Goal: Task Accomplishment & Management: Manage account settings

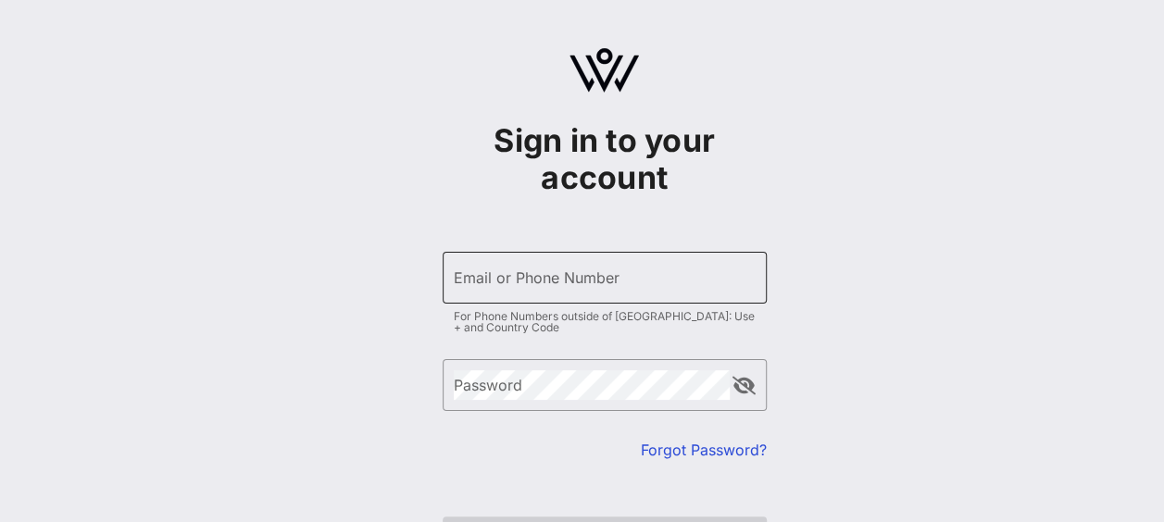
click at [541, 287] on input "Email or Phone Number" at bounding box center [605, 278] width 302 height 30
type input "[EMAIL_ADDRESS][DOMAIN_NAME]"
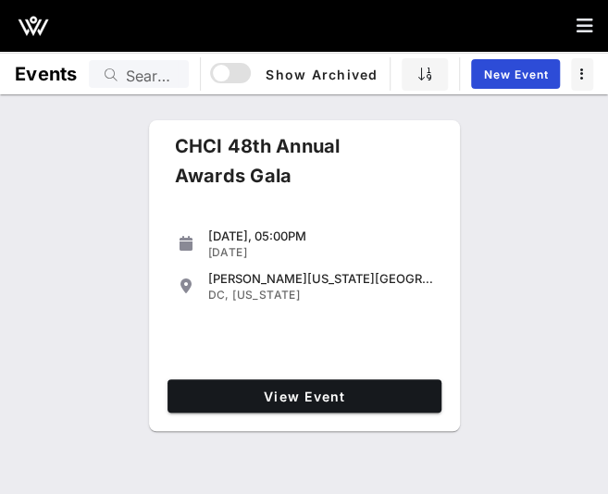
drag, startPoint x: 570, startPoint y: 360, endPoint x: 568, endPoint y: 216, distance: 144.4
click at [570, 359] on div "CHCI 48th Annual Awards Gala Thursday, 05:00PM Sep 18, 2025 Walter E. Washingto…" at bounding box center [304, 278] width 608 height 330
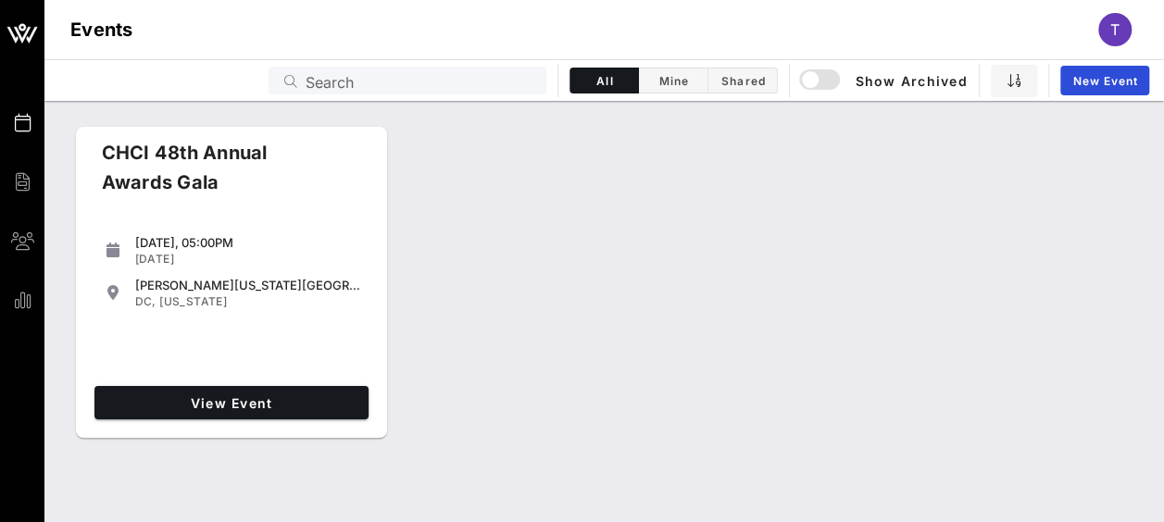
click at [1048, 202] on div "CHCI 48th Annual Awards Gala Thursday, 05:00PM Sep 18, 2025 Walter E. Washingto…" at bounding box center [603, 282] width 1119 height 327
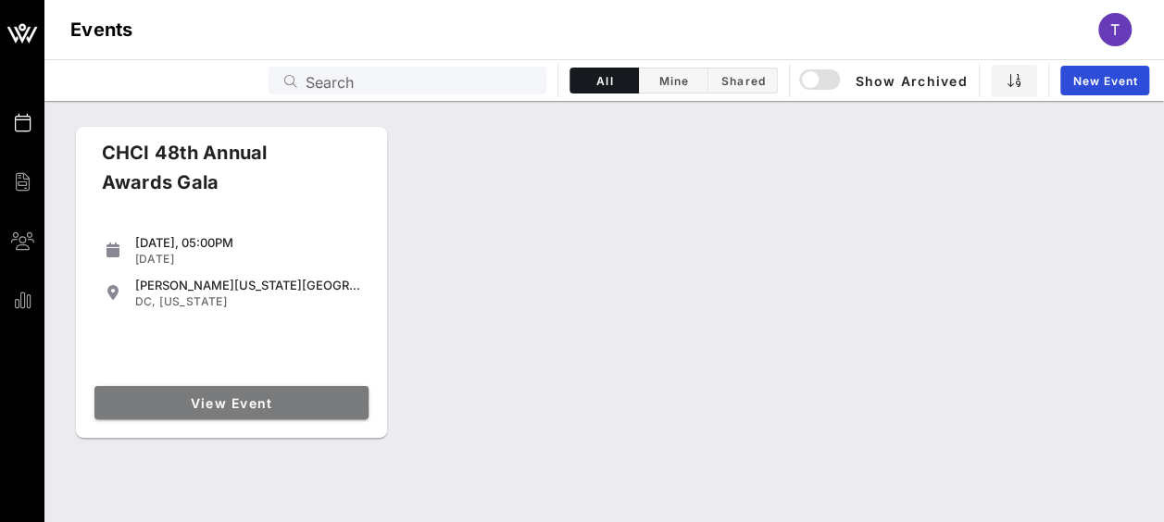
click at [251, 405] on span "View Event" at bounding box center [231, 403] width 259 height 16
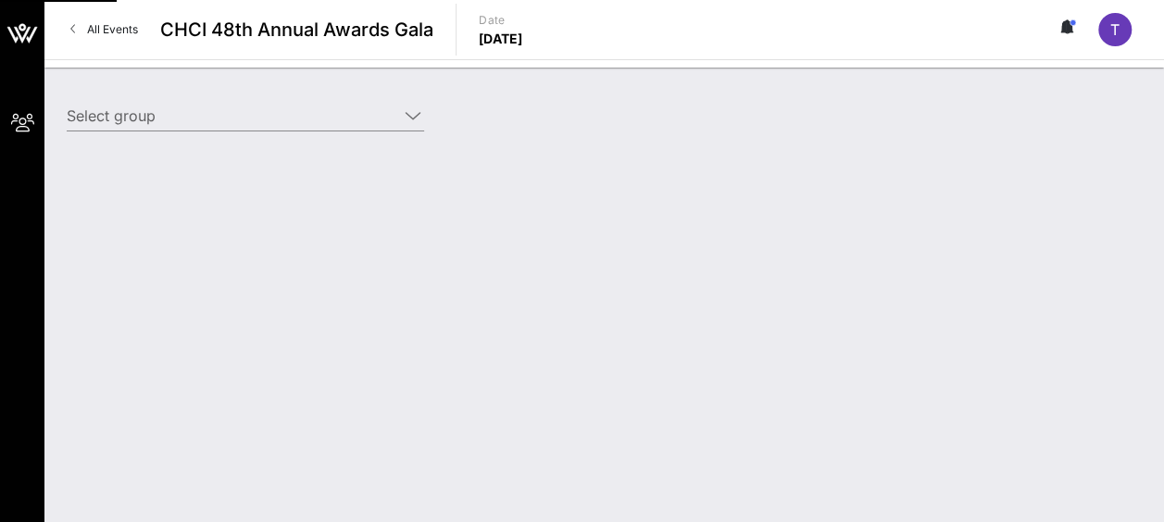
type input "AARP (AARP) [[PERSON_NAME] "[PERSON_NAME]"[PERSON_NAME], [EMAIL_ADDRESS][DOMAIN…"
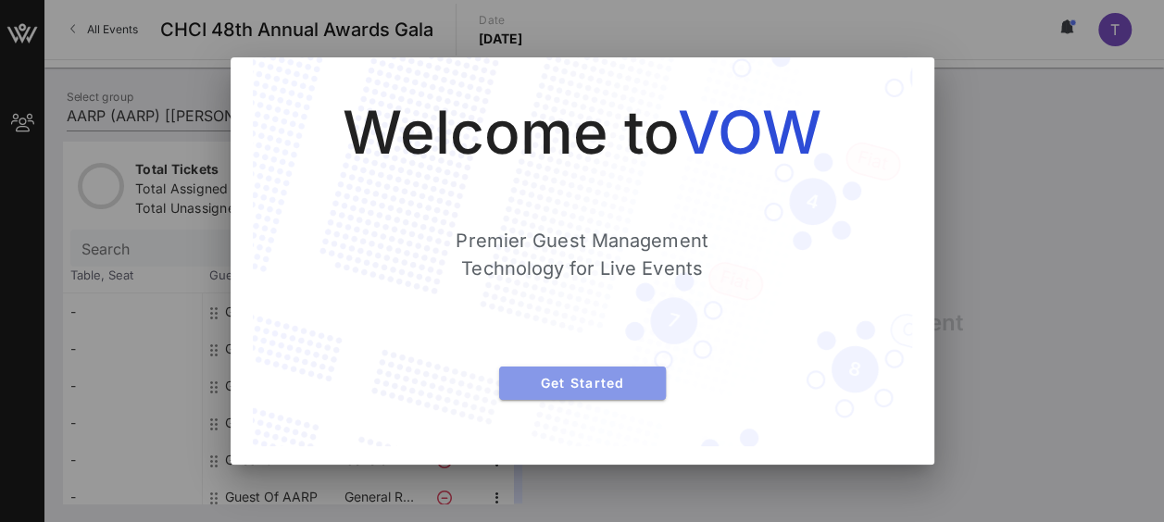
click at [620, 384] on span "Get Started" at bounding box center [582, 383] width 137 height 16
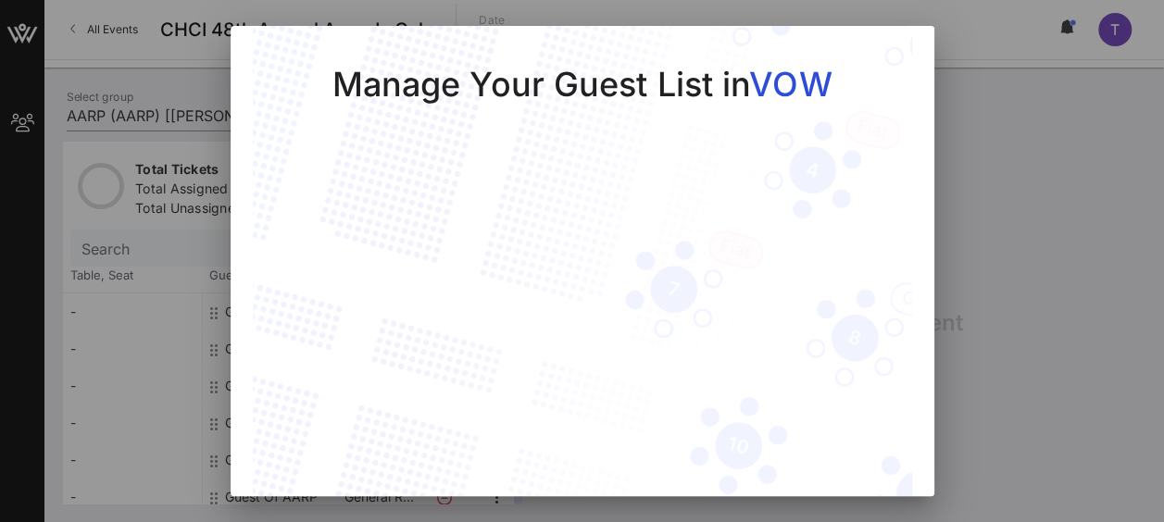
click at [968, 298] on div at bounding box center [582, 261] width 1164 height 522
drag, startPoint x: 800, startPoint y: 74, endPoint x: 791, endPoint y: 100, distance: 27.5
click at [791, 100] on span "VOW" at bounding box center [790, 84] width 82 height 41
click at [1048, 438] on div at bounding box center [582, 261] width 1164 height 522
click at [1057, 293] on div at bounding box center [582, 261] width 1164 height 522
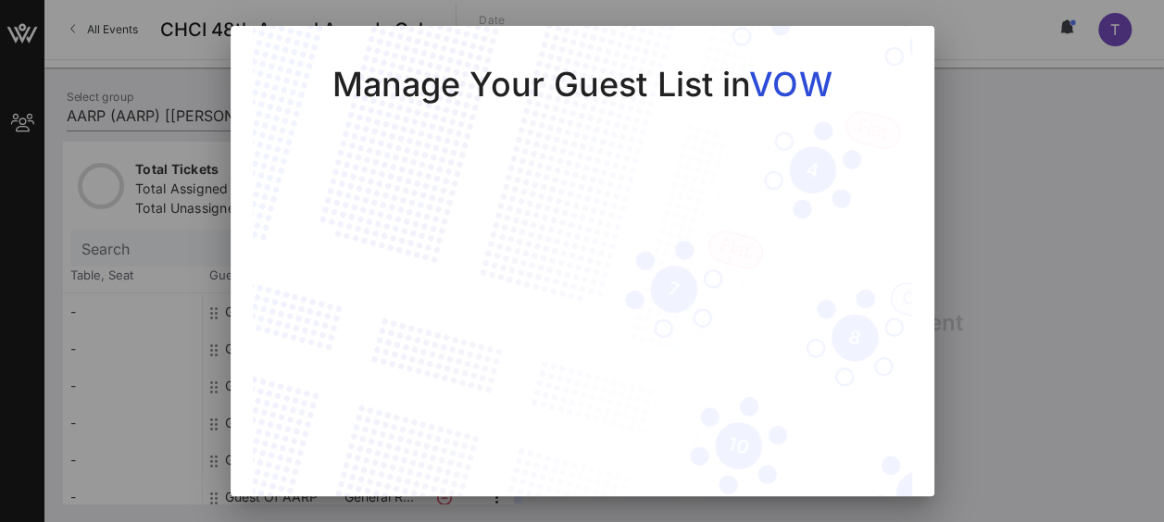
click at [80, 296] on div at bounding box center [582, 261] width 1164 height 522
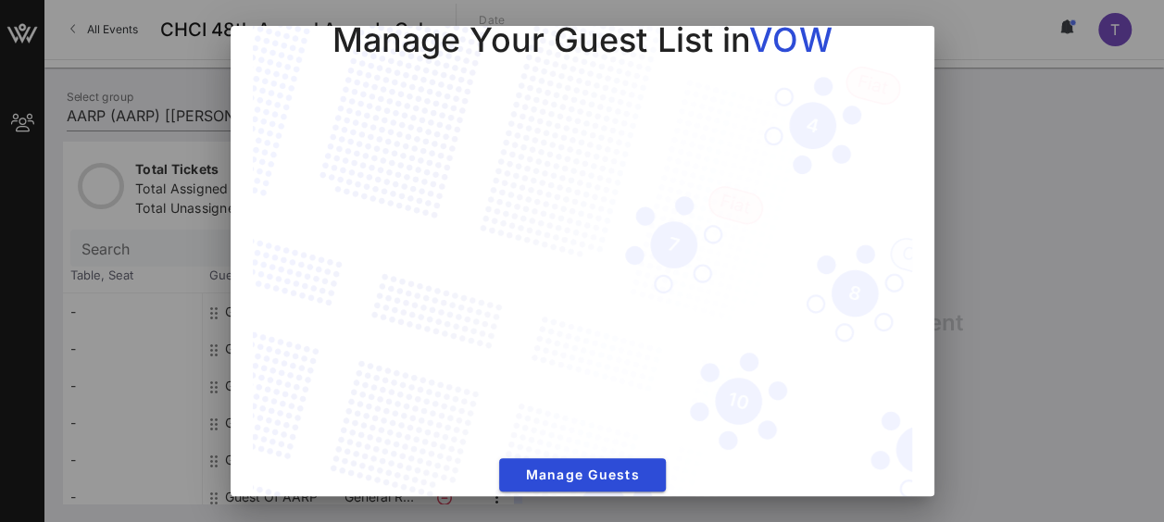
scroll to position [67, 0]
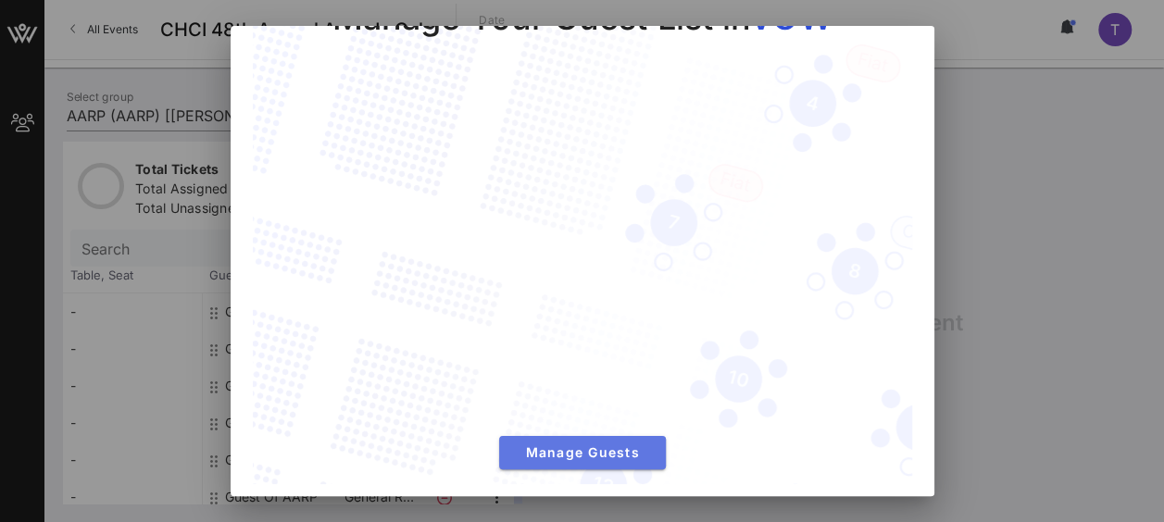
click at [597, 452] on button "Manage Guests" at bounding box center [582, 452] width 167 height 33
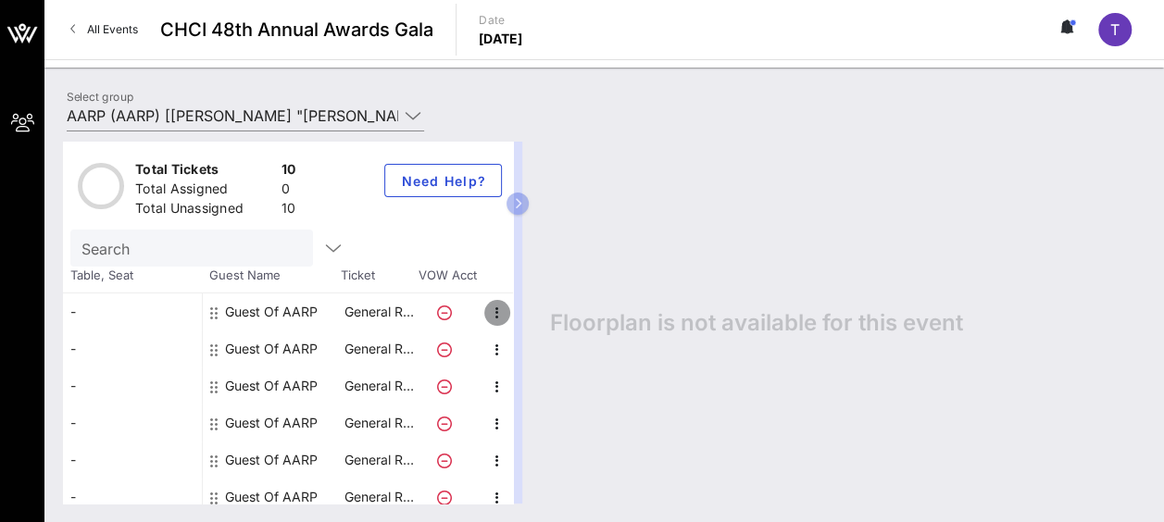
click at [498, 313] on icon "button" at bounding box center [497, 313] width 22 height 22
click at [528, 315] on div "Edit" at bounding box center [542, 317] width 37 height 15
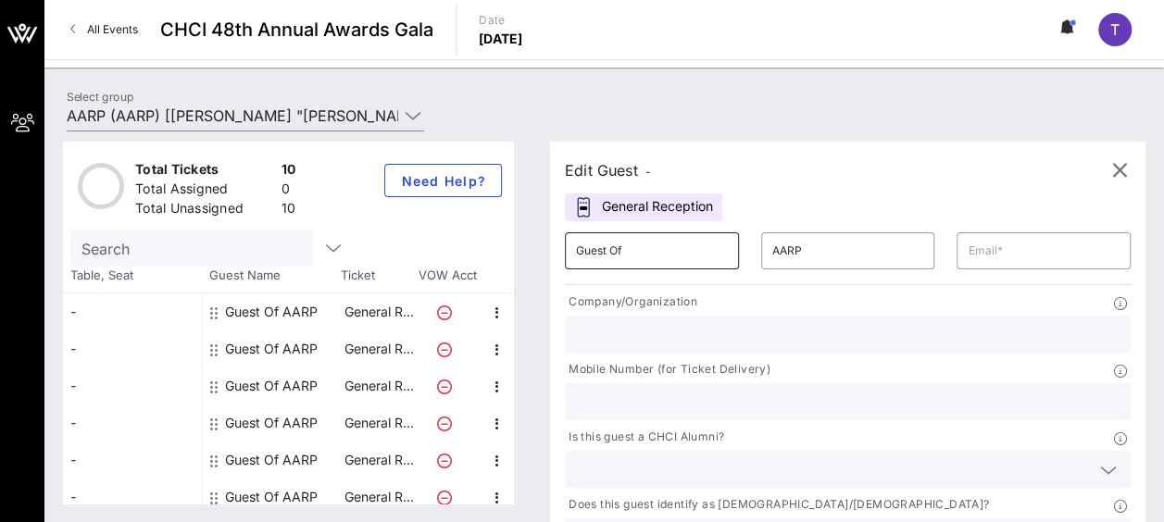
click at [649, 256] on input "Guest Of" at bounding box center [652, 251] width 152 height 30
click at [772, 252] on input "AARP" at bounding box center [848, 251] width 152 height 30
click at [928, 187] on div "Edit Guest - General Reception ​ Guest Of ​ AARP ​ Company/Organization Mobile …" at bounding box center [847, 384] width 595 height 484
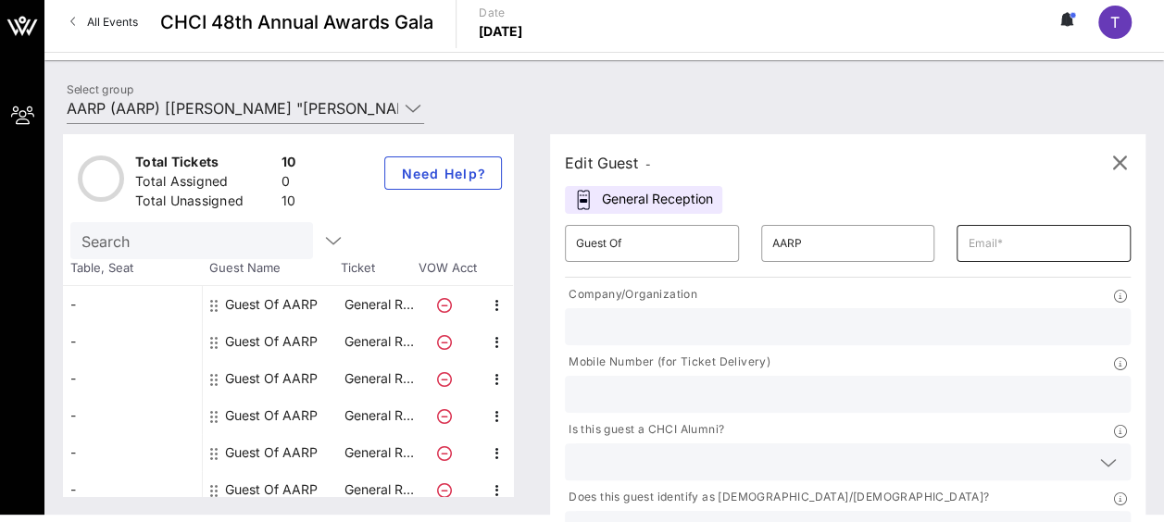
click at [967, 245] on input "text" at bounding box center [1043, 244] width 152 height 30
type input "[EMAIL_ADDRESS][DOMAIN_NAME]"
type input "AARP"
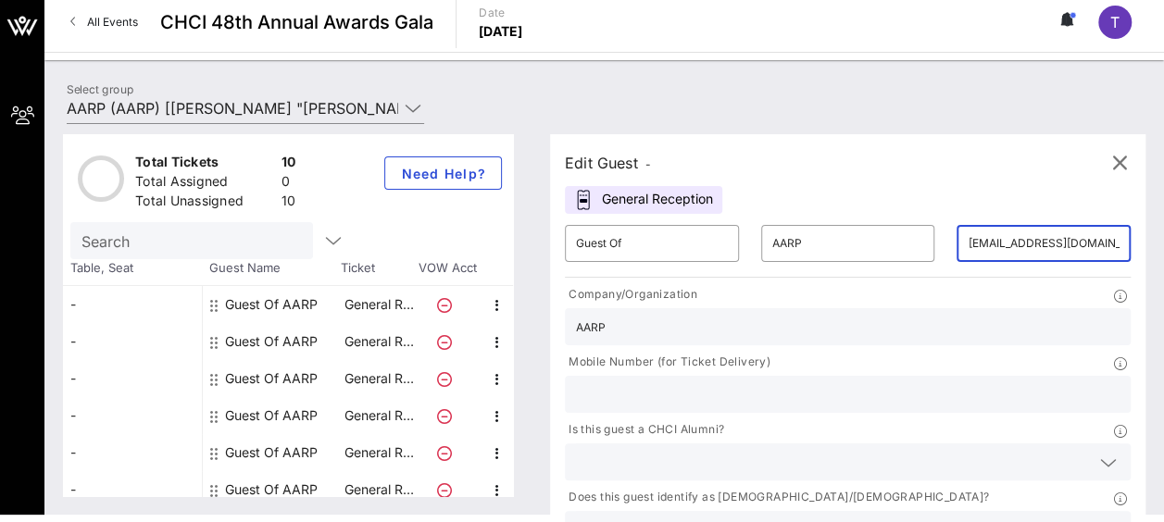
type input "2024343747"
click at [1100, 452] on icon at bounding box center [1108, 463] width 17 height 22
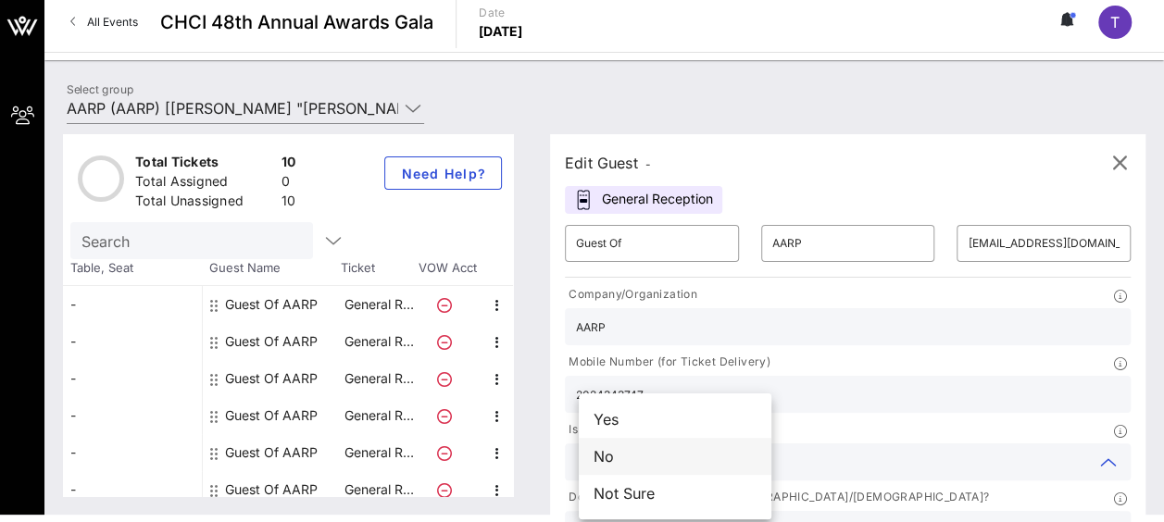
click at [707, 448] on div "No" at bounding box center [675, 456] width 193 height 37
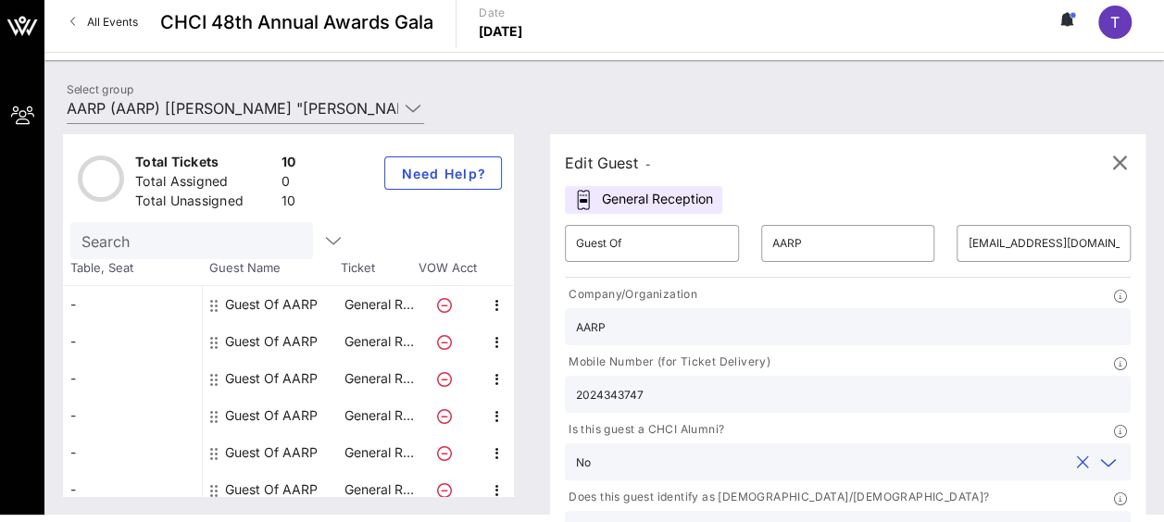
click at [1100, 519] on icon at bounding box center [1108, 530] width 17 height 22
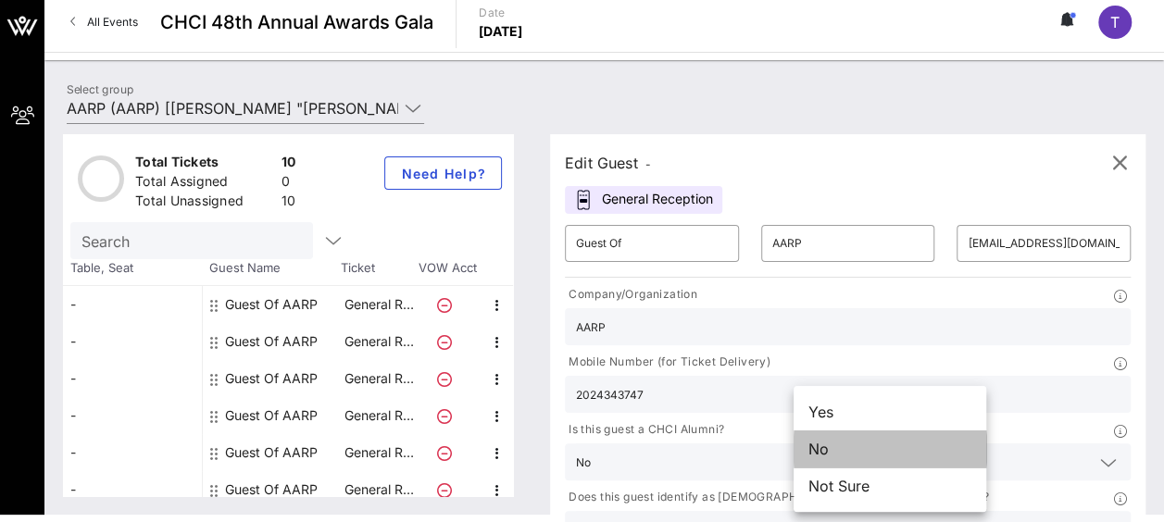
click at [928, 446] on div "No" at bounding box center [889, 448] width 193 height 37
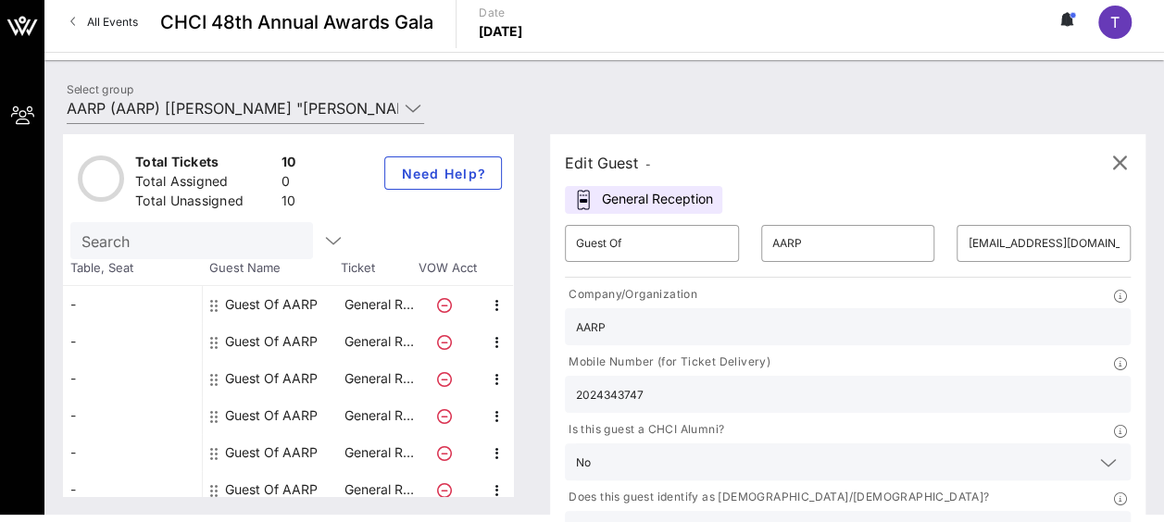
click at [496, 305] on icon "button" at bounding box center [497, 305] width 22 height 22
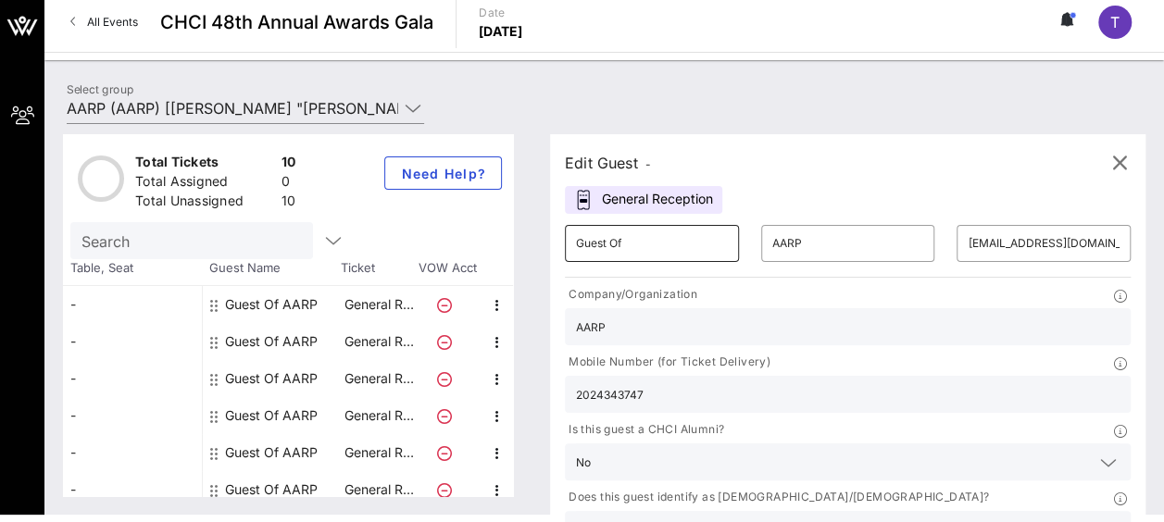
click at [633, 248] on input "Guest Of" at bounding box center [652, 244] width 152 height 30
drag, startPoint x: 646, startPoint y: 243, endPoint x: 511, endPoint y: 237, distance: 135.3
click at [511, 237] on div "Total Tickets 10 Total Assigned 0 Total Unassigned 10 Need Help? Search Table, …" at bounding box center [604, 315] width 1082 height 362
type input "[PERSON_NAME]"
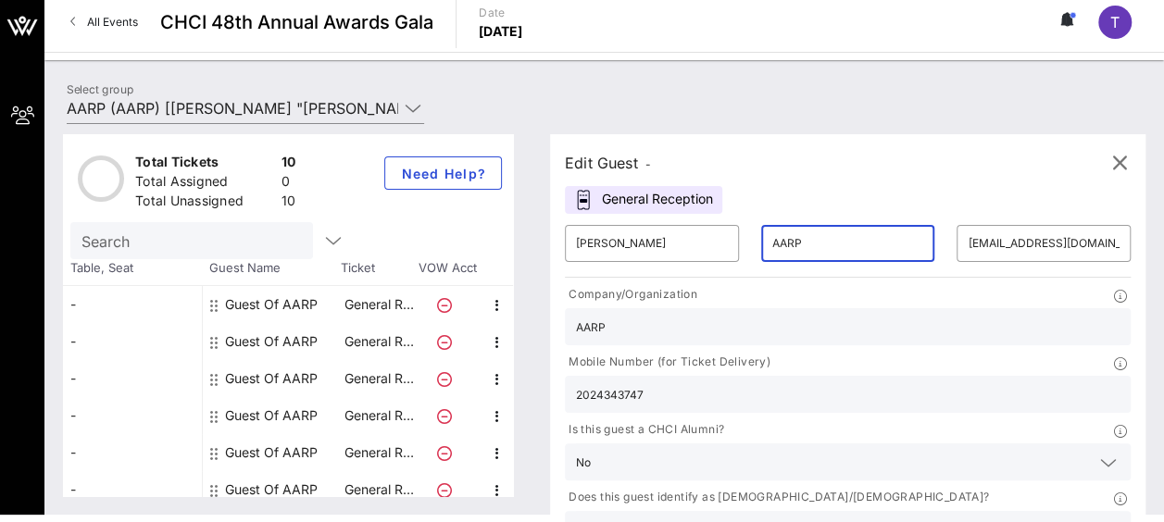
click at [772, 244] on input "AARP" at bounding box center [848, 244] width 152 height 30
drag, startPoint x: 778, startPoint y: 241, endPoint x: 703, endPoint y: 233, distance: 75.3
click at [703, 233] on div "​ Beverly ​ AARP ​ BGilyard@aarp.org" at bounding box center [848, 243] width 588 height 59
type input "Gilyard"
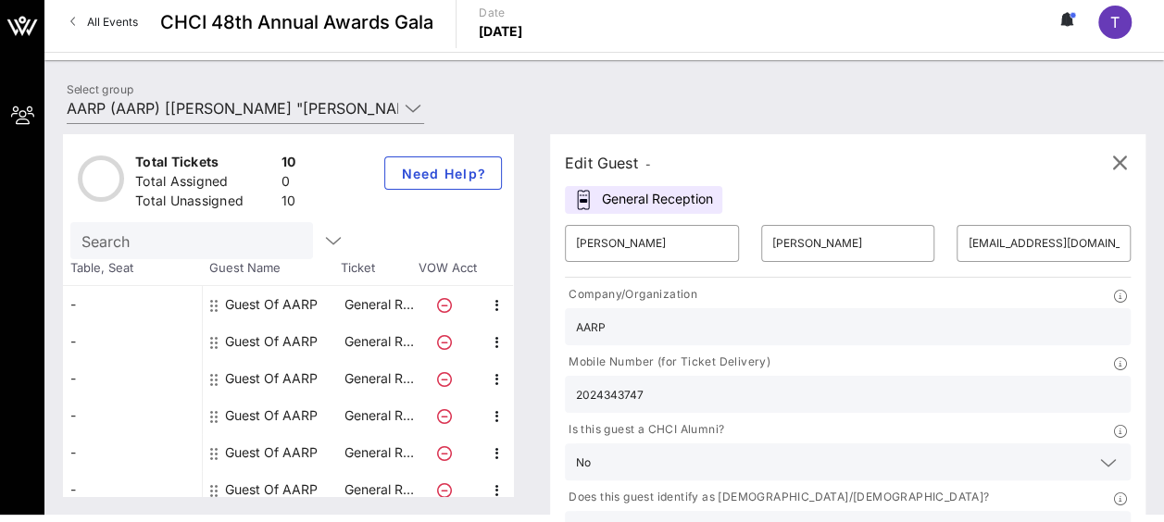
type input "AARP"
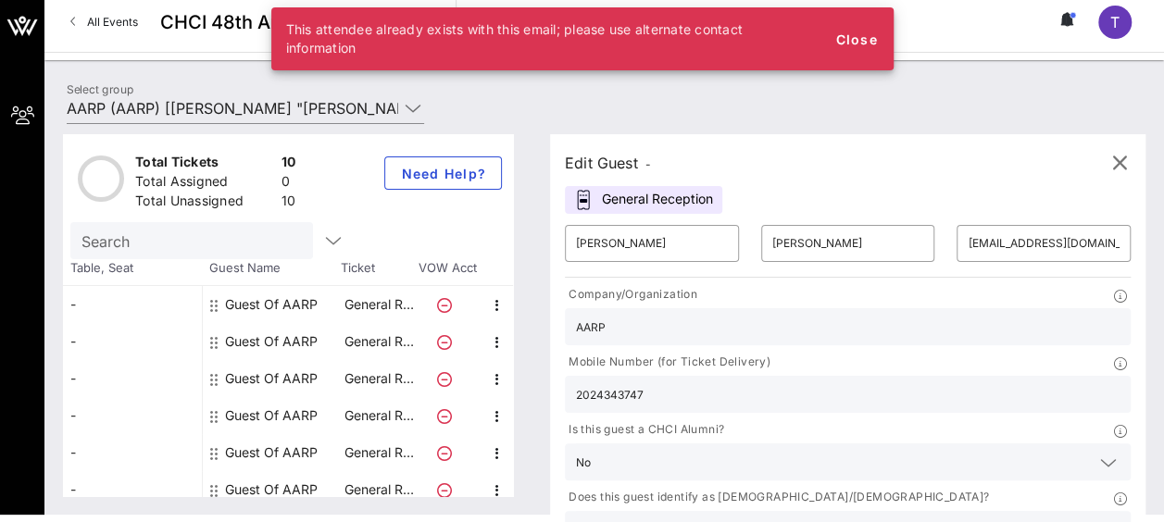
click at [1122, 156] on icon "button" at bounding box center [1119, 163] width 22 height 22
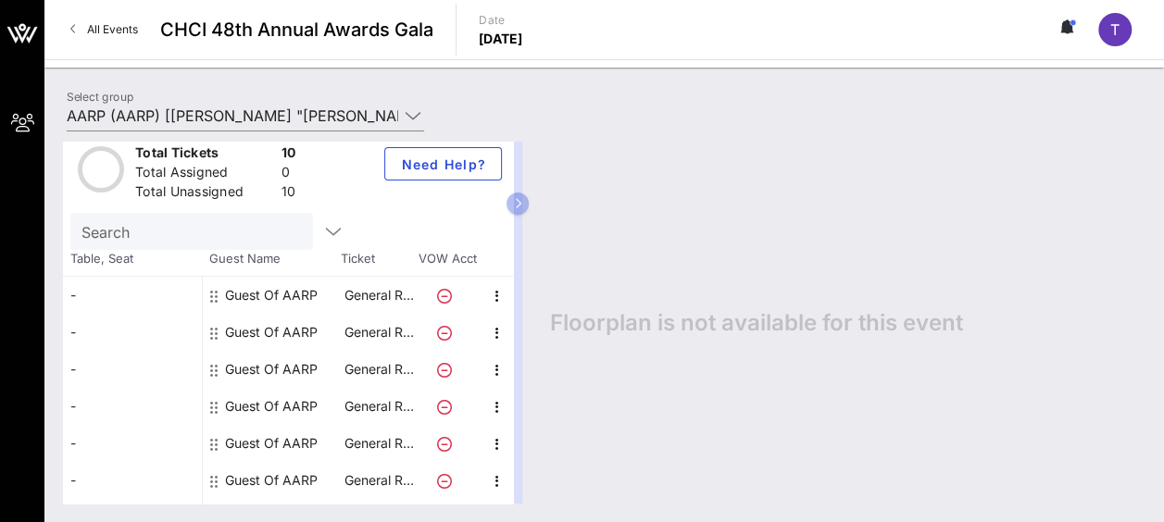
scroll to position [0, 0]
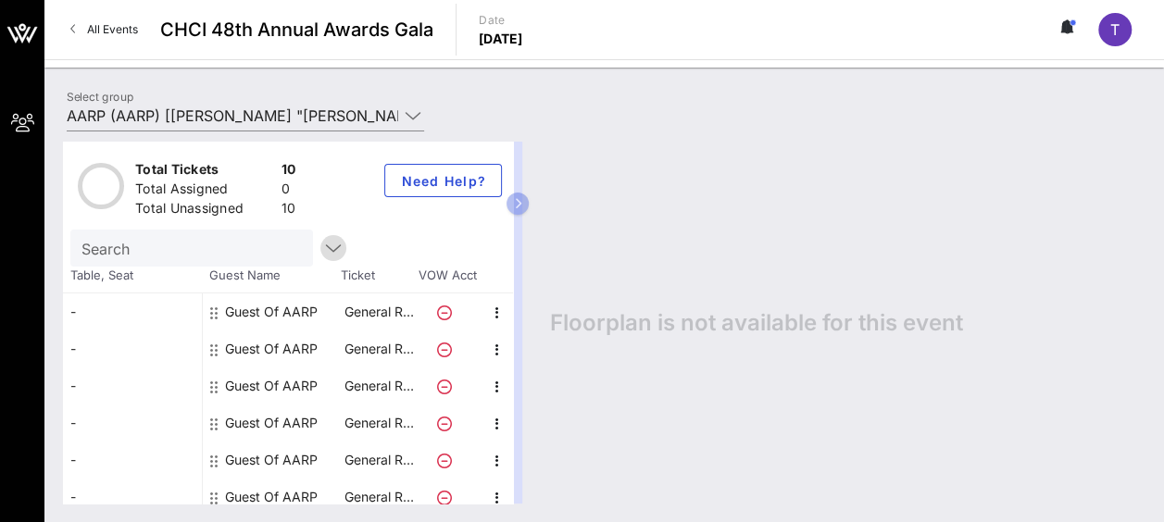
click at [322, 251] on icon "button" at bounding box center [333, 248] width 22 height 22
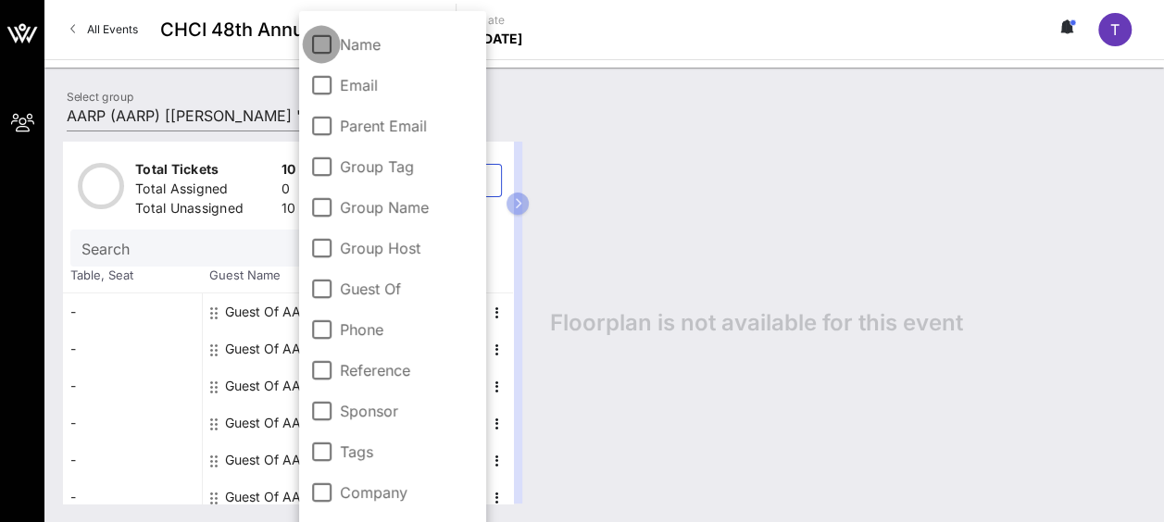
click at [327, 55] on div at bounding box center [320, 44] width 31 height 31
click at [654, 228] on div "Floorplan is not available for this event" at bounding box center [838, 323] width 614 height 362
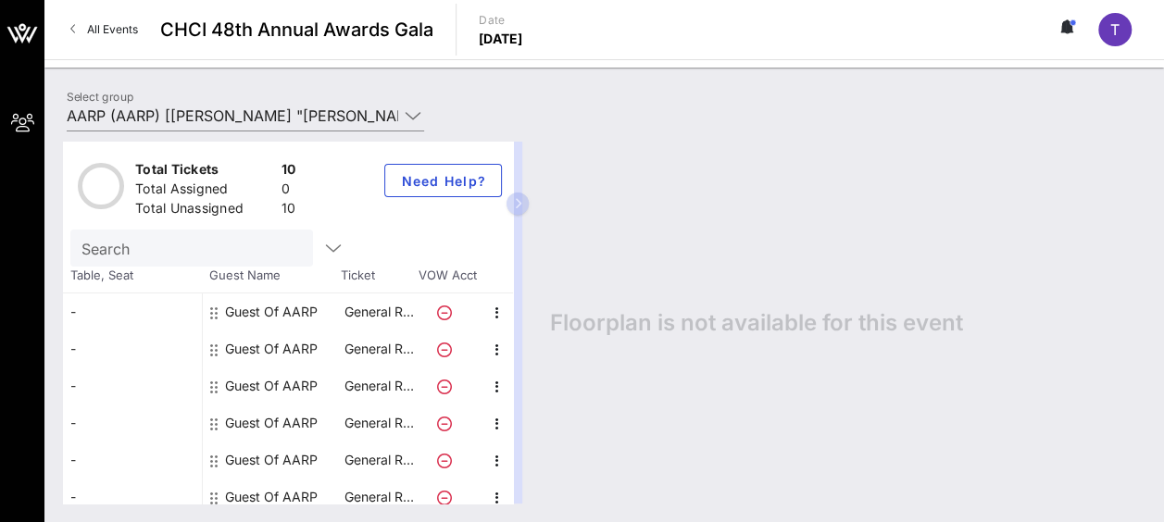
click at [529, 193] on button "button" at bounding box center [517, 204] width 22 height 22
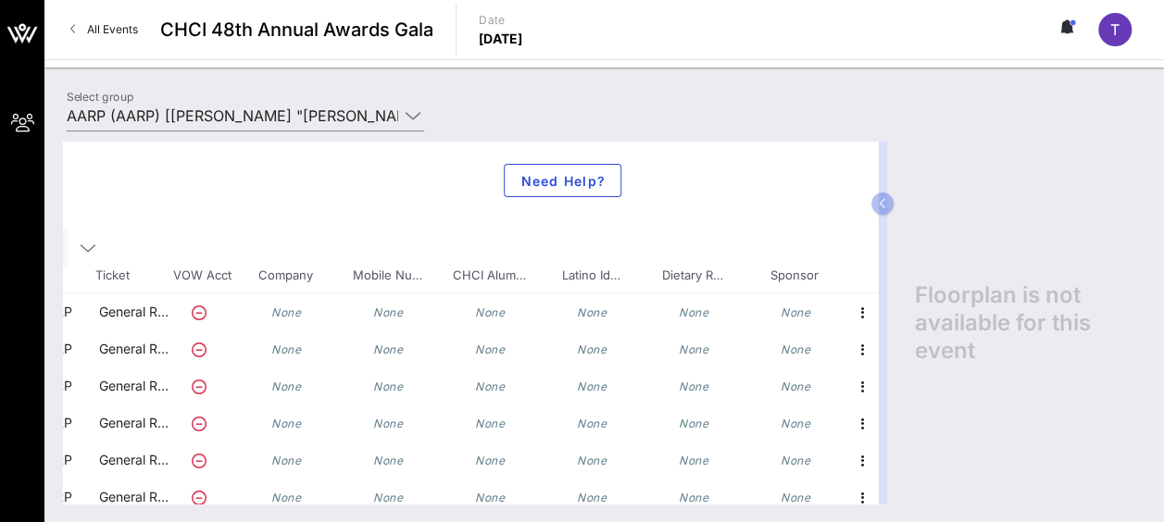
scroll to position [0, 259]
click at [852, 308] on icon "button" at bounding box center [863, 313] width 22 height 22
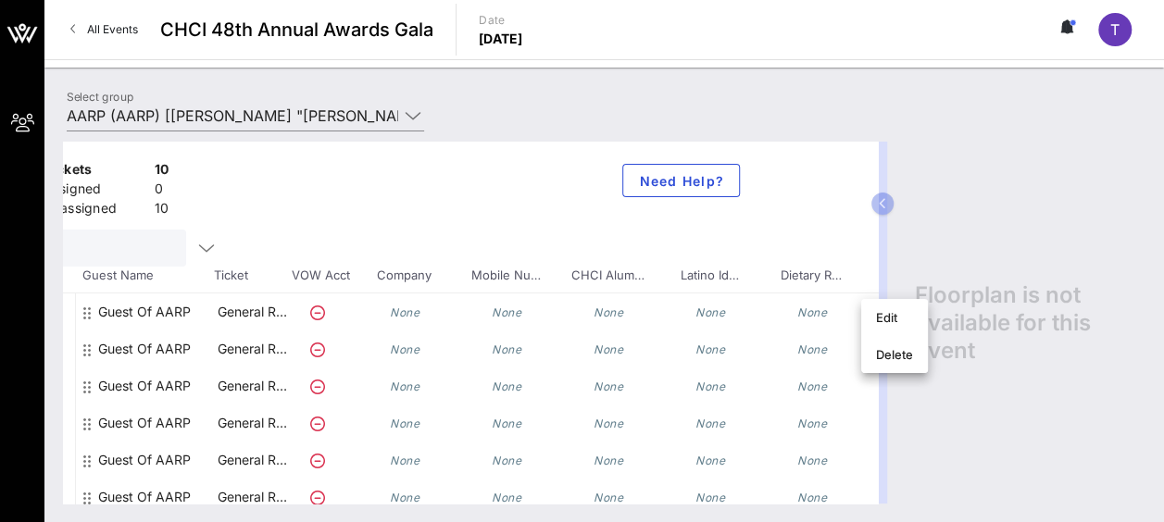
scroll to position [0, 0]
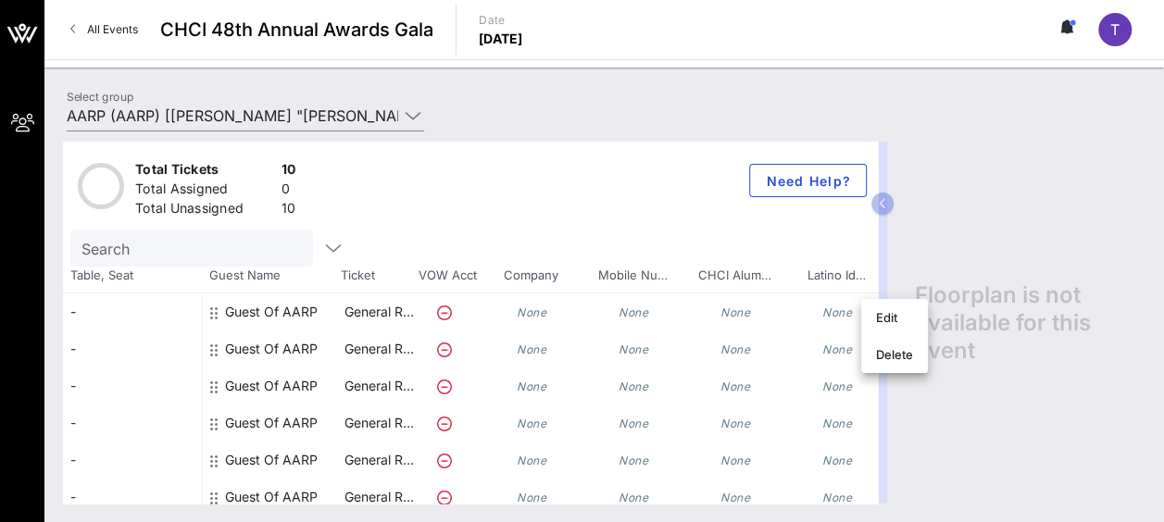
click at [119, 309] on div "-" at bounding box center [132, 311] width 139 height 37
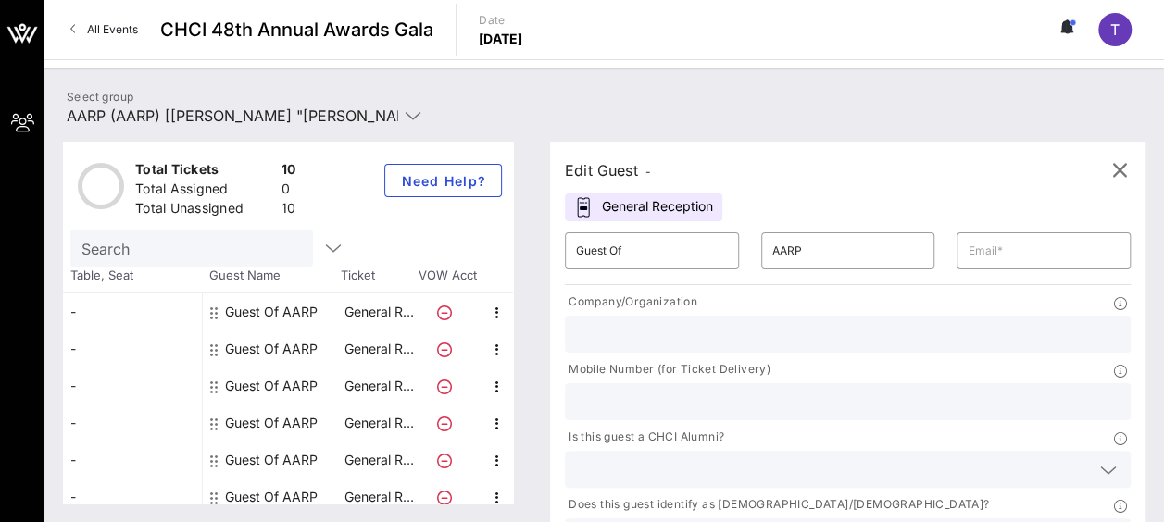
click at [1112, 34] on span "T" at bounding box center [1114, 29] width 9 height 19
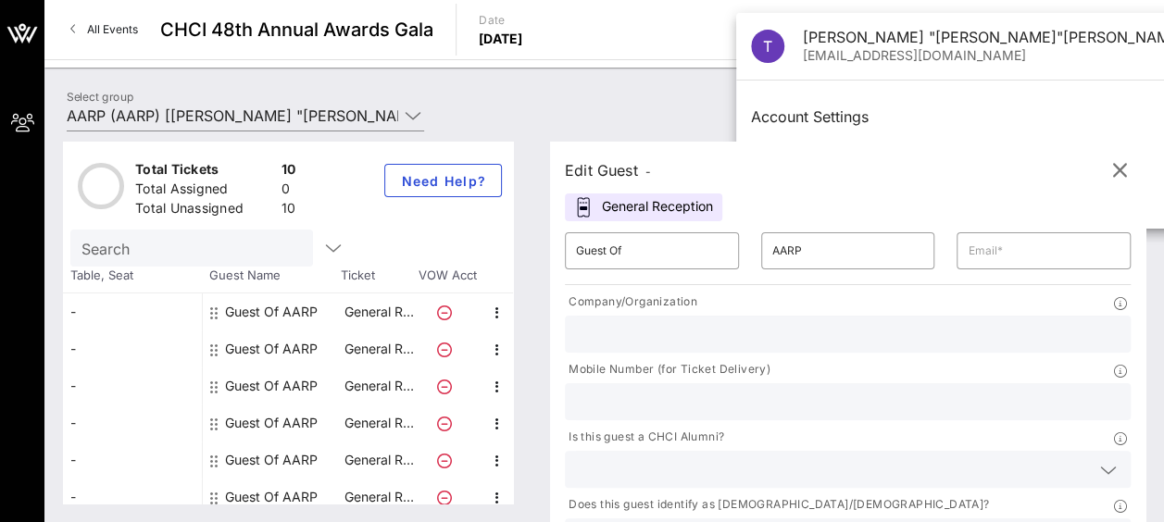
click at [708, 83] on div "Select group AARP (AARP) [Teresa "Isabella"Jones-Fronek, ijones@aarp.org] Total…" at bounding box center [603, 295] width 1119 height 454
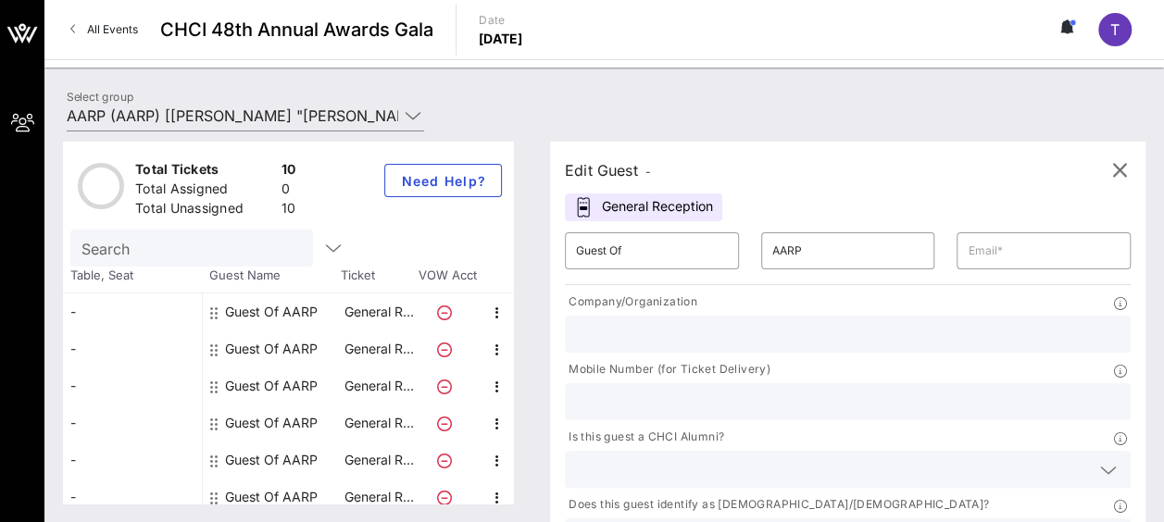
click at [89, 24] on span "All Events" at bounding box center [112, 29] width 51 height 14
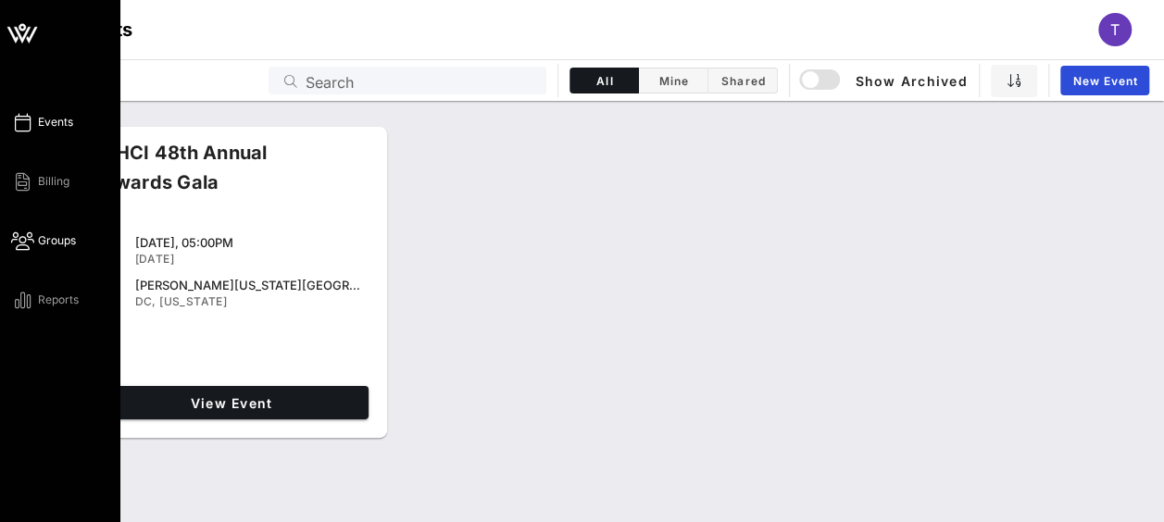
click at [15, 240] on icon at bounding box center [22, 241] width 23 height 3
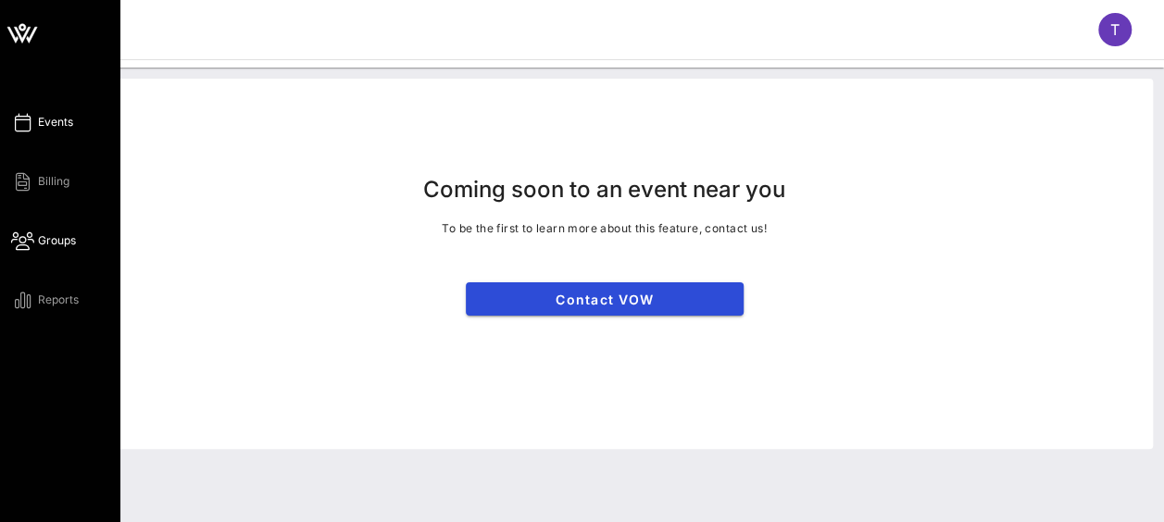
click at [26, 124] on icon at bounding box center [22, 122] width 23 height 3
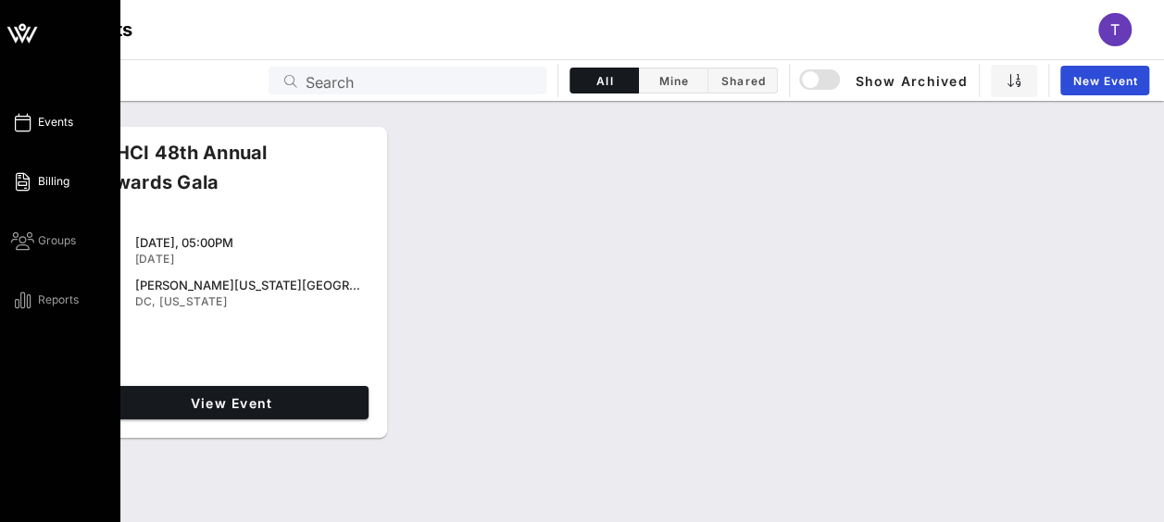
click at [28, 183] on icon at bounding box center [22, 182] width 23 height 3
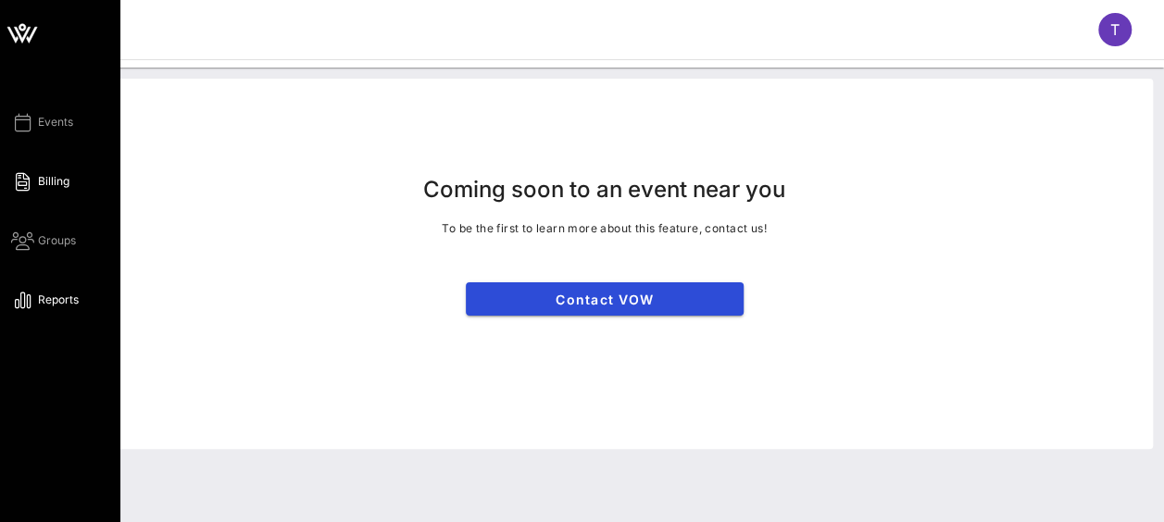
click at [49, 309] on link "Reports" at bounding box center [45, 300] width 68 height 22
click at [74, 124] on div "Events Billing Groups Reports" at bounding box center [65, 211] width 109 height 200
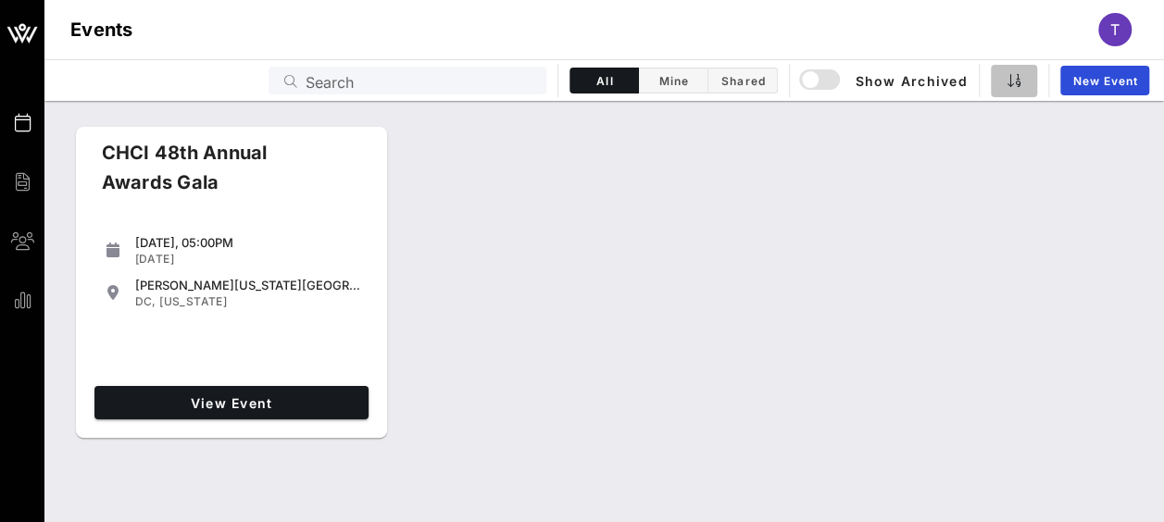
click at [1007, 81] on icon "button" at bounding box center [1013, 80] width 15 height 15
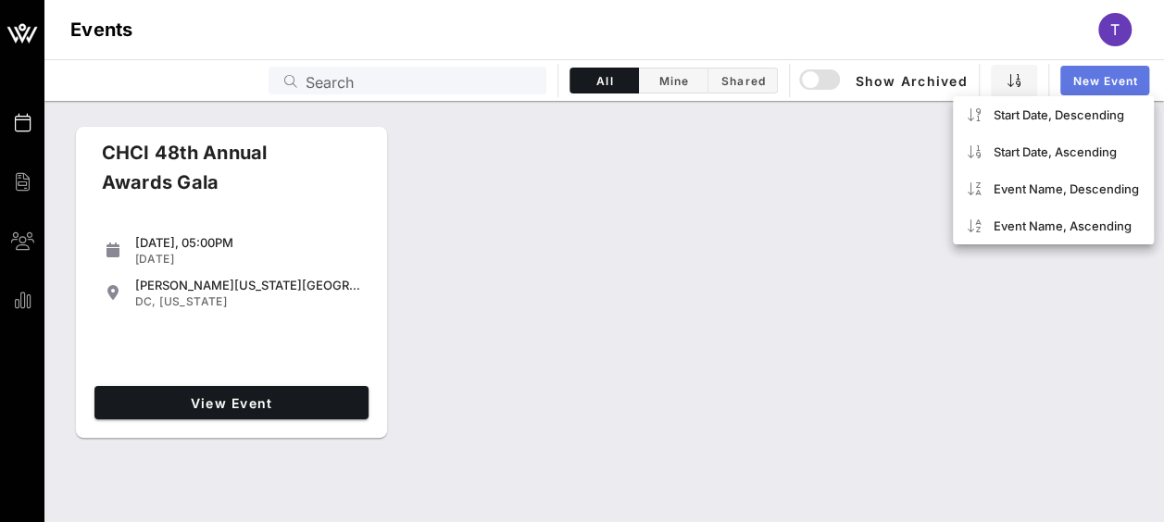
click at [1085, 74] on span "New Event" at bounding box center [1104, 81] width 67 height 14
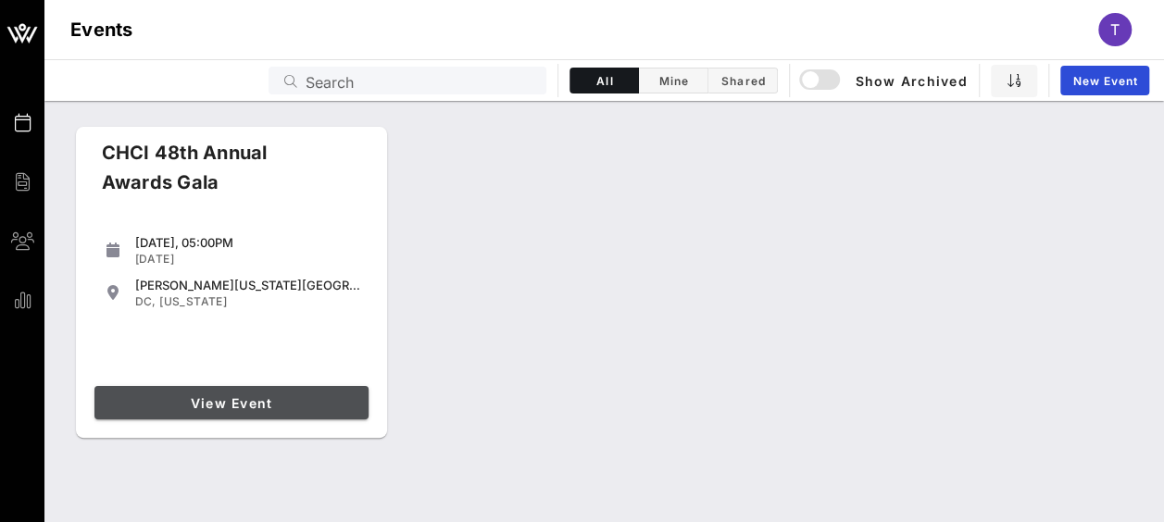
click at [241, 405] on span "View Event" at bounding box center [231, 403] width 259 height 16
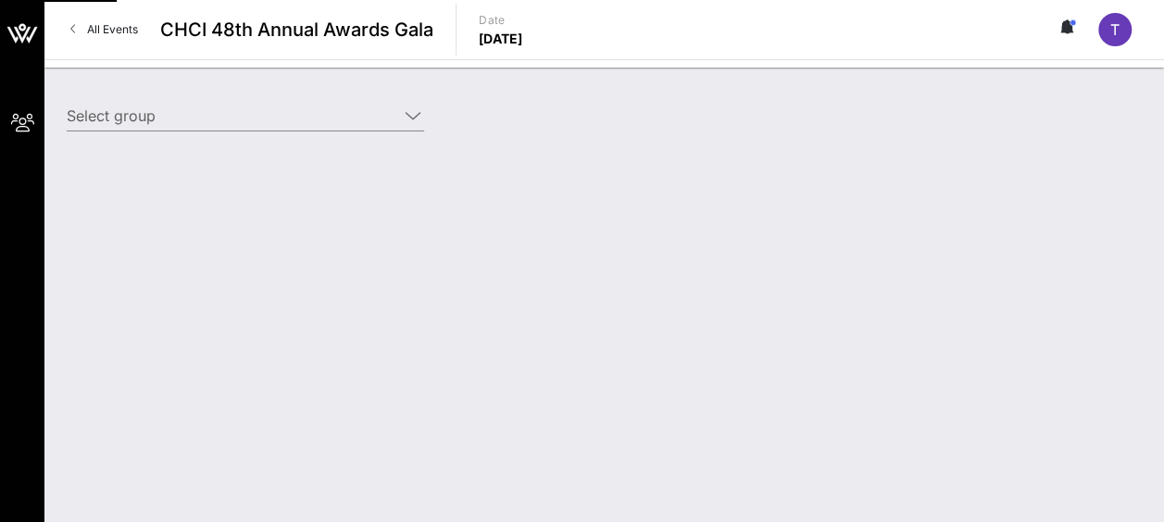
type input "AARP (AARP) [[PERSON_NAME] "[PERSON_NAME]"[PERSON_NAME], [EMAIL_ADDRESS][DOMAIN…"
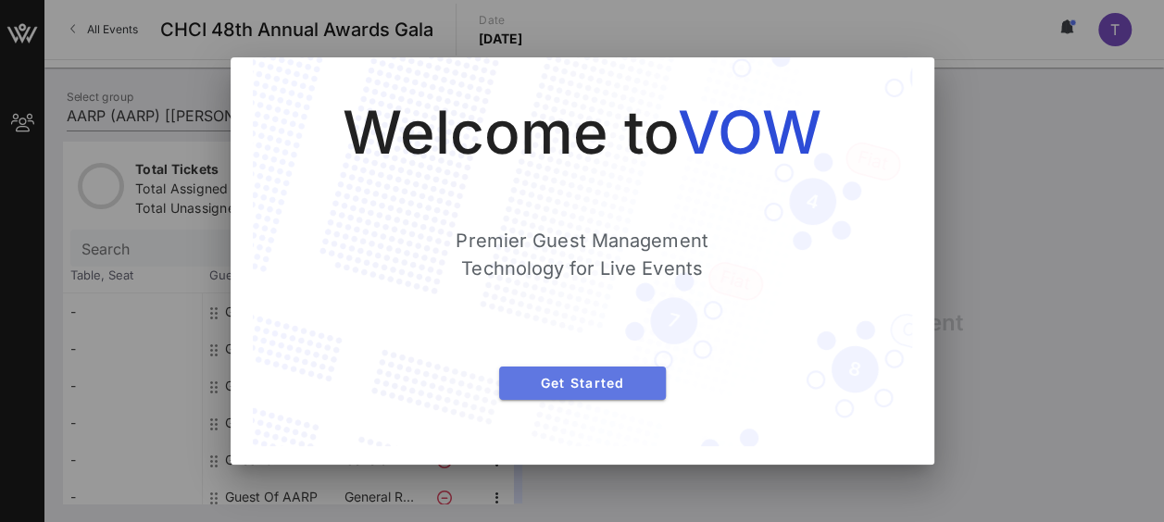
click at [628, 388] on span "Get Started" at bounding box center [582, 383] width 137 height 16
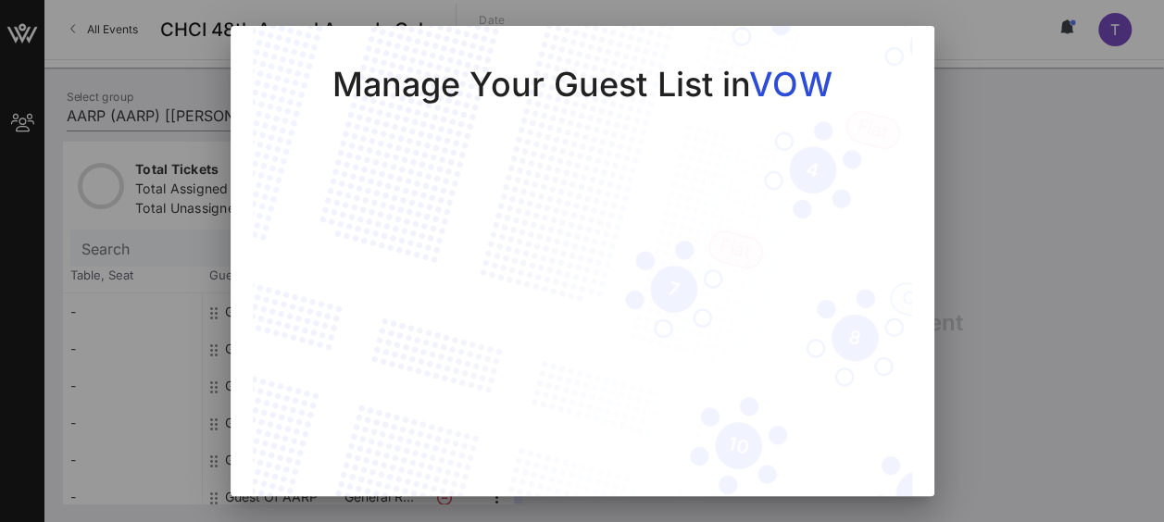
click at [357, 65] on div "Manage Your Guest List in VOW" at bounding box center [582, 84] width 500 height 43
click at [1053, 259] on div at bounding box center [582, 261] width 1164 height 522
click at [1063, 247] on div at bounding box center [582, 261] width 1164 height 522
click at [914, 483] on div "Manage Your Guest List in VOW Manage Guests" at bounding box center [581, 299] width 703 height 546
click at [1014, 404] on div at bounding box center [582, 261] width 1164 height 522
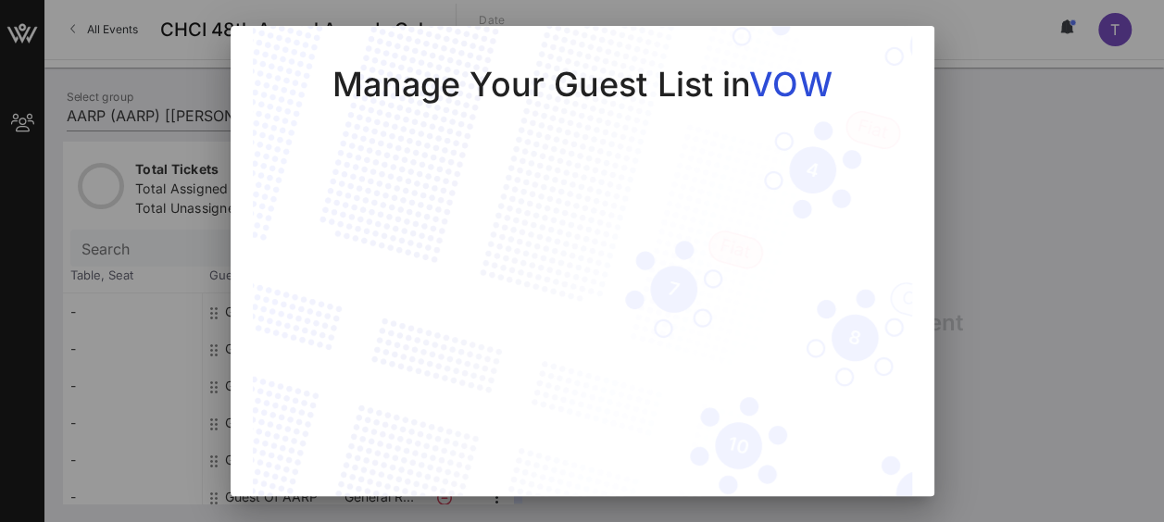
click at [140, 243] on div at bounding box center [582, 261] width 1164 height 522
click at [156, 141] on div at bounding box center [582, 261] width 1164 height 522
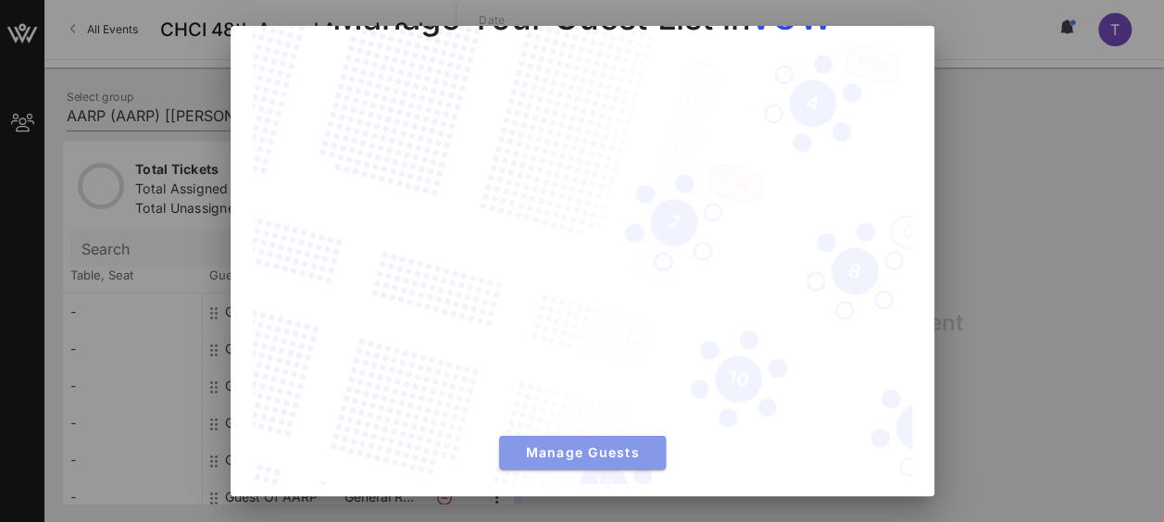
click at [607, 444] on span "Manage Guests" at bounding box center [582, 452] width 137 height 16
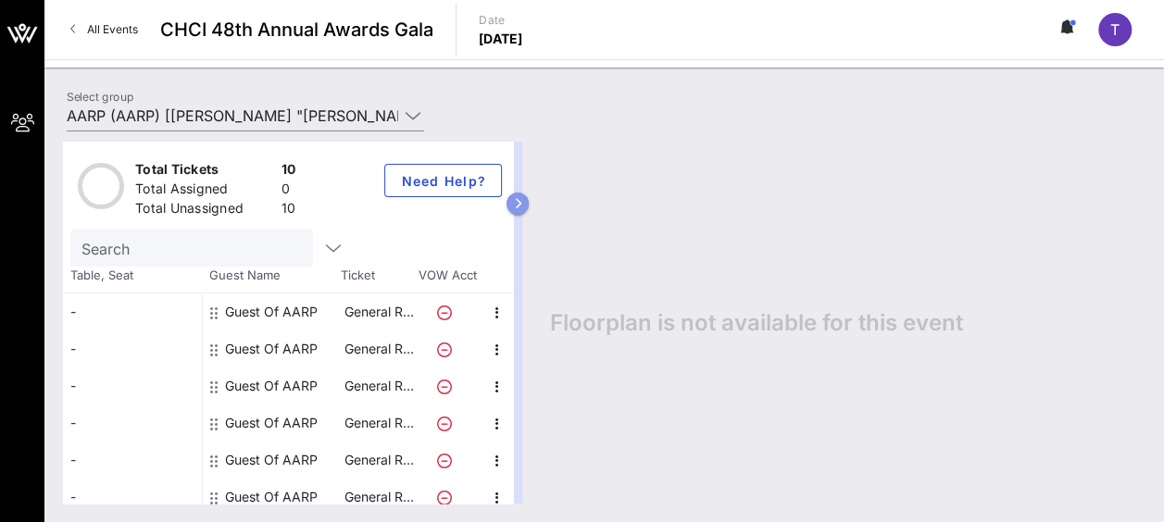
click at [522, 202] on icon "button" at bounding box center [518, 203] width 8 height 11
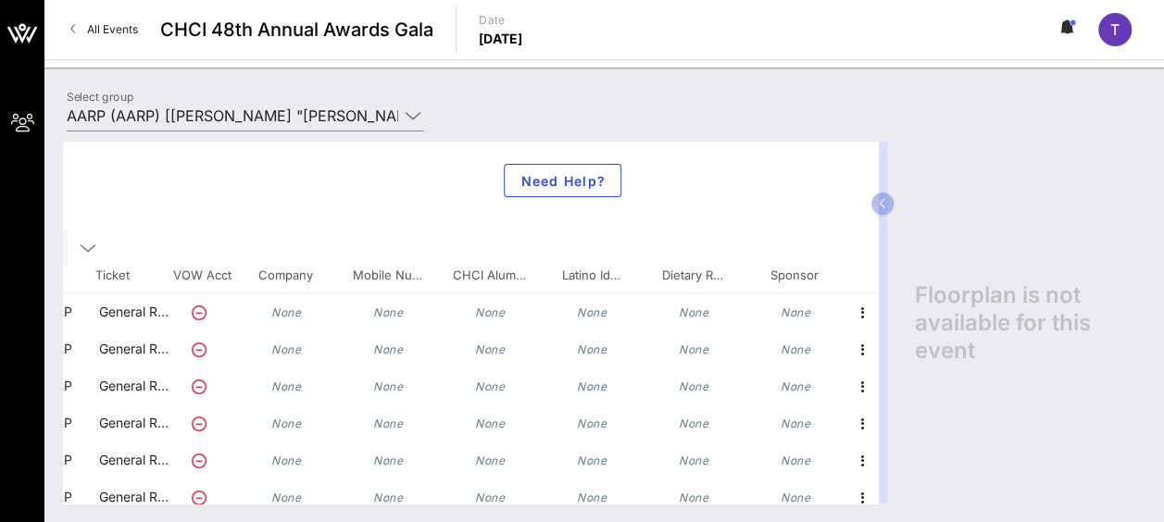
scroll to position [0, 259]
click at [852, 311] on icon "button" at bounding box center [863, 313] width 22 height 22
click at [880, 319] on div "Edit" at bounding box center [894, 317] width 37 height 15
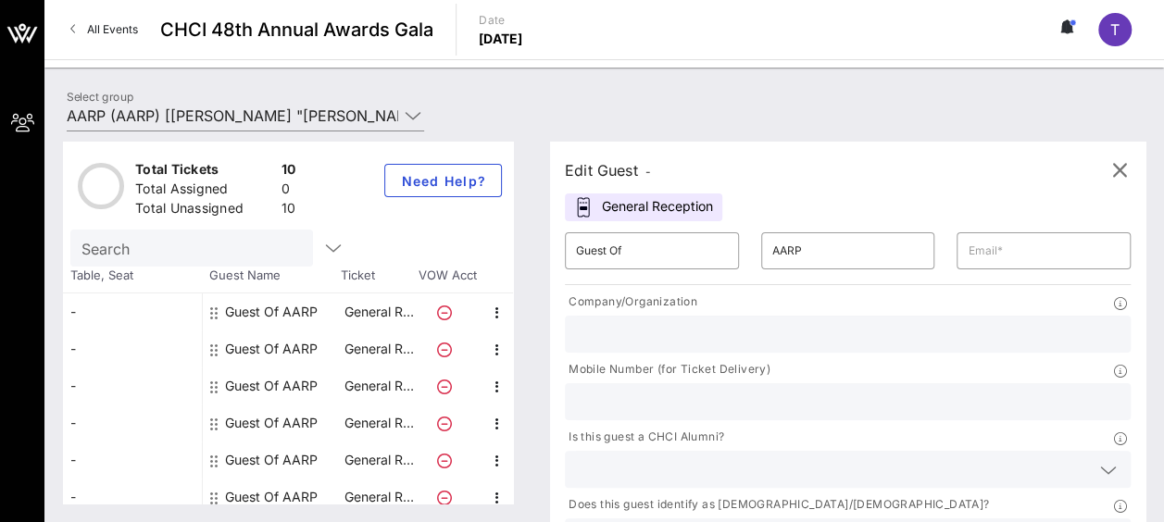
scroll to position [0, 0]
click at [624, 252] on input "Guest Of" at bounding box center [652, 251] width 152 height 30
click at [626, 254] on input "Guest Of" at bounding box center [652, 251] width 152 height 30
drag, startPoint x: 648, startPoint y: 252, endPoint x: 572, endPoint y: 243, distance: 76.5
click at [572, 243] on div "​ Guest Of" at bounding box center [652, 250] width 196 height 59
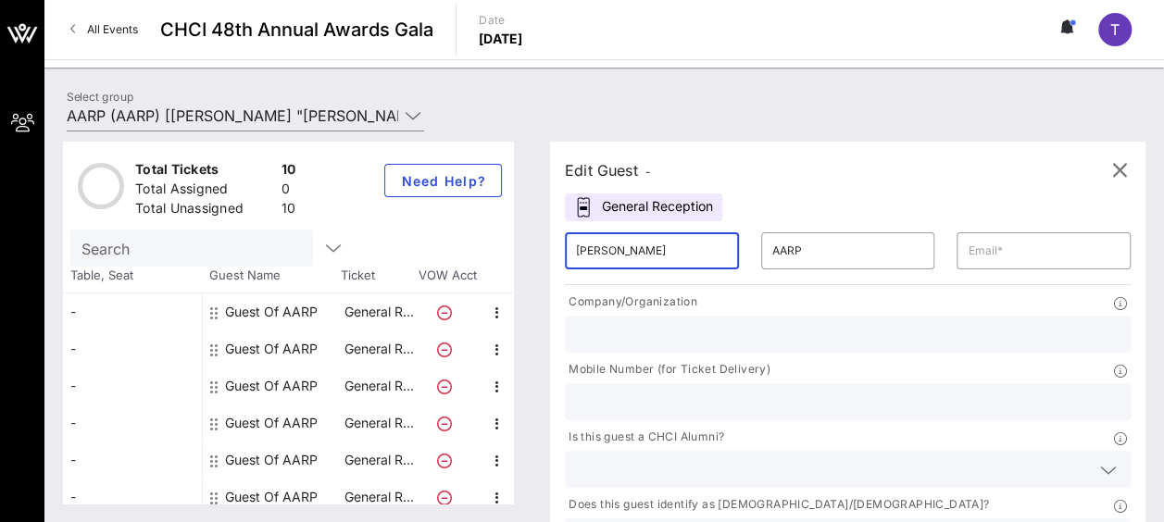
type input "[PERSON_NAME]"
type input "[EMAIL_ADDRESS][DOMAIN_NAME]"
type input "AARP"
type input "2024343747"
click at [1100, 459] on icon at bounding box center [1108, 470] width 17 height 22
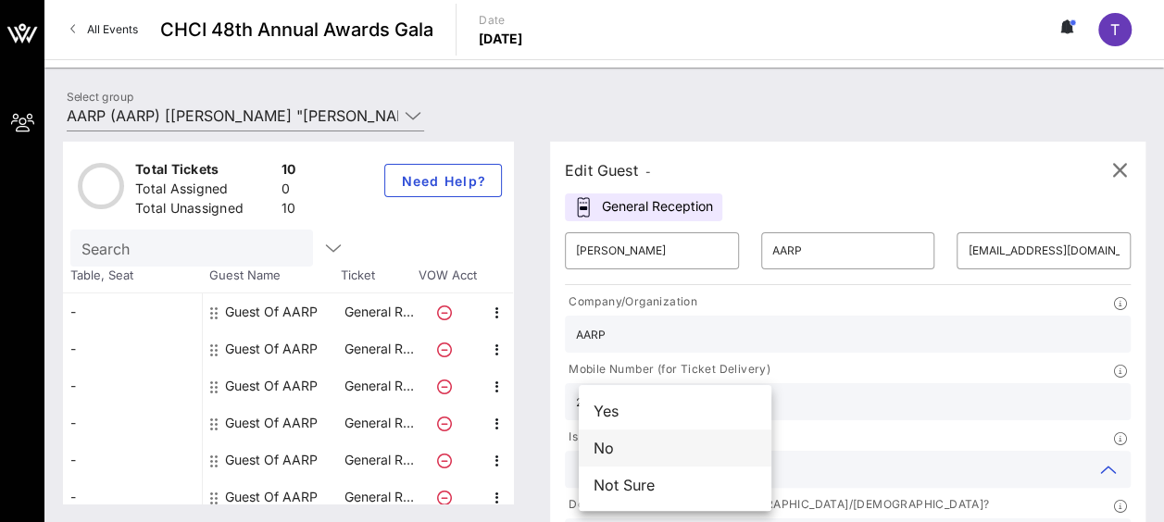
click at [715, 442] on div "No" at bounding box center [675, 448] width 193 height 37
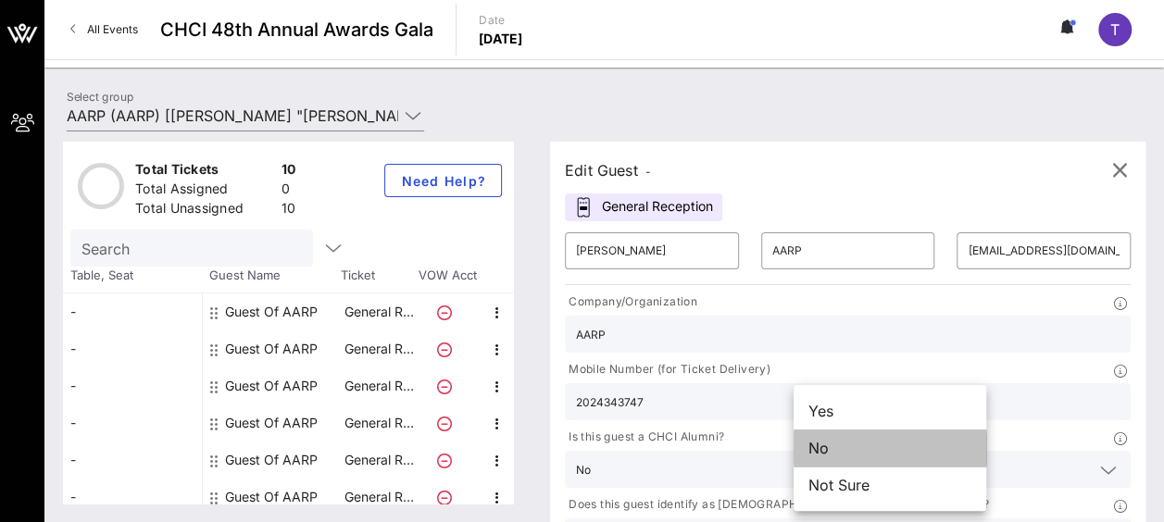
click at [899, 453] on div "No" at bounding box center [889, 448] width 193 height 37
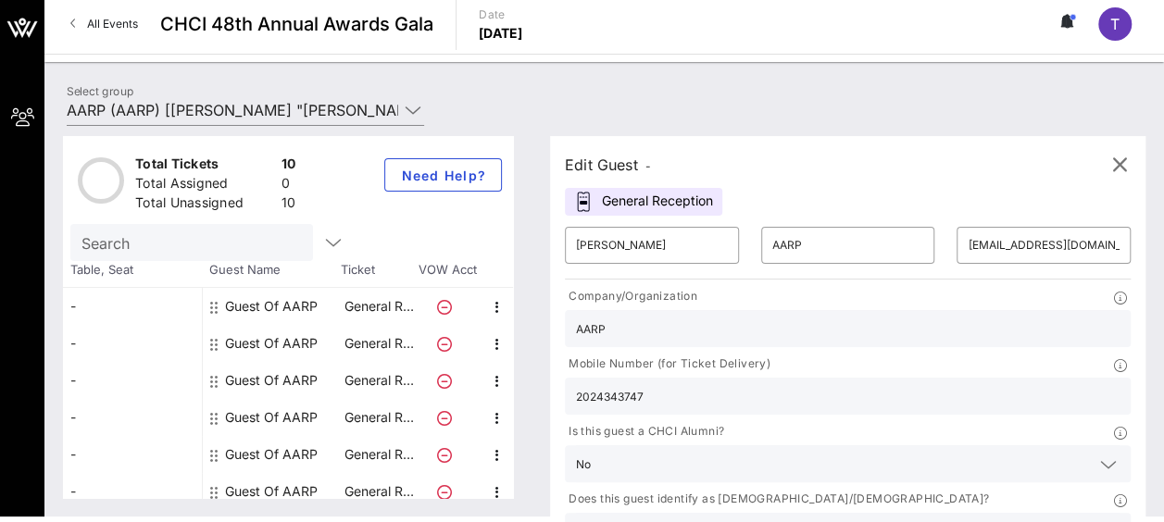
scroll to position [7, 0]
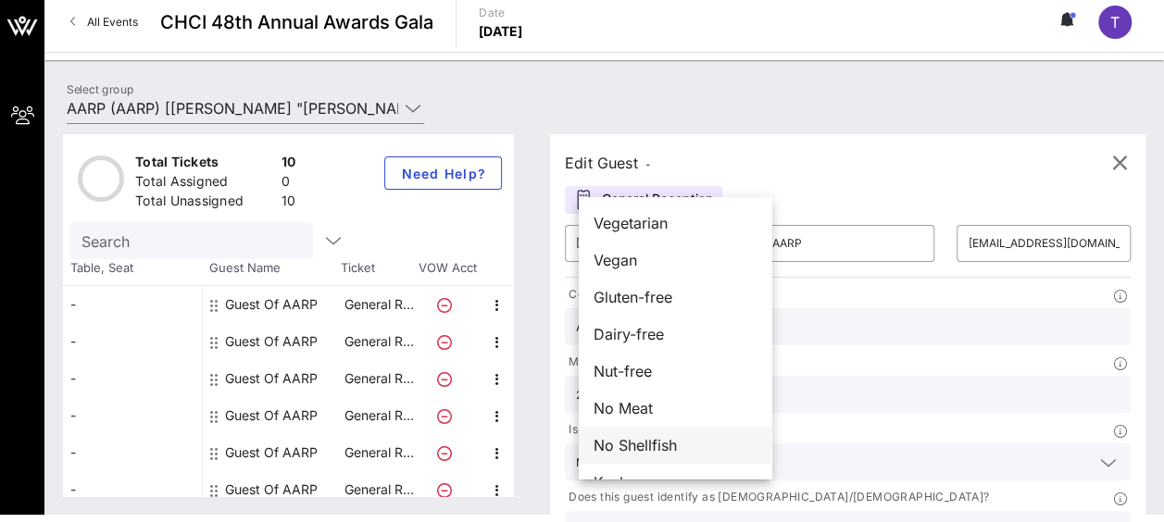
scroll to position [30, 0]
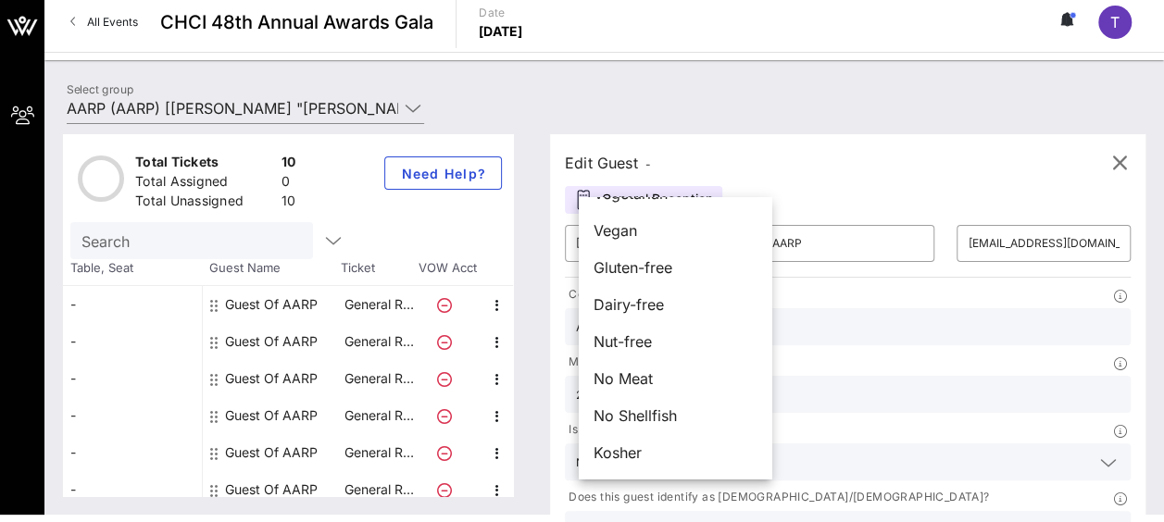
click at [791, 484] on div "Does this guest identify as [DEMOGRAPHIC_DATA]/[DEMOGRAPHIC_DATA]? No" at bounding box center [848, 518] width 588 height 68
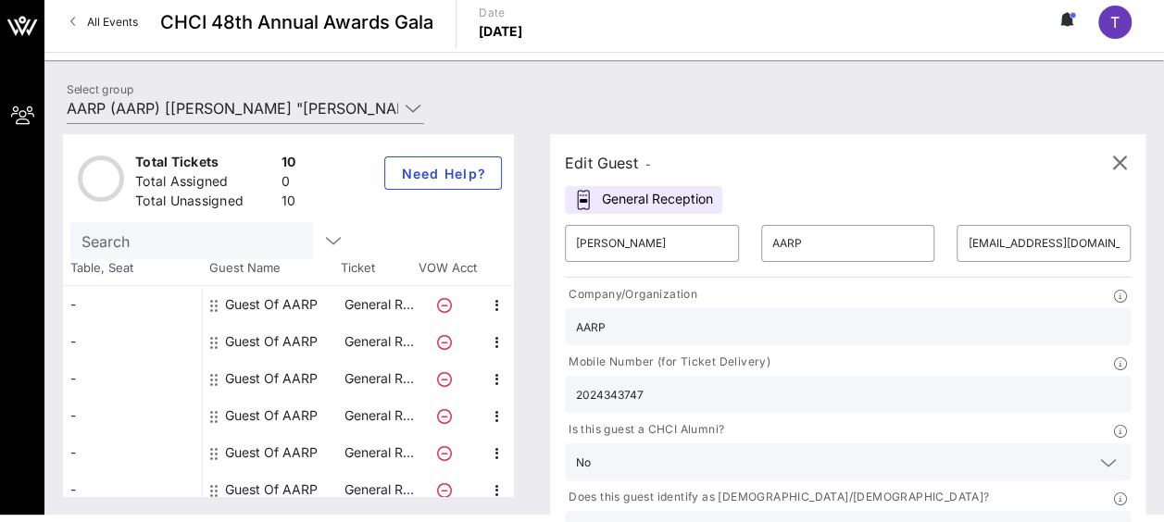
type input "AARP"
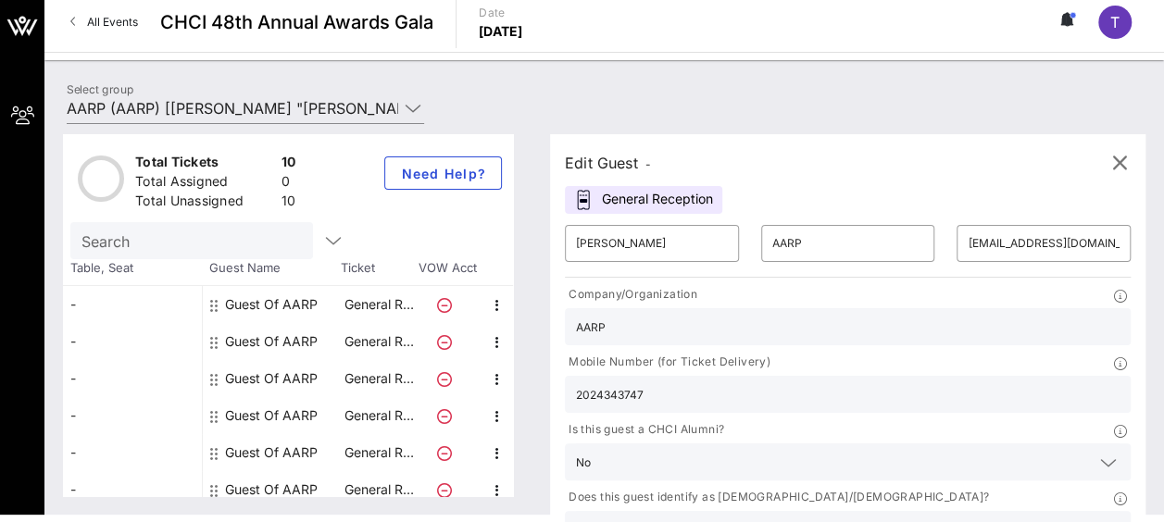
click at [702, 202] on div "General Reception" at bounding box center [643, 200] width 157 height 28
click at [967, 246] on input "[EMAIL_ADDRESS][DOMAIN_NAME]" at bounding box center [1043, 244] width 152 height 30
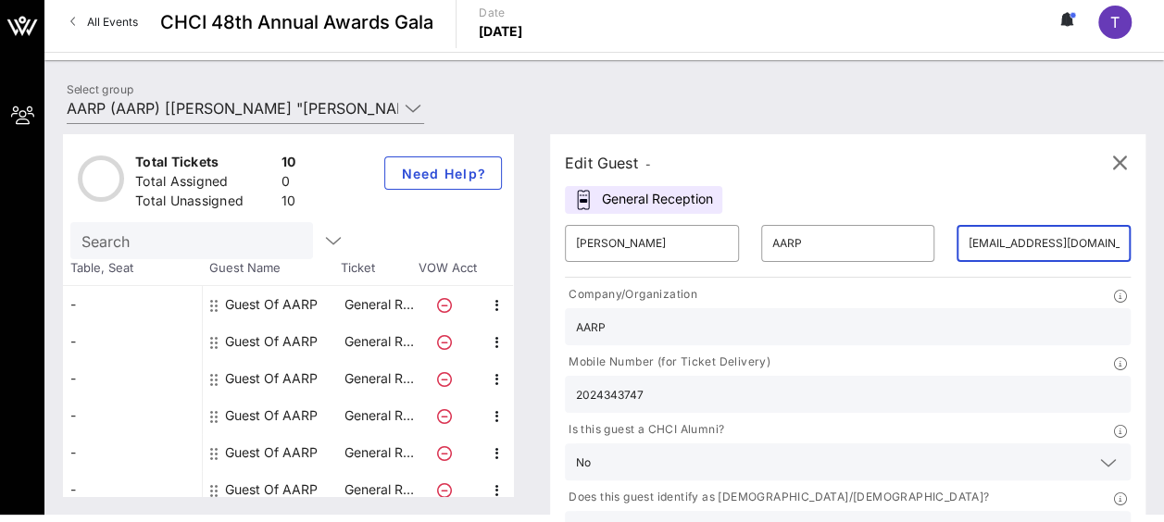
click at [496, 340] on icon "button" at bounding box center [497, 342] width 22 height 22
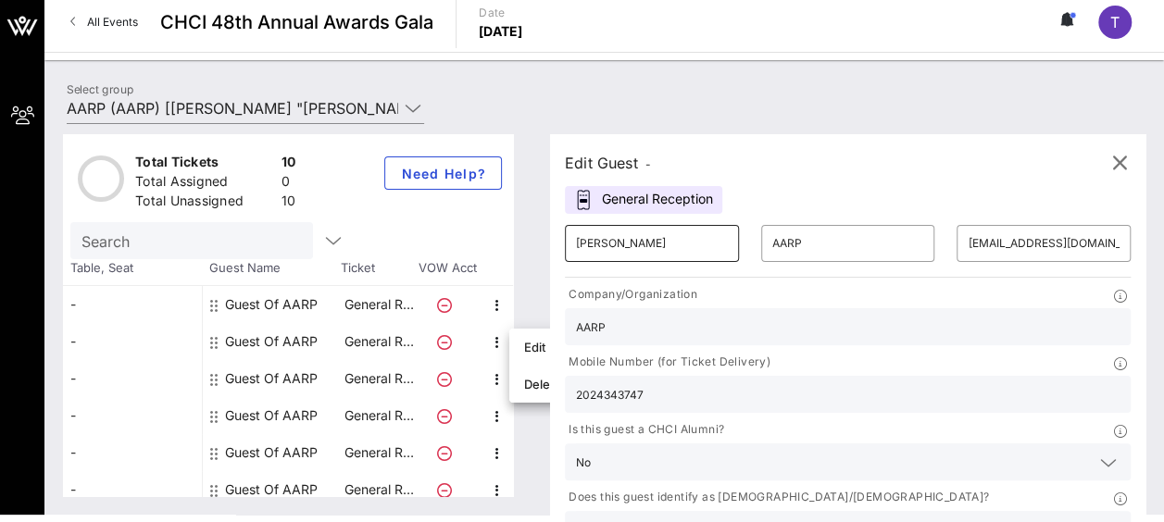
click at [635, 244] on input "[PERSON_NAME]" at bounding box center [652, 244] width 152 height 30
drag, startPoint x: 659, startPoint y: 241, endPoint x: 550, endPoint y: 249, distance: 109.5
click at [550, 249] on div "Edit Guest - General Reception ​ [PERSON_NAME] ​ AARP ​ [EMAIL_ADDRESS][DOMAIN_…" at bounding box center [838, 315] width 614 height 362
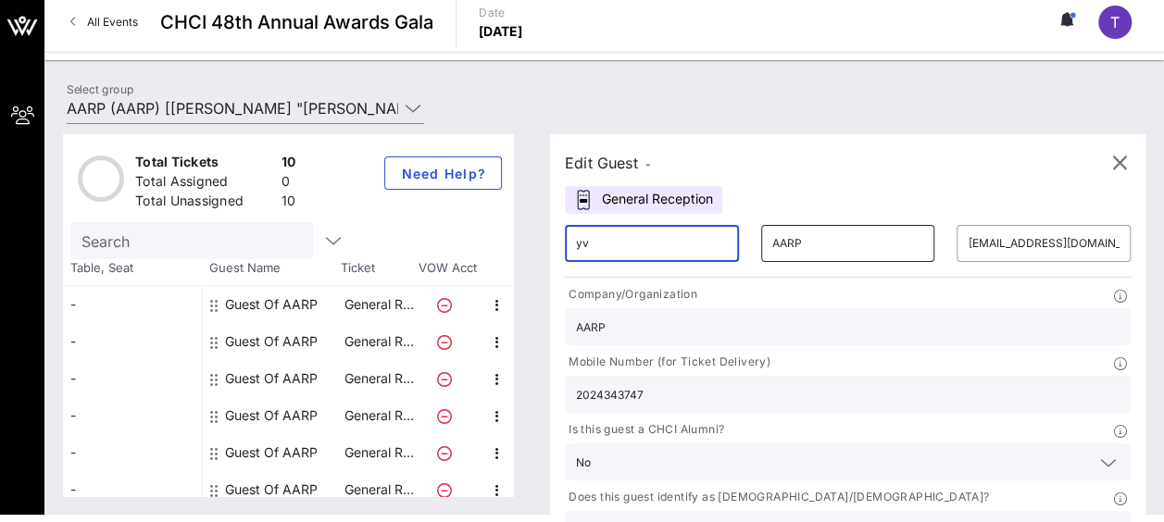
click at [772, 238] on input "AARP" at bounding box center [848, 244] width 152 height 30
click at [657, 232] on input "yv" at bounding box center [652, 244] width 152 height 30
type input "[PERSON_NAME]"
click at [795, 236] on input "AARP" at bounding box center [848, 244] width 152 height 30
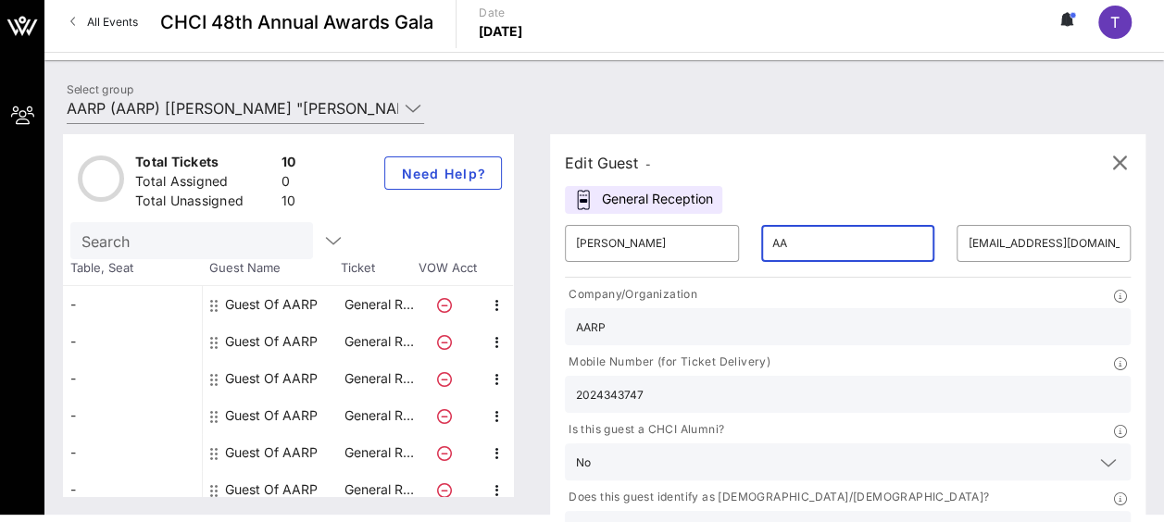
type input "A"
type input "[PERSON_NAME]"
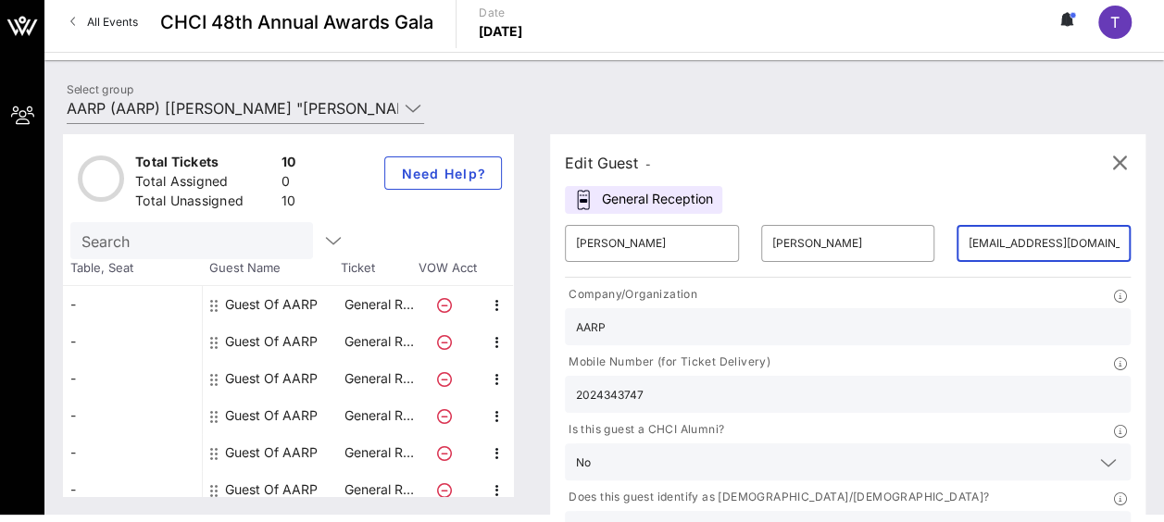
click at [967, 243] on input "[EMAIL_ADDRESS][DOMAIN_NAME]" at bounding box center [1043, 244] width 152 height 30
type input "[EMAIL_ADDRESS][DOMAIN_NAME]"
click at [1100, 519] on icon at bounding box center [1108, 530] width 17 height 22
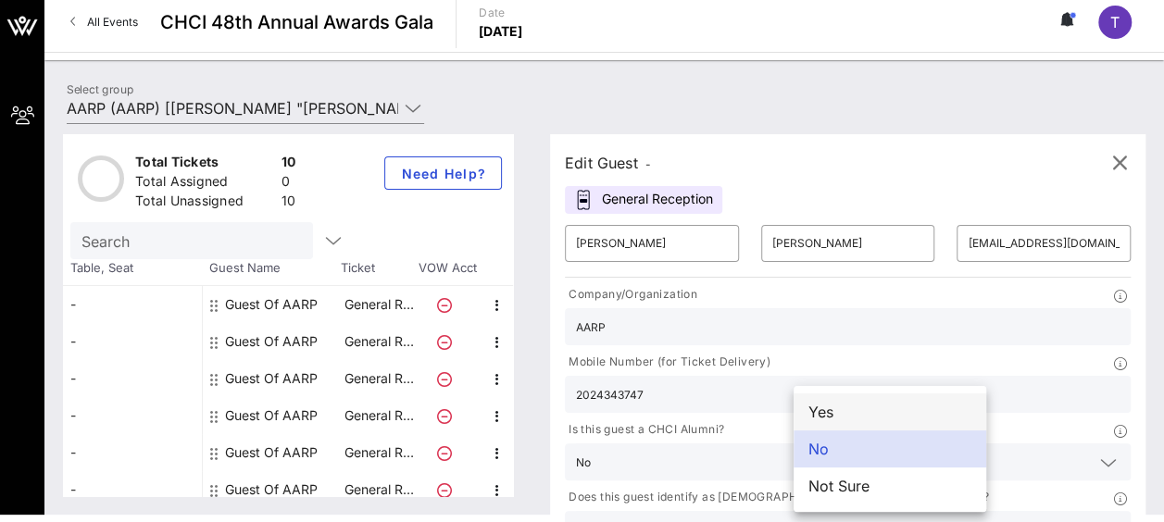
click at [850, 409] on div "Yes" at bounding box center [889, 411] width 193 height 37
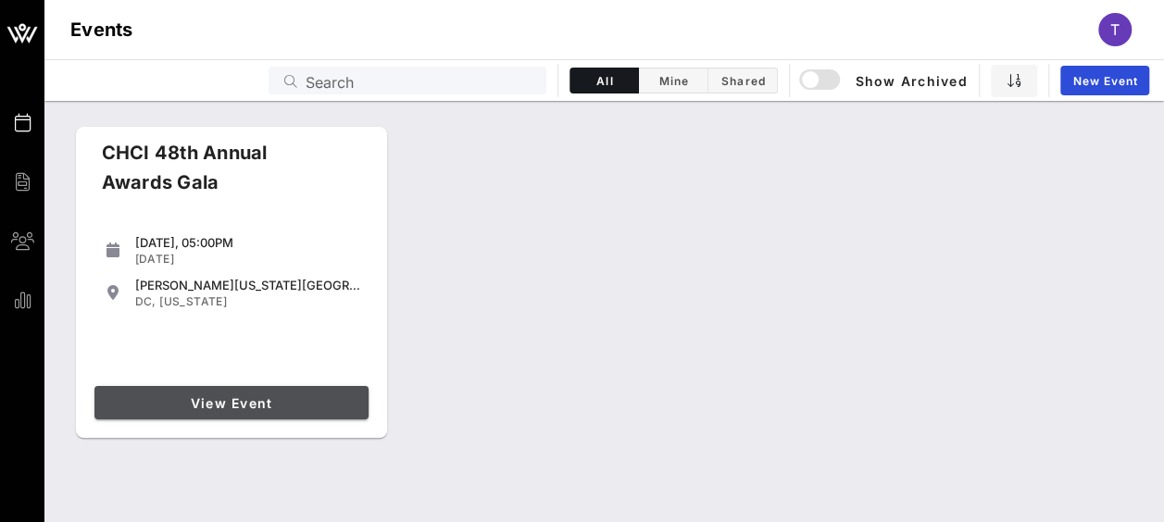
click at [233, 407] on span "View Event" at bounding box center [231, 403] width 259 height 16
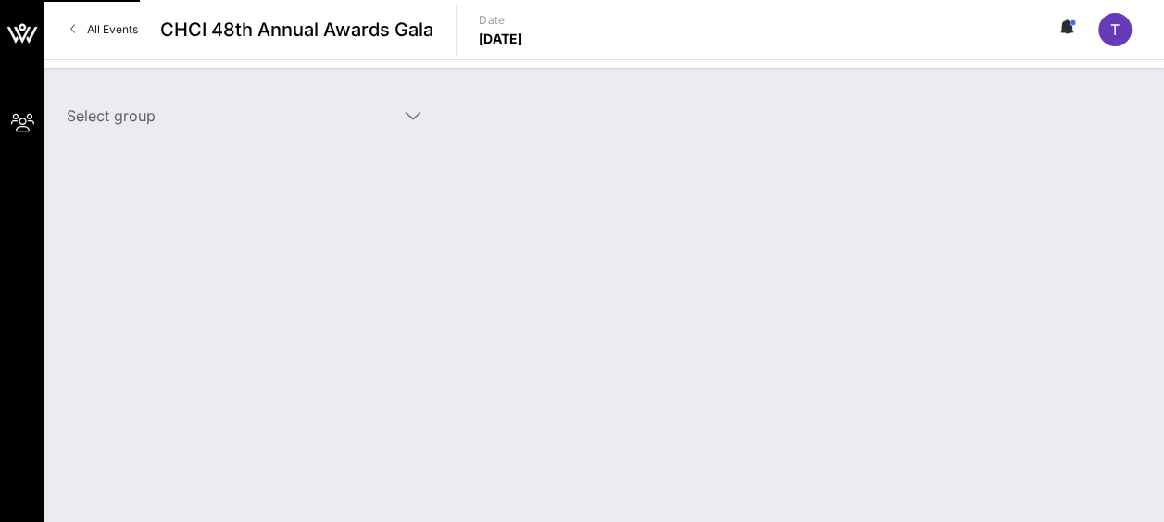
type input "AARP (AARP) [[PERSON_NAME] "[PERSON_NAME]"[PERSON_NAME], [EMAIL_ADDRESS][DOMAIN…"
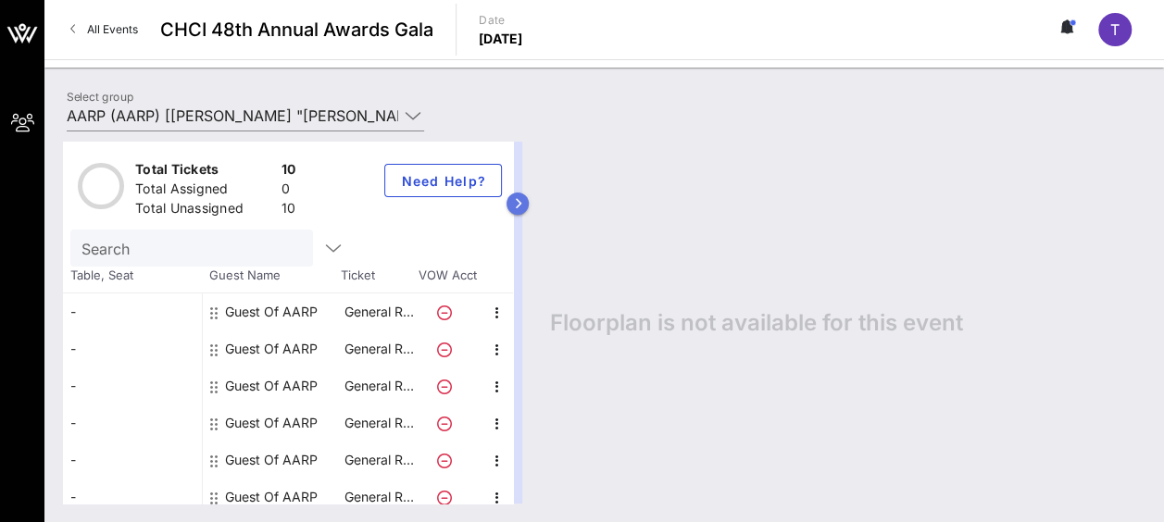
click at [529, 209] on button "button" at bounding box center [517, 204] width 22 height 22
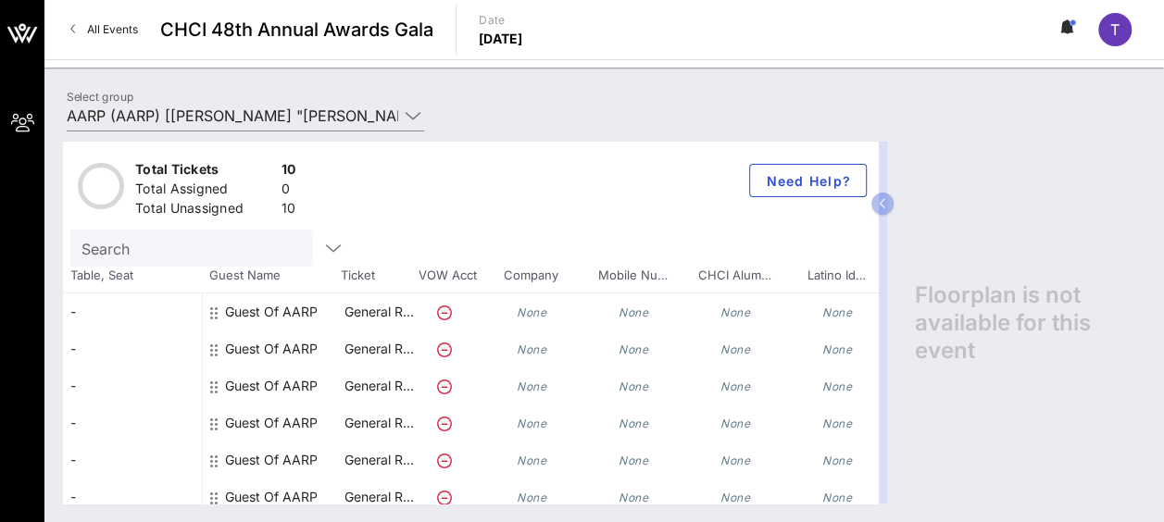
click at [207, 307] on div "Guest Of AARP" at bounding box center [272, 311] width 139 height 37
click at [215, 314] on icon at bounding box center [213, 312] width 7 height 15
click at [264, 317] on div "Guest Of AARP" at bounding box center [271, 311] width 93 height 37
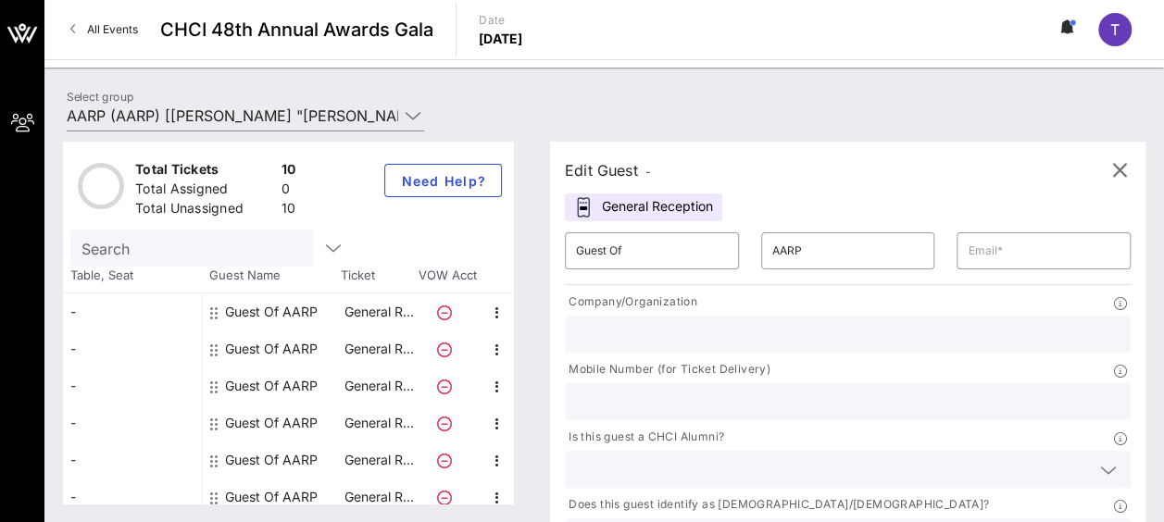
click at [80, 311] on div "-" at bounding box center [132, 311] width 139 height 37
click at [529, 510] on div "Total Tickets 10 Total Assigned 0 Total Unassigned 10 Need Help? Search Table, …" at bounding box center [603, 322] width 1119 height 399
click at [1121, 161] on icon "button" at bounding box center [1119, 170] width 22 height 22
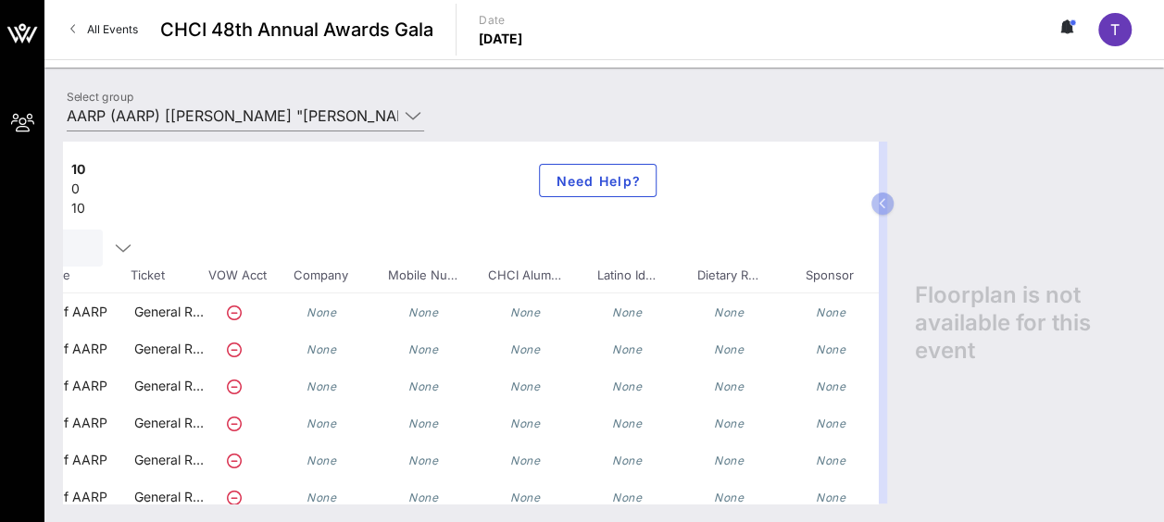
scroll to position [0, 259]
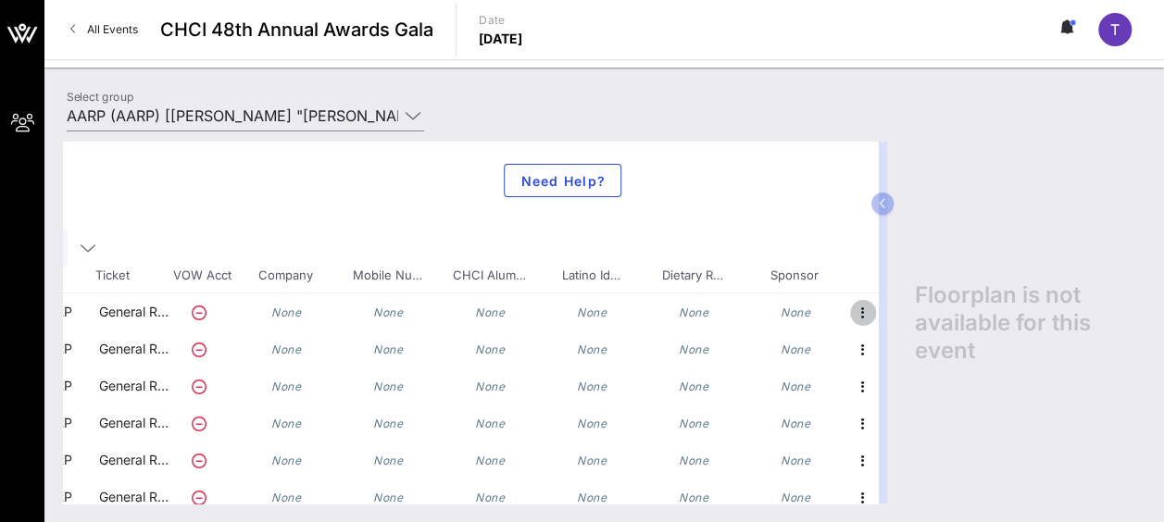
click at [852, 313] on icon "button" at bounding box center [863, 313] width 22 height 22
click at [892, 323] on div "Edit" at bounding box center [894, 317] width 37 height 15
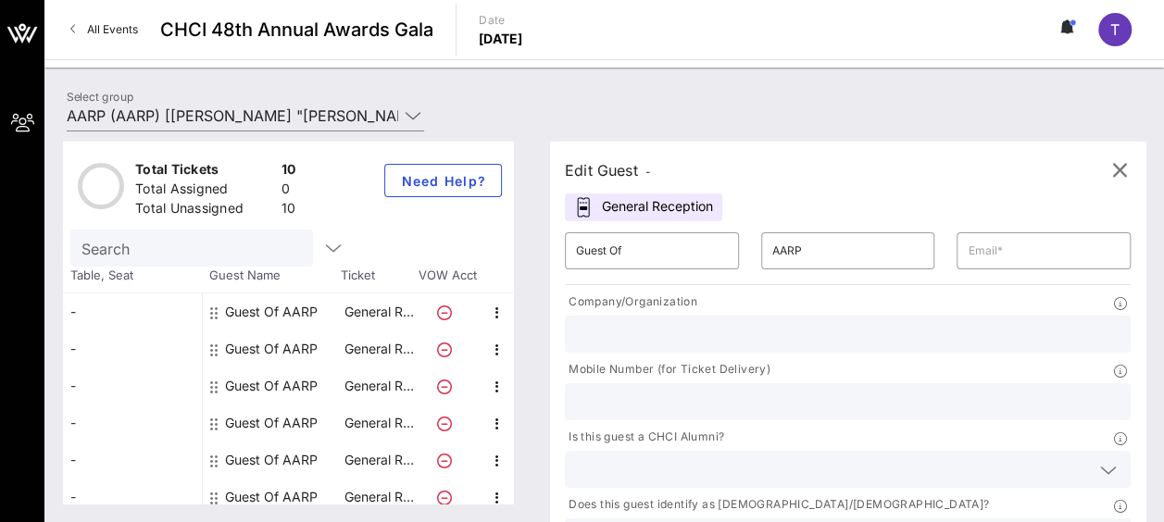
scroll to position [0, 0]
click at [641, 259] on input "Guest Of" at bounding box center [652, 251] width 152 height 30
click at [644, 256] on input "Guest Of" at bounding box center [652, 251] width 152 height 30
click at [629, 256] on input "Guest Of" at bounding box center [652, 251] width 152 height 30
drag, startPoint x: 583, startPoint y: 249, endPoint x: 566, endPoint y: 246, distance: 16.9
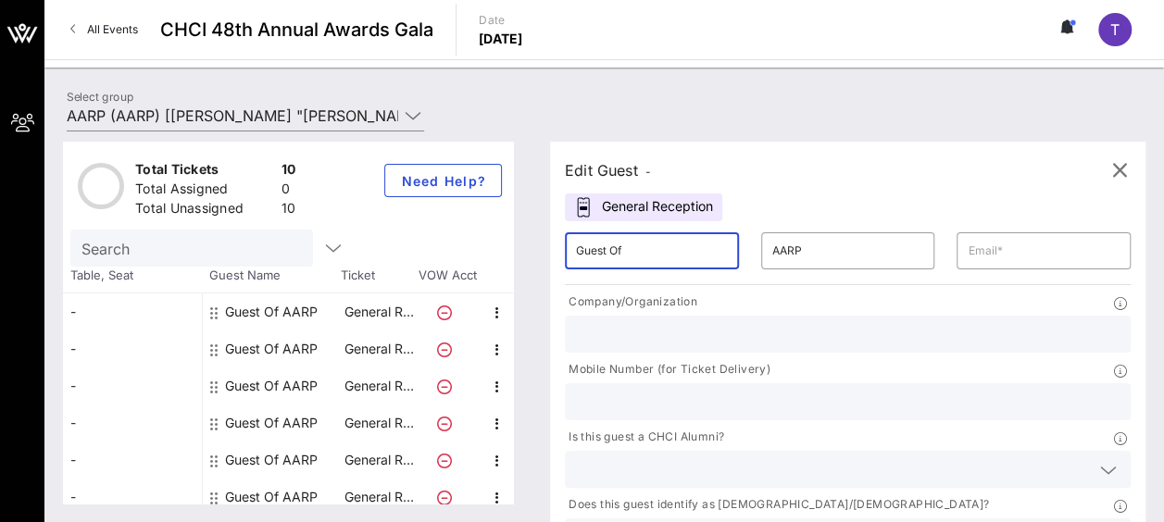
click at [566, 246] on div "​ Guest Of" at bounding box center [652, 250] width 196 height 59
type input "[PERSON_NAME]"
type input "[EMAIL_ADDRESS][DOMAIN_NAME]"
type input "AARP"
type input "2028307531"
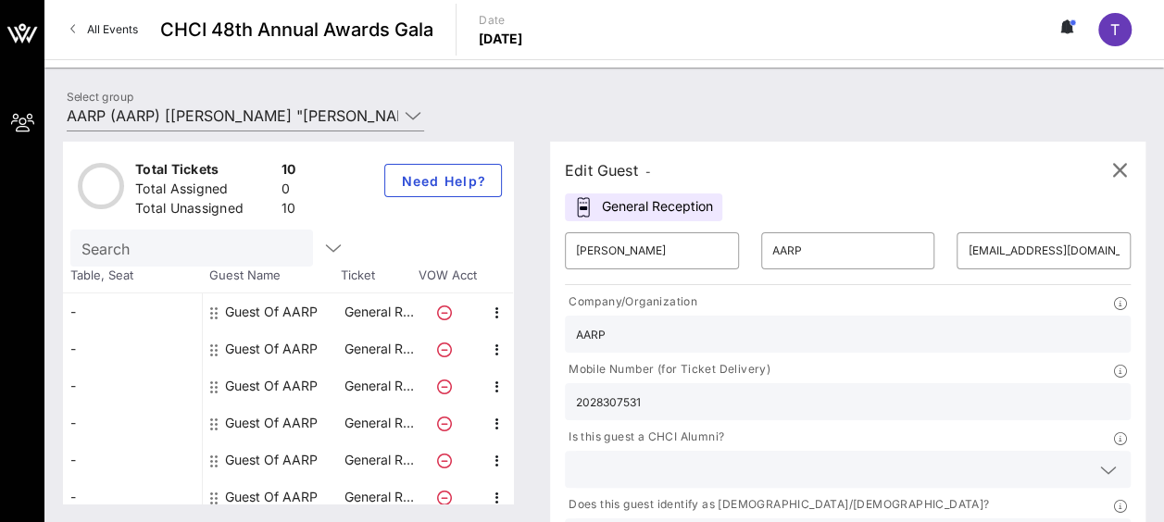
click at [914, 390] on input "2028307531" at bounding box center [847, 402] width 543 height 24
drag, startPoint x: 876, startPoint y: 352, endPoint x: 802, endPoint y: 342, distance: 74.6
click at [802, 383] on div "2028307531" at bounding box center [848, 401] width 566 height 37
paste input "202) 702-0575"
click at [828, 390] on input "202) 702-0575" at bounding box center [847, 402] width 543 height 24
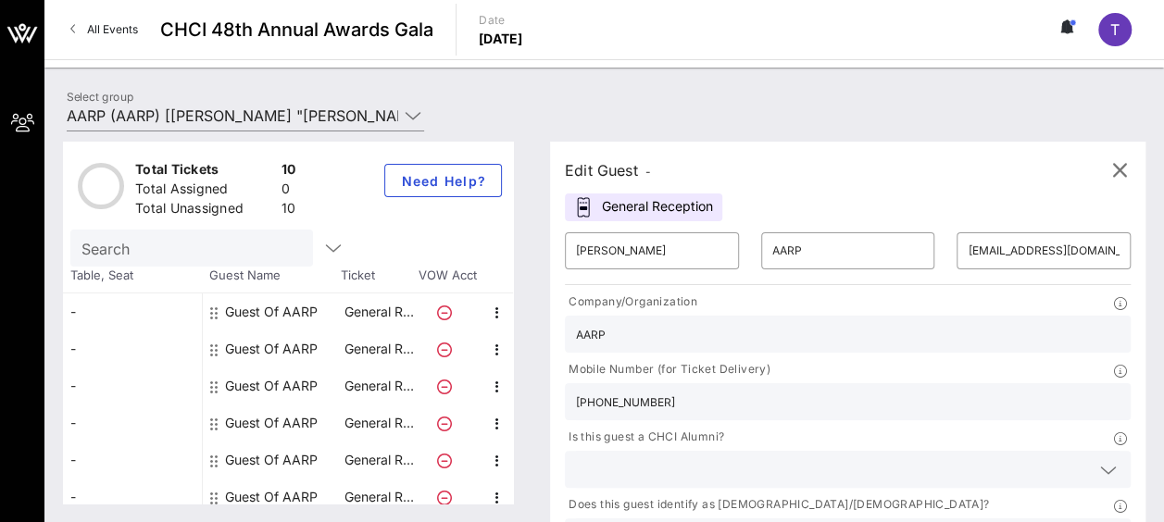
type input "202 702-0575"
click at [1100, 459] on icon at bounding box center [1108, 470] width 17 height 22
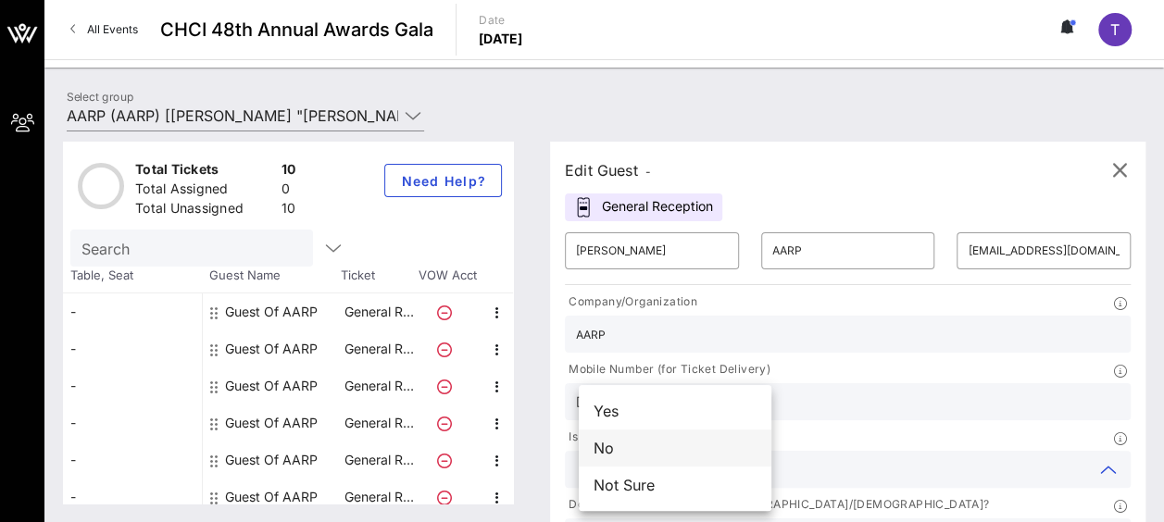
click at [716, 441] on div "No" at bounding box center [675, 448] width 193 height 37
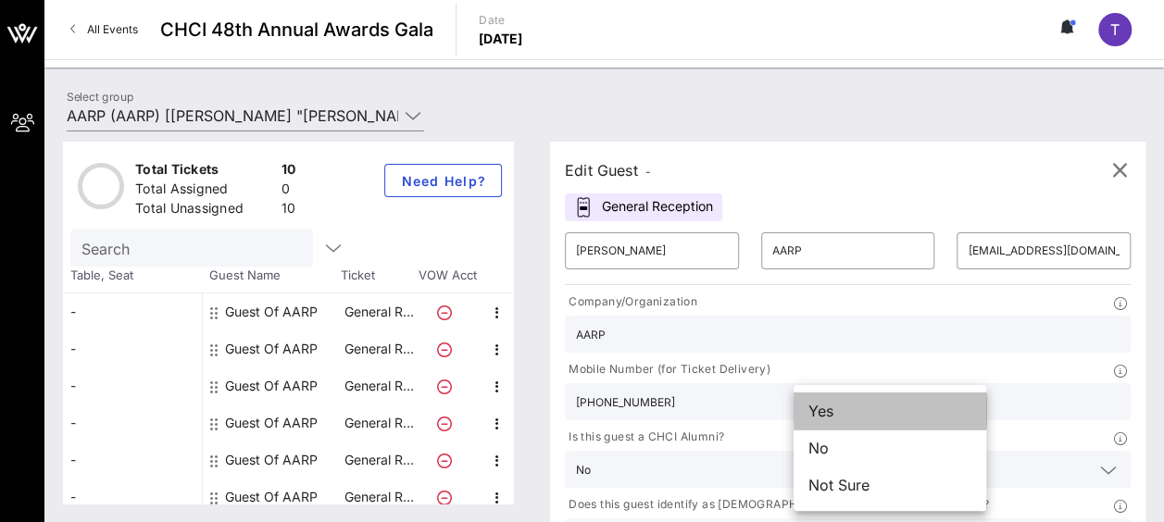
click at [909, 416] on div "Yes" at bounding box center [889, 410] width 193 height 37
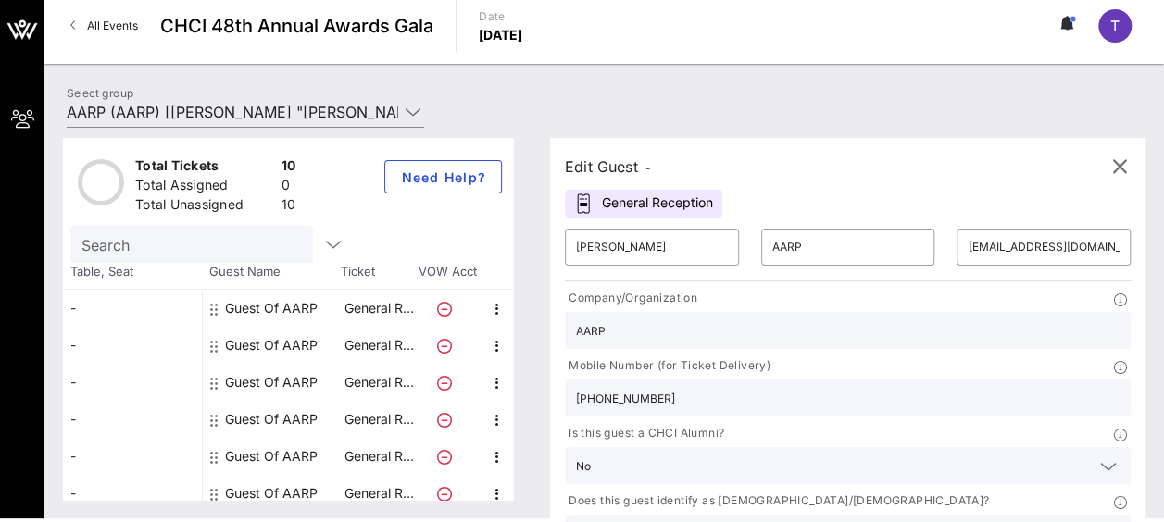
scroll to position [7, 0]
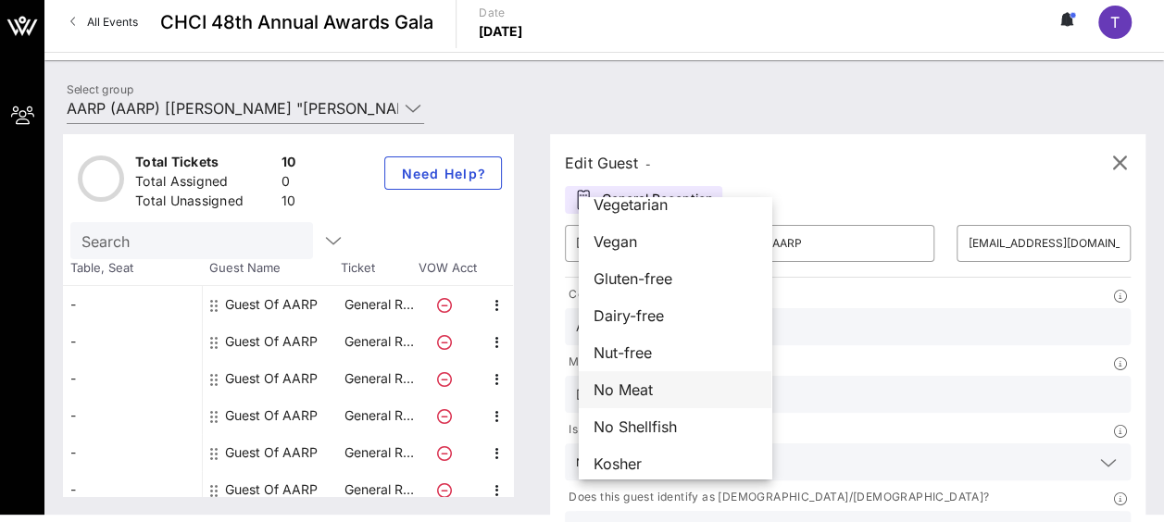
scroll to position [30, 0]
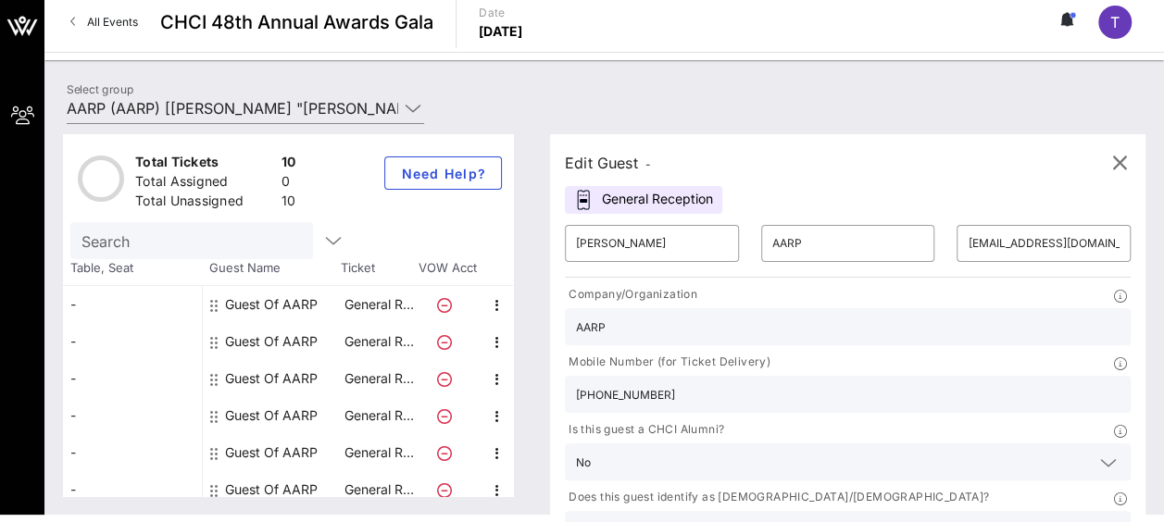
type input "AARP"
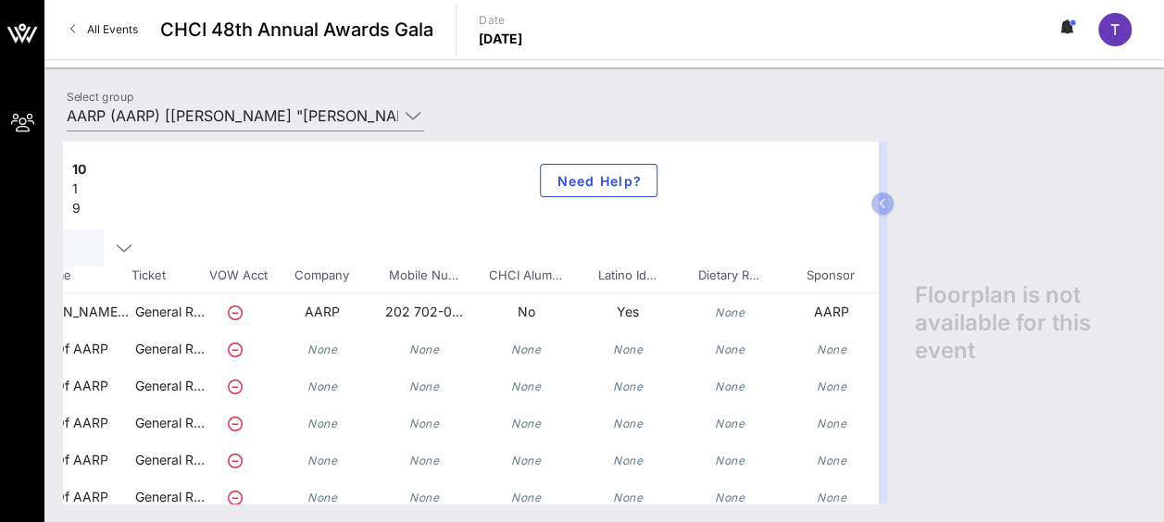
scroll to position [0, 259]
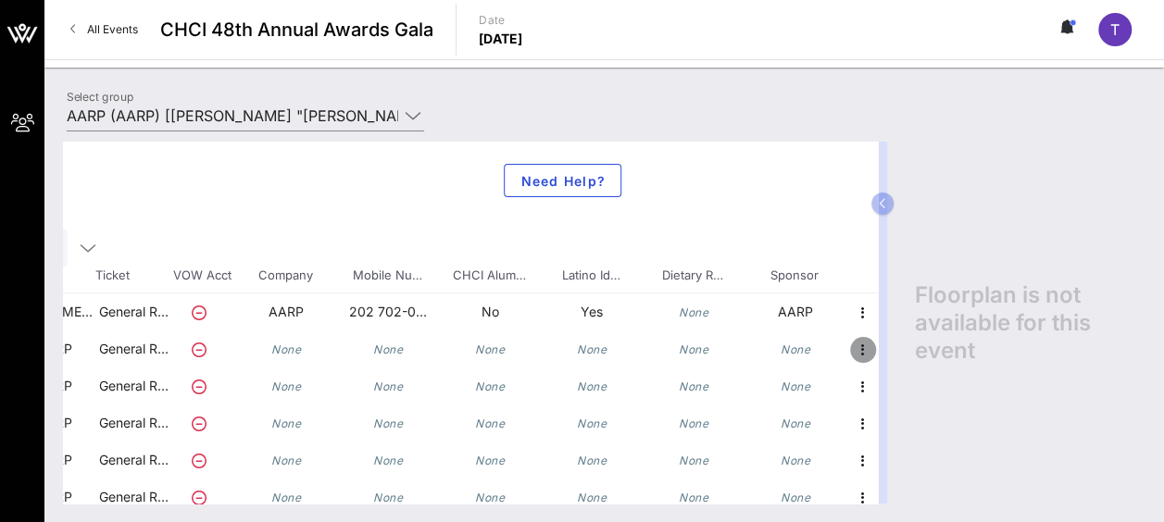
click at [852, 345] on icon "button" at bounding box center [863, 350] width 22 height 22
click at [887, 354] on div "Edit" at bounding box center [894, 354] width 37 height 15
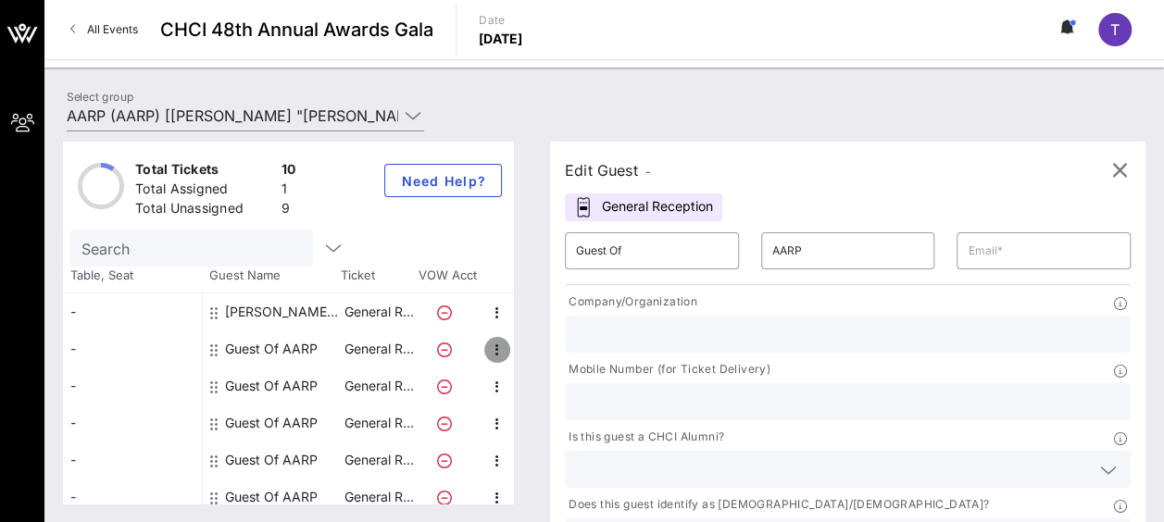
click at [494, 351] on icon "button" at bounding box center [497, 350] width 22 height 22
click at [542, 354] on div "Edit" at bounding box center [542, 354] width 37 height 15
click at [649, 244] on input "Guest Of" at bounding box center [652, 251] width 152 height 30
drag, startPoint x: 776, startPoint y: 261, endPoint x: 688, endPoint y: 255, distance: 88.1
click at [776, 261] on input "AARP" at bounding box center [848, 251] width 152 height 30
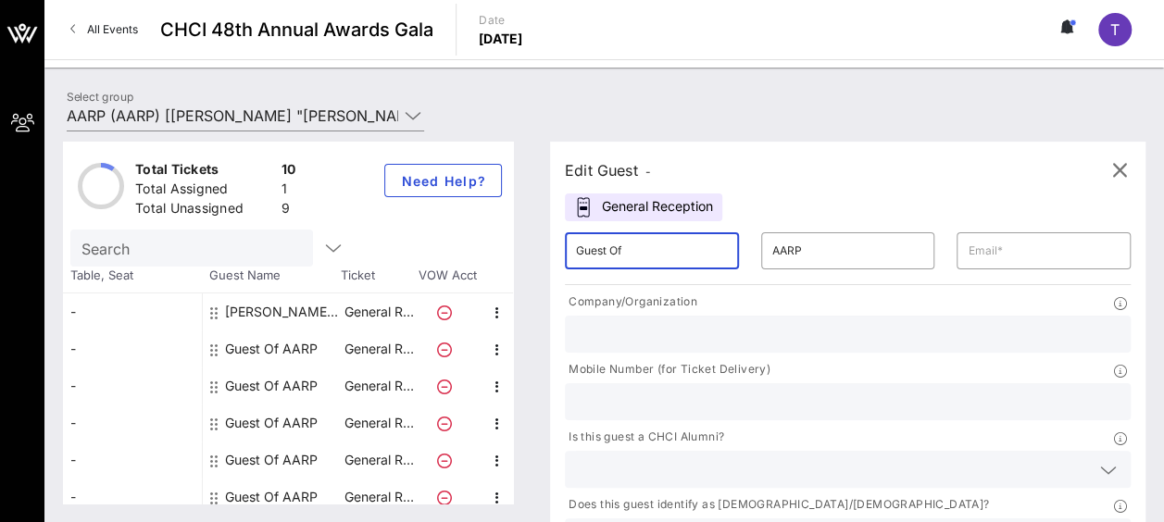
click at [624, 250] on input "Guest Of" at bounding box center [652, 251] width 152 height 30
paste input "Paloma"
drag, startPoint x: 689, startPoint y: 257, endPoint x: 591, endPoint y: 255, distance: 98.1
click at [591, 255] on div "​ Guest PalomaOf" at bounding box center [652, 250] width 174 height 37
click at [696, 246] on div "​ Guest PalomaOf" at bounding box center [652, 250] width 174 height 37
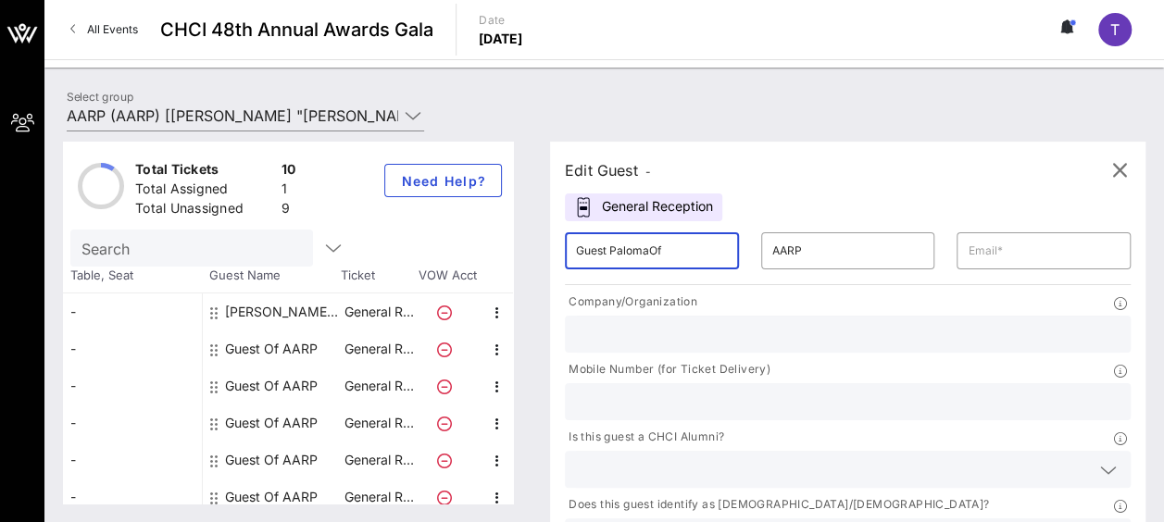
click at [694, 246] on div "​ Guest PalomaOf" at bounding box center [652, 250] width 174 height 37
type input "G"
paste input "Paloma"
type input "Paloma"
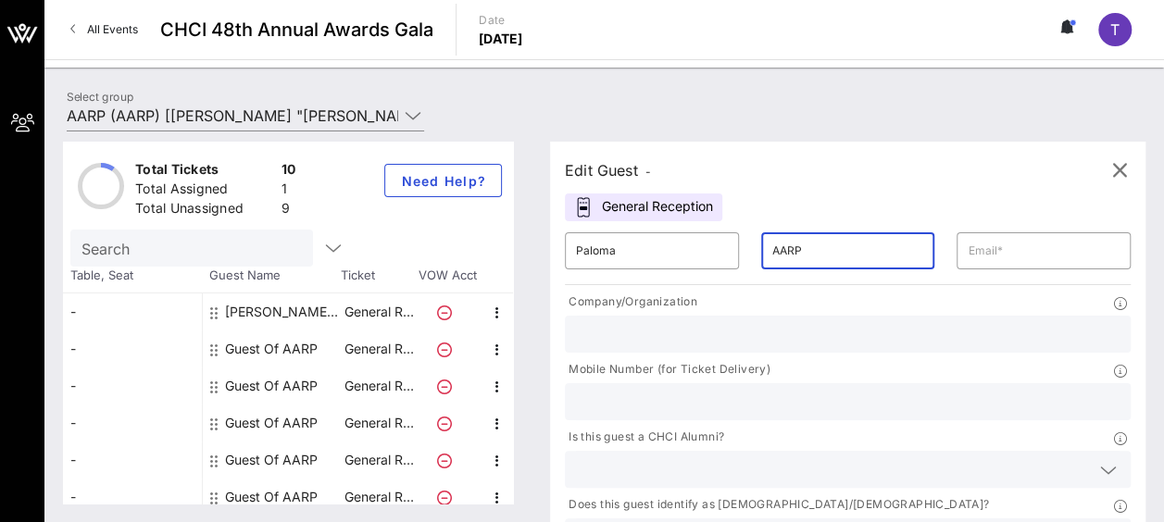
click at [784, 252] on input "AARP" at bounding box center [848, 251] width 152 height 30
drag, startPoint x: 784, startPoint y: 252, endPoint x: 729, endPoint y: 257, distance: 54.9
click at [761, 257] on div "​ AARP" at bounding box center [848, 250] width 174 height 37
click at [772, 248] on input "text" at bounding box center [848, 251] width 152 height 30
paste input "Ferreira Gomez"
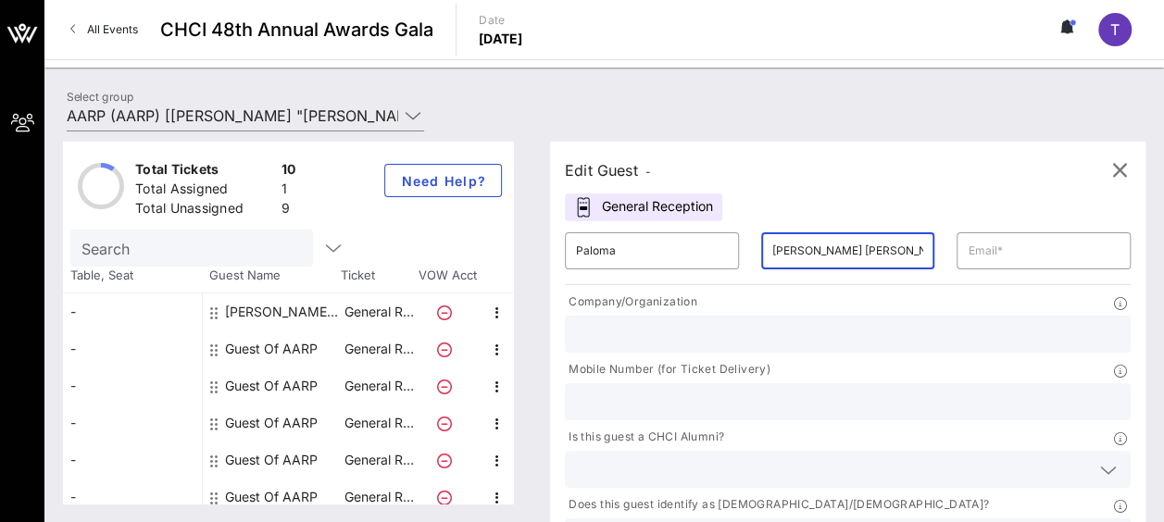
type input "Ferreira Gomez"
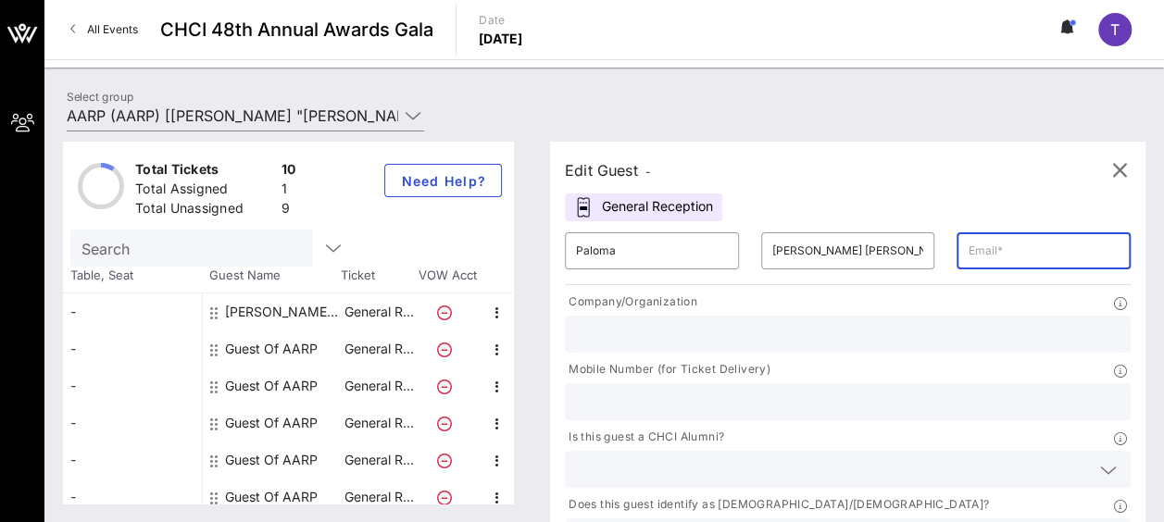
click at [967, 245] on input "text" at bounding box center [1043, 251] width 152 height 30
paste input "pferreiragomez@aarp.org"
type input "pferreiragomez@aarp.org"
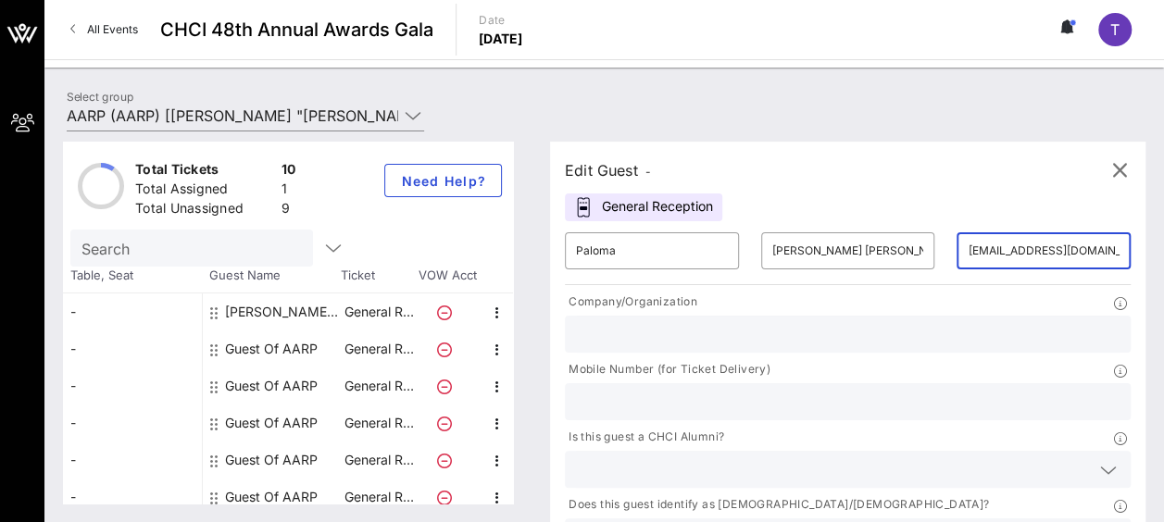
click at [685, 337] on input "text" at bounding box center [847, 334] width 543 height 24
type input "AARP"
type input "2024343721"
click at [925, 390] on input "2024343721" at bounding box center [847, 402] width 543 height 24
click at [1100, 459] on icon at bounding box center [1108, 470] width 17 height 22
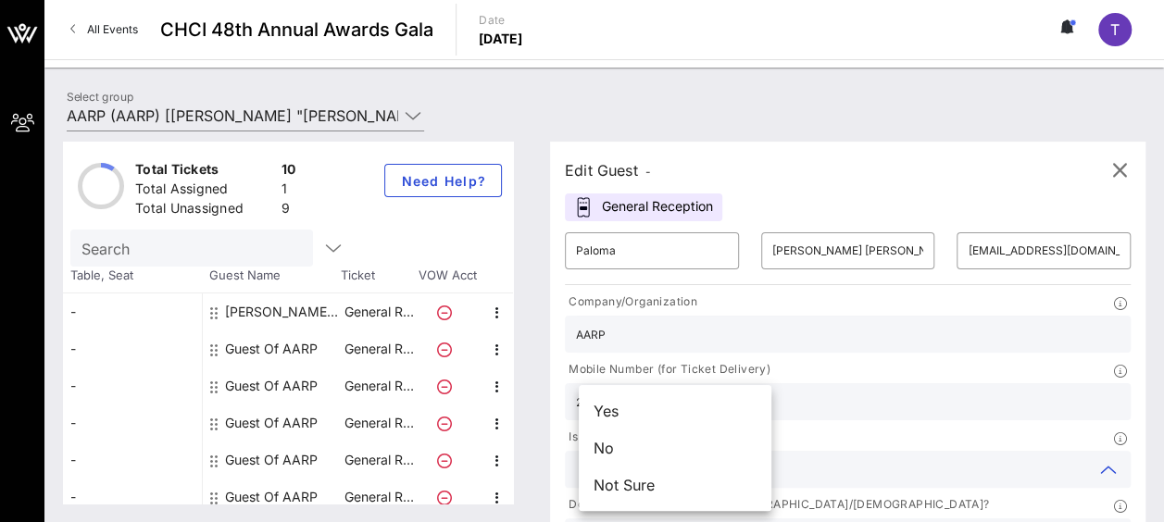
click at [683, 454] on div "No" at bounding box center [675, 448] width 193 height 37
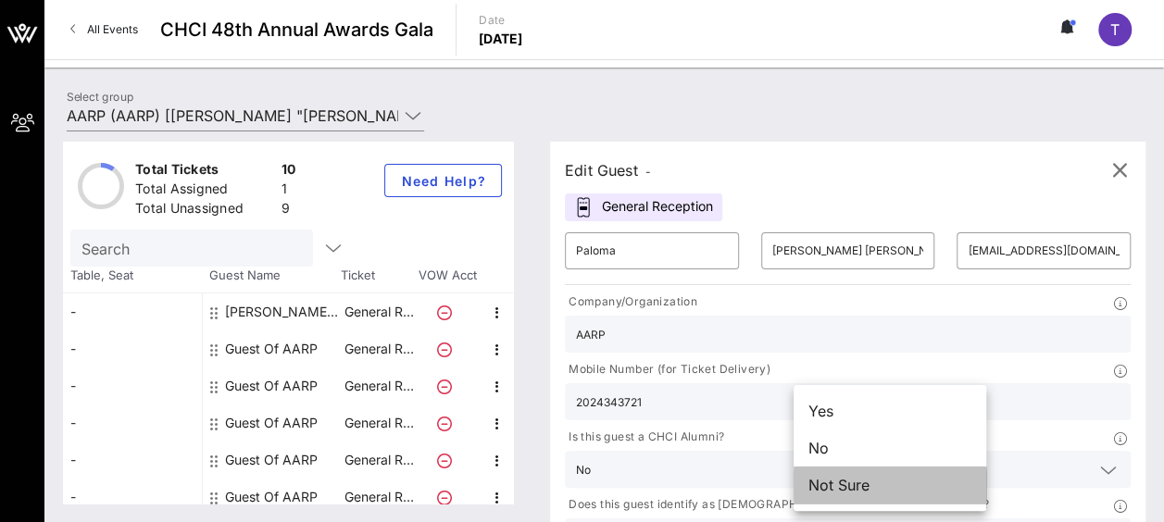
click at [867, 484] on div "Not Sure" at bounding box center [889, 485] width 193 height 37
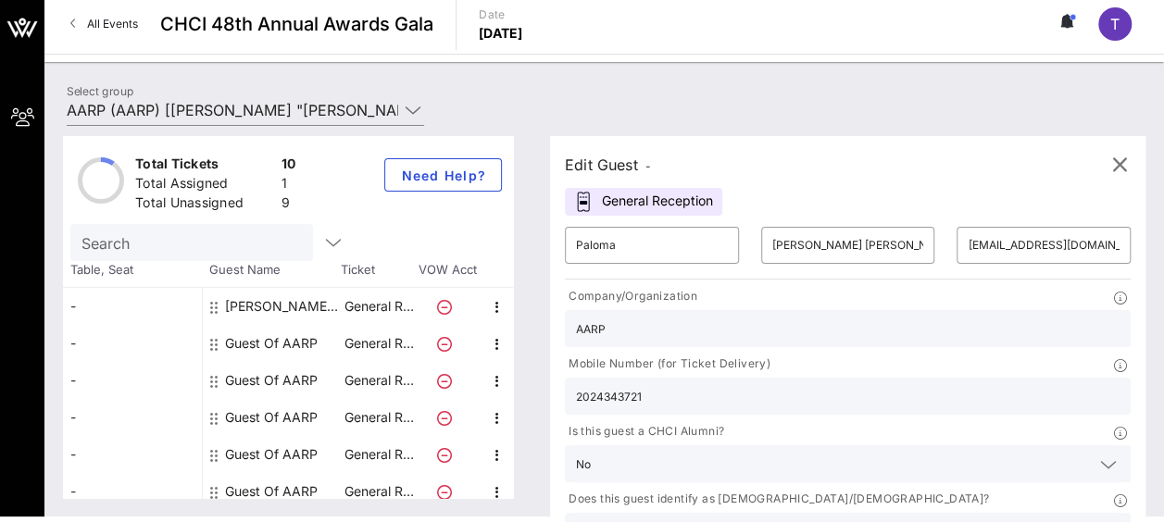
scroll to position [7, 0]
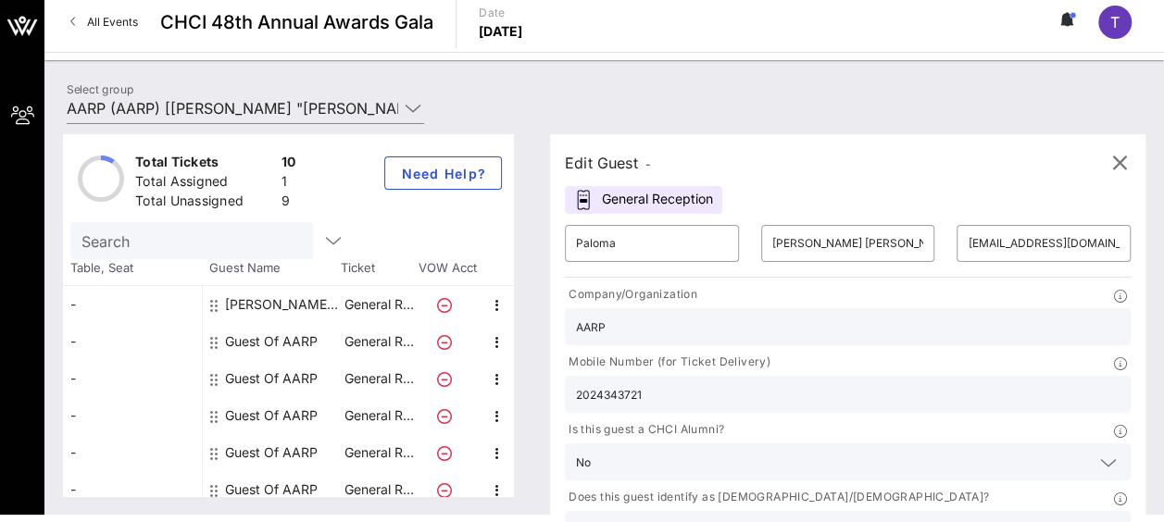
type input "AARP"
drag, startPoint x: 896, startPoint y: 340, endPoint x: 795, endPoint y: 332, distance: 101.2
click at [795, 376] on div "2024343721" at bounding box center [848, 394] width 566 height 37
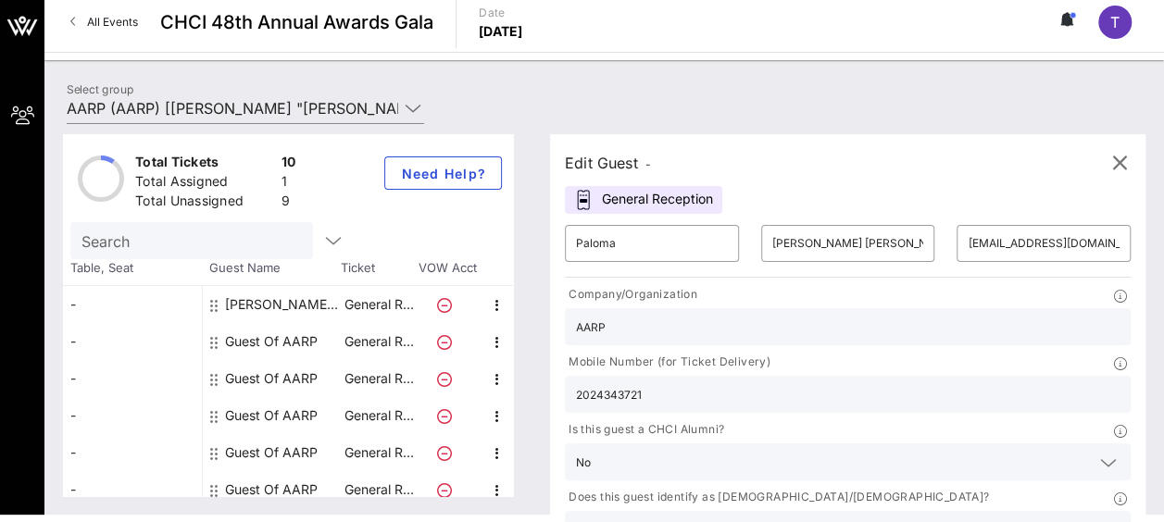
paste input "771 219 8809"
type input "771 219 8809"
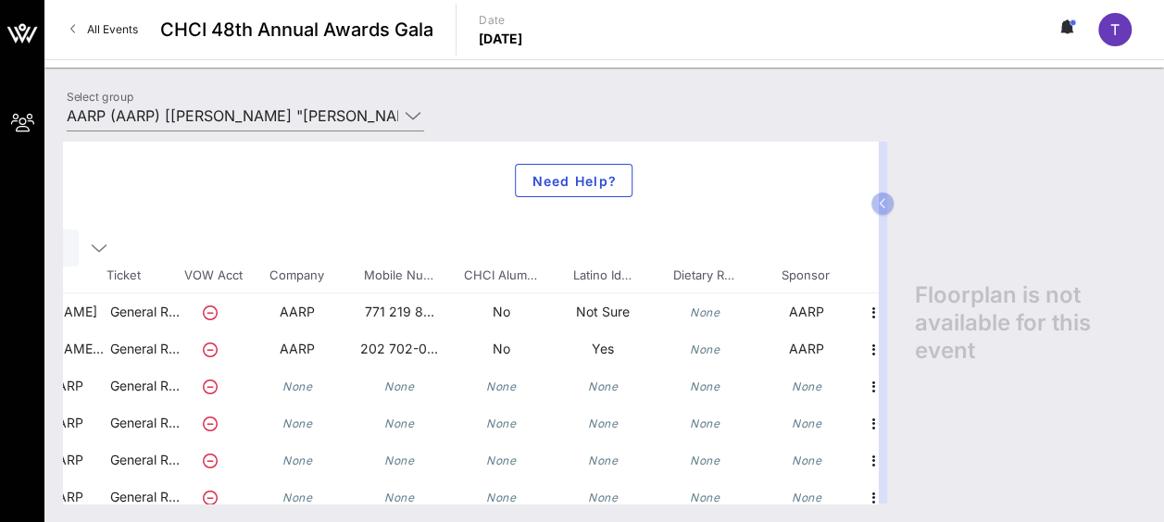
scroll to position [0, 259]
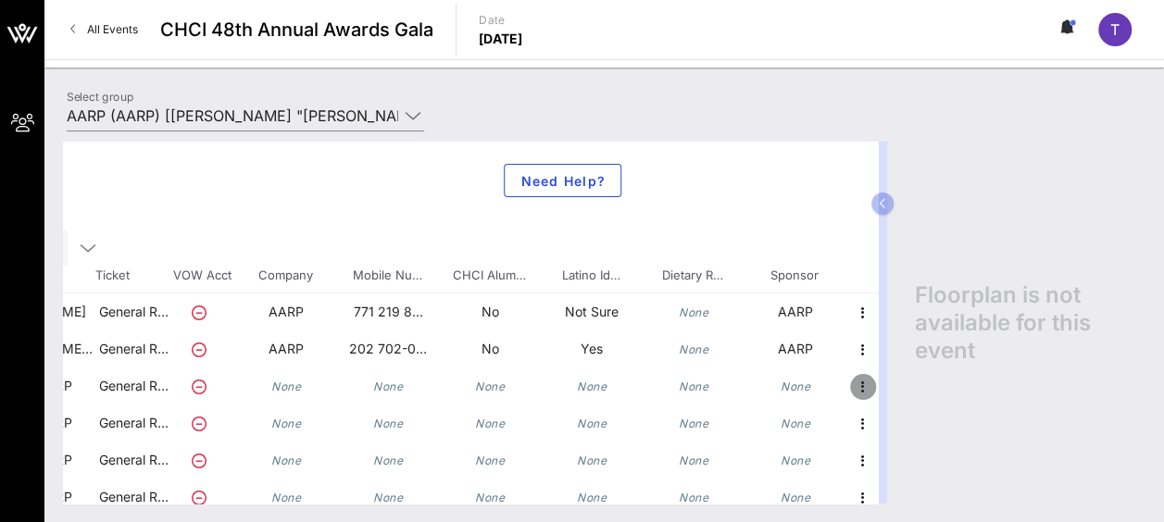
click at [852, 386] on icon "button" at bounding box center [863, 387] width 22 height 22
click at [890, 392] on div "Edit" at bounding box center [894, 391] width 37 height 15
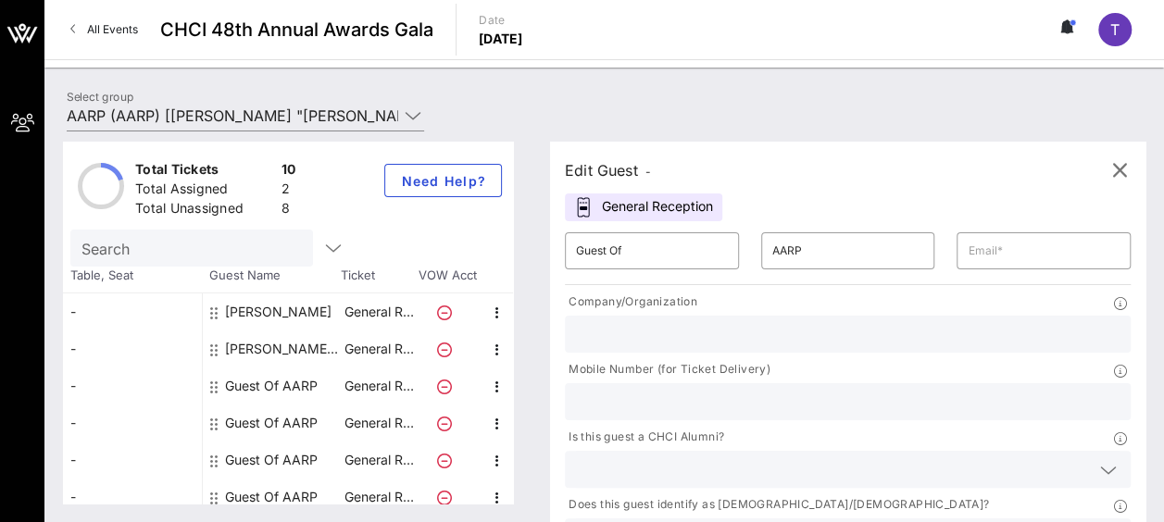
scroll to position [0, 0]
click at [806, 263] on input "AARP" at bounding box center [848, 251] width 152 height 30
click at [641, 239] on input "Guest Of" at bounding box center [652, 251] width 152 height 30
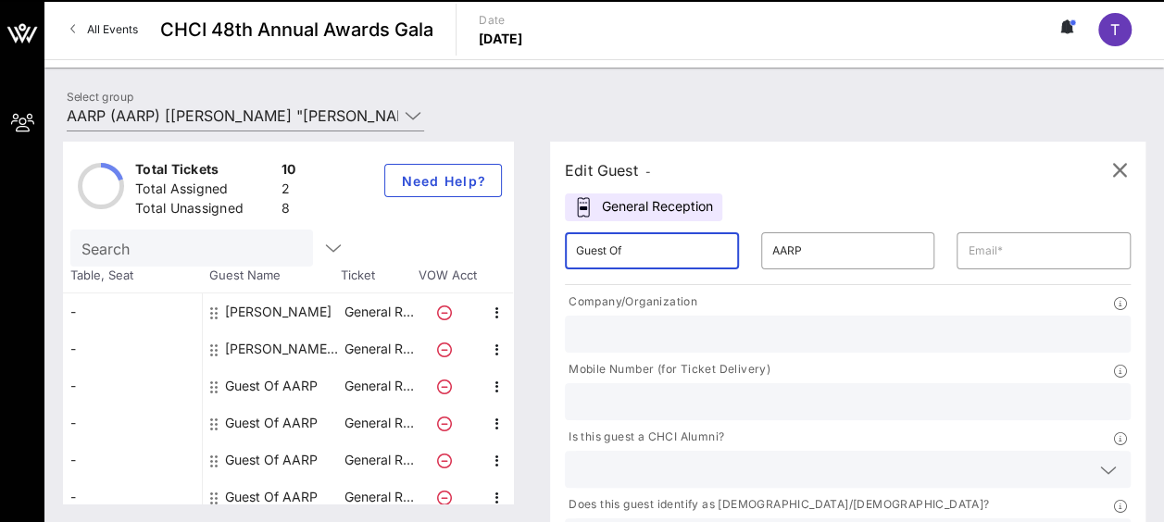
drag, startPoint x: 641, startPoint y: 245, endPoint x: 571, endPoint y: 245, distance: 70.3
click at [571, 245] on div "​ Guest Of" at bounding box center [652, 250] width 196 height 59
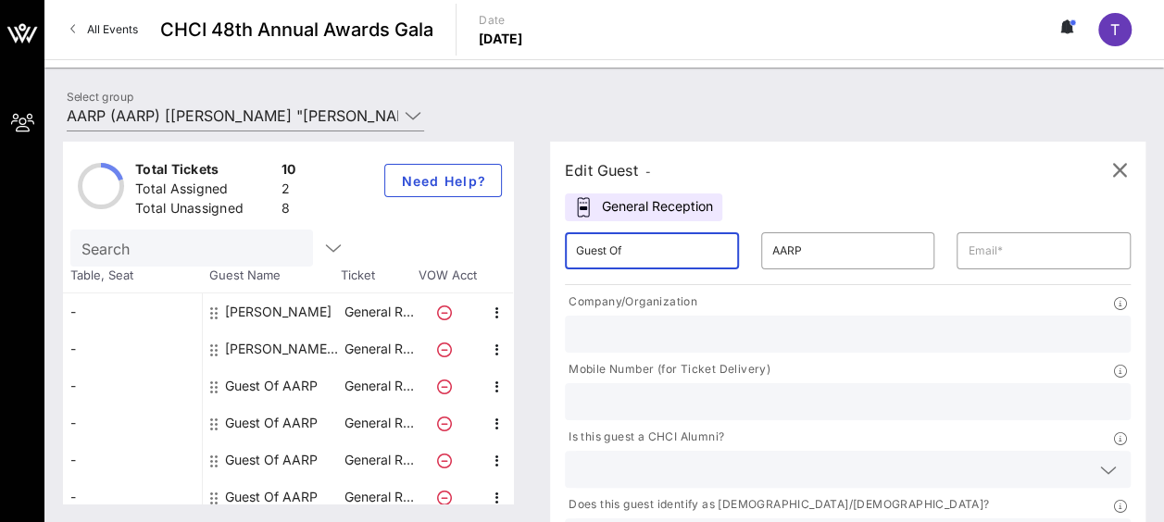
paste input "Ilse Zuniga"
drag, startPoint x: 656, startPoint y: 252, endPoint x: 615, endPoint y: 251, distance: 41.7
click at [615, 251] on input "Ilse Zuniga" at bounding box center [652, 251] width 152 height 30
click at [654, 250] on input "Ilse Zuniga" at bounding box center [652, 251] width 152 height 30
click at [660, 252] on input "Ilse Zuniga" at bounding box center [652, 251] width 152 height 30
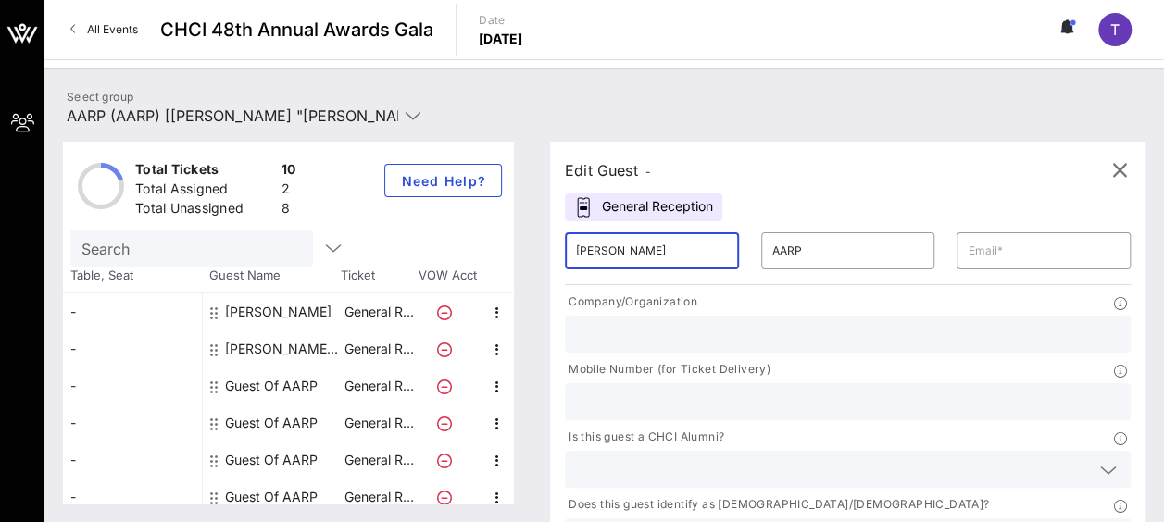
drag, startPoint x: 657, startPoint y: 249, endPoint x: 609, endPoint y: 250, distance: 48.1
click at [609, 250] on input "Ilse Zuniga" at bounding box center [652, 251] width 152 height 30
type input "Ilse"
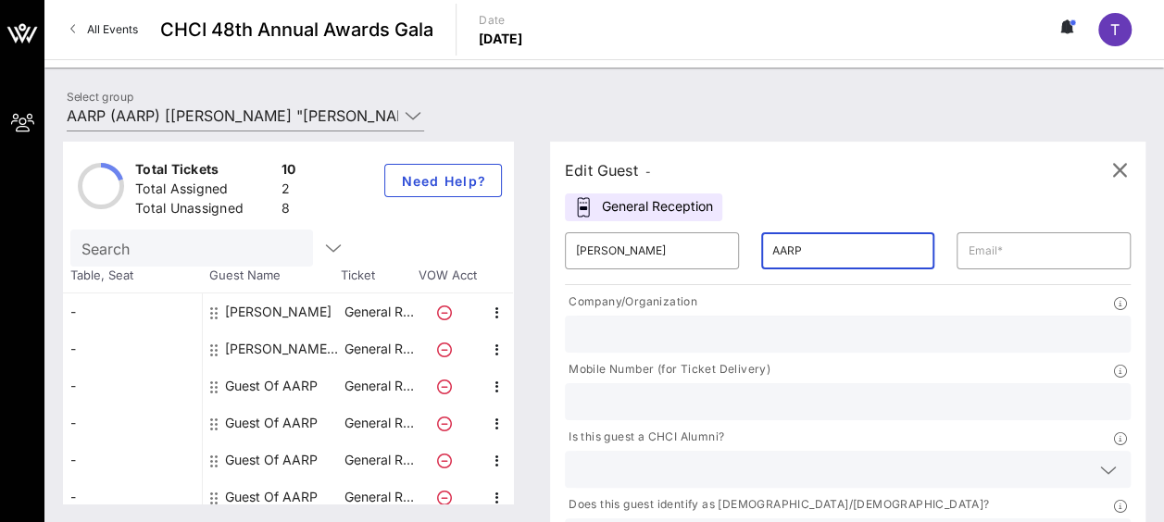
drag, startPoint x: 778, startPoint y: 250, endPoint x: 733, endPoint y: 246, distance: 44.6
click at [772, 246] on input "AARP" at bounding box center [848, 251] width 152 height 30
paste input "Zuniga"
type input "Zuniga"
click at [967, 243] on input "text" at bounding box center [1043, 251] width 152 height 30
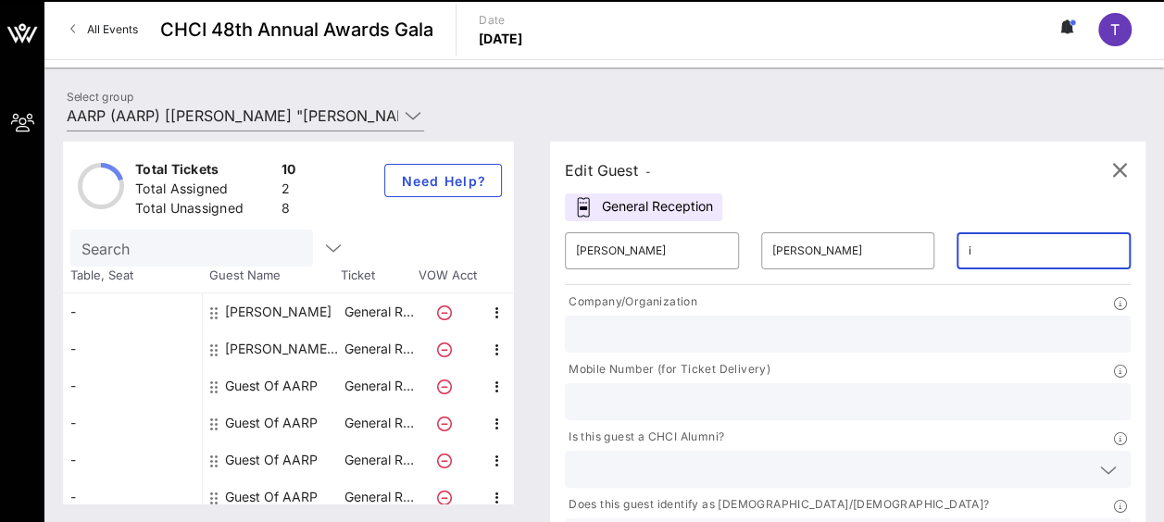
type input "izuniga@aarp.org"
type input "AARP"
type input "2028307531"
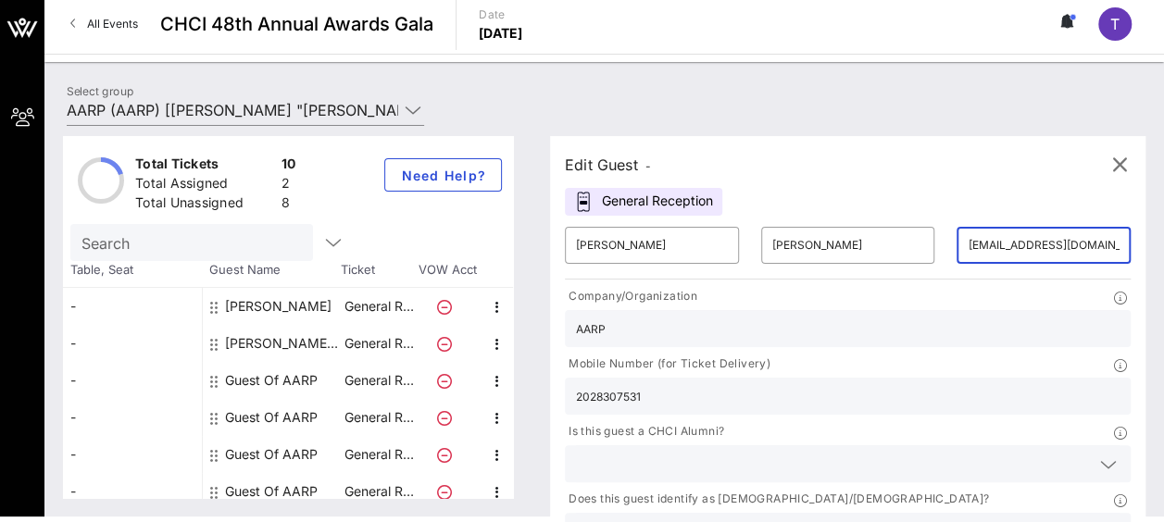
scroll to position [7, 0]
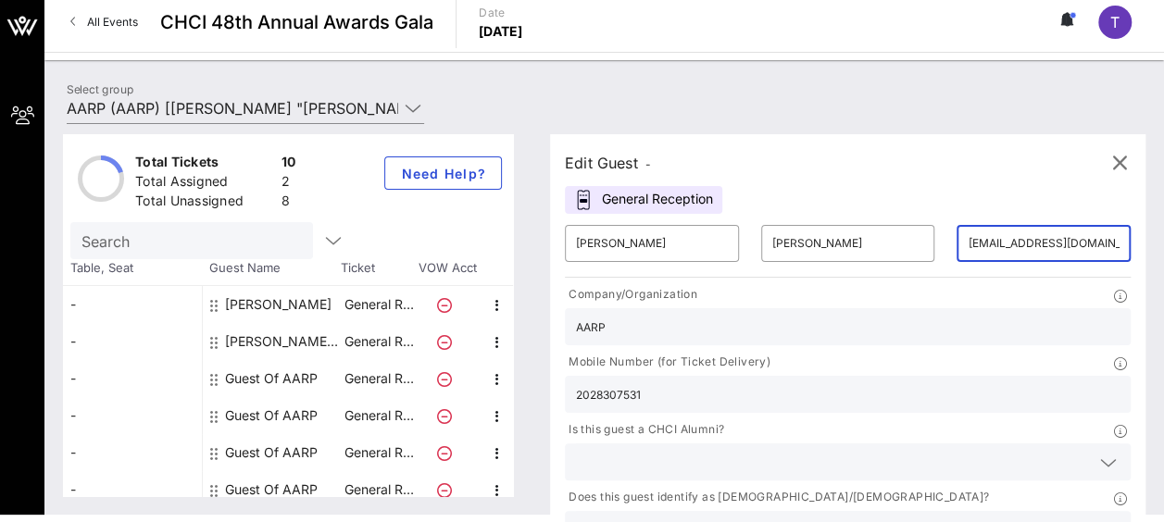
click at [1100, 452] on icon at bounding box center [1108, 463] width 17 height 22
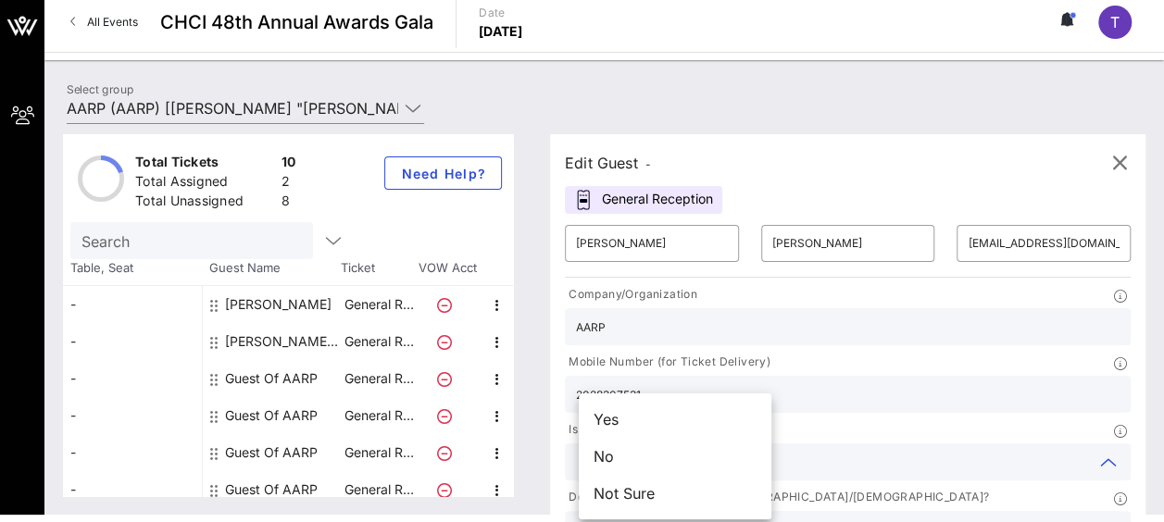
drag, startPoint x: 666, startPoint y: 460, endPoint x: 687, endPoint y: 455, distance: 20.9
click at [666, 459] on div "No" at bounding box center [675, 456] width 193 height 37
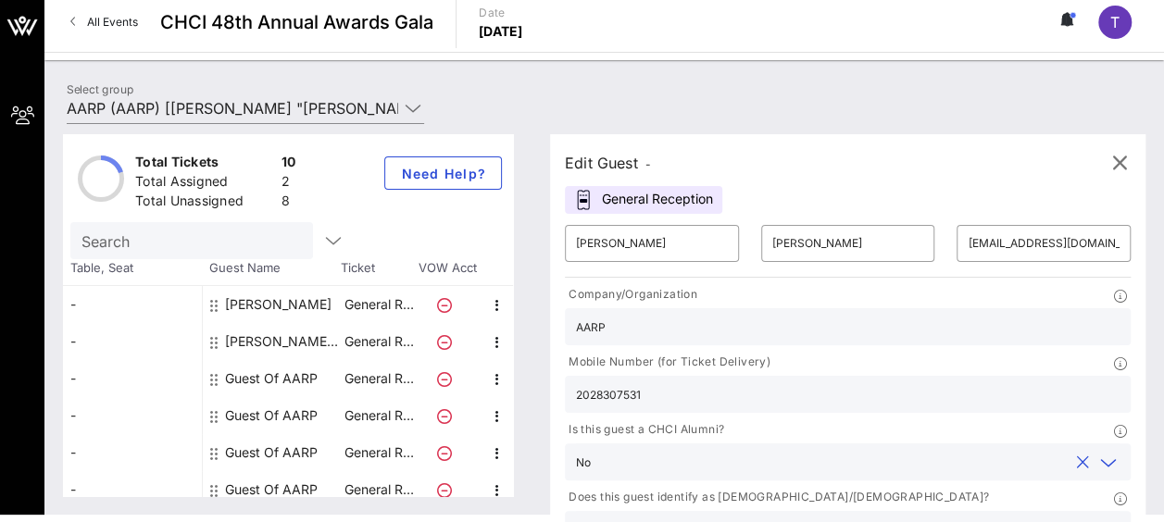
click at [1097, 519] on div at bounding box center [1108, 530] width 22 height 22
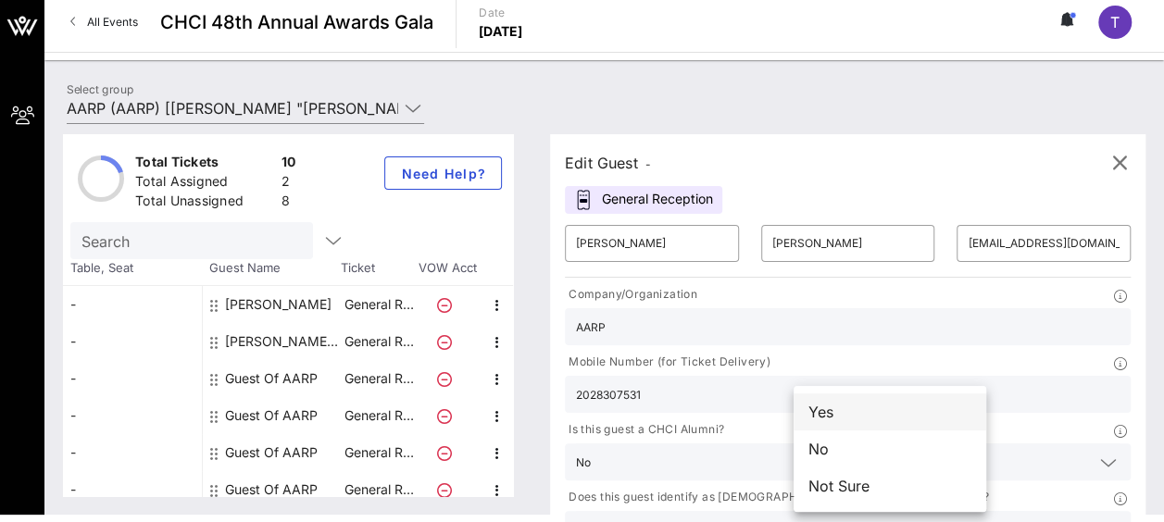
click at [892, 417] on div "Yes" at bounding box center [889, 411] width 193 height 37
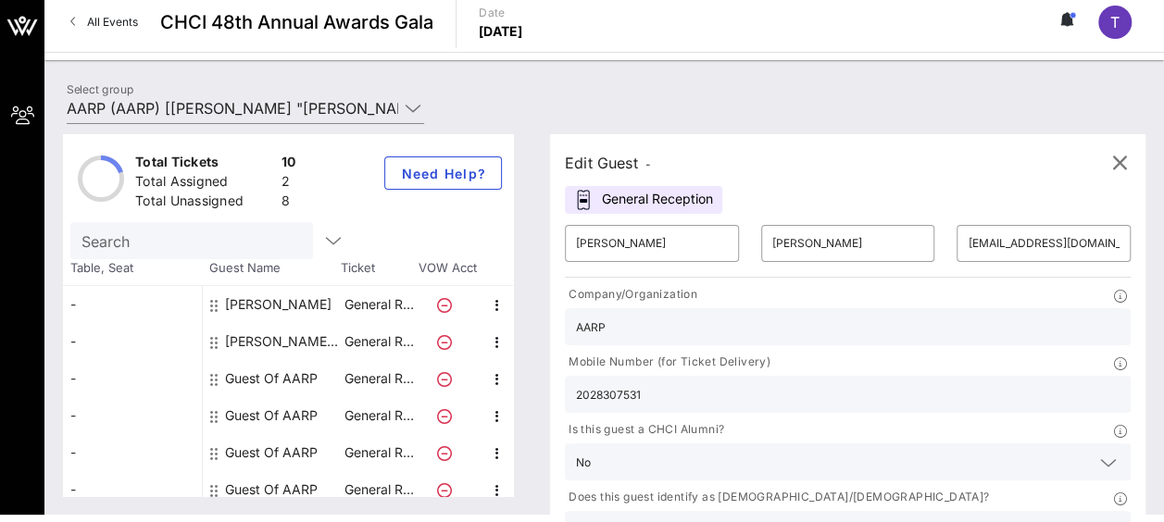
type input "AARP"
drag, startPoint x: 885, startPoint y: 343, endPoint x: 803, endPoint y: 339, distance: 81.6
click at [803, 376] on div "2028307531" at bounding box center [848, 394] width 566 height 37
click at [878, 382] on input "2028307531" at bounding box center [847, 394] width 543 height 24
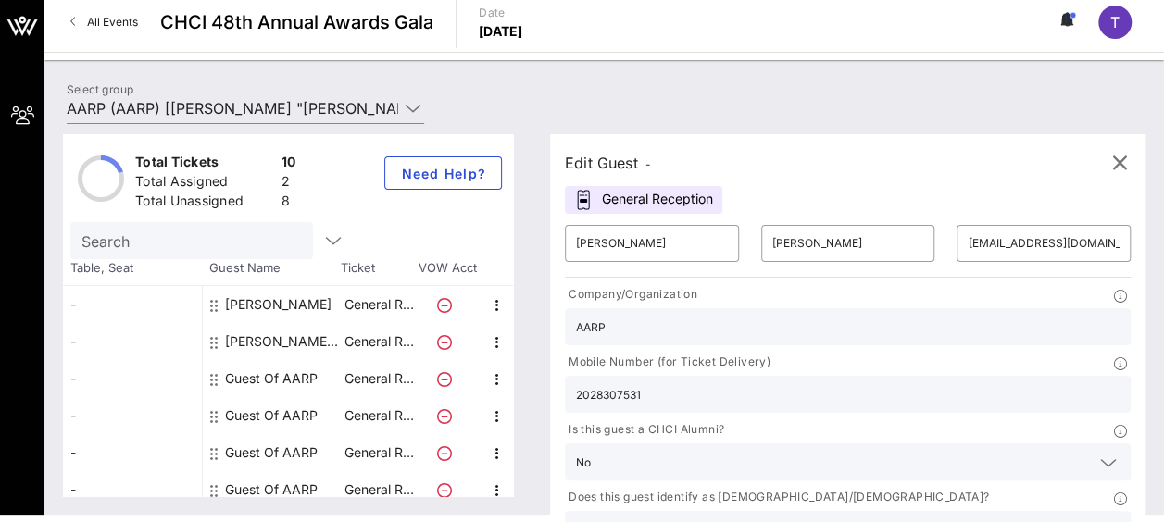
drag, startPoint x: 878, startPoint y: 346, endPoint x: 794, endPoint y: 339, distance: 84.6
click at [794, 376] on div "2028307531" at bounding box center [848, 394] width 566 height 37
click at [882, 382] on input "2028307531" at bounding box center [847, 394] width 543 height 24
drag, startPoint x: 892, startPoint y: 343, endPoint x: 813, endPoint y: 340, distance: 79.7
click at [774, 340] on div "Company/Organization AARP Mobile Number (for Ticket Delivery) 2028307531 Is thi…" at bounding box center [848, 420] width 588 height 278
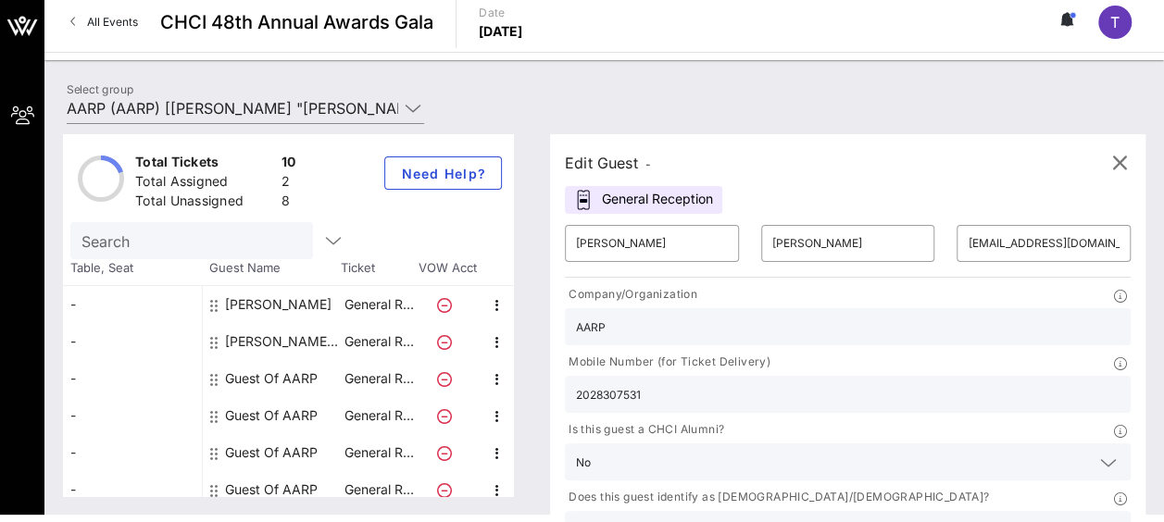
drag, startPoint x: 887, startPoint y: 347, endPoint x: 778, endPoint y: 337, distance: 109.7
click at [778, 337] on div "Company/Organization AARP Mobile Number (for Ticket Delivery) 2028307531 Is thi…" at bounding box center [848, 420] width 588 height 278
paste input "(702) 324-5563"
type input "(702) 324-5563"
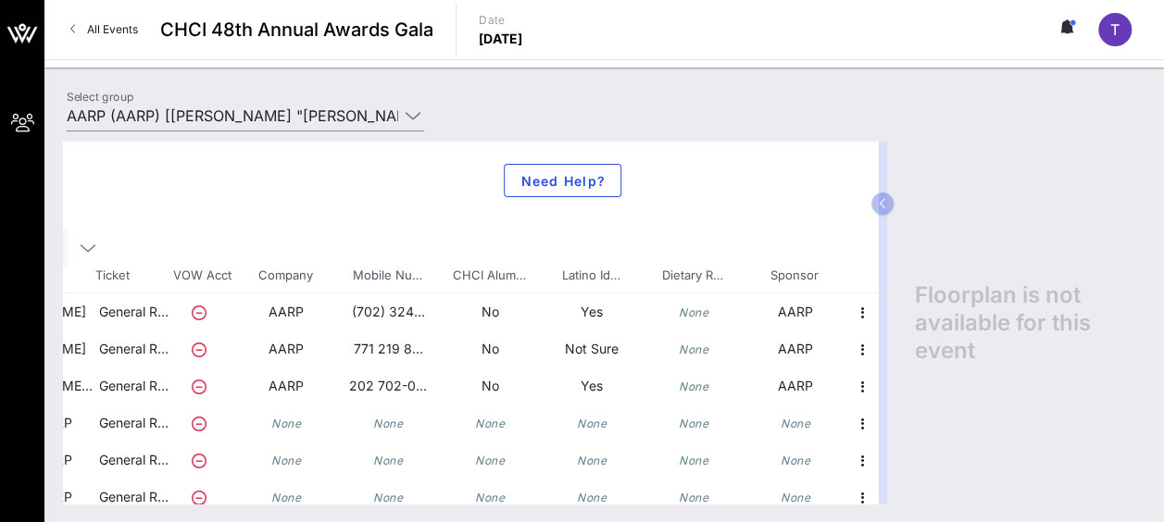
scroll to position [0, 259]
click at [852, 424] on icon "button" at bounding box center [863, 424] width 22 height 22
click at [879, 420] on div "Edit" at bounding box center [894, 429] width 37 height 30
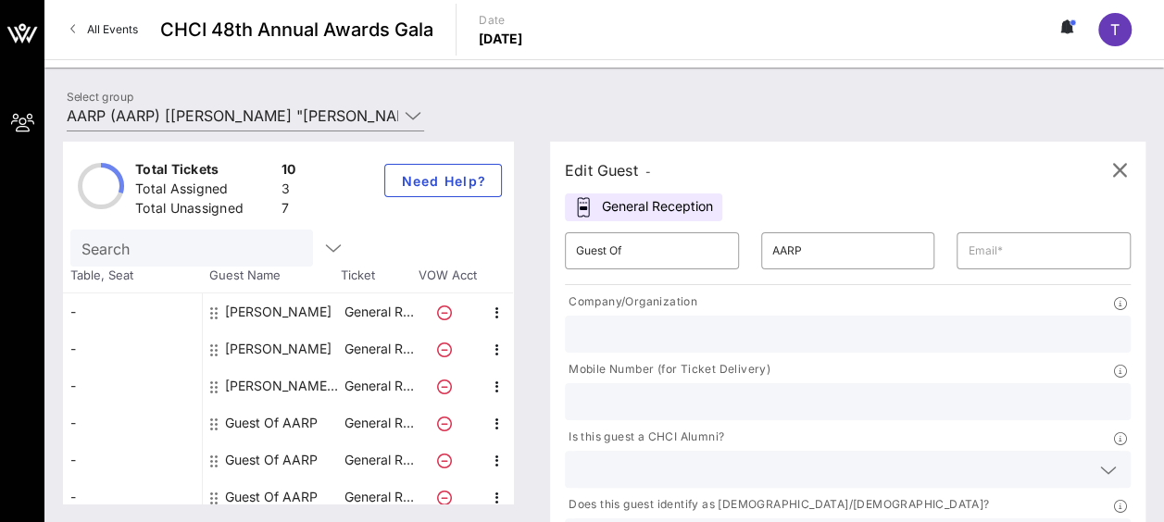
click at [794, 206] on div "Edit Guest - General Reception ​ Guest Of ​ AARP ​ Company/Organization Mobile …" at bounding box center [847, 384] width 595 height 484
click at [606, 245] on input "Guest Of" at bounding box center [652, 251] width 152 height 30
drag, startPoint x: 606, startPoint y: 246, endPoint x: 592, endPoint y: 255, distance: 16.7
click at [588, 258] on div "​ Guest Of" at bounding box center [652, 250] width 174 height 37
drag, startPoint x: 654, startPoint y: 252, endPoint x: 573, endPoint y: 243, distance: 81.1
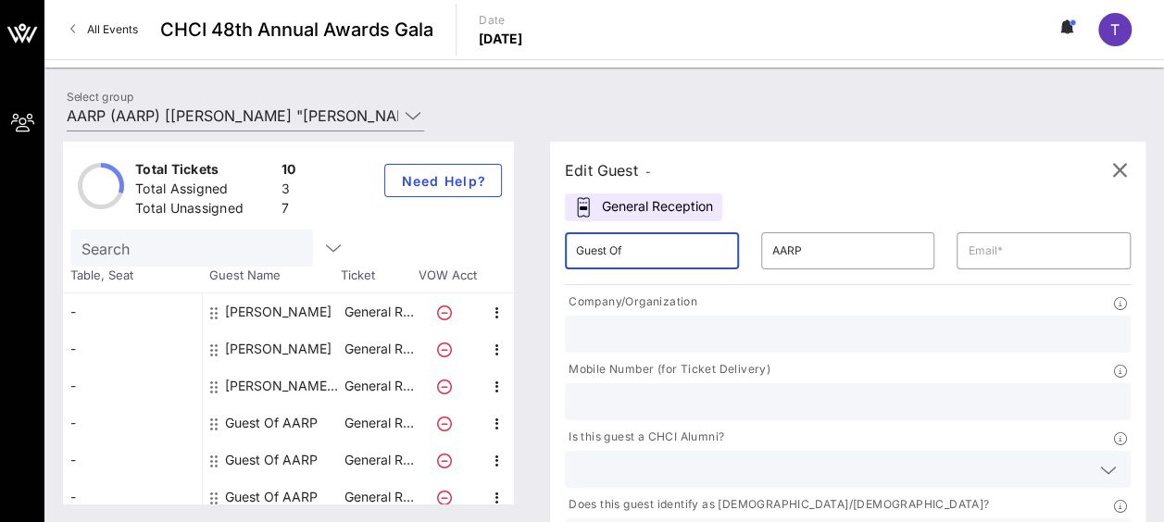
click at [573, 243] on div "​ Guest Of" at bounding box center [652, 250] width 196 height 59
paste input "Bianca Bernardez"
drag, startPoint x: 688, startPoint y: 248, endPoint x: 629, endPoint y: 252, distance: 59.4
click at [629, 252] on input "Bianca Bernardez" at bounding box center [652, 251] width 152 height 30
type input "Bianca"
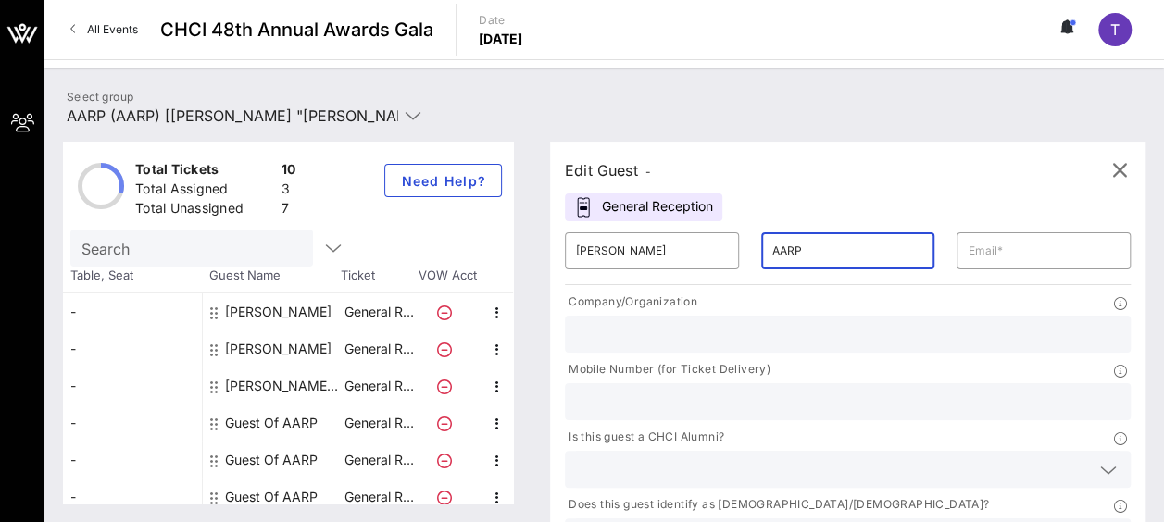
click at [772, 239] on input "AARP" at bounding box center [848, 251] width 152 height 30
drag, startPoint x: 762, startPoint y: 250, endPoint x: 735, endPoint y: 250, distance: 26.8
click at [772, 250] on input "AARP" at bounding box center [848, 251] width 152 height 30
paste input "Bernardez"
type input "Bernardez"
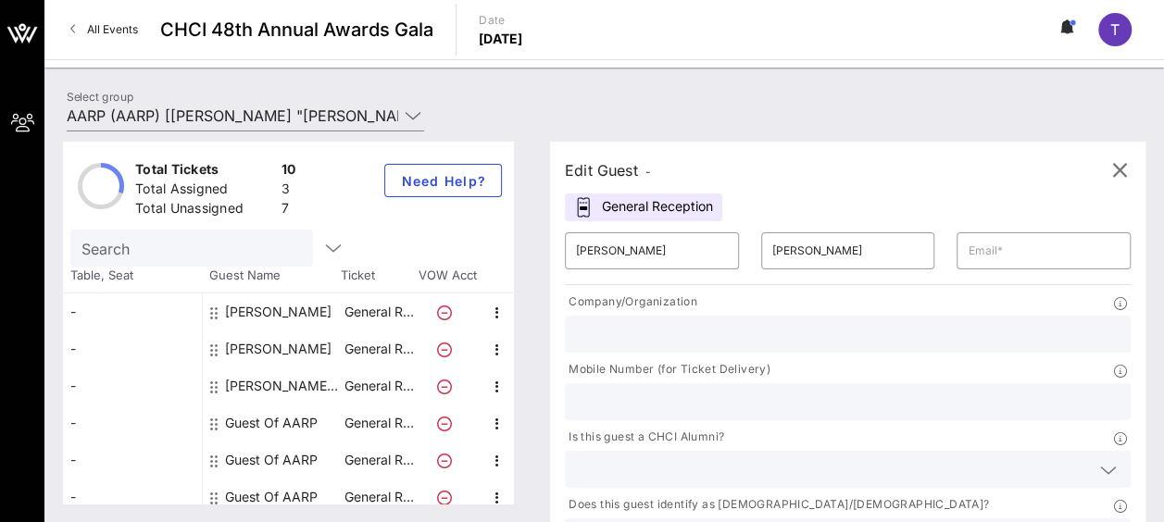
click at [719, 331] on input "text" at bounding box center [847, 334] width 543 height 24
click at [911, 383] on div at bounding box center [847, 401] width 543 height 37
click at [967, 263] on input "text" at bounding box center [1043, 251] width 152 height 30
type input "n"
type input "bbernardez@aarp.org"
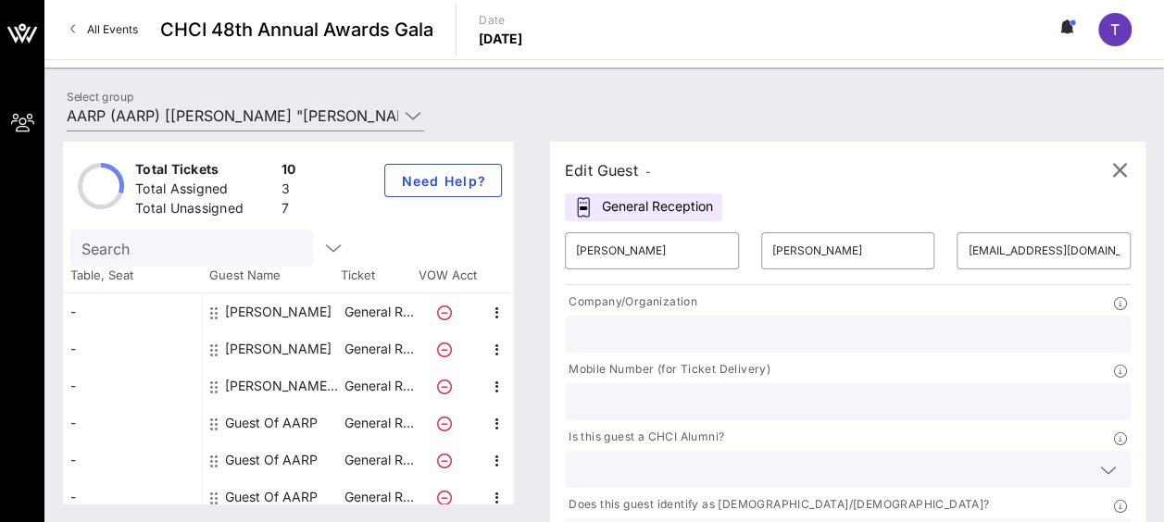
click at [692, 342] on input "text" at bounding box center [847, 334] width 543 height 24
type input "AARP"
type input "2028307531"
click at [1100, 459] on icon at bounding box center [1108, 470] width 17 height 22
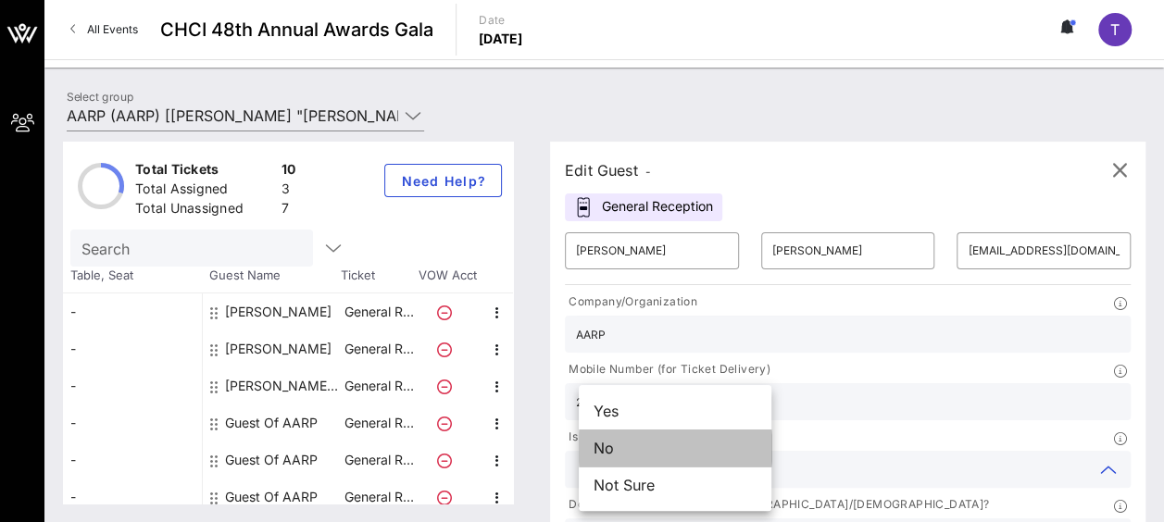
click at [676, 452] on div "No" at bounding box center [675, 448] width 193 height 37
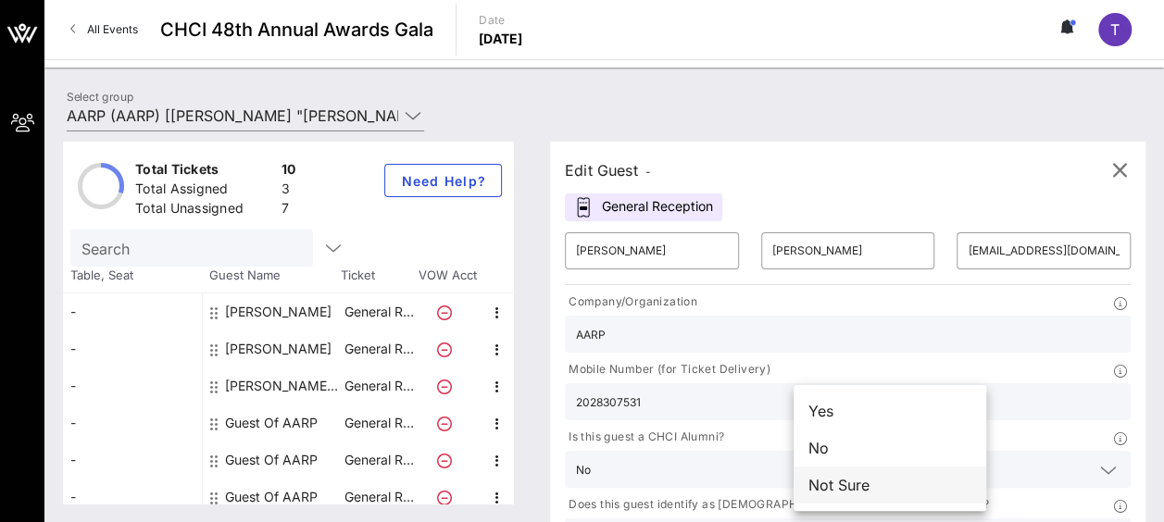
click at [898, 485] on div "Not Sure" at bounding box center [889, 485] width 193 height 37
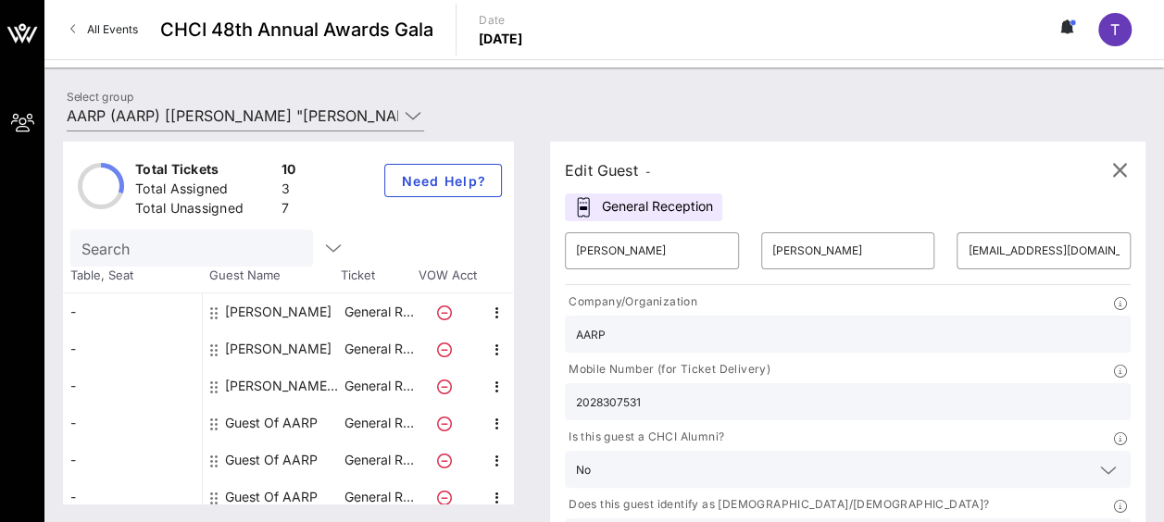
type input "AARP"
drag, startPoint x: 883, startPoint y: 357, endPoint x: 805, endPoint y: 349, distance: 78.2
click at [805, 390] on input "2028307531" at bounding box center [847, 402] width 543 height 24
paste input "(202) 779-0692"
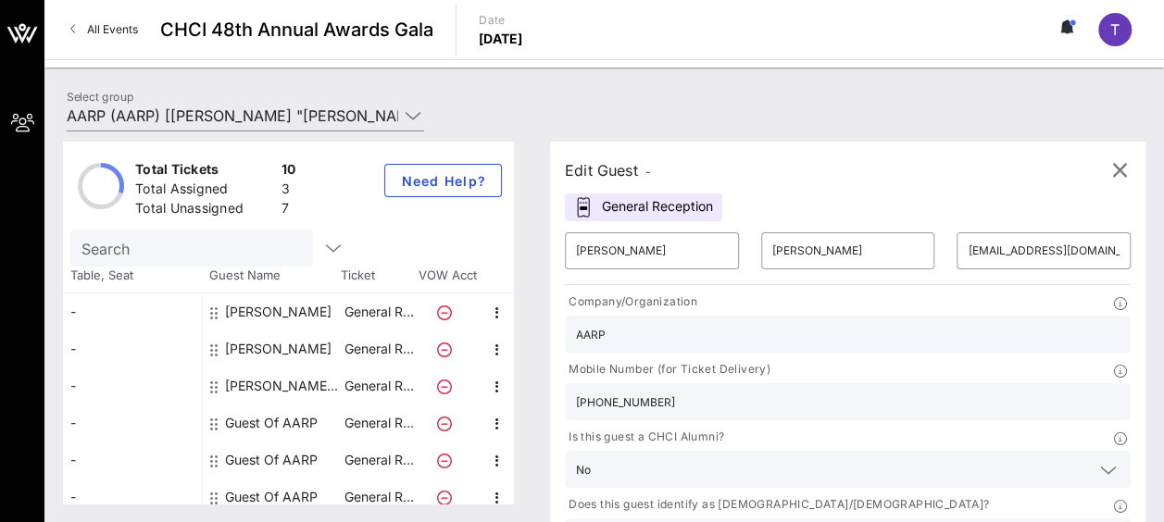
scroll to position [7, 0]
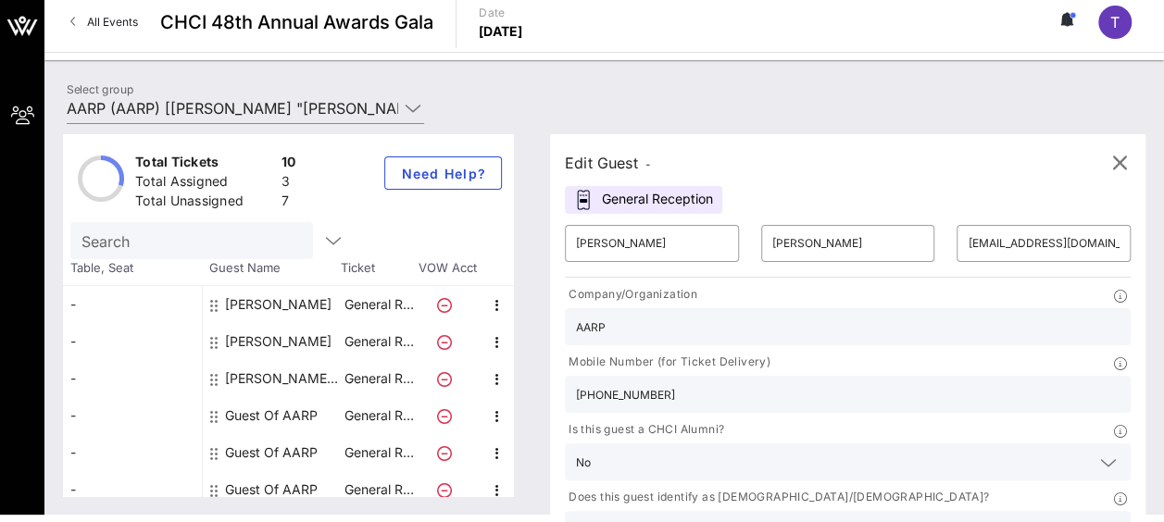
type input "(202) 779-0692"
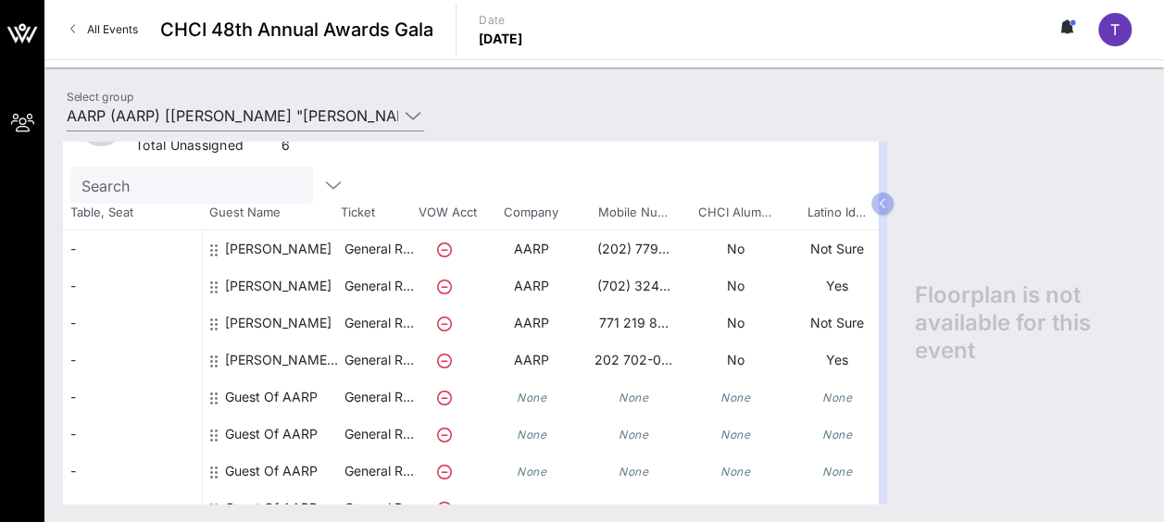
scroll to position [93, 0]
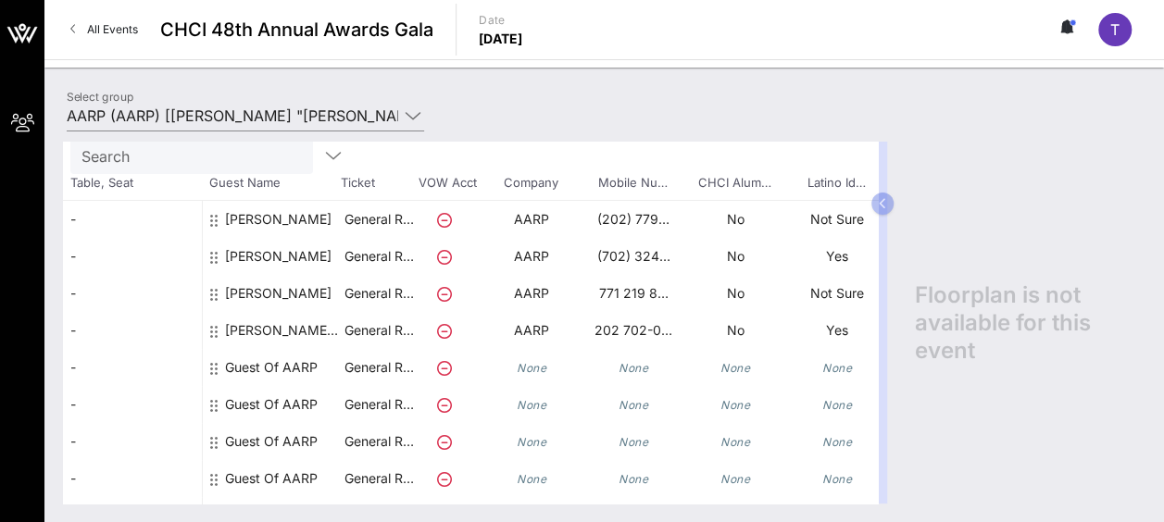
click at [952, 461] on div "Floorplan is not available for this event" at bounding box center [1020, 323] width 249 height 362
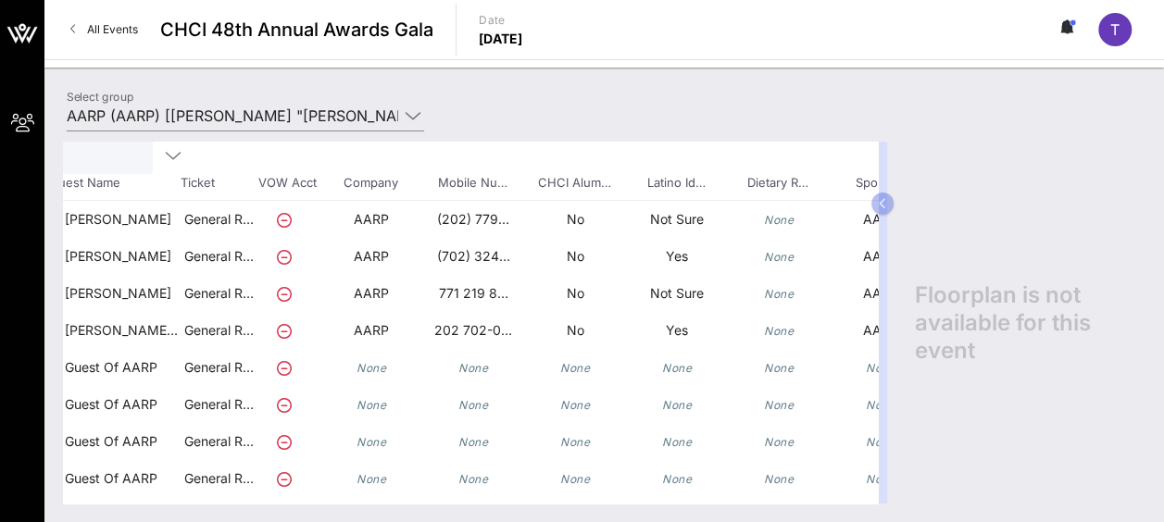
scroll to position [93, 246]
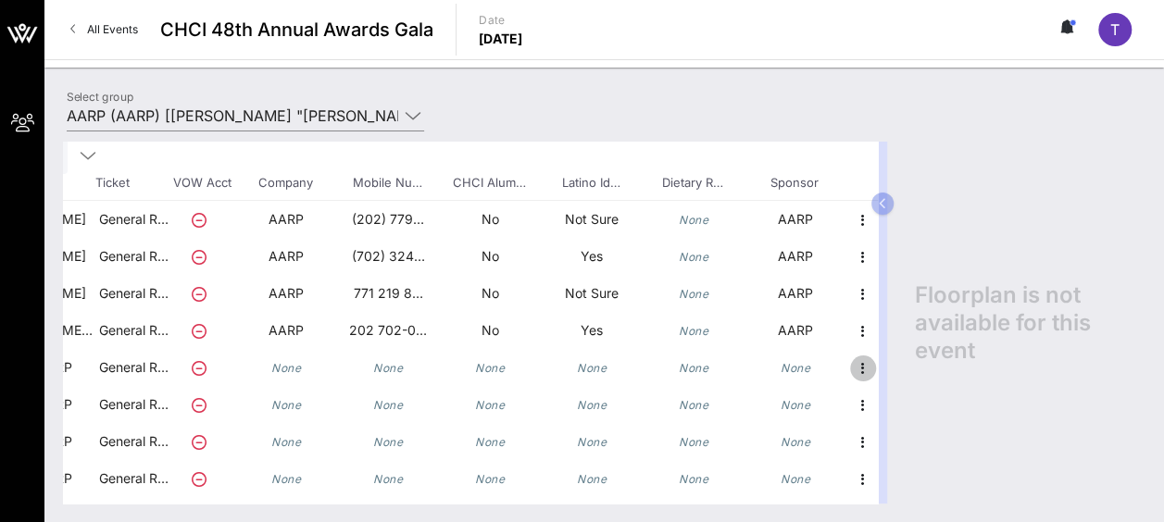
click at [862, 363] on icon "button" at bounding box center [863, 368] width 22 height 22
click at [887, 370] on div "Edit" at bounding box center [907, 373] width 67 height 37
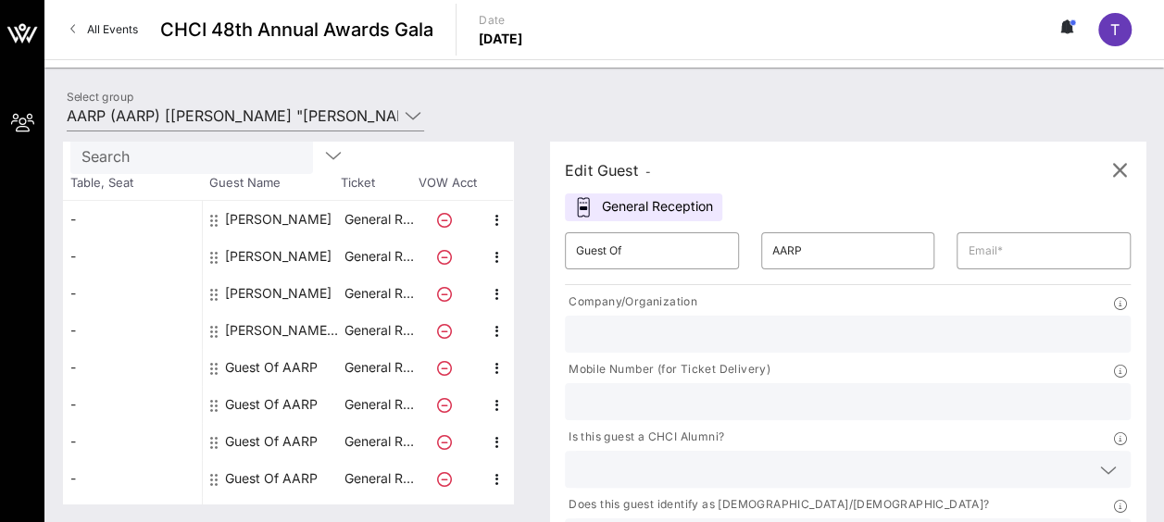
scroll to position [93, 0]
drag, startPoint x: 652, startPoint y: 255, endPoint x: 583, endPoint y: 245, distance: 69.1
click at [583, 245] on div "​ Guest Of" at bounding box center [652, 250] width 174 height 37
paste input "Selena Caldera"
drag, startPoint x: 676, startPoint y: 256, endPoint x: 631, endPoint y: 254, distance: 44.5
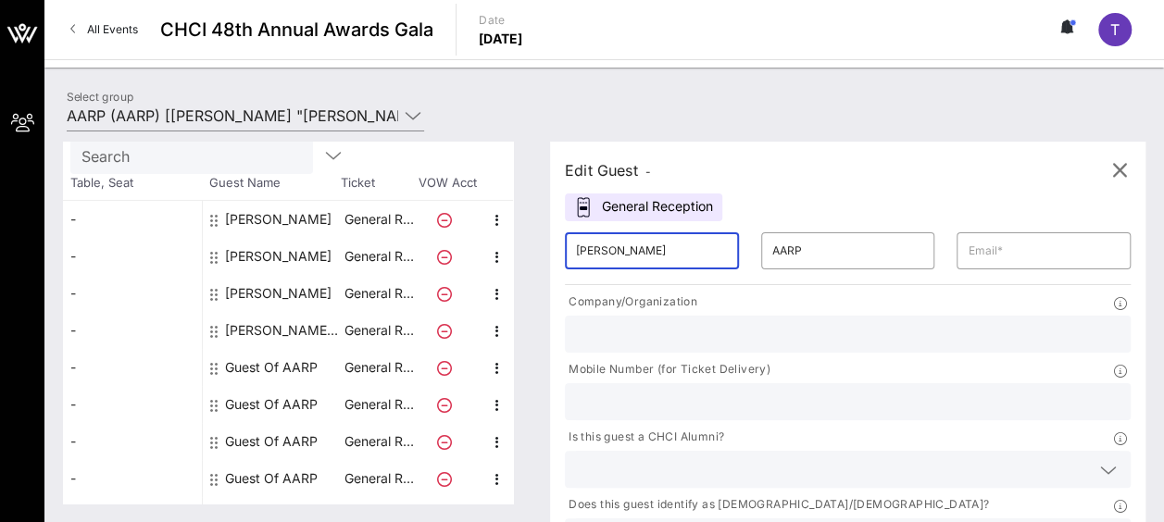
click at [631, 254] on input "Selena Caldera" at bounding box center [652, 251] width 152 height 30
type input "Selena"
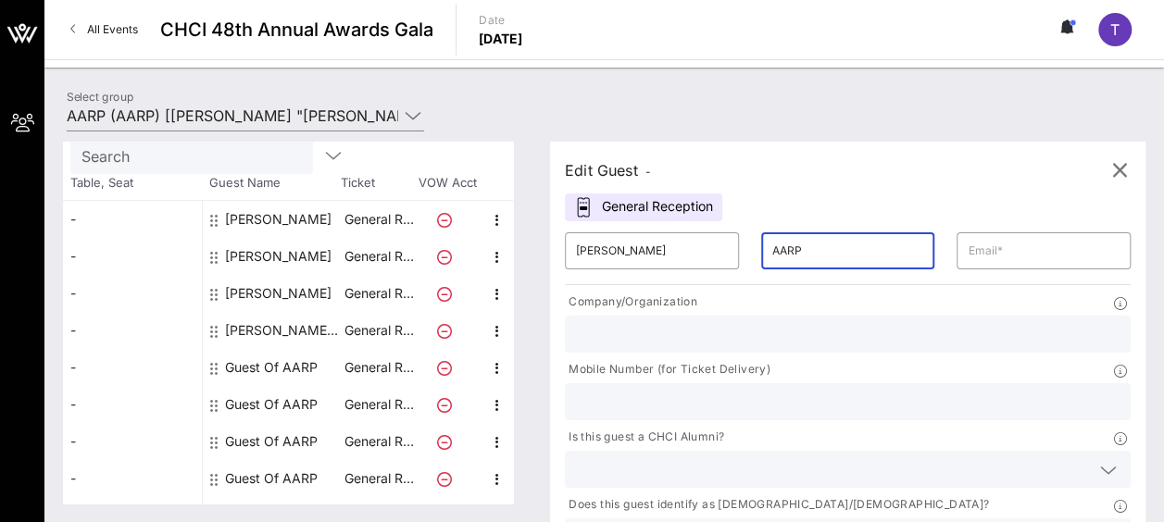
click at [772, 253] on input "AARP" at bounding box center [848, 251] width 152 height 30
drag, startPoint x: 766, startPoint y: 253, endPoint x: 735, endPoint y: 253, distance: 31.5
click at [772, 253] on input "AARP" at bounding box center [848, 251] width 152 height 30
paste input "Caldera"
type input "Caldera"
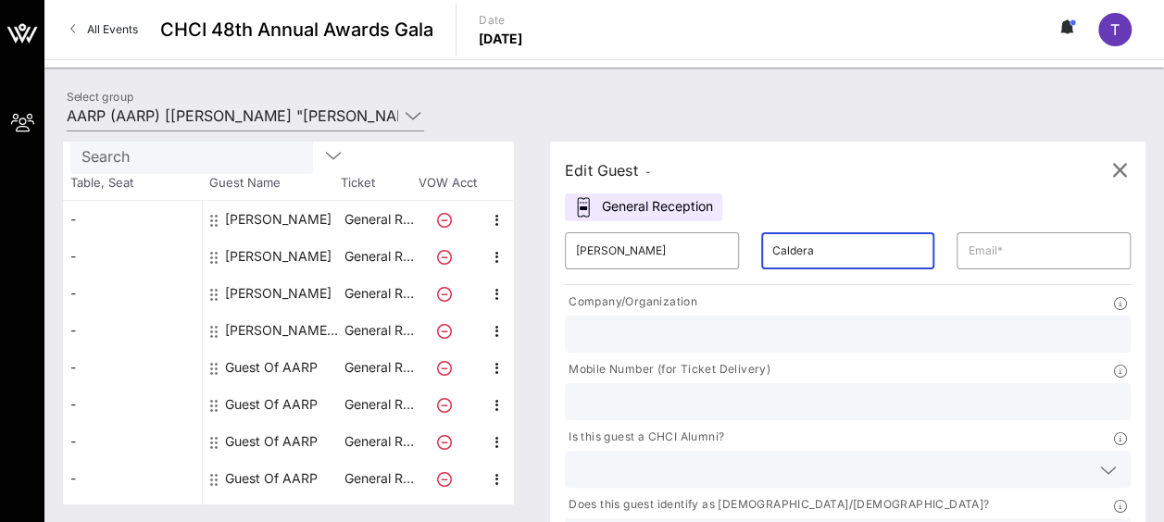
type input "scaldera@aarp.org"
type input "AARP"
type input "2028307531"
click at [1100, 459] on icon at bounding box center [1108, 470] width 17 height 22
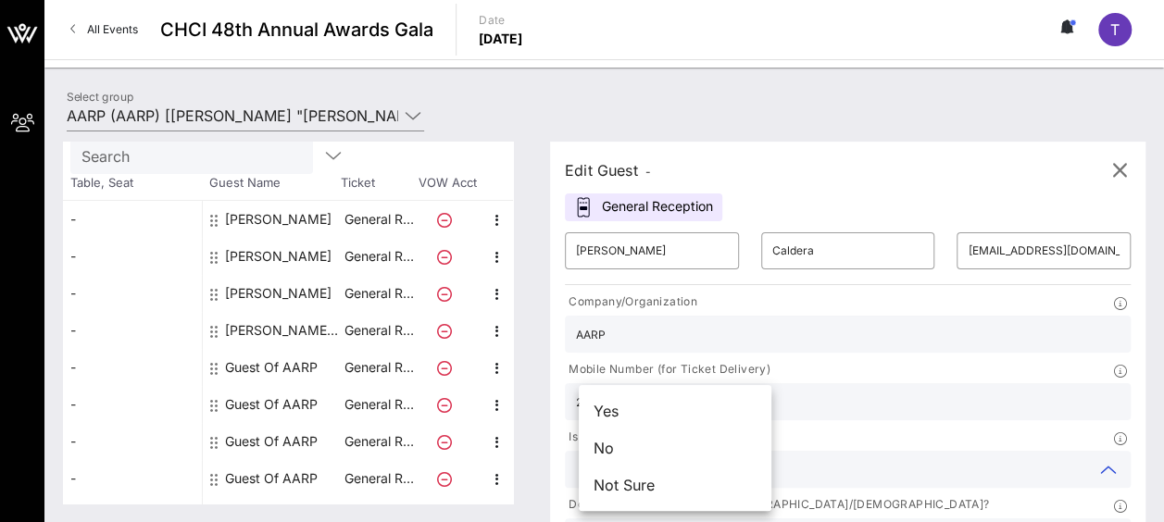
drag, startPoint x: 713, startPoint y: 454, endPoint x: 792, endPoint y: 442, distance: 80.5
click at [714, 454] on div "No" at bounding box center [675, 448] width 193 height 37
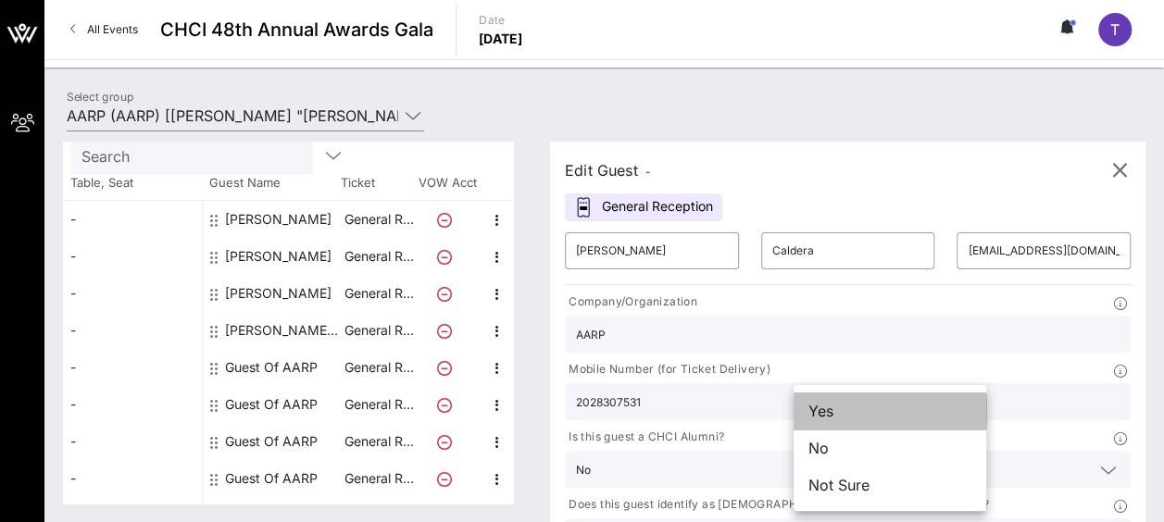
click at [955, 417] on div "Yes" at bounding box center [889, 410] width 193 height 37
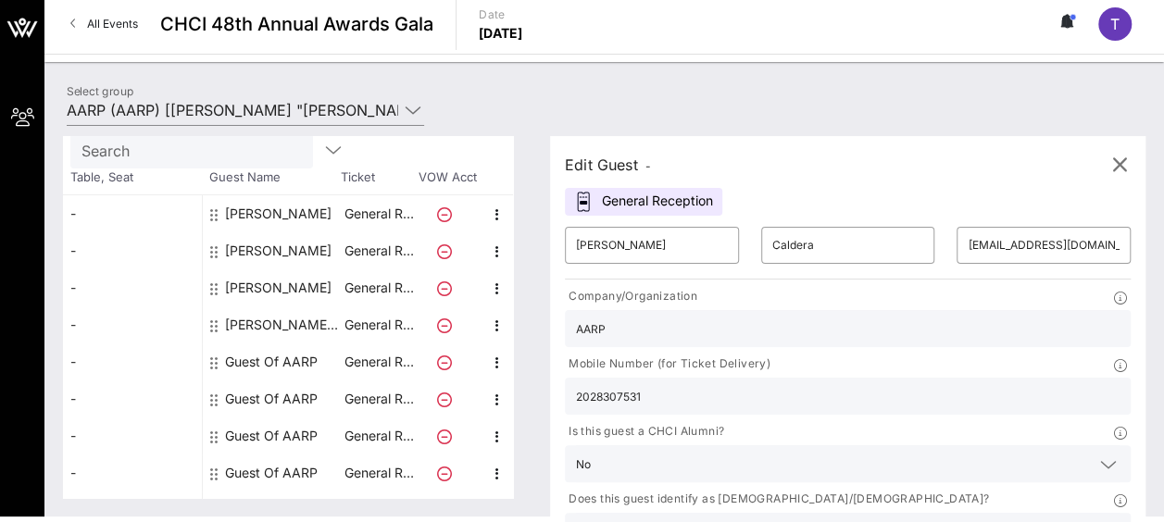
scroll to position [7, 0]
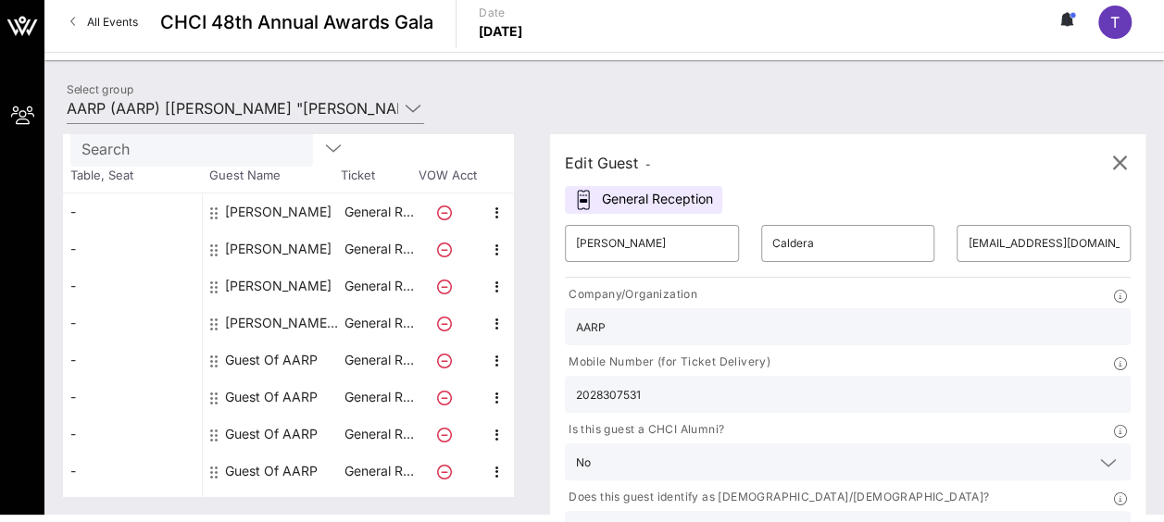
type input "AARP"
drag, startPoint x: 848, startPoint y: 349, endPoint x: 801, endPoint y: 350, distance: 47.2
click at [801, 376] on div "2028307531" at bounding box center [848, 394] width 566 height 37
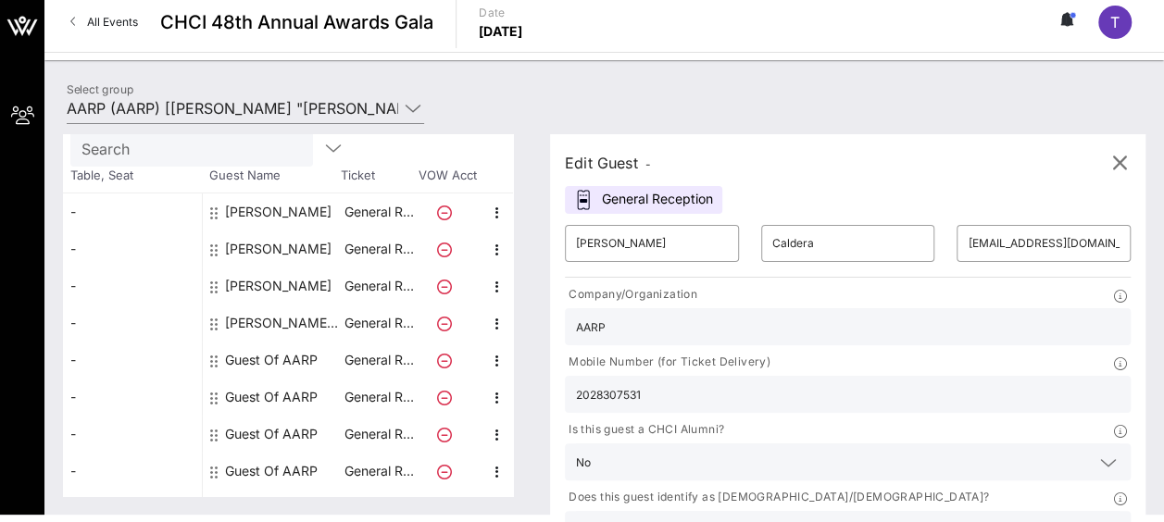
paste input ") 258-1437"
click at [835, 382] on input "202) 258-1437" at bounding box center [847, 394] width 543 height 24
type input "202 258-1437"
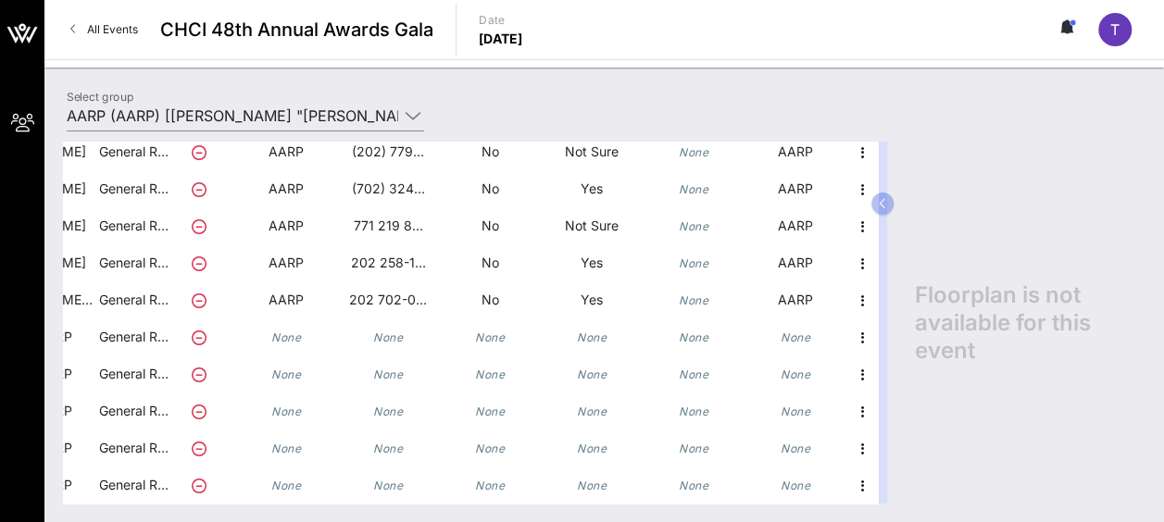
scroll to position [173, 259]
click at [852, 327] on icon "button" at bounding box center [863, 338] width 22 height 22
click at [898, 335] on div "Edit" at bounding box center [894, 328] width 37 height 15
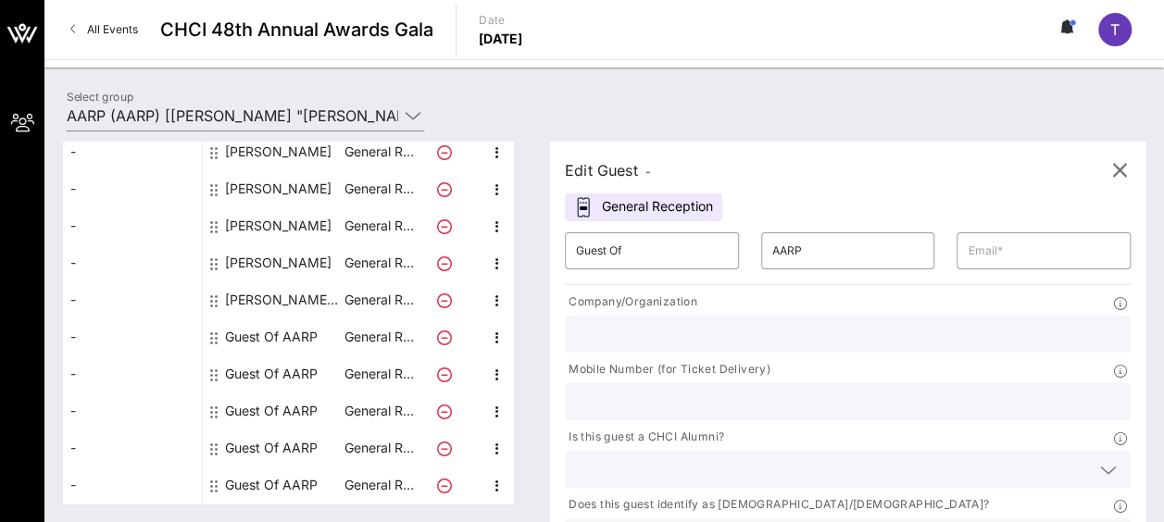
scroll to position [159, 0]
drag, startPoint x: 701, startPoint y: 265, endPoint x: 685, endPoint y: 254, distance: 19.3
click at [701, 265] on div "​ Guest Of" at bounding box center [652, 250] width 196 height 59
drag, startPoint x: 604, startPoint y: 252, endPoint x: 579, endPoint y: 252, distance: 24.1
click at [579, 252] on div "​ Guest Of" at bounding box center [652, 250] width 174 height 37
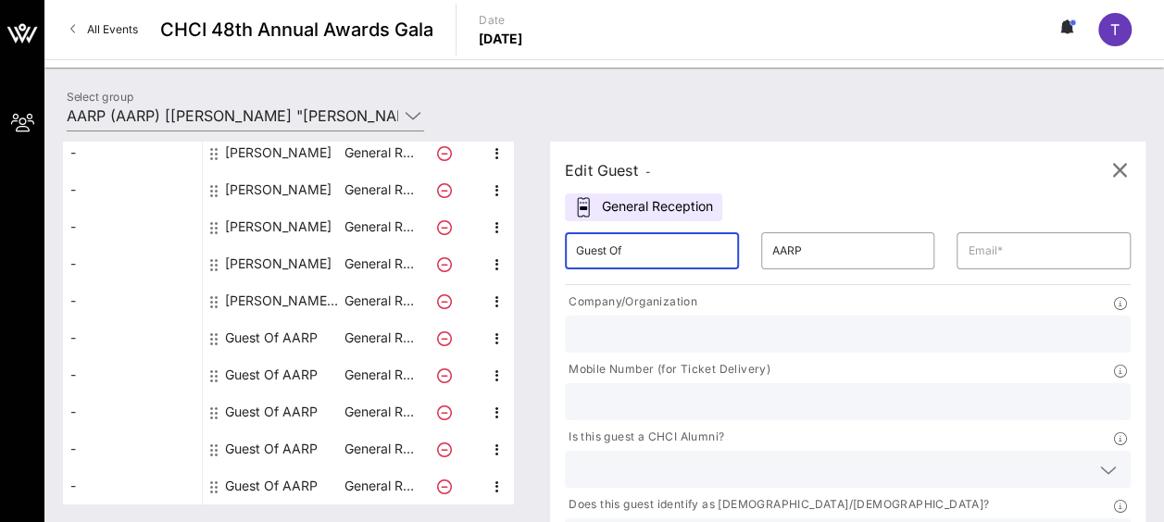
paste input "Susan Caideo-Corea"
drag, startPoint x: 686, startPoint y: 250, endPoint x: 613, endPoint y: 248, distance: 73.1
click at [613, 248] on input "Susan Caideo-Corea" at bounding box center [652, 251] width 152 height 30
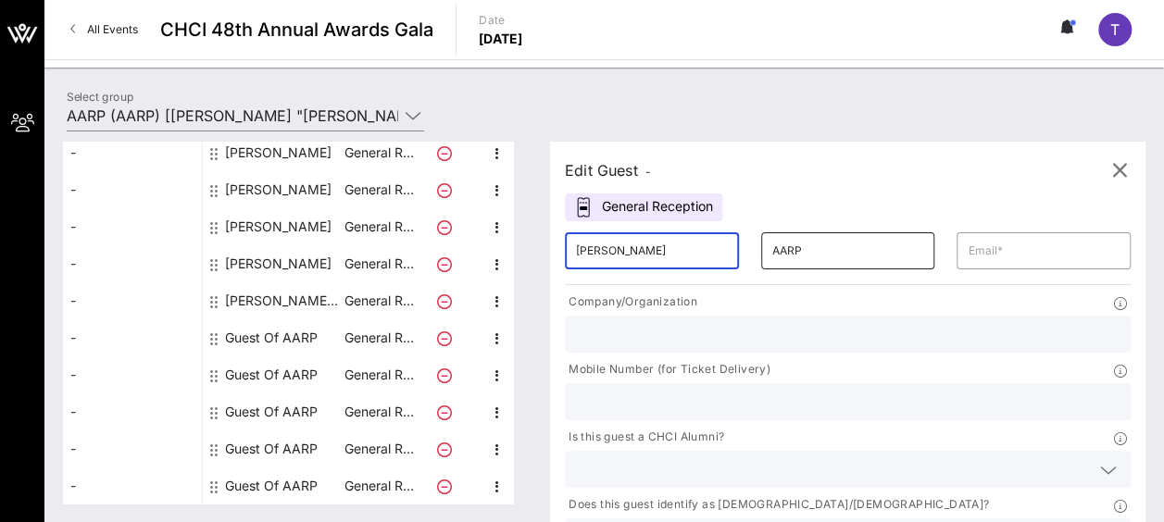
type input "Susan"
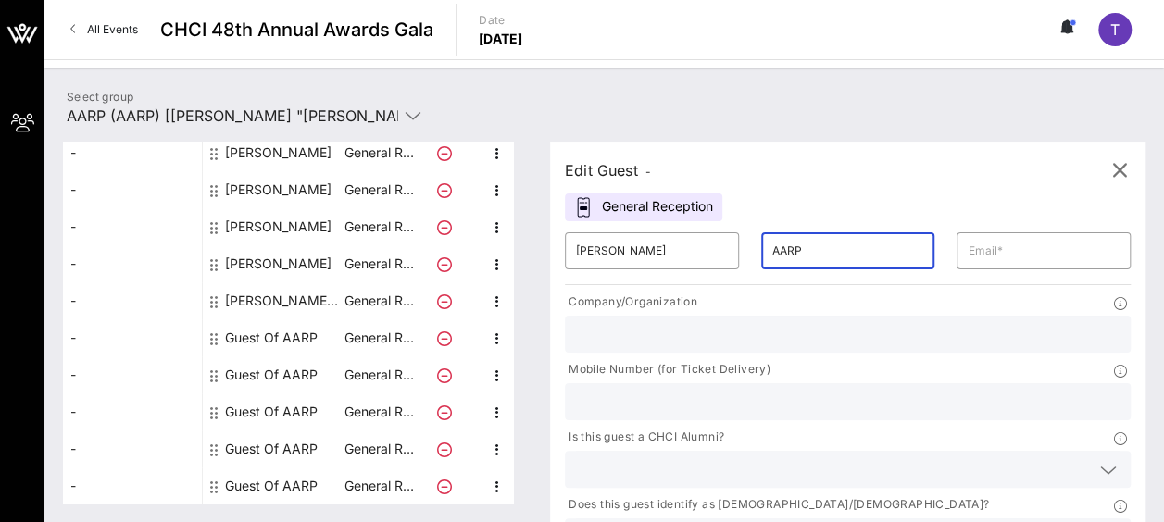
drag, startPoint x: 776, startPoint y: 246, endPoint x: 736, endPoint y: 249, distance: 39.9
click at [772, 249] on input "AARP" at bounding box center [848, 251] width 152 height 30
paste input "Caideo-Corea"
type input "Caideo-Corea"
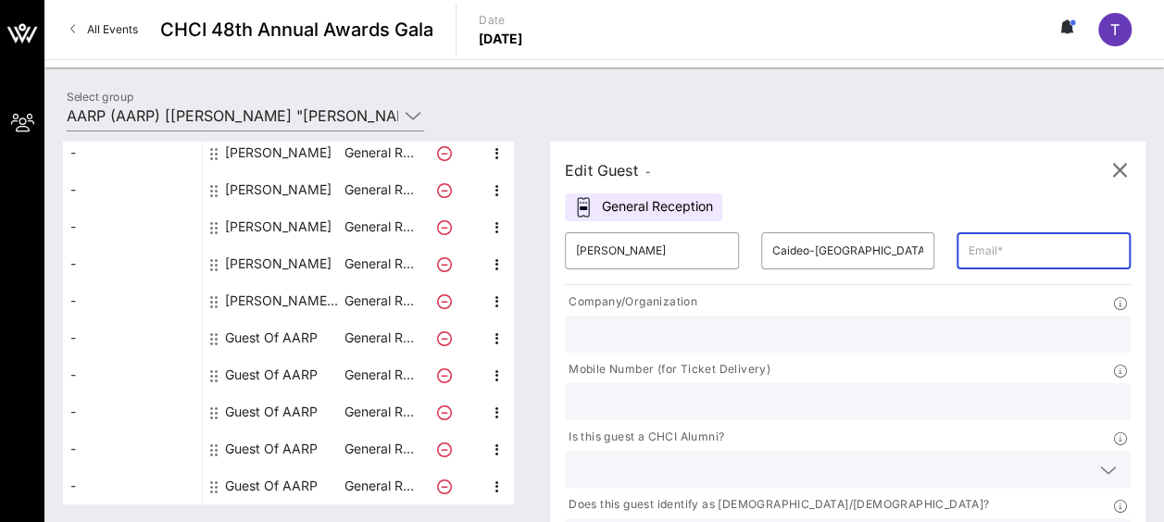
click at [967, 250] on input "text" at bounding box center [1043, 251] width 152 height 30
type input "scaldera@aarp.org"
type input "AARP"
click at [1097, 459] on div at bounding box center [1108, 470] width 22 height 22
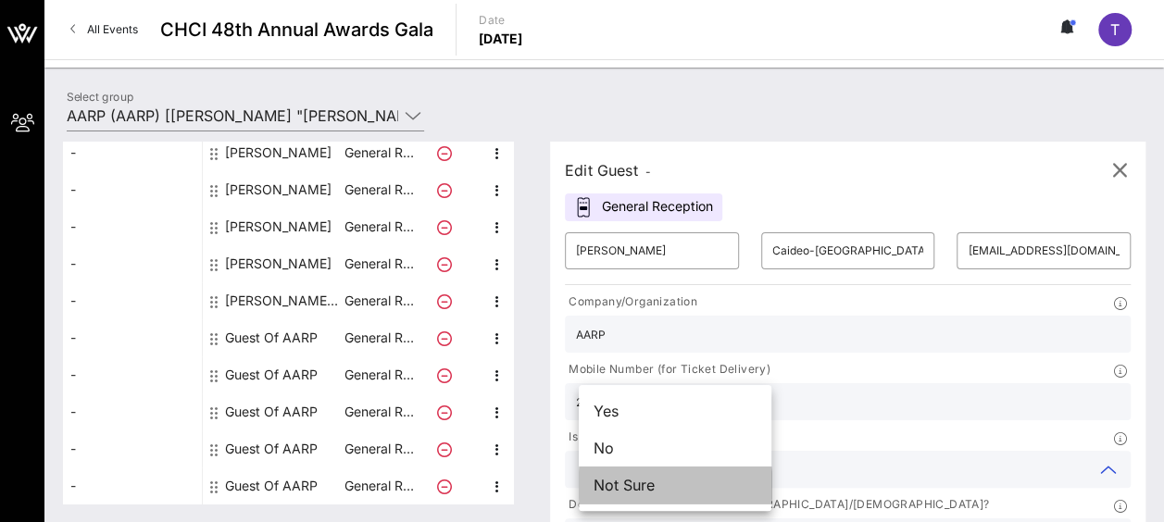
click at [688, 486] on div "Not Sure" at bounding box center [675, 485] width 193 height 37
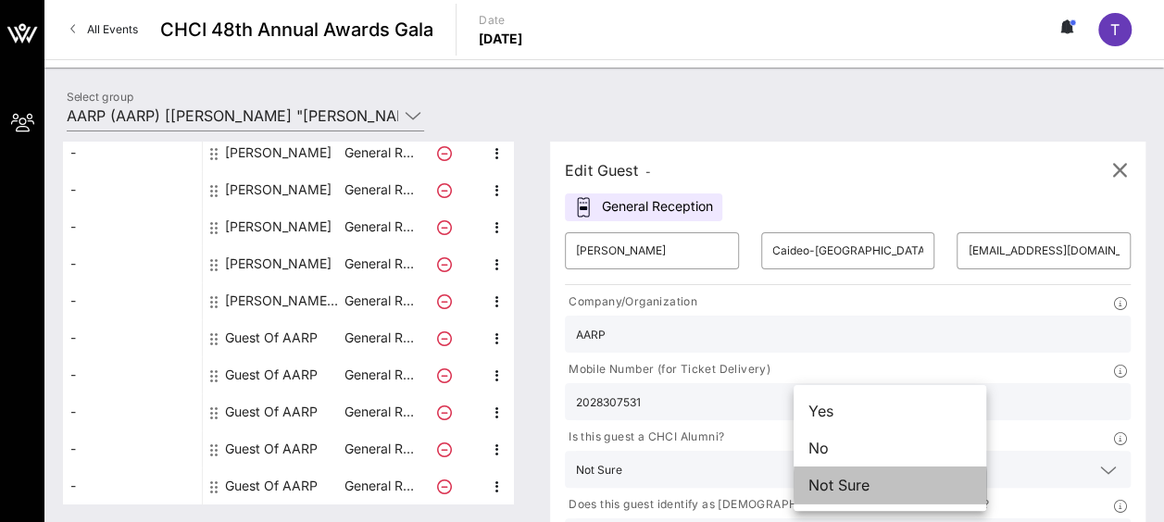
click at [889, 483] on div "Not Sure" at bounding box center [889, 485] width 193 height 37
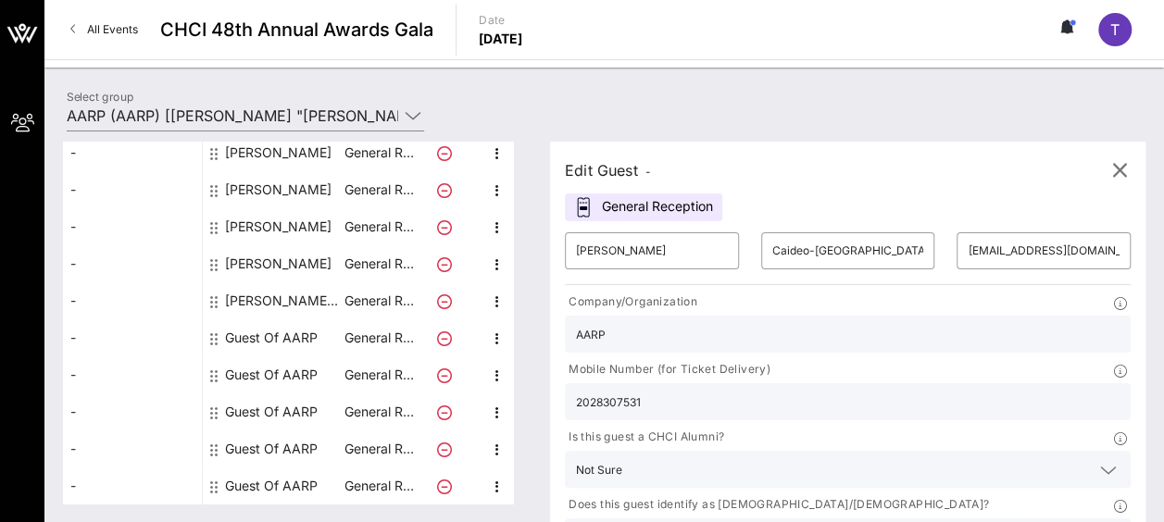
drag, startPoint x: 858, startPoint y: 354, endPoint x: 804, endPoint y: 359, distance: 54.0
click at [804, 390] on input "2028307531" at bounding box center [847, 402] width 543 height 24
paste input ") 677-2732"
click at [833, 390] on input "202) 677-2732" at bounding box center [847, 402] width 543 height 24
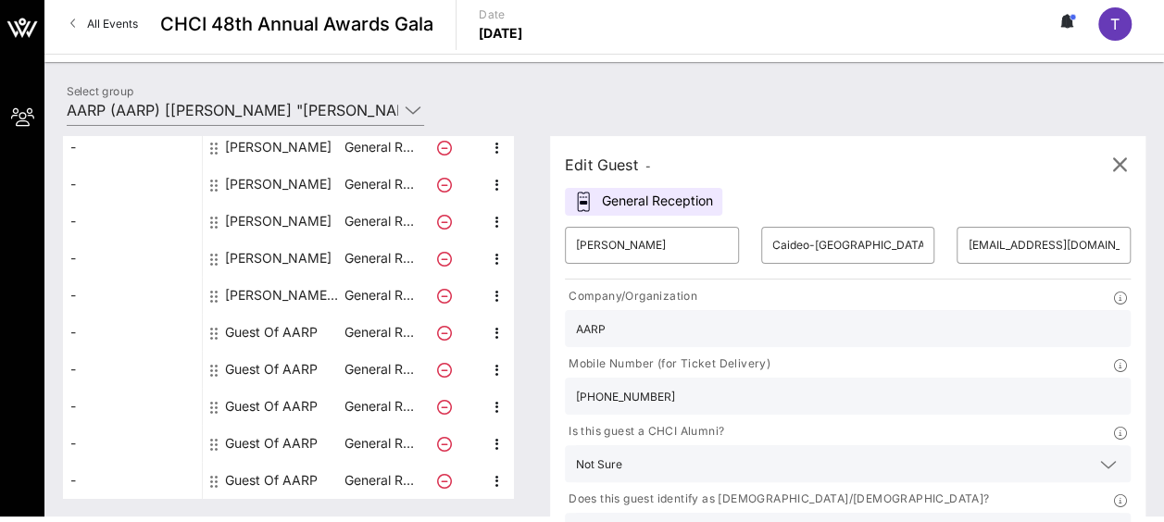
scroll to position [7, 0]
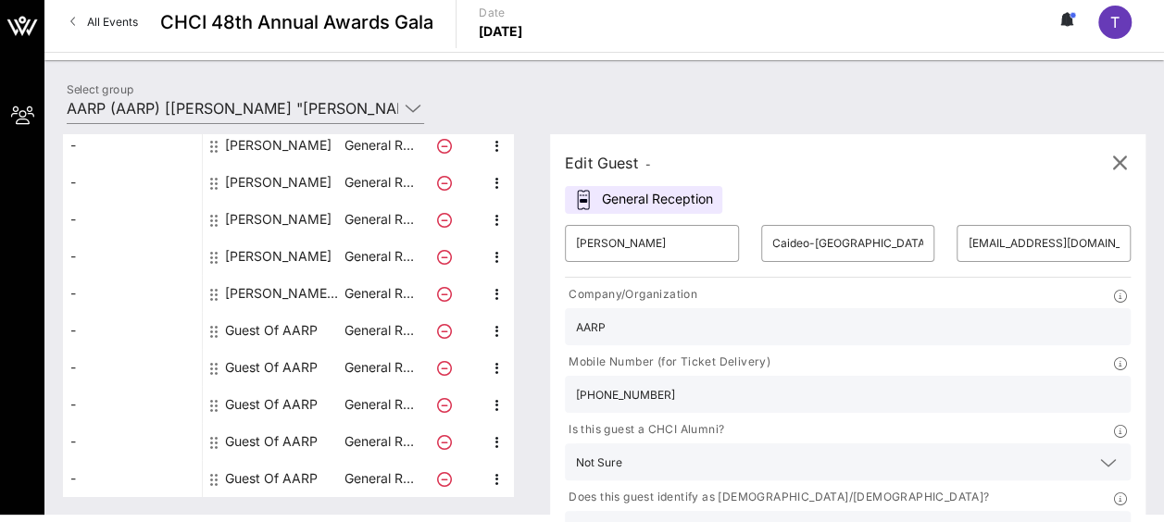
type input "202 677-2732"
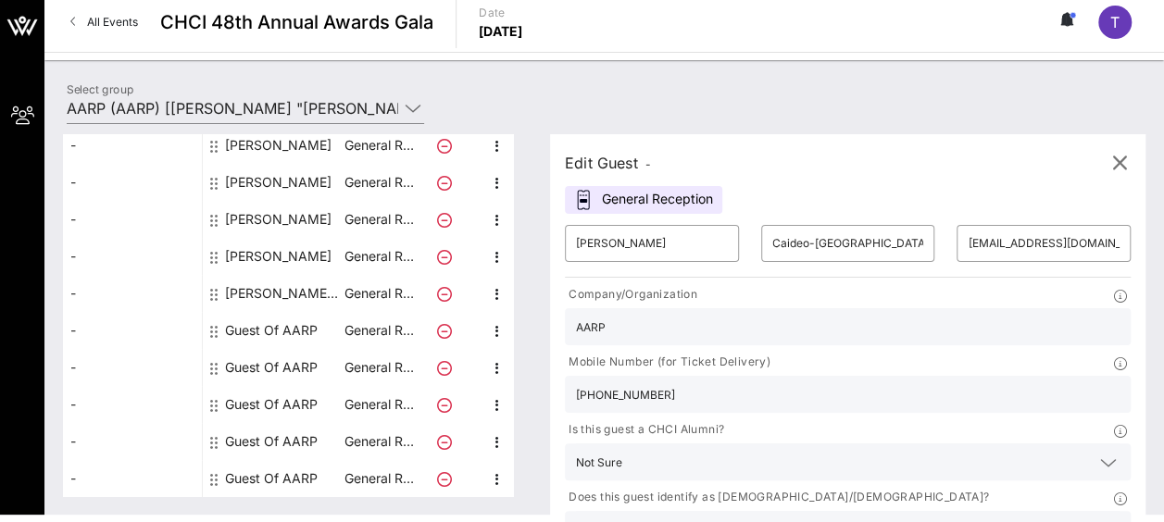
type input "AARP"
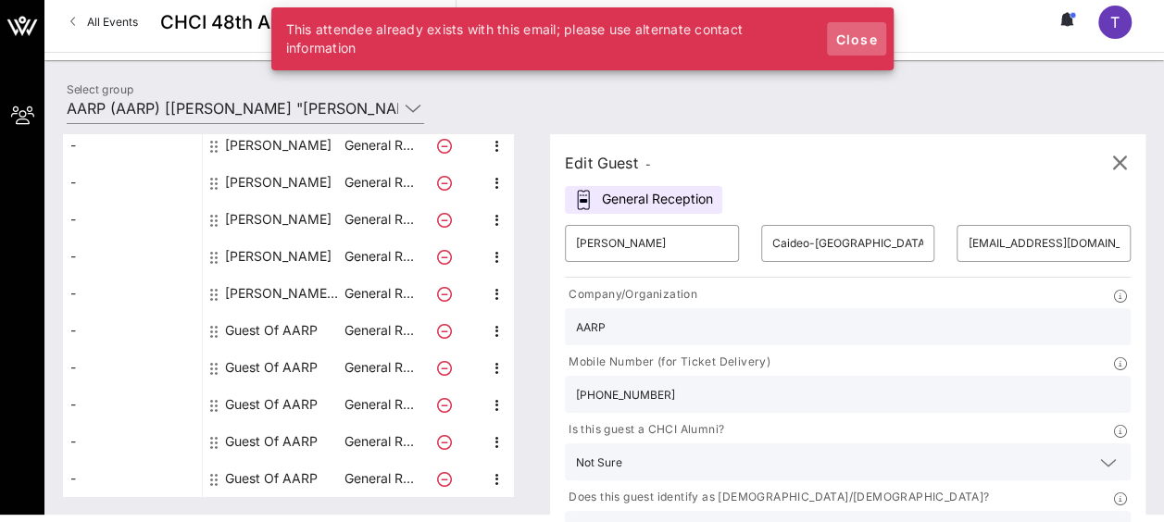
click at [868, 41] on span "Close" at bounding box center [856, 39] width 44 height 16
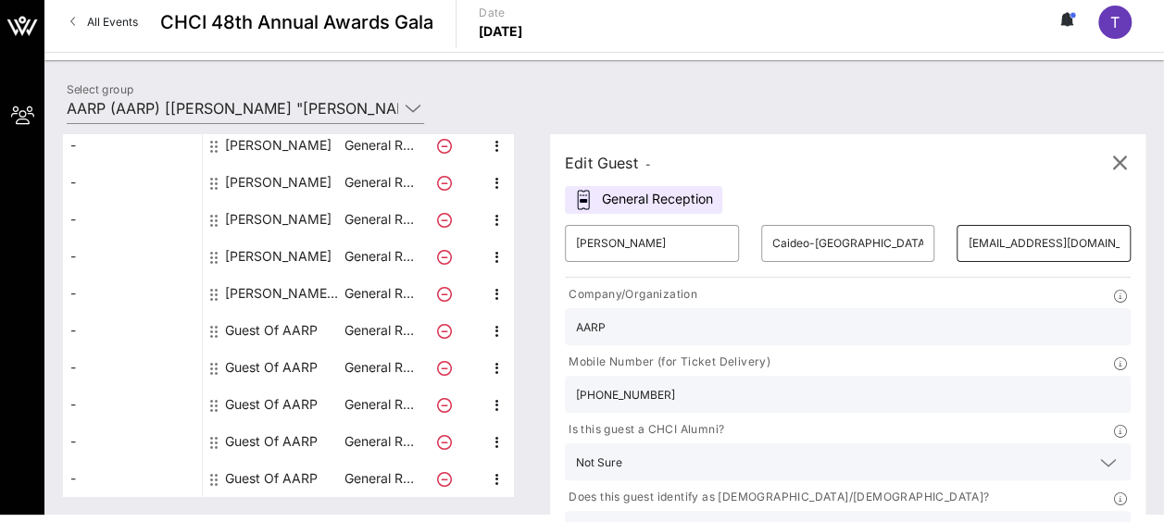
drag, startPoint x: 977, startPoint y: 241, endPoint x: 903, endPoint y: 248, distance: 73.5
click at [956, 248] on div "​ scaldera@aarp.org" at bounding box center [1043, 243] width 174 height 37
paste input "SCaicedo@aarp.org"
drag, startPoint x: 875, startPoint y: 243, endPoint x: 997, endPoint y: 237, distance: 122.4
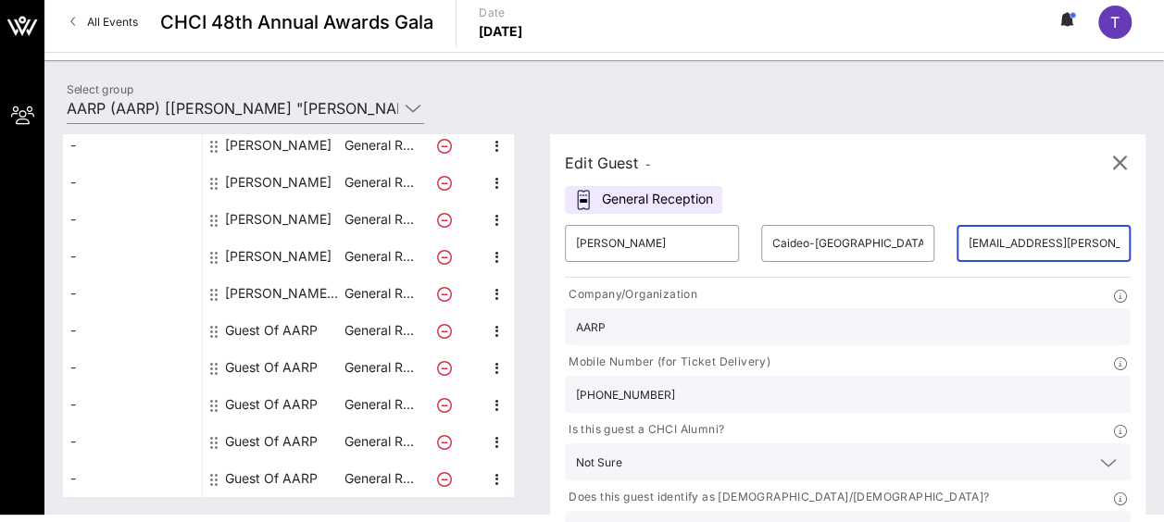
click at [997, 237] on div "​ Susan ​ Caideo-Corea ​ scaldSCaicedo@aarp.orgera@aarp.org Company/Organizatio…" at bounding box center [848, 414] width 588 height 401
drag, startPoint x: 975, startPoint y: 241, endPoint x: 873, endPoint y: 250, distance: 102.2
click at [956, 250] on div "​ scaldSCaicedo@aarp.orgera@aarp.org" at bounding box center [1043, 243] width 174 height 37
drag, startPoint x: 873, startPoint y: 246, endPoint x: 983, endPoint y: 247, distance: 110.2
click at [983, 247] on div "​ arp.orgera@aarp.org" at bounding box center [1043, 243] width 174 height 37
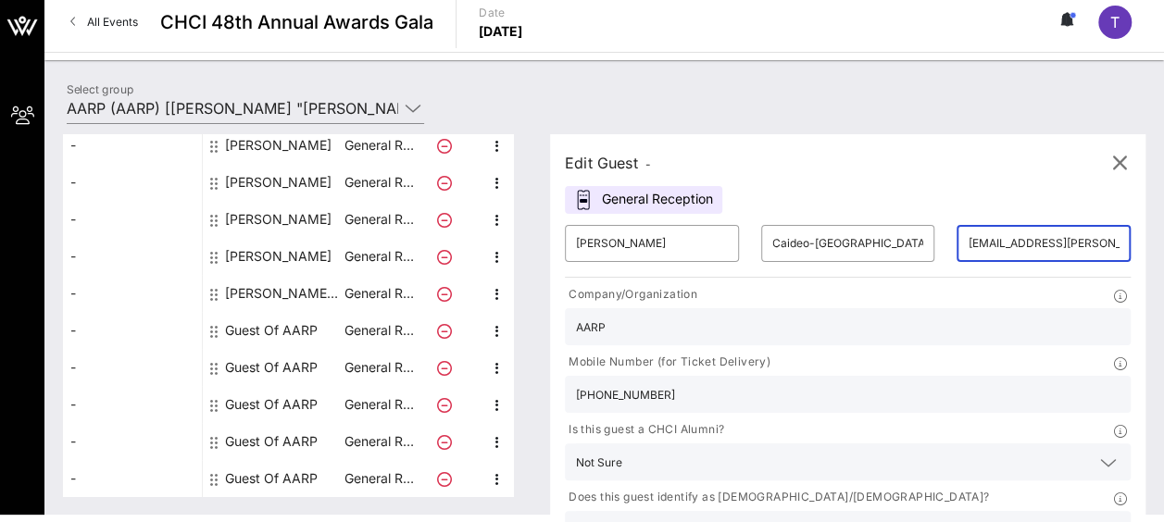
drag, startPoint x: 974, startPoint y: 246, endPoint x: 872, endPoint y: 263, distance: 103.2
click at [945, 263] on div "​ arp.orgera@aarp.org" at bounding box center [1043, 243] width 196 height 59
drag, startPoint x: 907, startPoint y: 251, endPoint x: 865, endPoint y: 241, distance: 43.8
click at [956, 241] on div "​ rg" at bounding box center [1043, 243] width 174 height 37
paste input "SCaicedo@aarp.o"
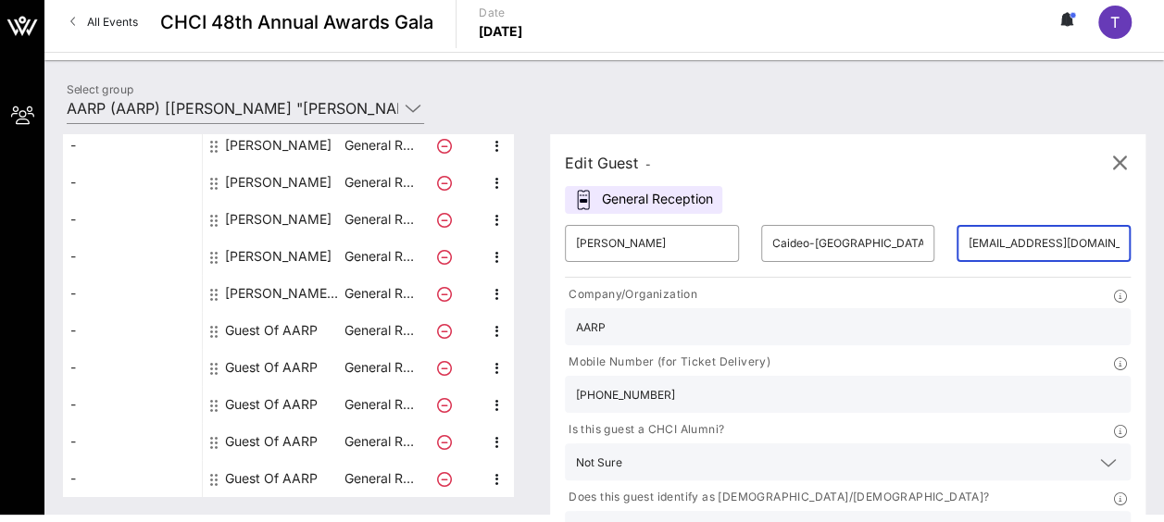
scroll to position [0, 6]
click at [967, 245] on input "SCaicedo@aarp.org" at bounding box center [1043, 244] width 152 height 30
type input "SCaicedo@aarp.org"
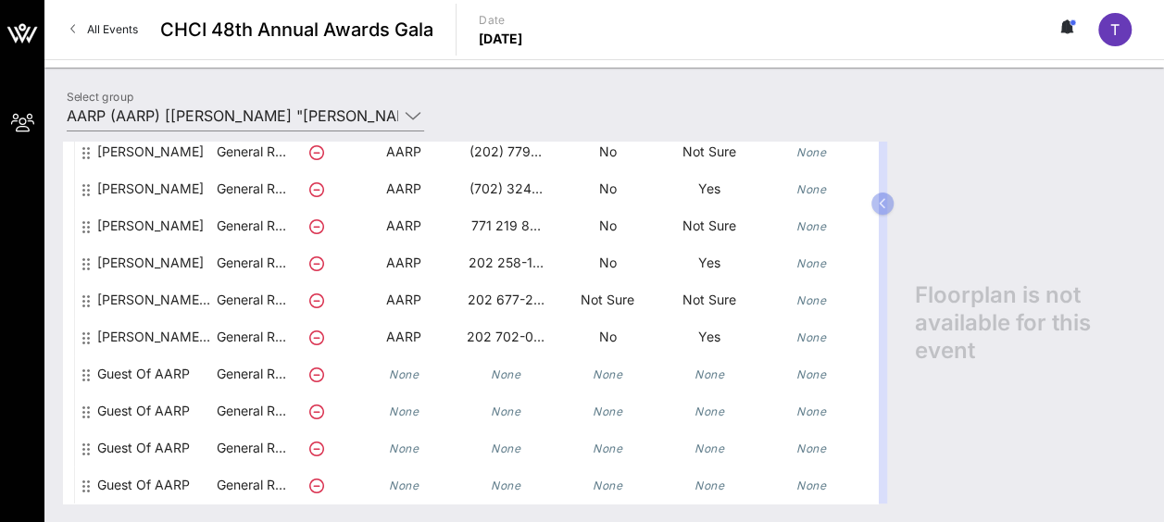
scroll to position [173, 259]
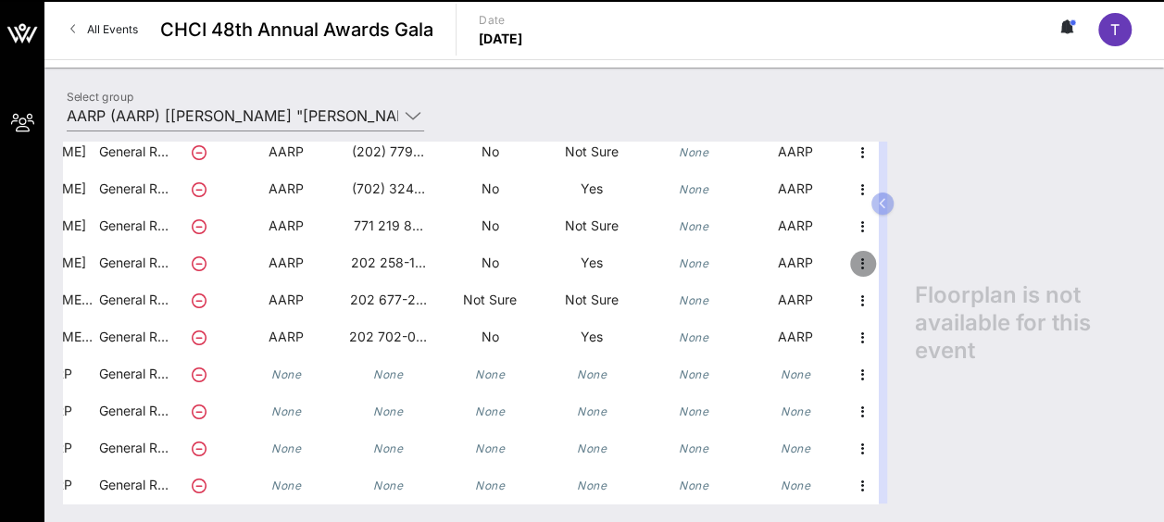
click at [854, 253] on icon "button" at bounding box center [863, 264] width 22 height 22
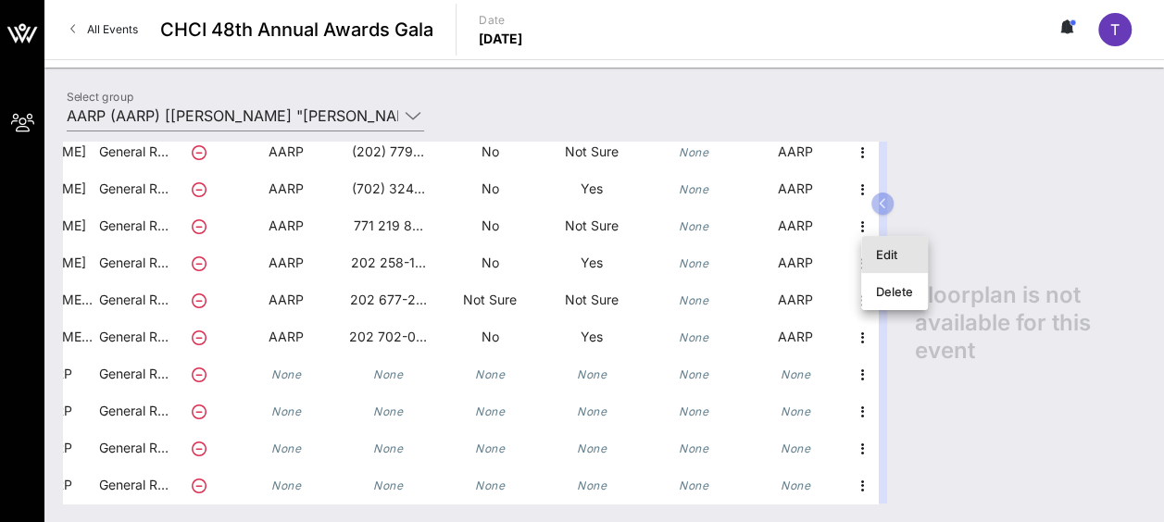
click at [888, 256] on div "Edit" at bounding box center [894, 254] width 37 height 15
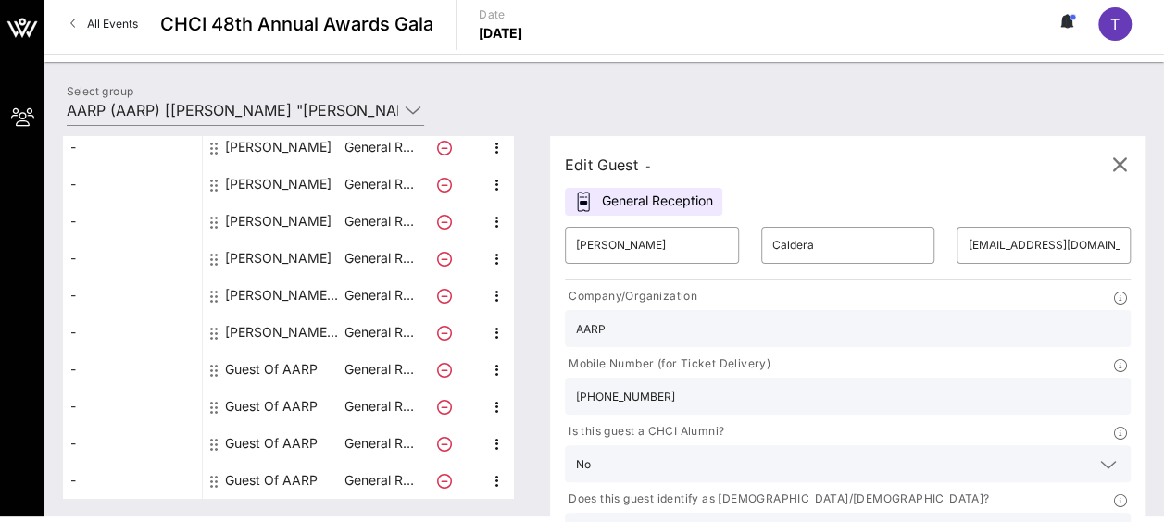
scroll to position [7, 0]
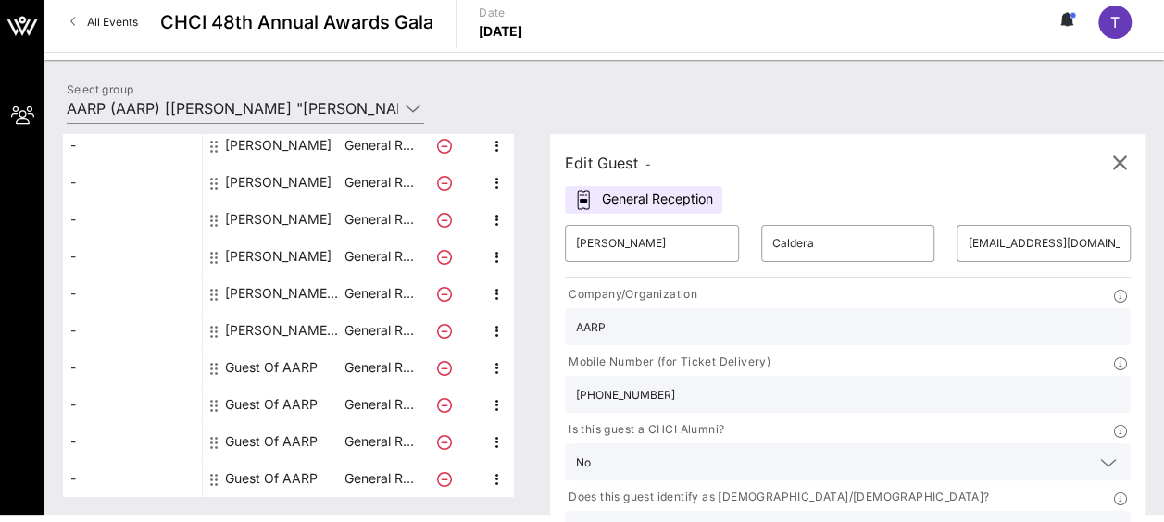
click at [1100, 519] on icon at bounding box center [1108, 530] width 17 height 22
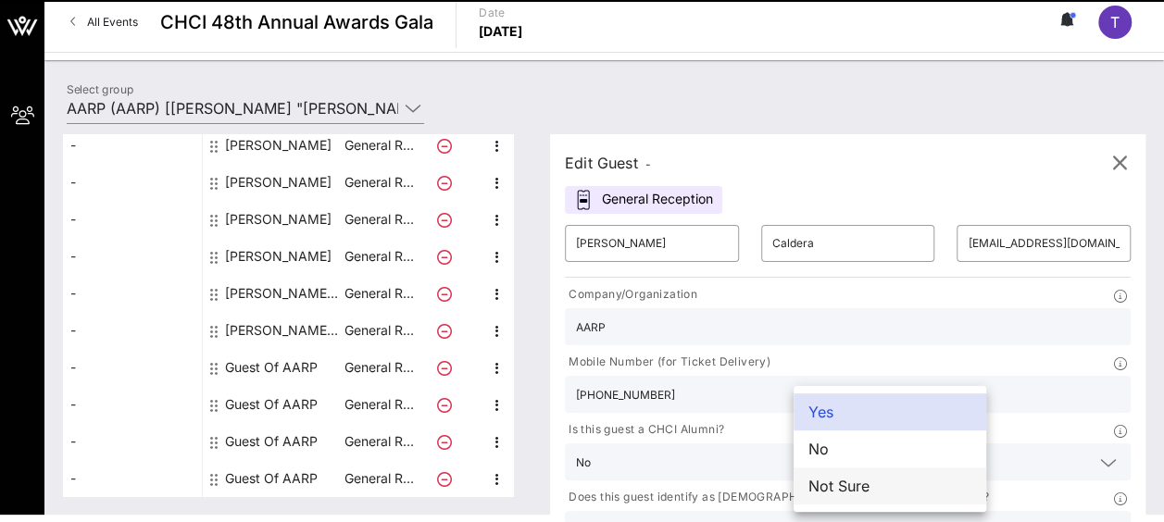
click at [900, 488] on div "Not Sure" at bounding box center [889, 485] width 193 height 37
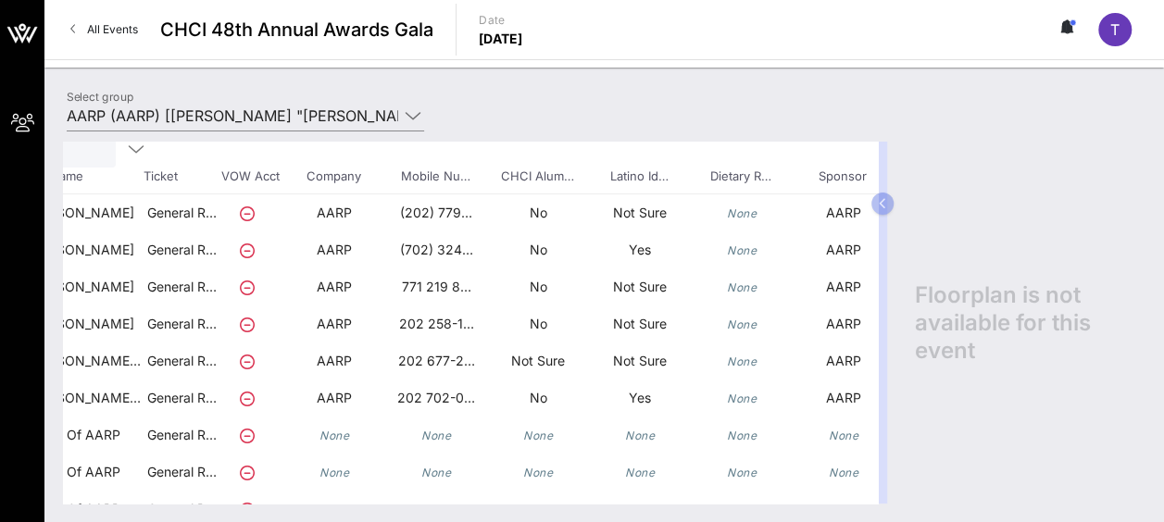
scroll to position [99, 259]
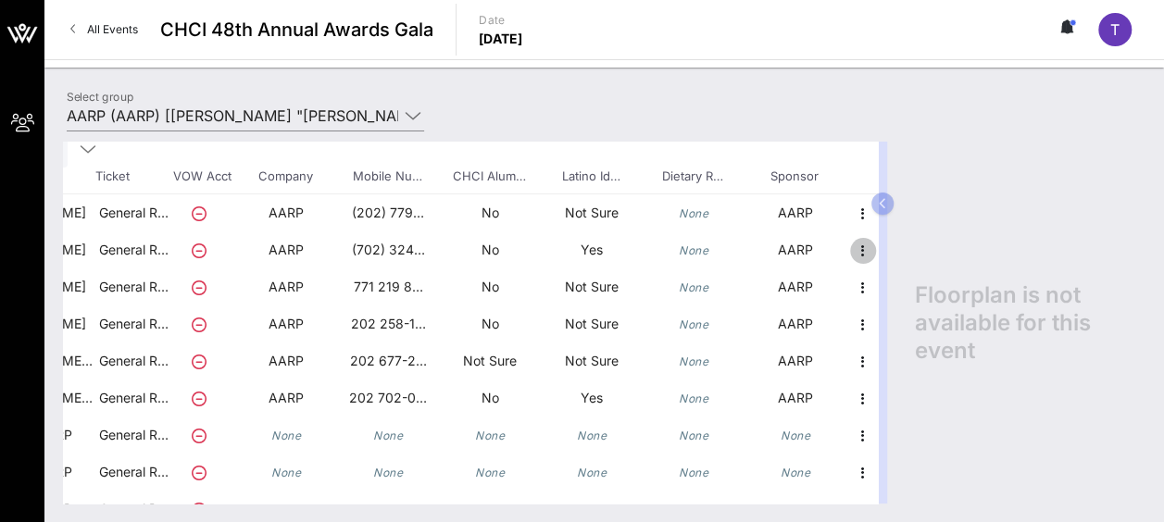
click at [852, 243] on icon "button" at bounding box center [863, 251] width 22 height 22
click at [902, 255] on div "Edit" at bounding box center [894, 254] width 37 height 15
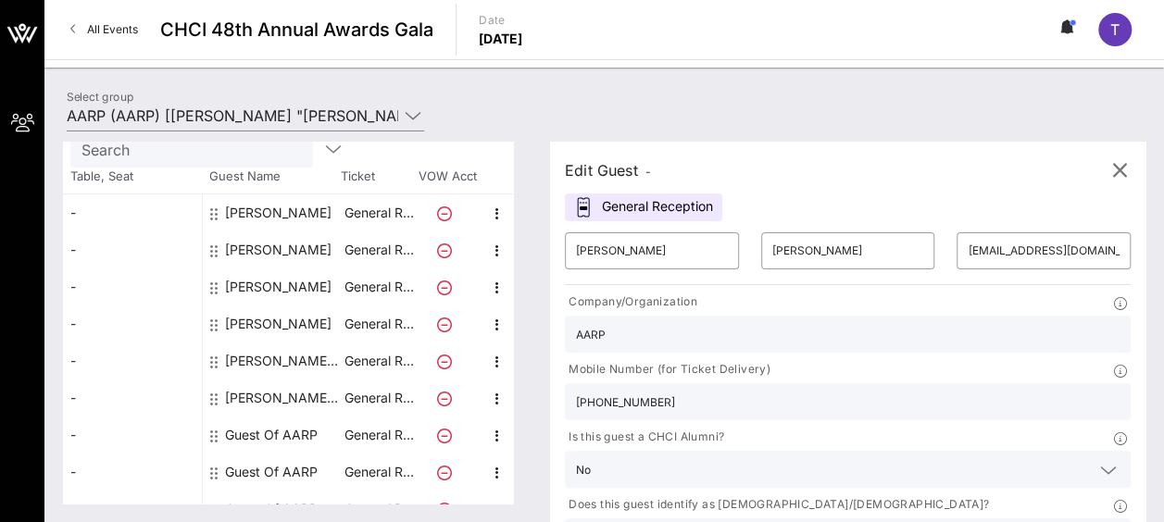
scroll to position [99, 0]
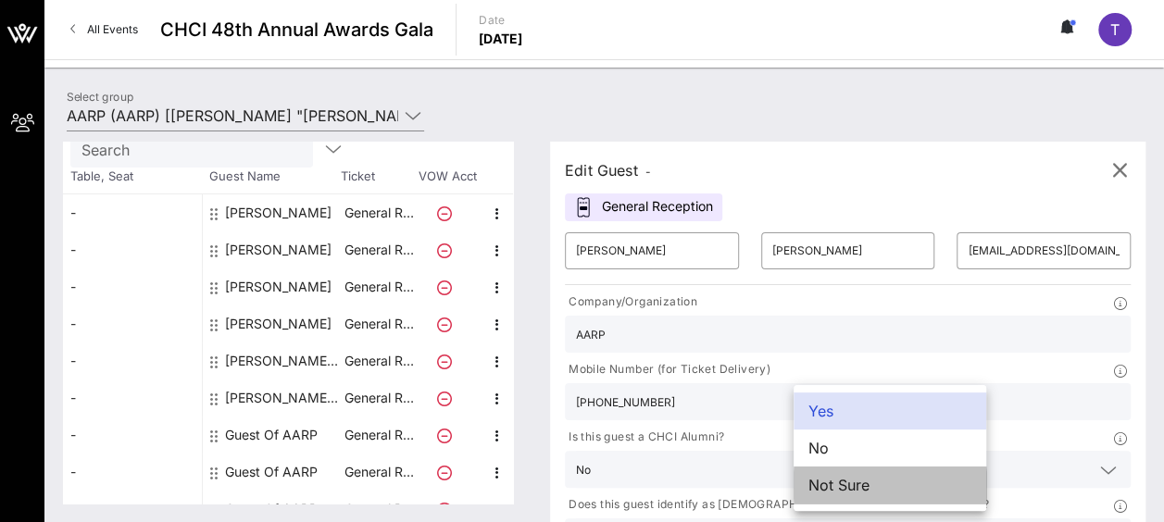
click at [914, 479] on div "Not Sure" at bounding box center [889, 485] width 193 height 37
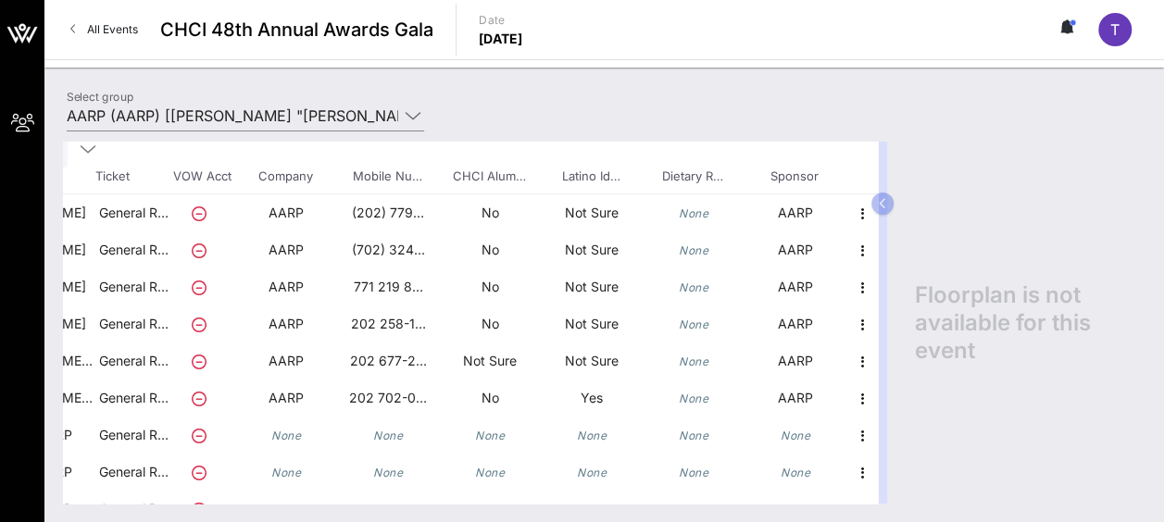
scroll to position [99, 259]
click at [852, 393] on icon "button" at bounding box center [863, 399] width 22 height 22
click at [890, 398] on div "Edit" at bounding box center [894, 402] width 37 height 15
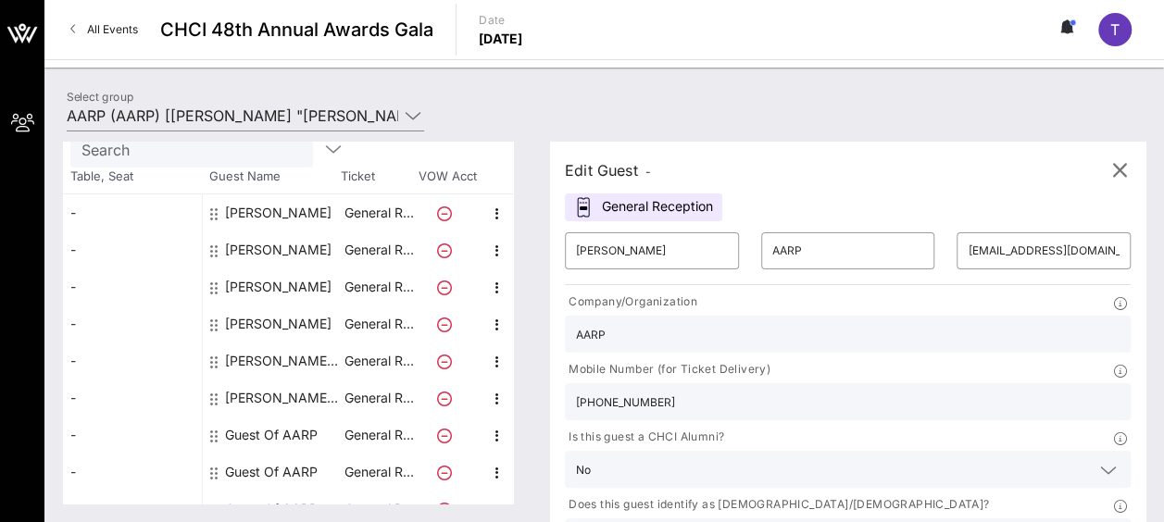
scroll to position [99, 0]
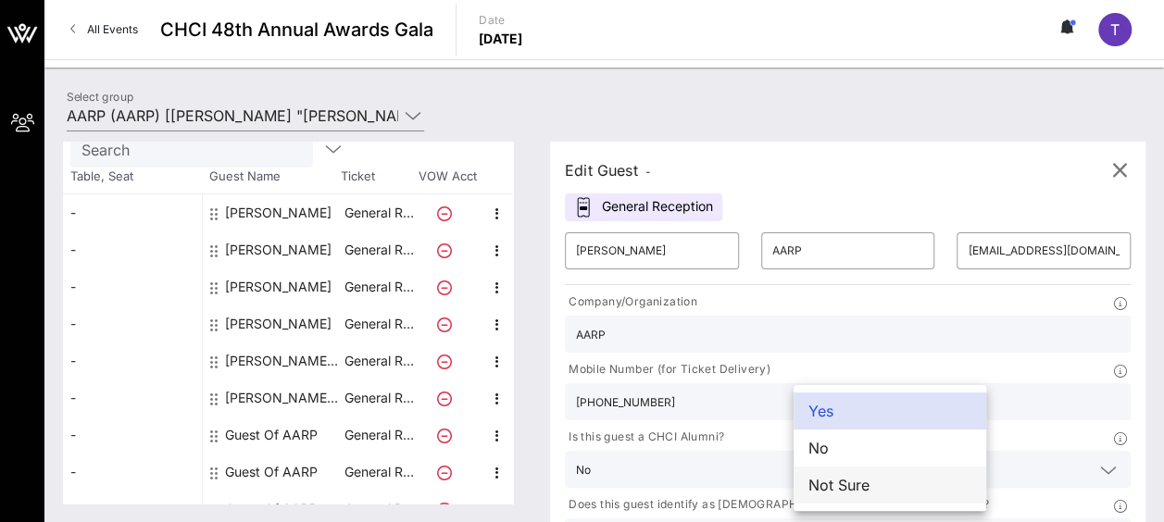
click at [898, 492] on div "Not Sure" at bounding box center [889, 485] width 193 height 37
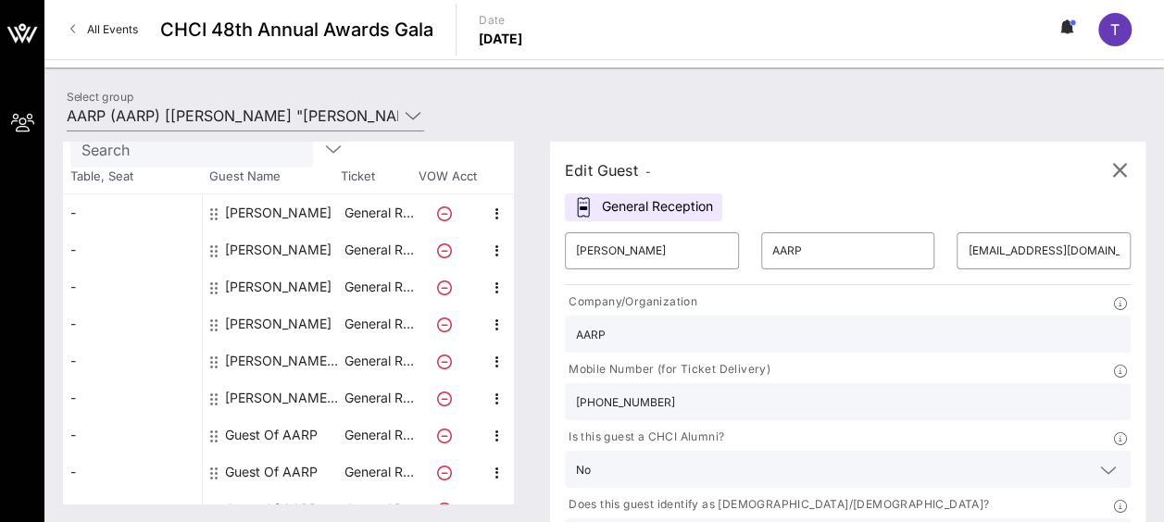
scroll to position [7, 0]
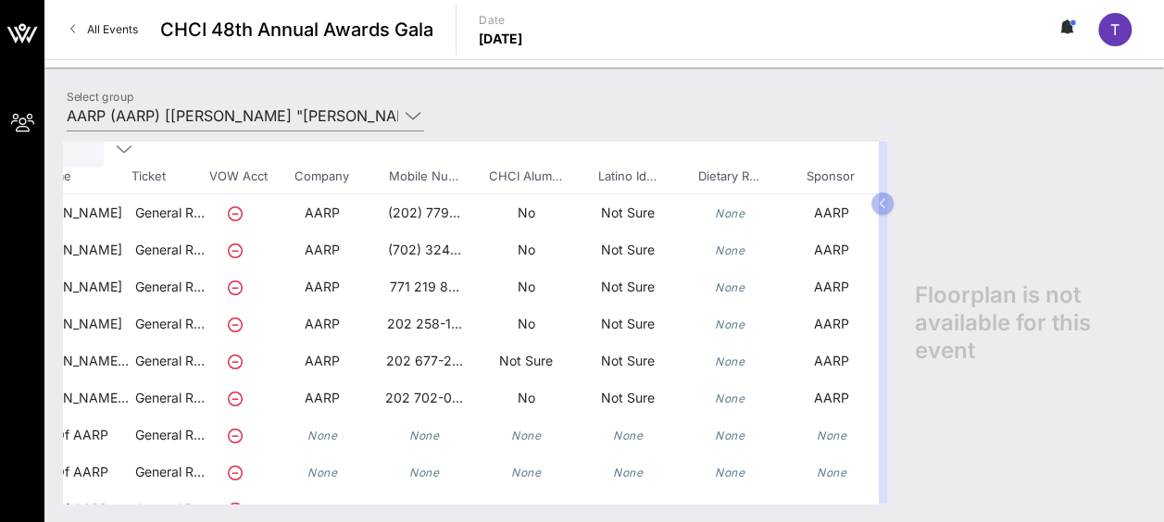
scroll to position [99, 259]
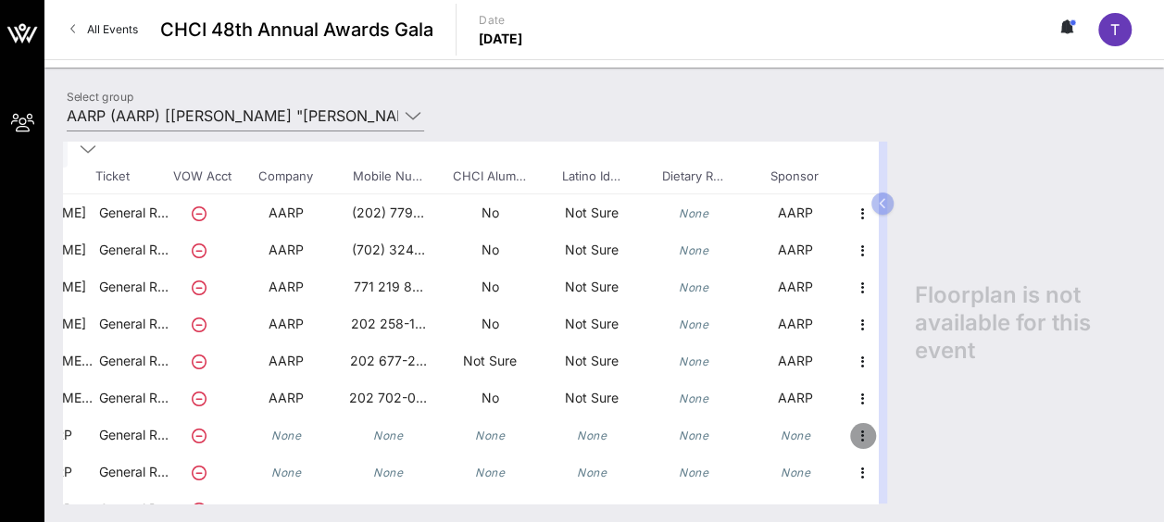
click at [852, 441] on icon "button" at bounding box center [863, 436] width 22 height 22
click at [883, 435] on div "Edit" at bounding box center [894, 439] width 37 height 15
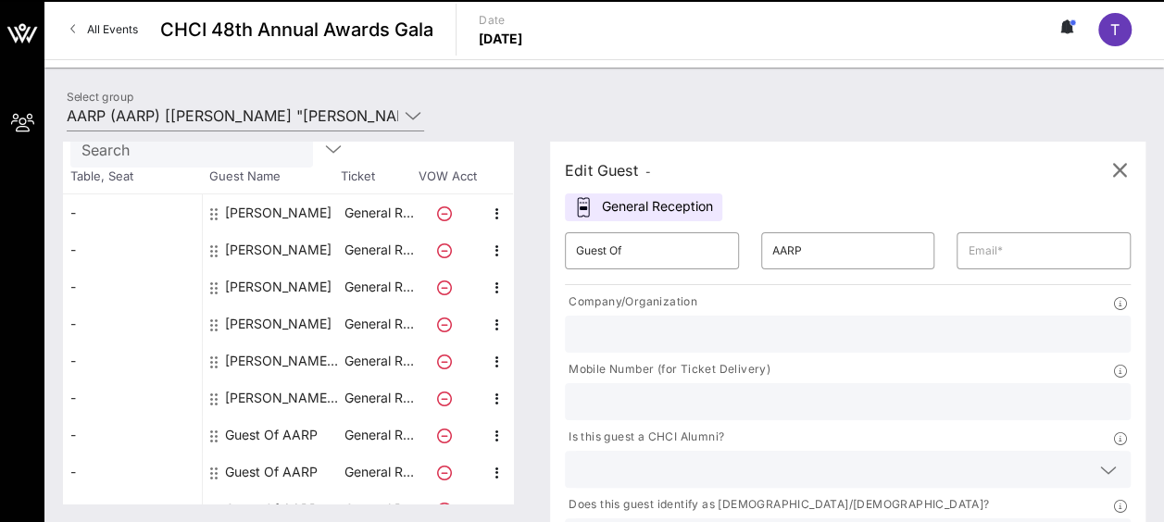
click at [806, 190] on div "Edit Guest - General Reception ​ Guest Of ​ AARP ​ Company/Organization Mobile …" at bounding box center [847, 384] width 595 height 484
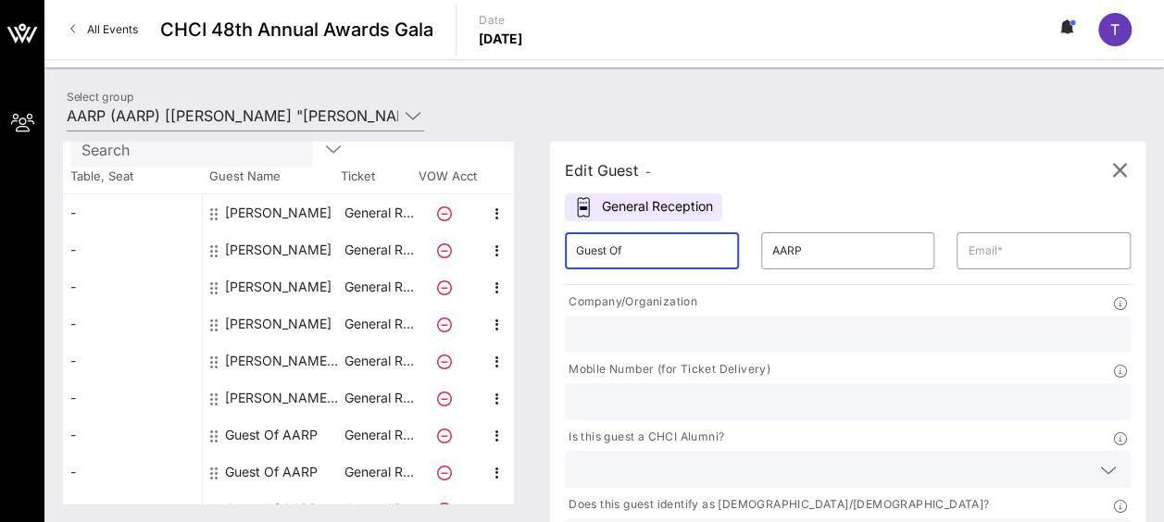
drag, startPoint x: 665, startPoint y: 257, endPoint x: 576, endPoint y: 243, distance: 90.1
click at [576, 243] on div "​ Guest Of" at bounding box center [652, 250] width 196 height 59
paste input "Al Campos"
drag, startPoint x: 654, startPoint y: 248, endPoint x: 604, endPoint y: 251, distance: 50.1
click at [604, 251] on input "Al Campos" at bounding box center [652, 251] width 152 height 30
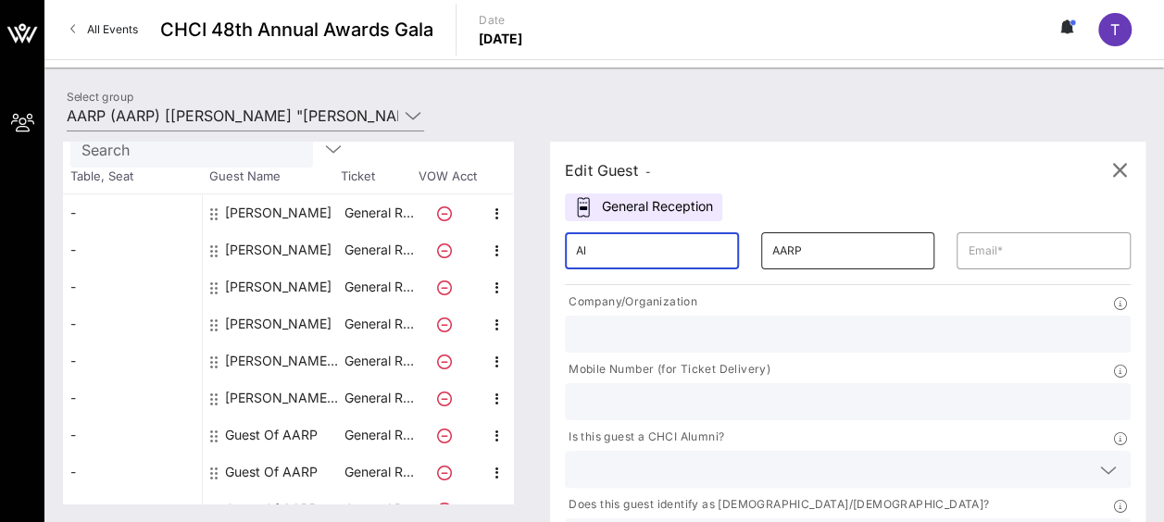
type input "Al"
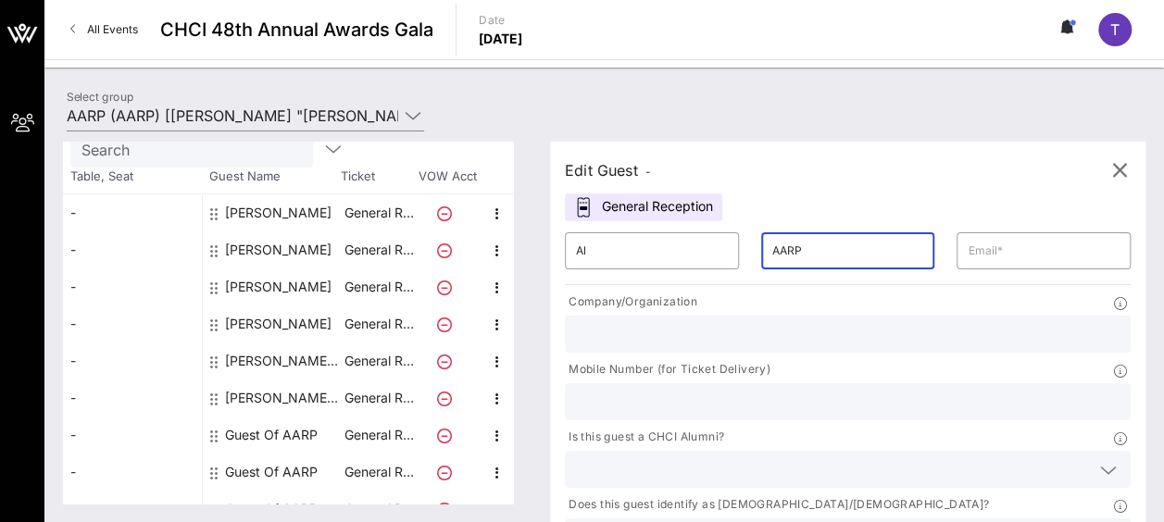
drag, startPoint x: 768, startPoint y: 250, endPoint x: 735, endPoint y: 255, distance: 33.6
click at [772, 255] on input "AARP" at bounding box center [848, 251] width 152 height 30
paste input "Campos"
type input "Campos"
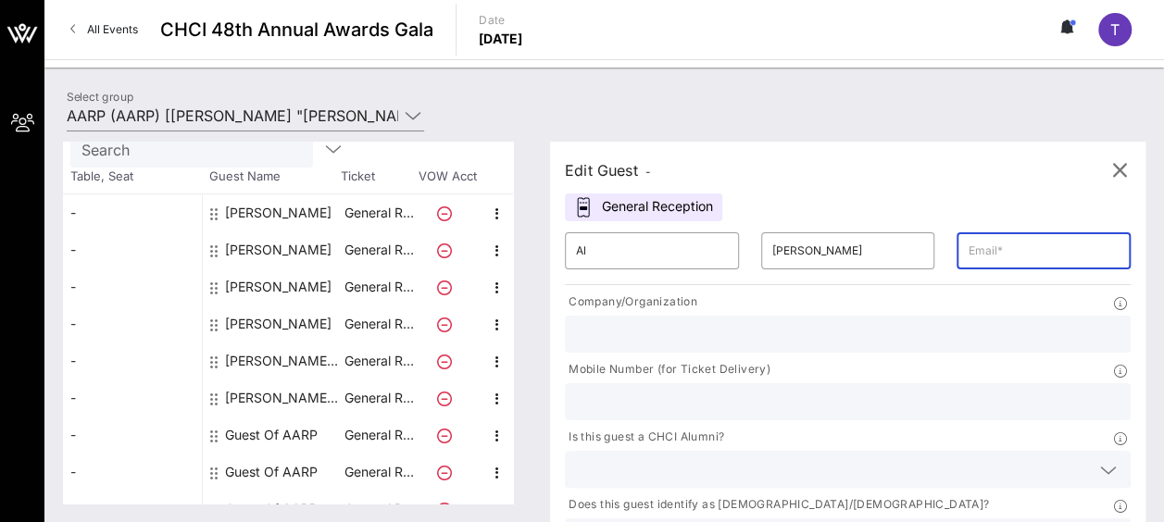
click at [967, 245] on input "text" at bounding box center [1043, 251] width 152 height 30
type input "acampos@aarp.org"
type input "AARP"
type input "2028307531"
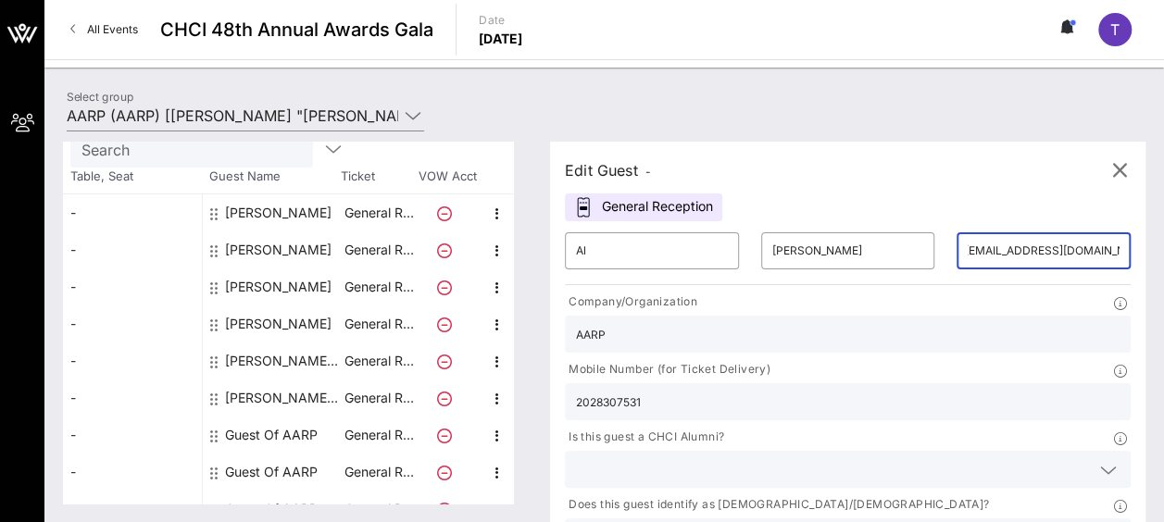
click at [762, 451] on div at bounding box center [848, 469] width 566 height 37
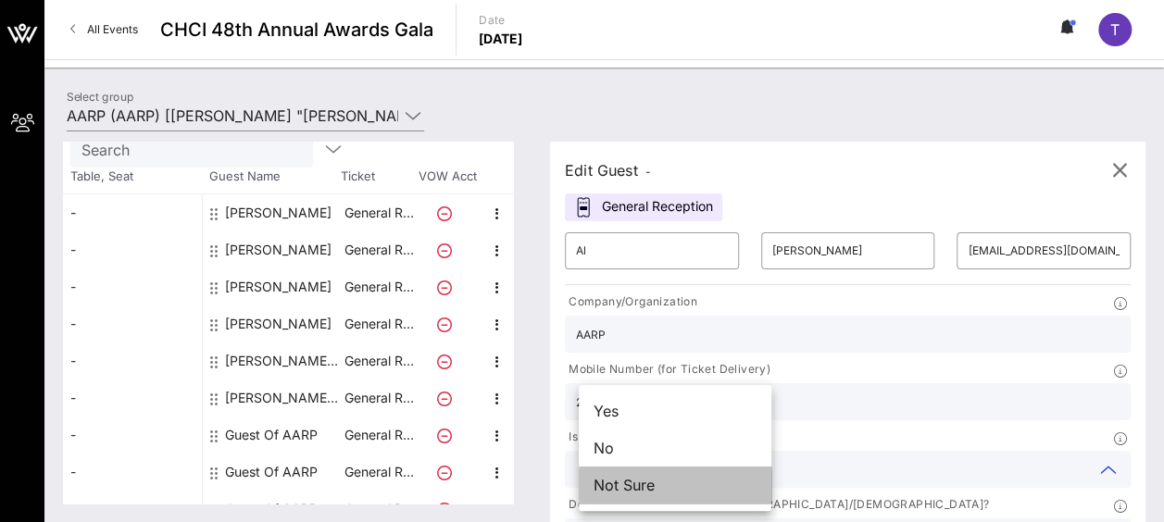
click at [715, 485] on div "Not Sure" at bounding box center [675, 485] width 193 height 37
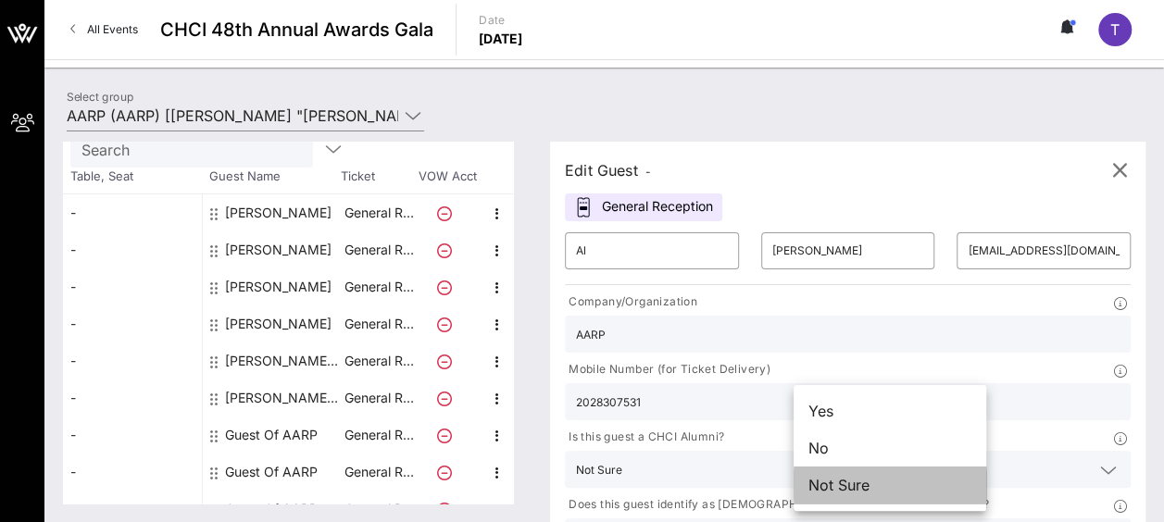
click at [928, 489] on div "Not Sure" at bounding box center [889, 485] width 193 height 37
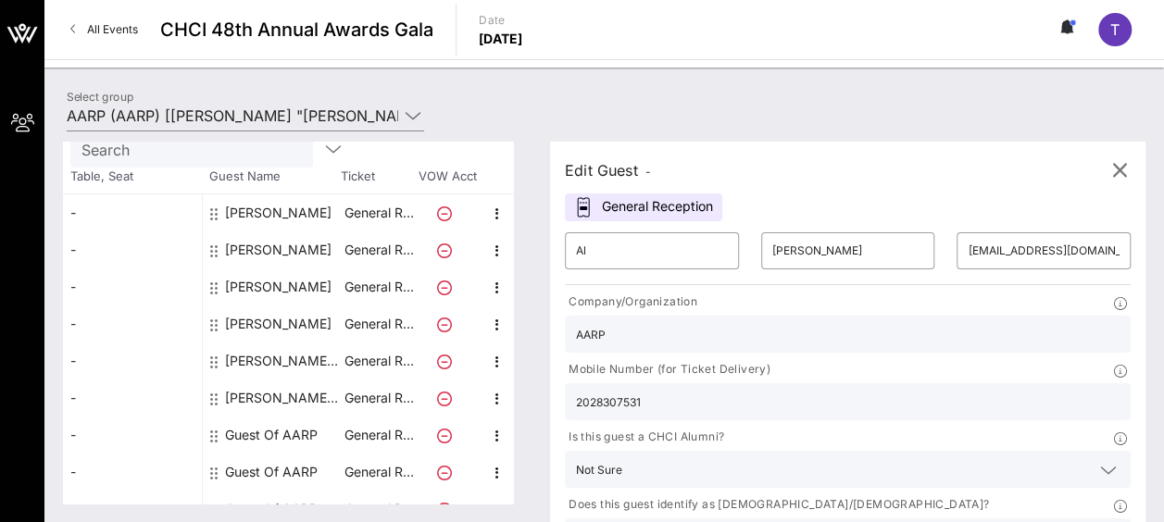
click at [950, 390] on input "2028307531" at bounding box center [847, 402] width 543 height 24
drag, startPoint x: 798, startPoint y: 474, endPoint x: 803, endPoint y: 485, distance: 12.4
drag, startPoint x: 803, startPoint y: 485, endPoint x: 809, endPoint y: 494, distance: 10.8
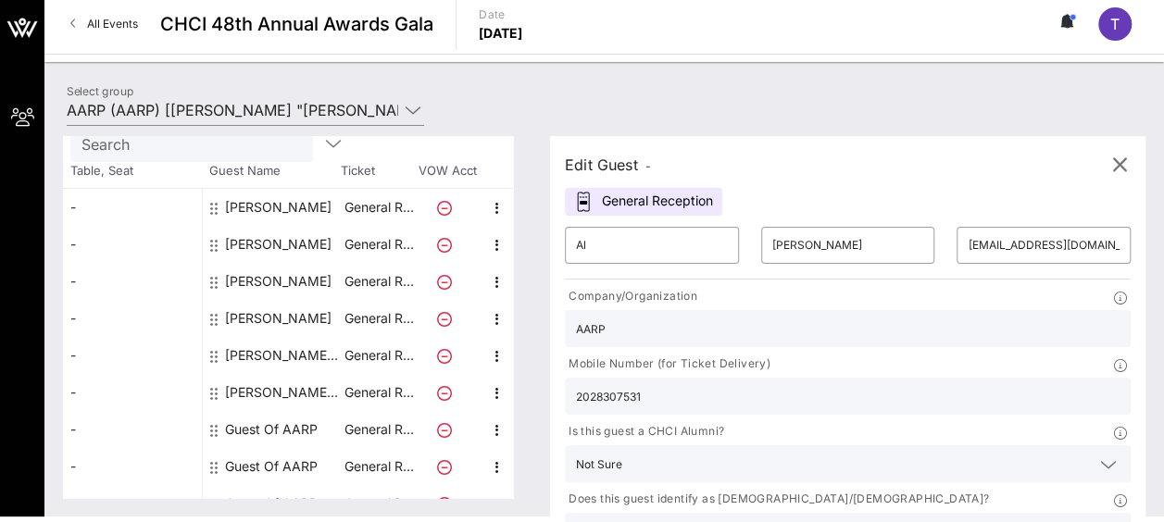
scroll to position [7, 0]
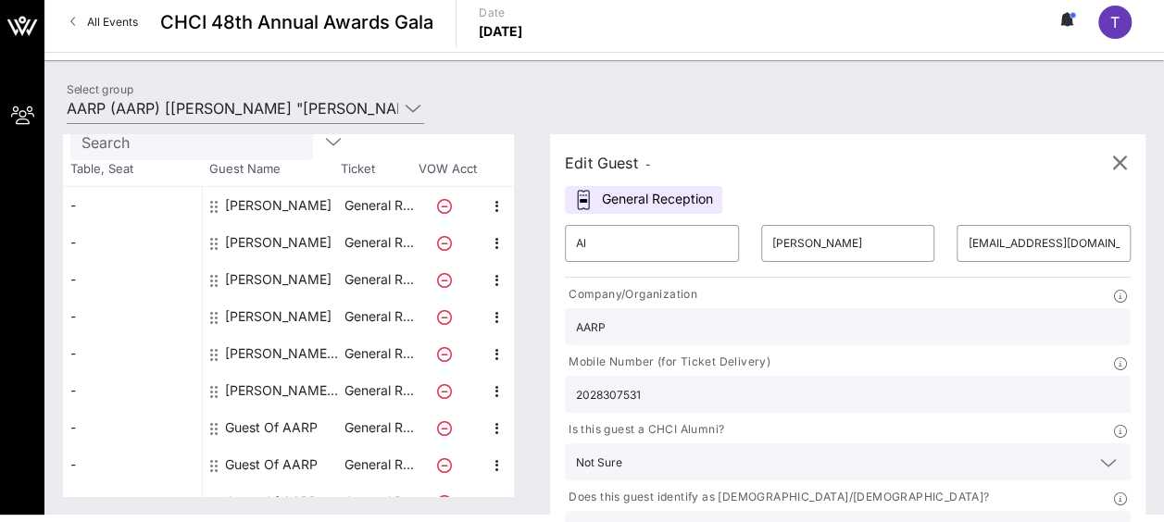
type input "AARP"
drag, startPoint x: 891, startPoint y: 346, endPoint x: 803, endPoint y: 348, distance: 88.0
click at [803, 376] on div "2028307531" at bounding box center [848, 394] width 566 height 37
paste input ") 230-8950"
click at [835, 382] on input "202) 230-8950" at bounding box center [847, 394] width 543 height 24
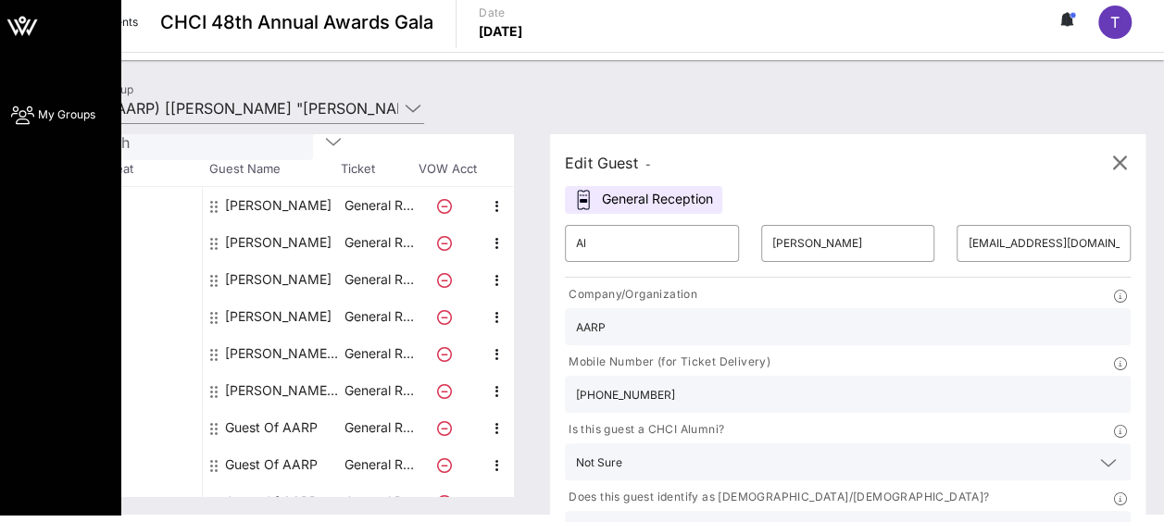
type input "202 230-8950"
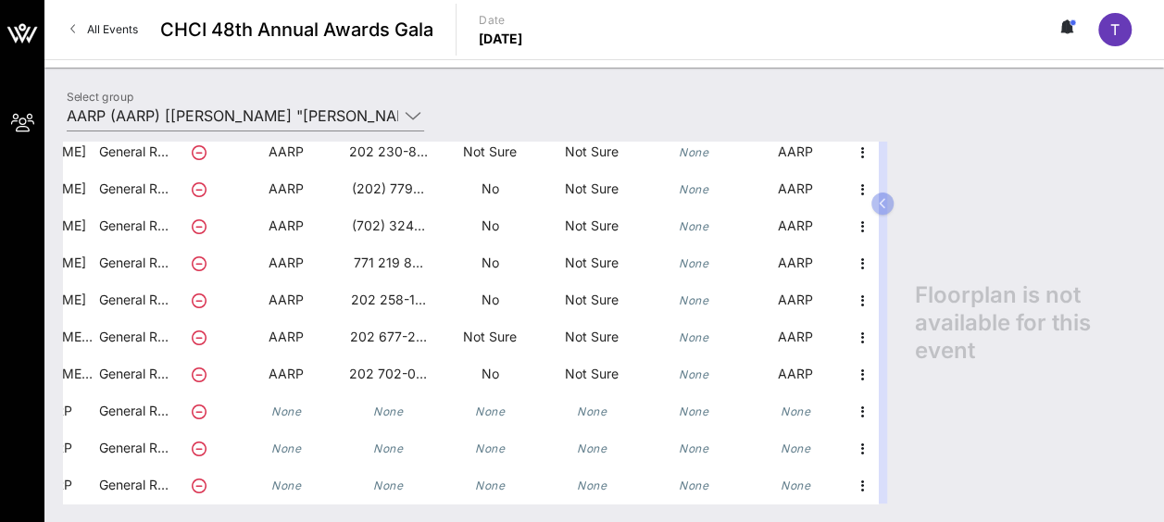
scroll to position [173, 259]
click at [852, 401] on icon "button" at bounding box center [863, 412] width 22 height 22
click at [898, 404] on div "Edit" at bounding box center [894, 402] width 37 height 15
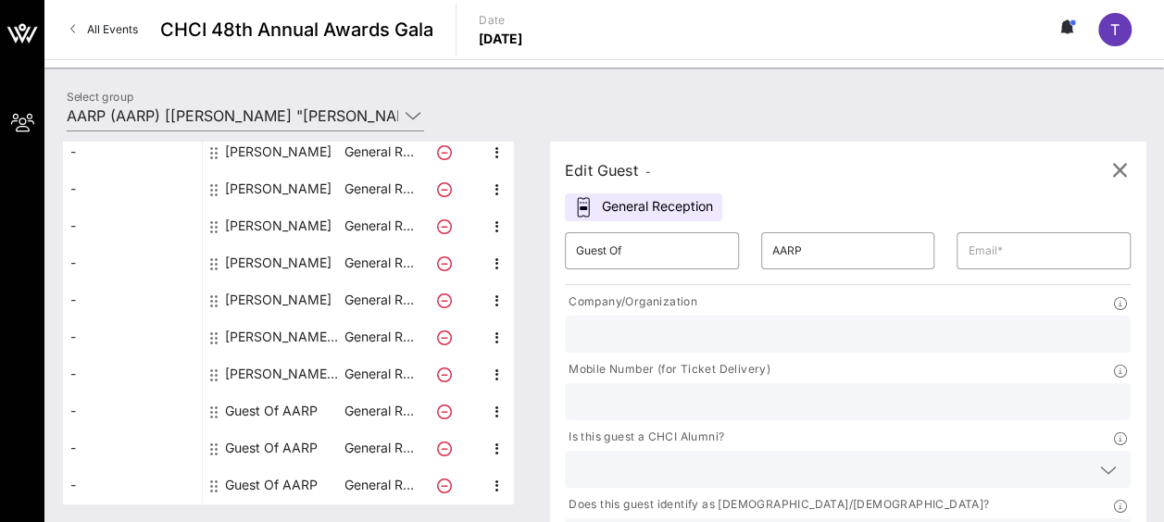
scroll to position [159, 0]
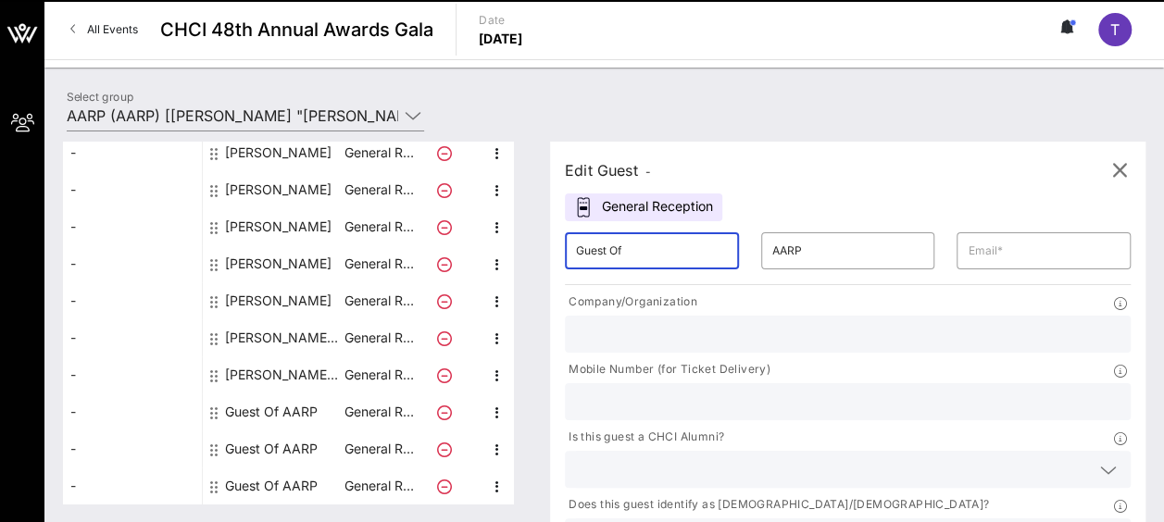
drag, startPoint x: 631, startPoint y: 255, endPoint x: 591, endPoint y: 255, distance: 40.7
click at [591, 255] on input "Guest Of" at bounding box center [652, 251] width 152 height 30
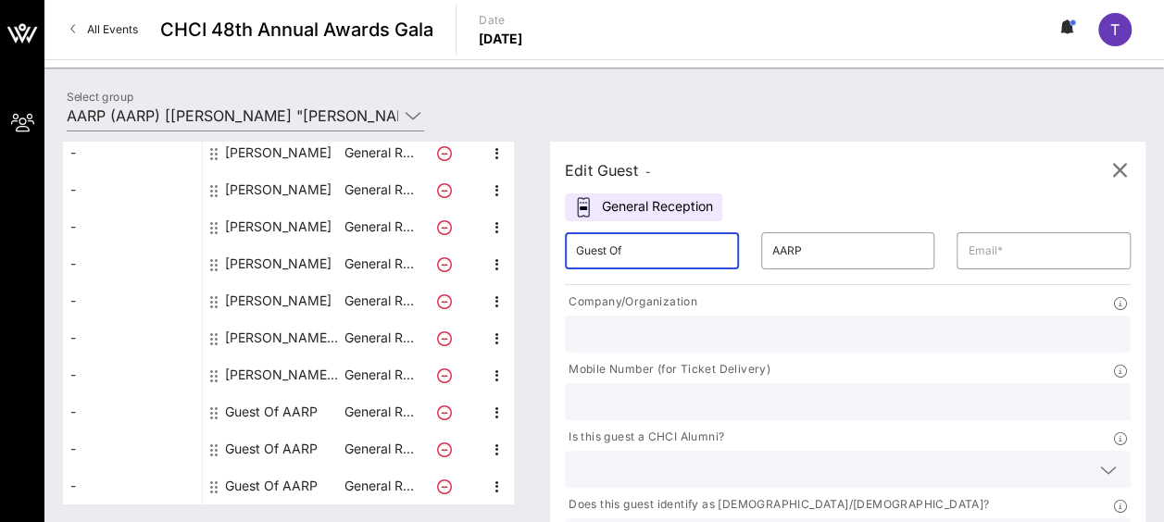
paste input "Fernando Ruiz"
drag, startPoint x: 682, startPoint y: 255, endPoint x: 651, endPoint y: 252, distance: 31.6
click at [641, 252] on input "Fernando Ruiz" at bounding box center [652, 251] width 152 height 30
type input "Fernando"
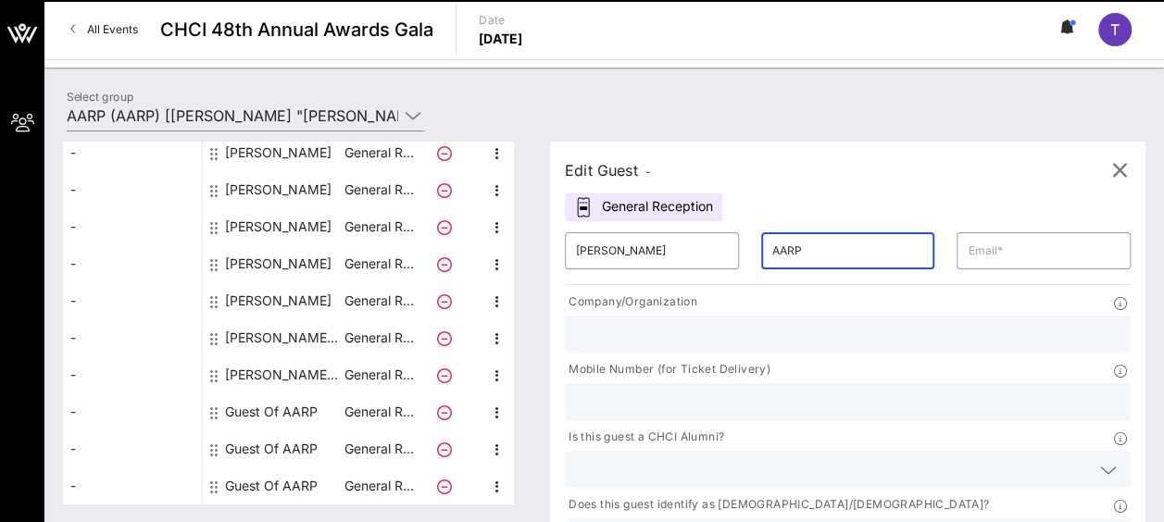
drag, startPoint x: 761, startPoint y: 251, endPoint x: 725, endPoint y: 249, distance: 36.1
click at [761, 249] on div "​ AARP" at bounding box center [848, 250] width 174 height 37
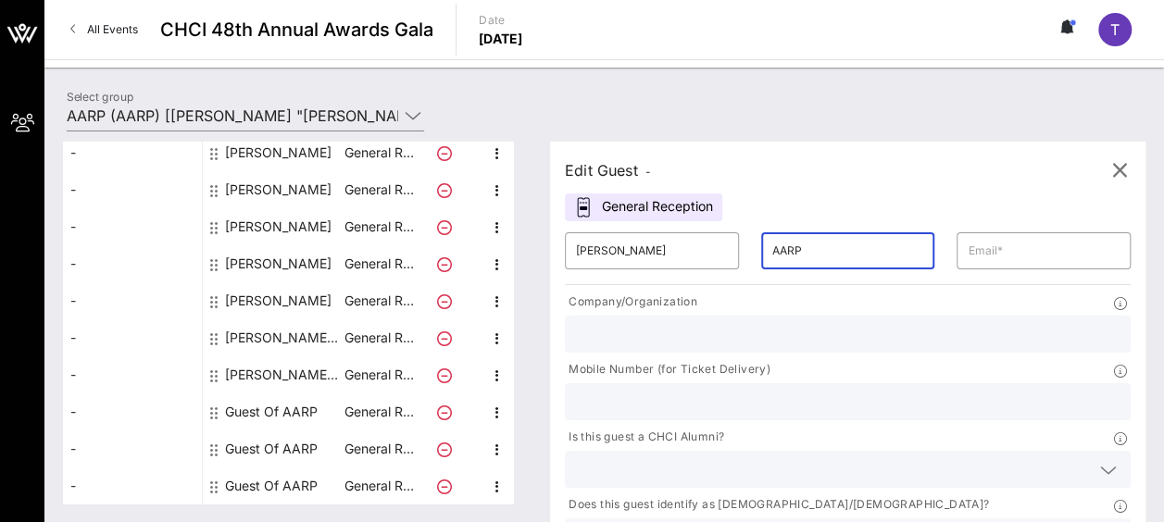
paste input "Ruiz"
type input "Ruiz"
click at [967, 249] on input "text" at bounding box center [1043, 251] width 152 height 30
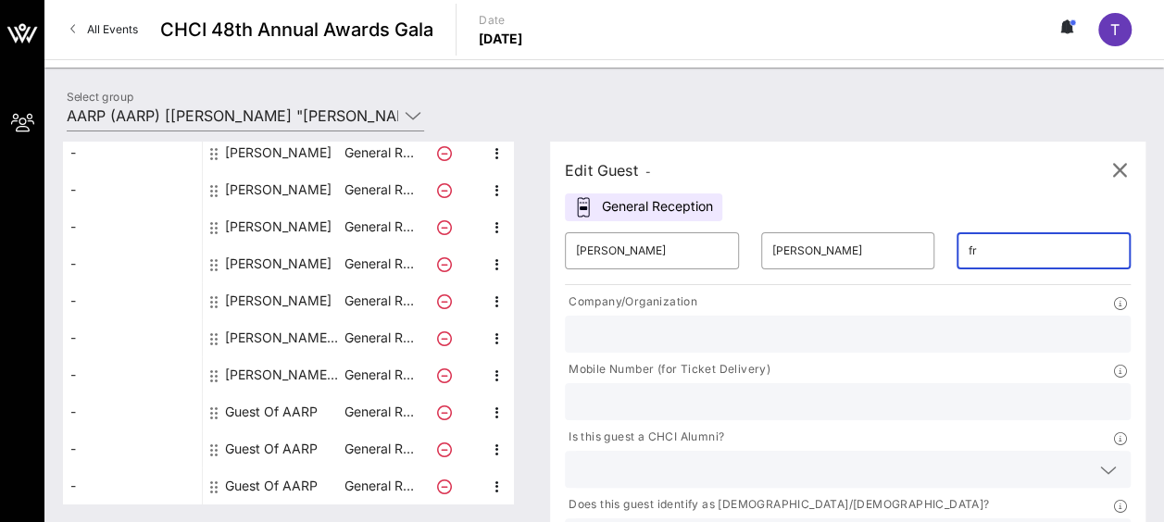
type input "fruiz@aarp.org"
type input "AARP"
type input "2028307531"
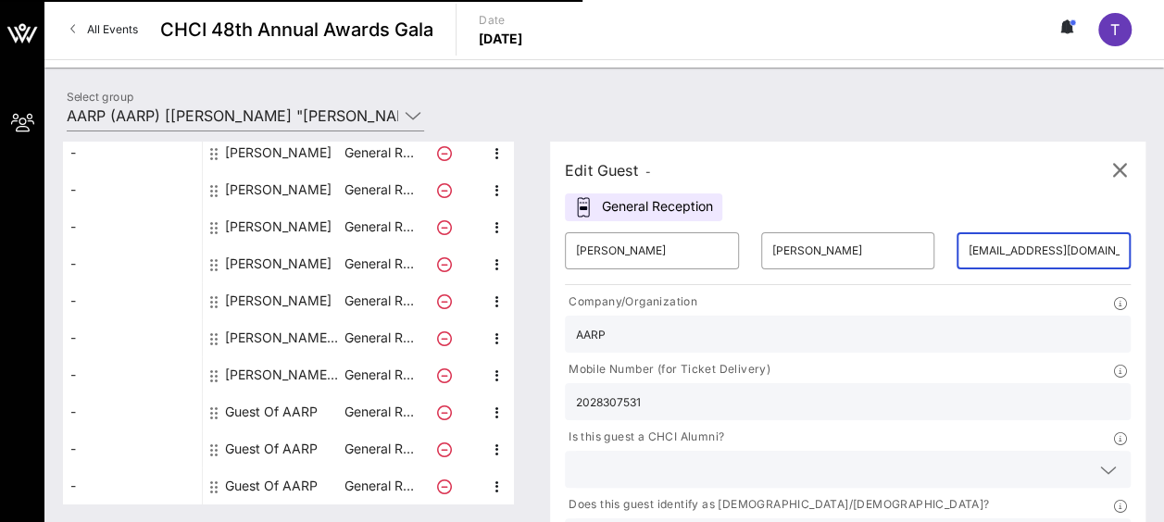
click at [1100, 459] on icon at bounding box center [1108, 470] width 17 height 22
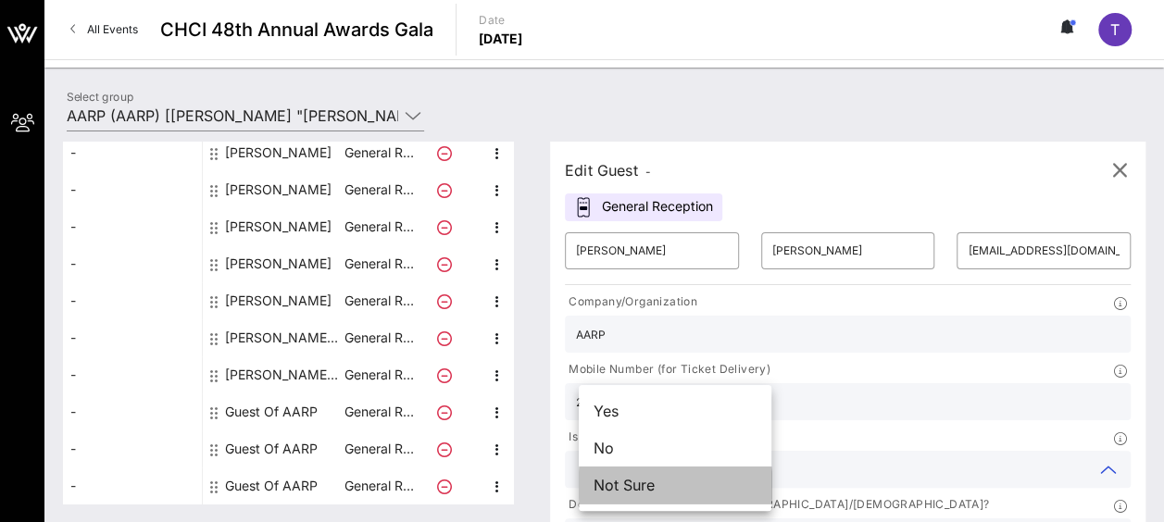
click at [698, 487] on div "Not Sure" at bounding box center [675, 485] width 193 height 37
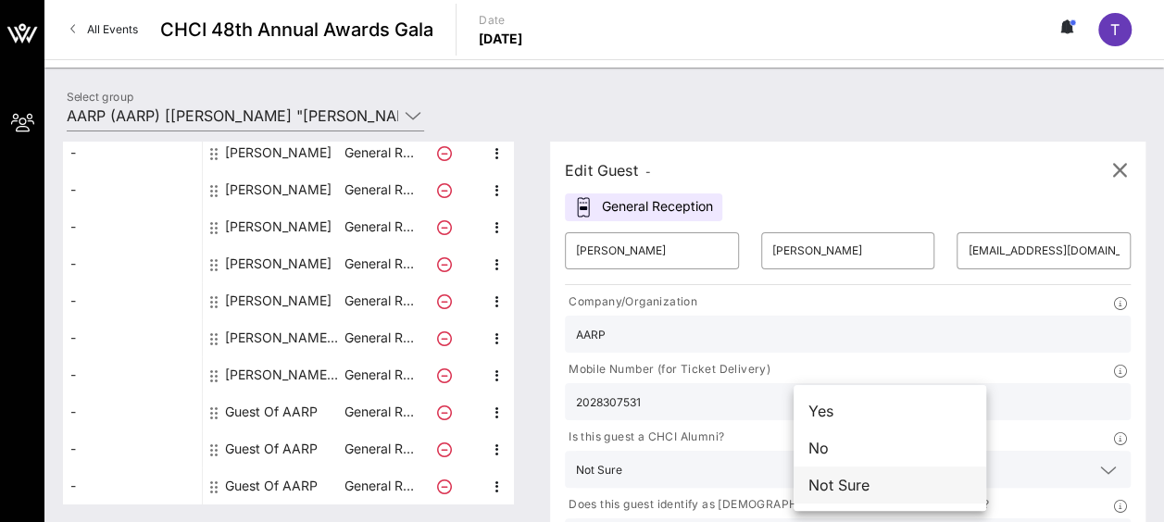
click at [903, 487] on div "Not Sure" at bounding box center [889, 485] width 193 height 37
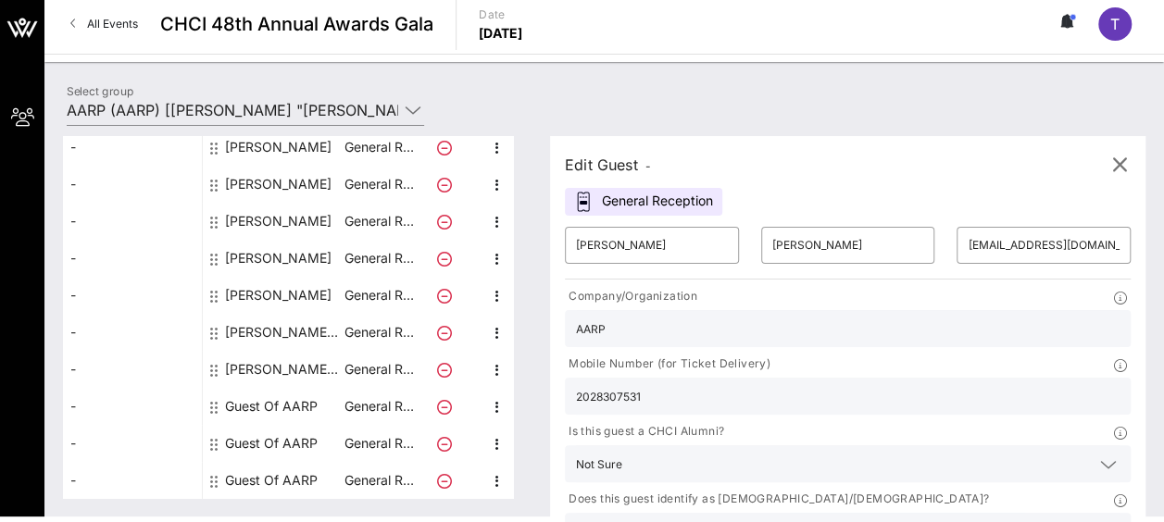
scroll to position [7, 0]
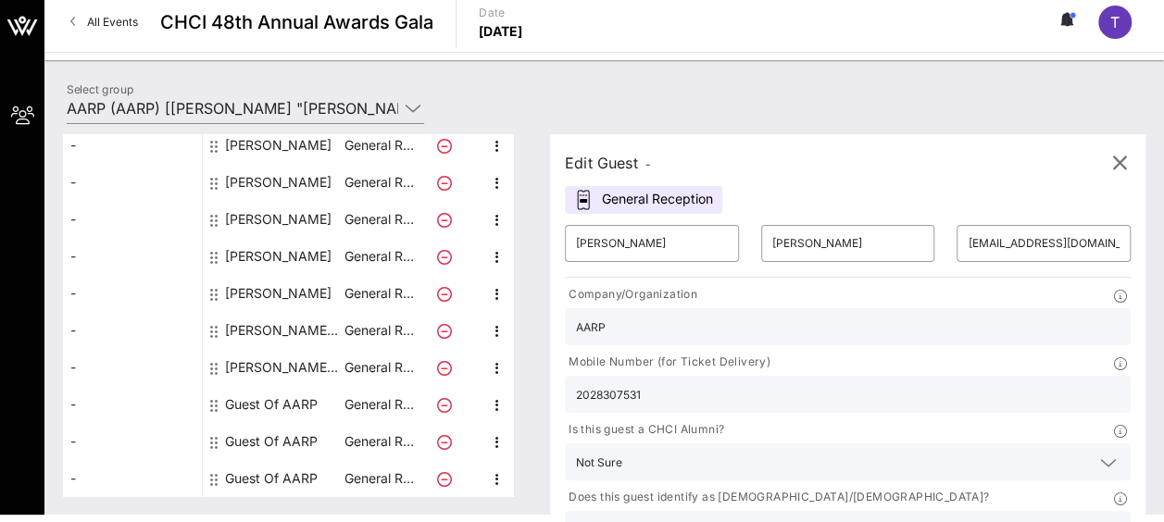
type input "AARP"
drag, startPoint x: 880, startPoint y: 348, endPoint x: 798, endPoint y: 352, distance: 82.5
click at [798, 376] on div "2028307531" at bounding box center [848, 394] width 566 height 37
paste input "305) 281-0466"
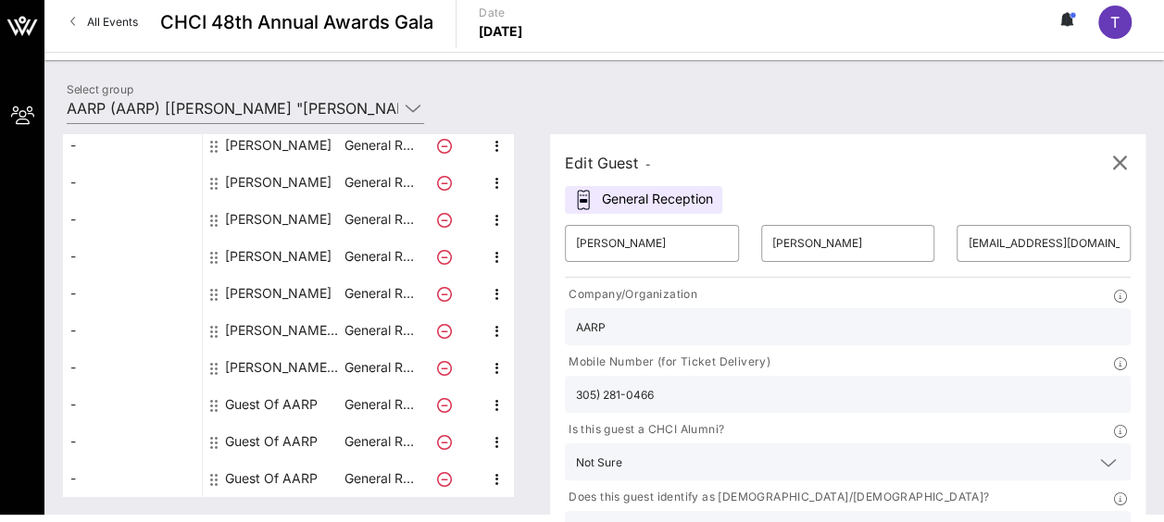
click at [827, 382] on input "305) 281-0466" at bounding box center [847, 394] width 543 height 24
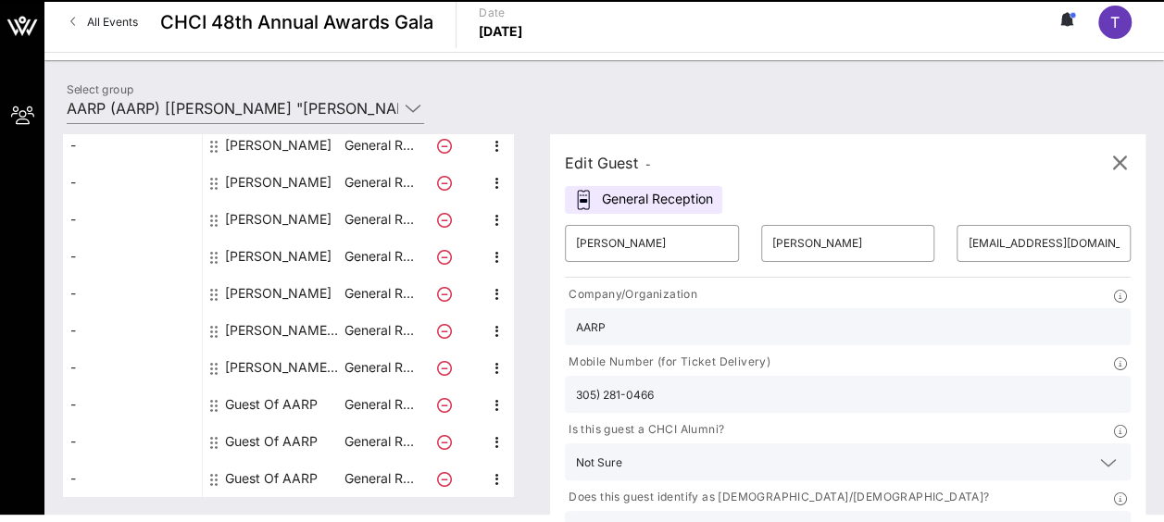
click at [833, 382] on input "305) 281-0466" at bounding box center [847, 394] width 543 height 24
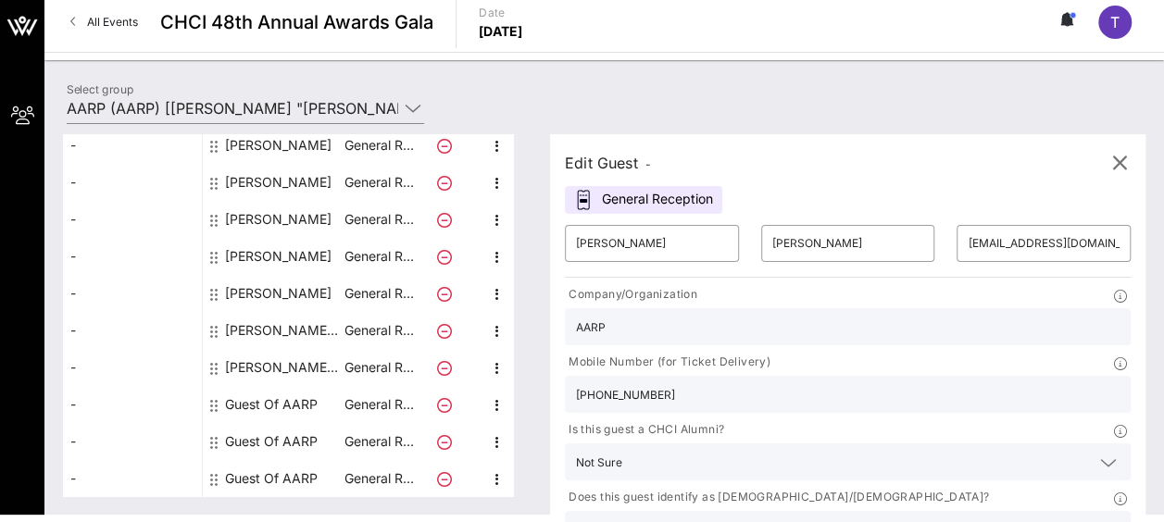
type input "305 281-0466"
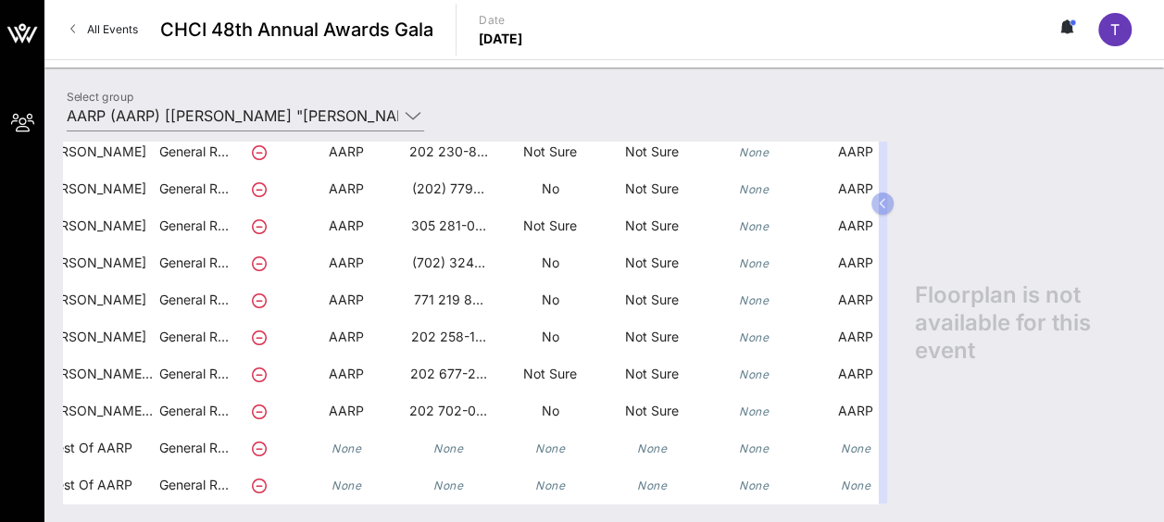
scroll to position [173, 259]
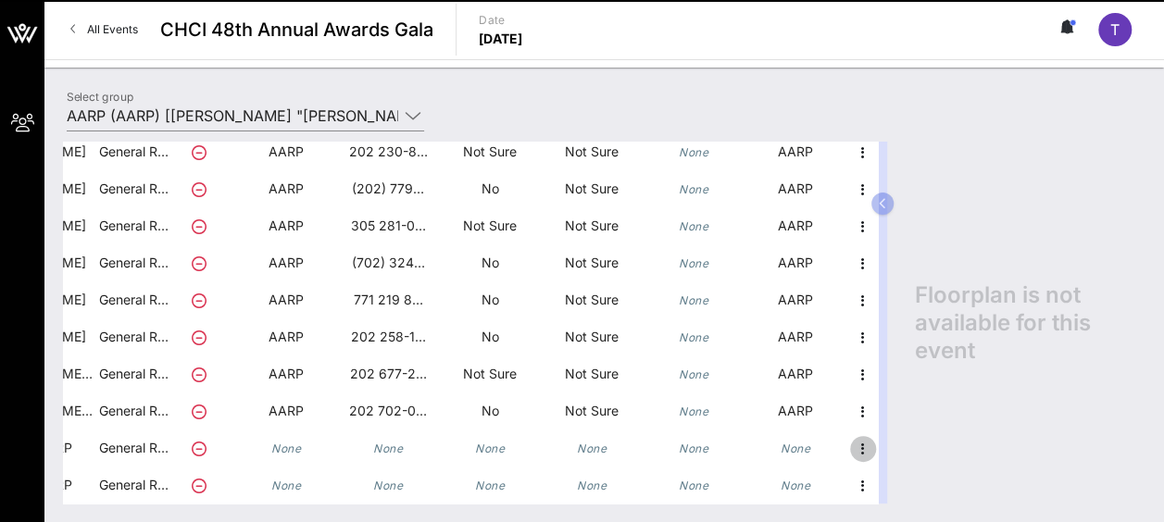
click at [852, 438] on icon "button" at bounding box center [863, 449] width 22 height 22
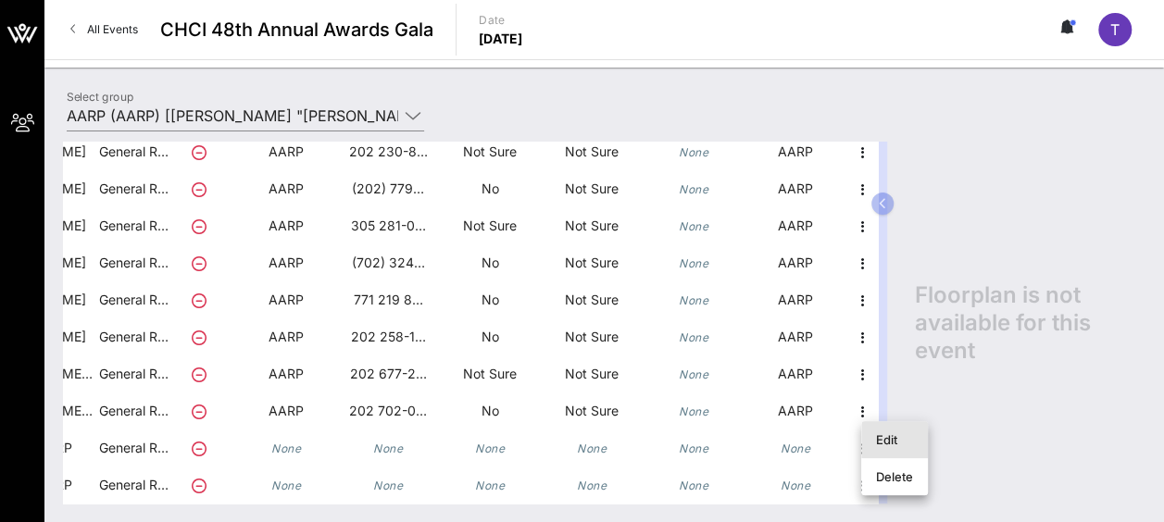
click at [892, 438] on div "Edit" at bounding box center [894, 439] width 37 height 15
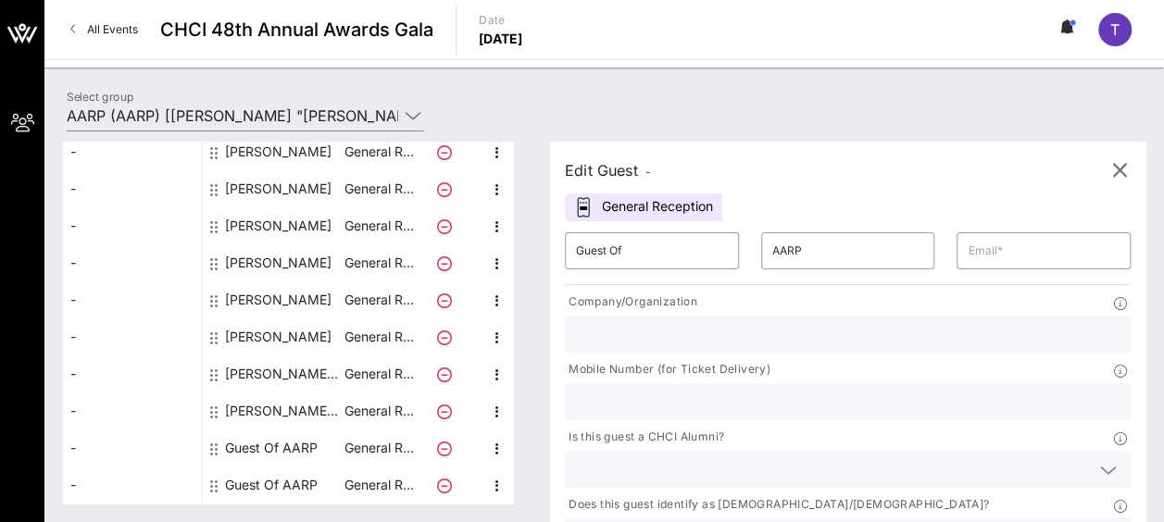
scroll to position [159, 0]
drag, startPoint x: 642, startPoint y: 250, endPoint x: 579, endPoint y: 250, distance: 63.9
click at [579, 250] on div "​ Guest Of" at bounding box center [652, 250] width 174 height 37
paste input "Karina Hertz"
drag, startPoint x: 659, startPoint y: 252, endPoint x: 626, endPoint y: 255, distance: 33.5
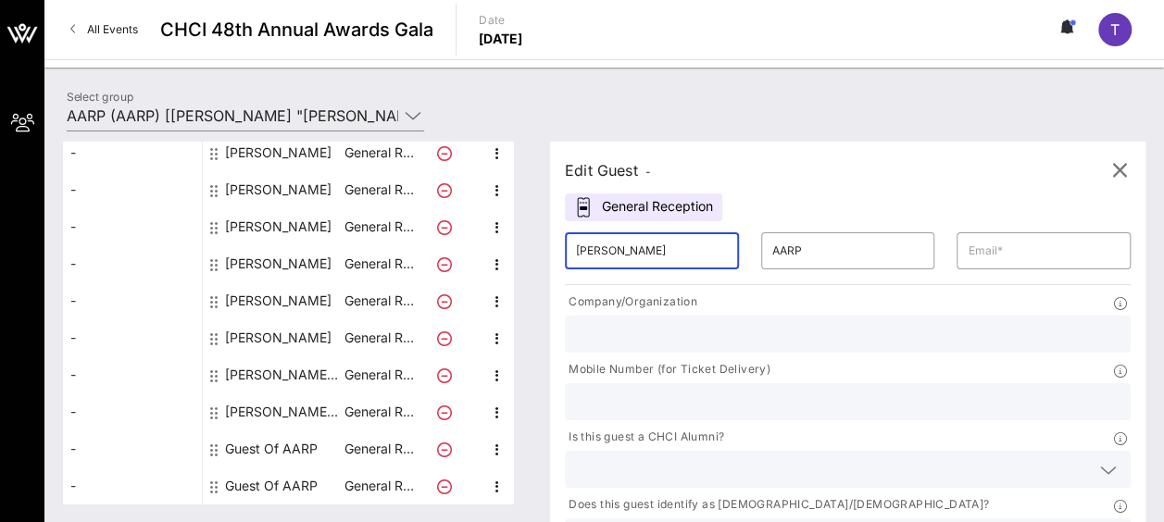
click at [626, 255] on input "Karina Hertz" at bounding box center [652, 251] width 152 height 30
type input "Karina"
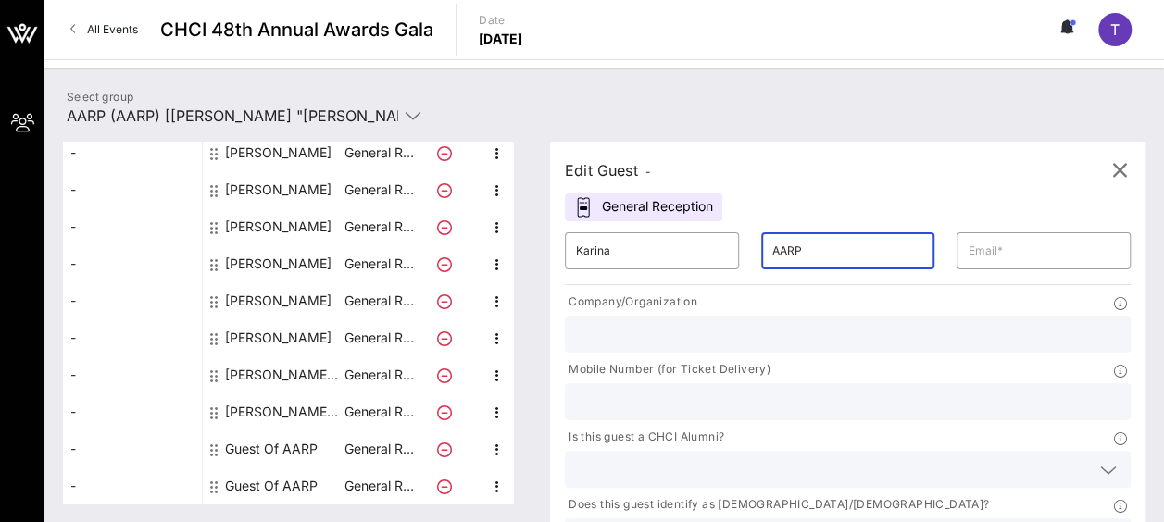
drag, startPoint x: 776, startPoint y: 254, endPoint x: 729, endPoint y: 252, distance: 46.3
click at [761, 252] on div "​ AARP" at bounding box center [848, 250] width 174 height 37
paste input "Hertz"
type input "Hertz"
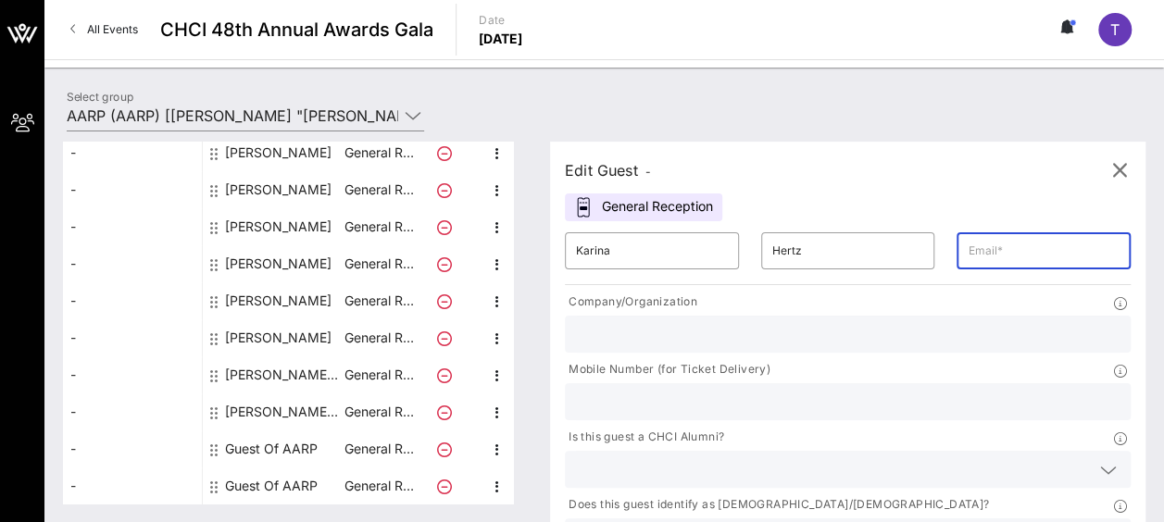
click at [967, 259] on input "text" at bounding box center [1043, 251] width 152 height 30
type input "kh"
click at [655, 335] on input "text" at bounding box center [847, 334] width 543 height 24
click at [685, 331] on input "text" at bounding box center [847, 334] width 543 height 24
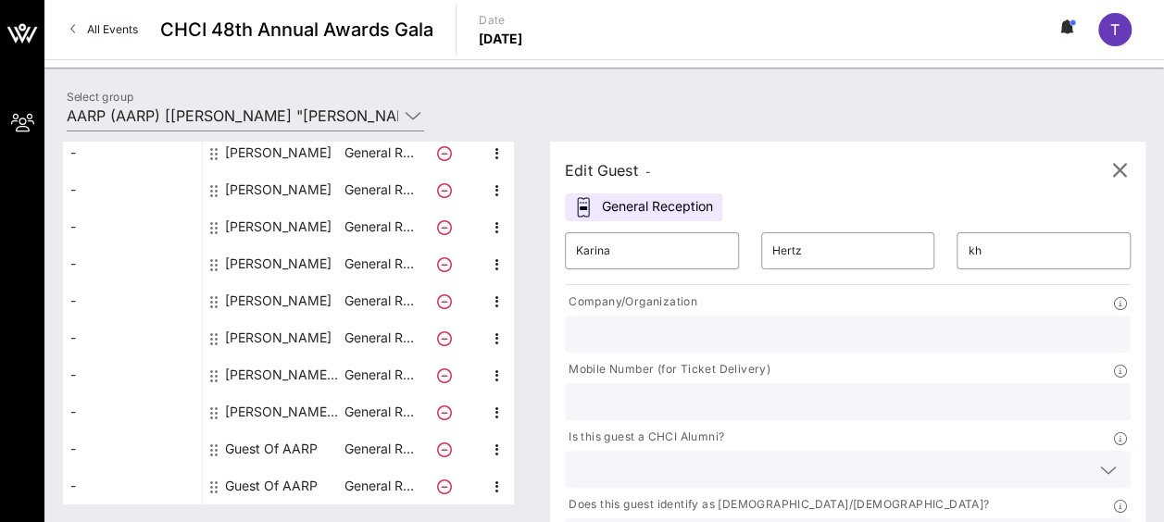
type input "AARP"
drag, startPoint x: 885, startPoint y: 352, endPoint x: 803, endPoint y: 352, distance: 81.5
click at [803, 383] on div "2024343721" at bounding box center [848, 401] width 566 height 37
paste input ") 320-8120"
click at [831, 390] on input "202) 320-8120" at bounding box center [847, 402] width 543 height 24
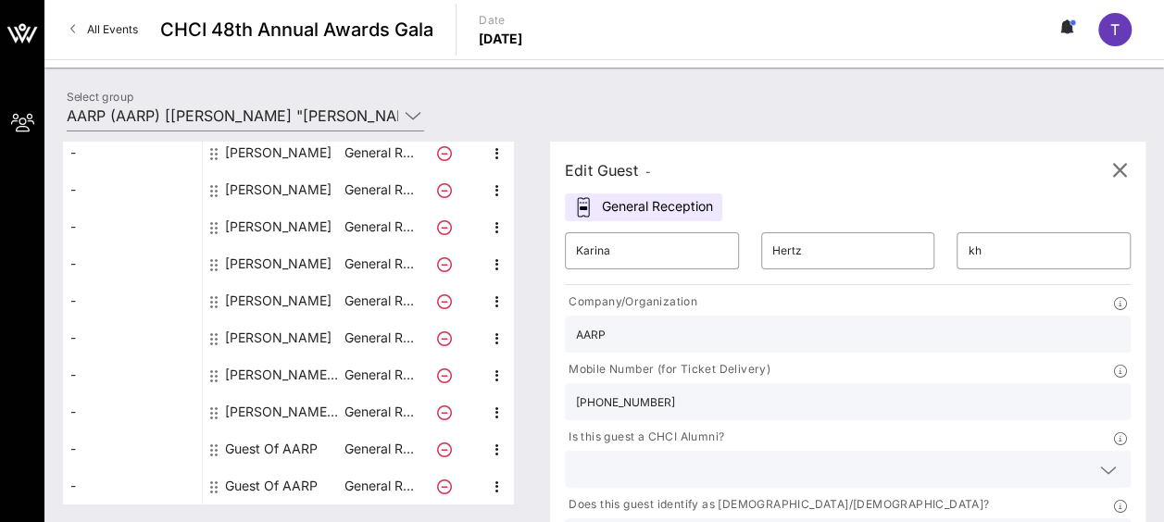
type input "202 320-8120"
drag, startPoint x: 913, startPoint y: 244, endPoint x: 872, endPoint y: 250, distance: 41.1
click at [956, 250] on div "​ kh" at bounding box center [1043, 250] width 174 height 37
paste input "ertz@aarp.org"
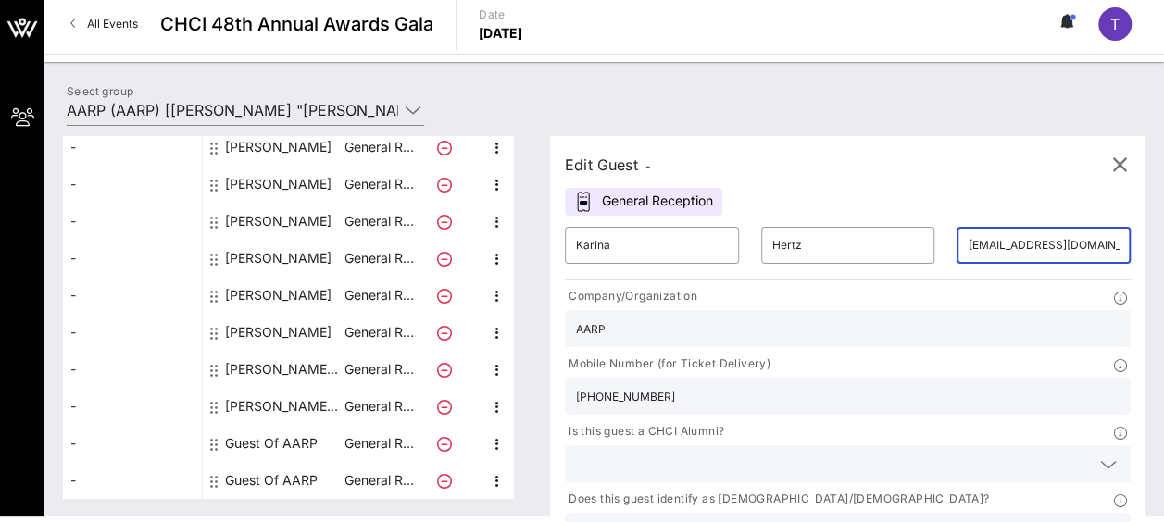
scroll to position [7, 0]
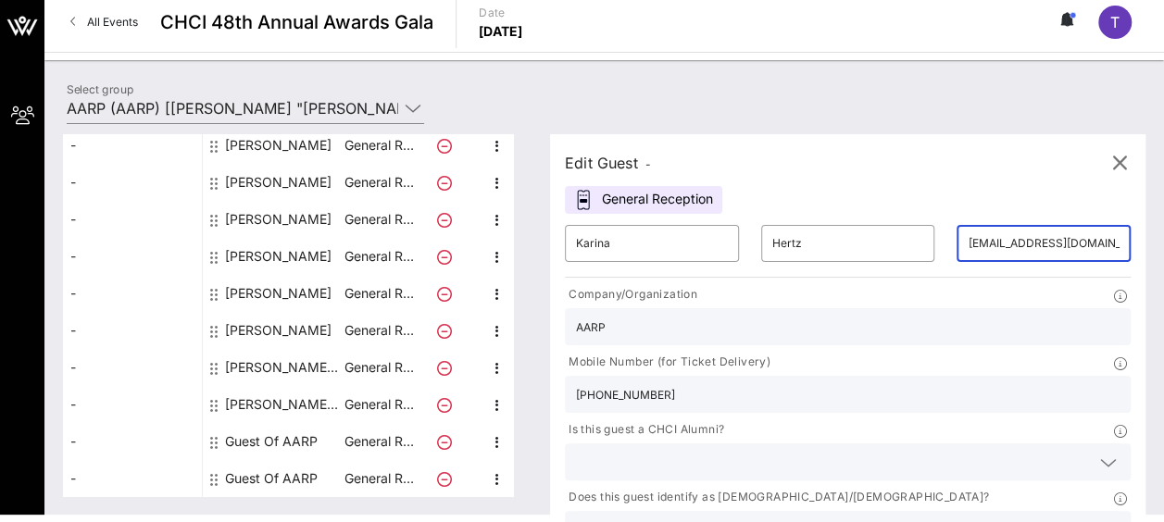
type input "khertz@aarp.org"
click at [725, 450] on input "text" at bounding box center [833, 462] width 514 height 24
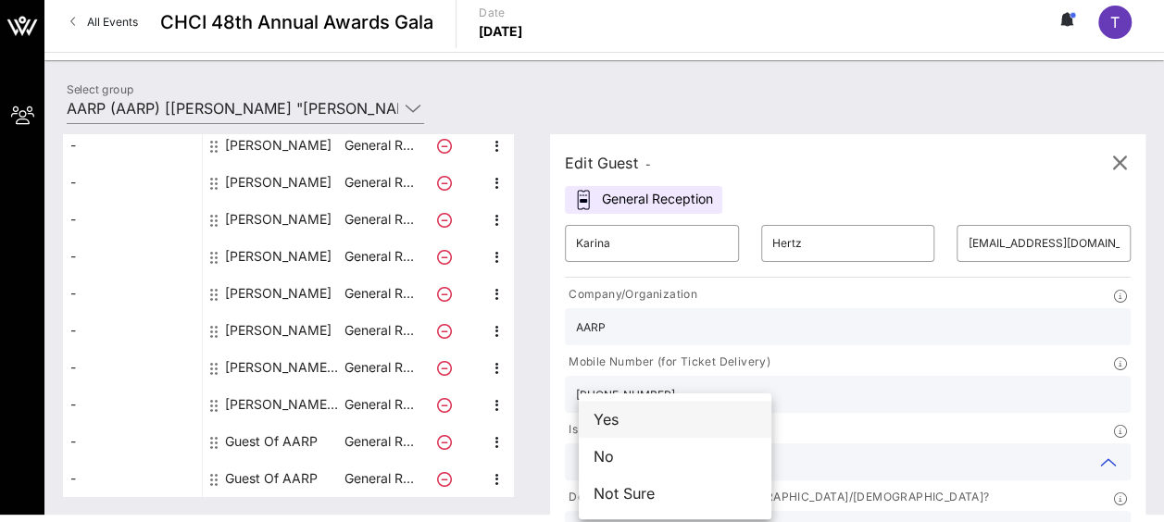
click at [744, 411] on div "Yes" at bounding box center [675, 419] width 193 height 37
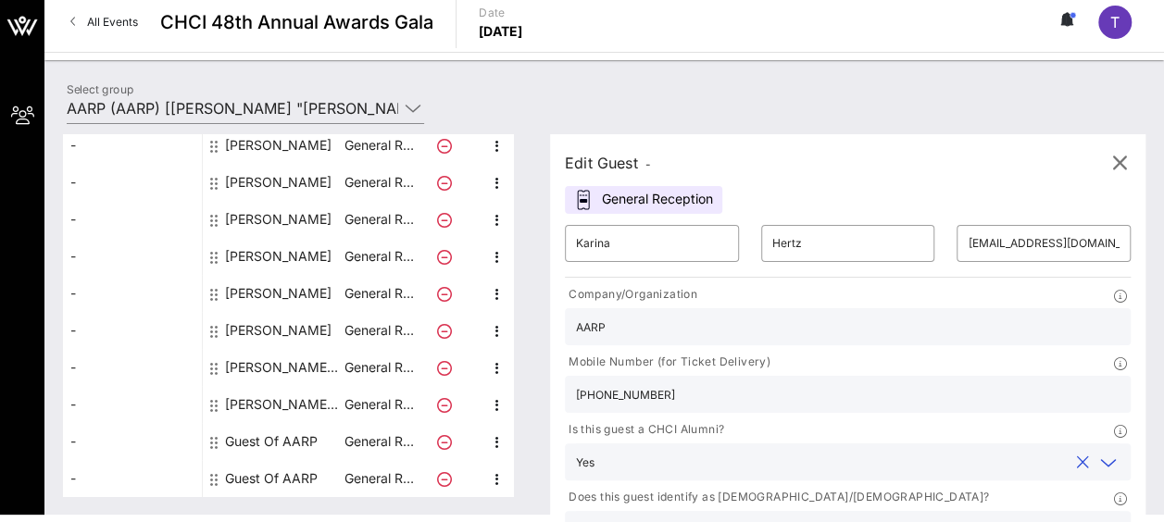
click at [1100, 452] on icon at bounding box center [1108, 463] width 17 height 22
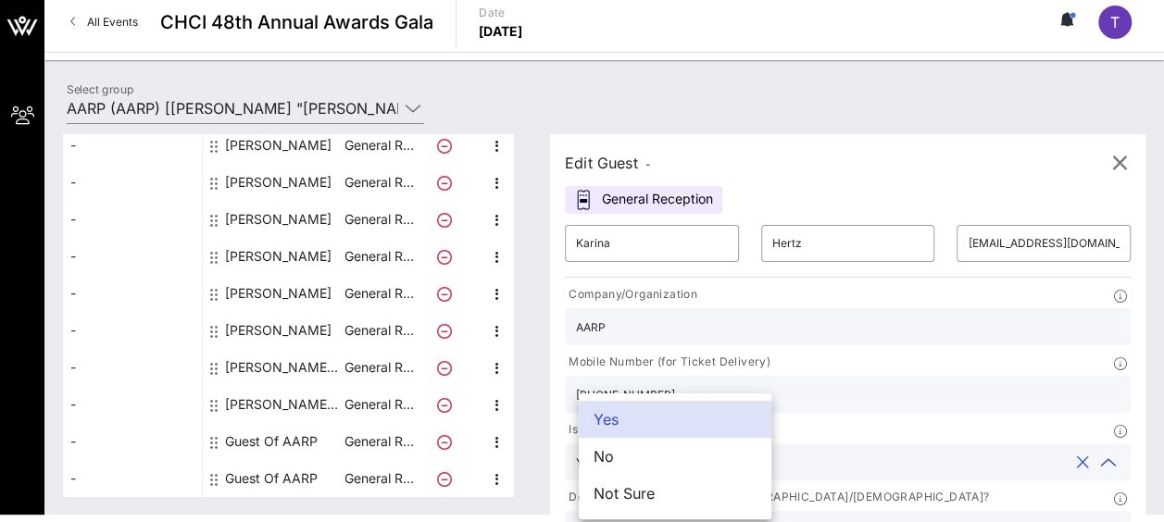
drag, startPoint x: 690, startPoint y: 490, endPoint x: 706, endPoint y: 484, distance: 17.6
click at [700, 487] on div "Not Sure" at bounding box center [675, 493] width 193 height 37
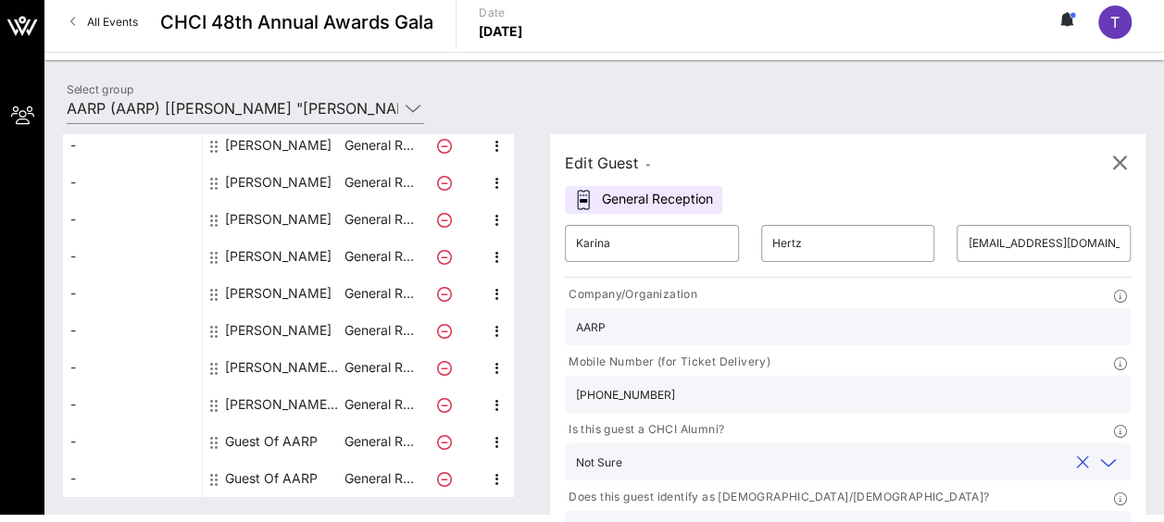
click at [981, 511] on div at bounding box center [848, 529] width 566 height 37
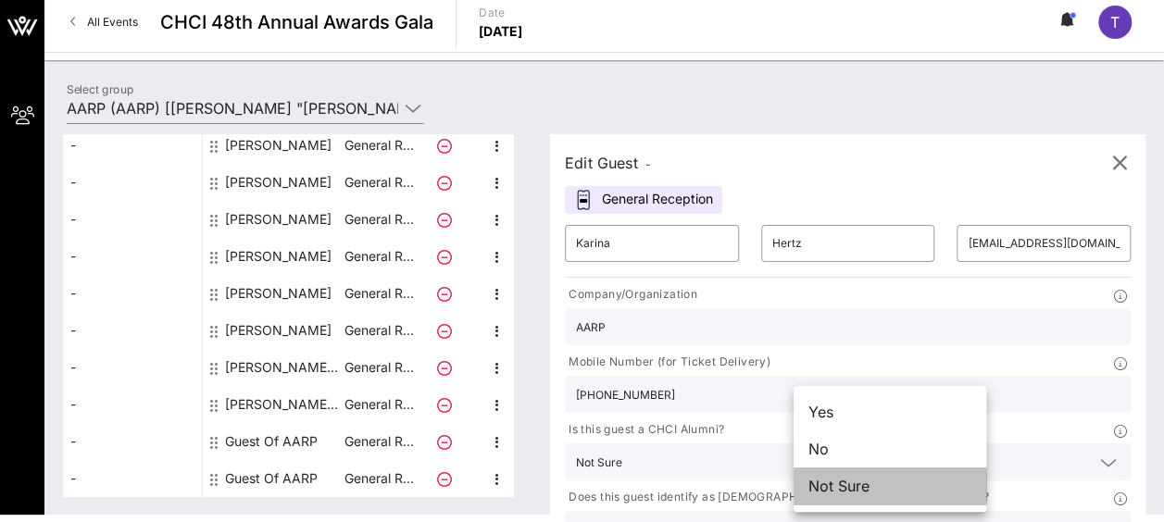
click at [891, 485] on div "Not Sure" at bounding box center [889, 485] width 193 height 37
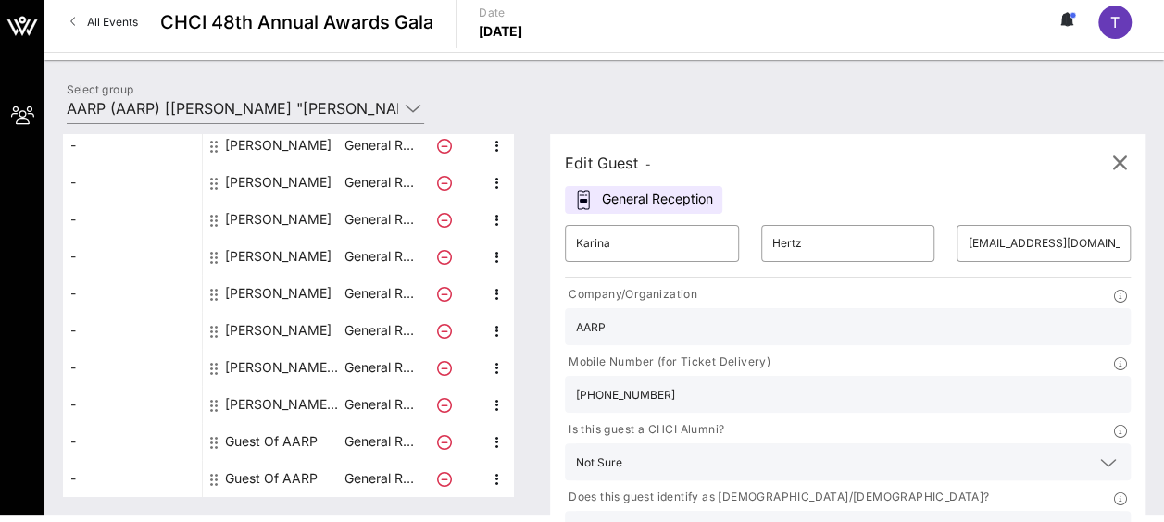
type input "AARP"
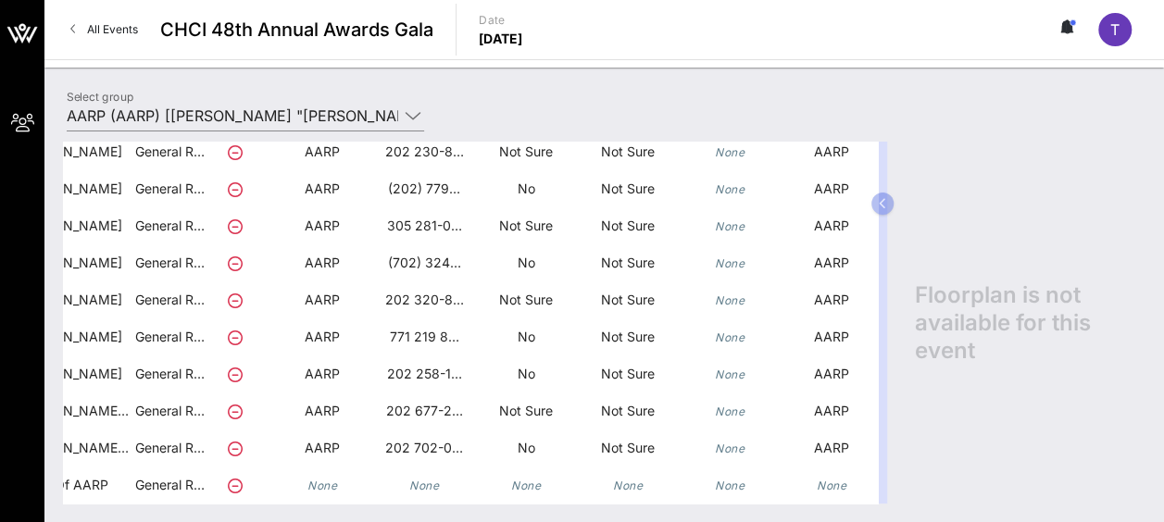
scroll to position [173, 259]
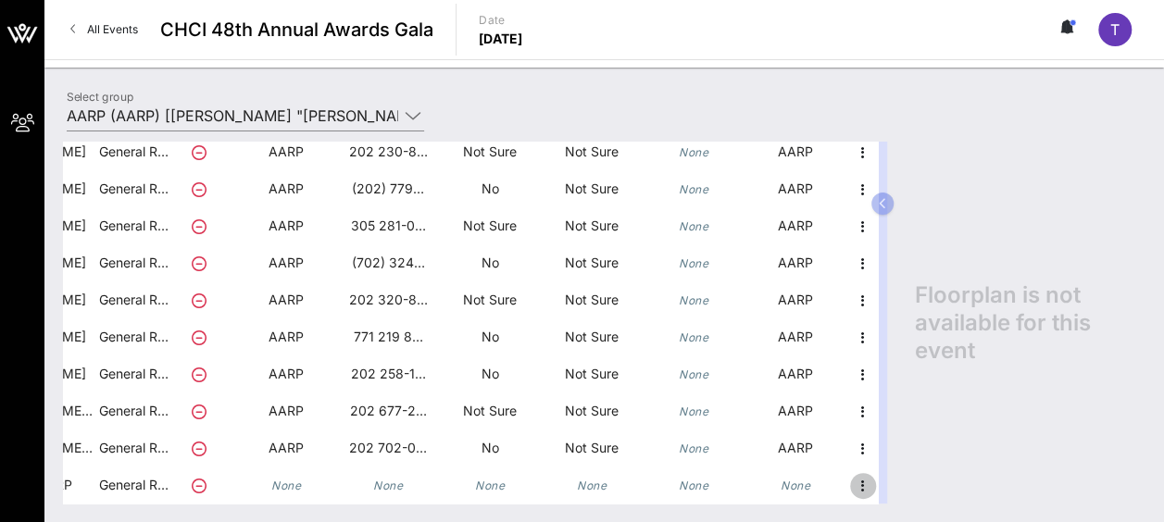
click at [852, 475] on icon "button" at bounding box center [863, 486] width 22 height 22
click at [896, 447] on div "Edit" at bounding box center [894, 456] width 37 height 30
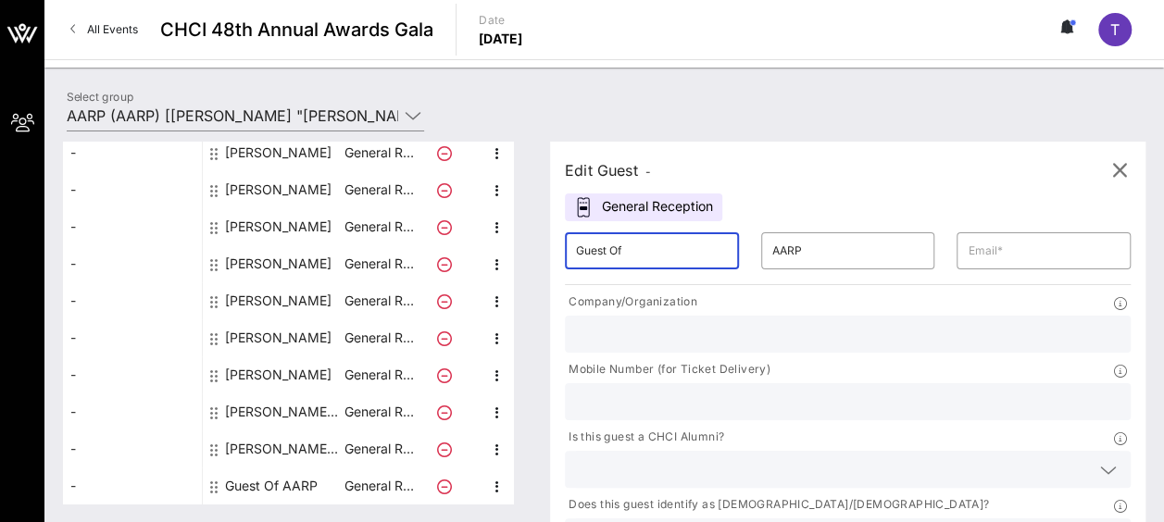
click at [642, 257] on input "Guest Of" at bounding box center [652, 251] width 152 height 30
click at [625, 254] on input "Guest Of" at bounding box center [652, 251] width 152 height 30
drag, startPoint x: 640, startPoint y: 250, endPoint x: 567, endPoint y: 255, distance: 72.3
click at [567, 255] on div "​ Guest Of" at bounding box center [652, 250] width 196 height 59
type input "[PERSON_NAME]"
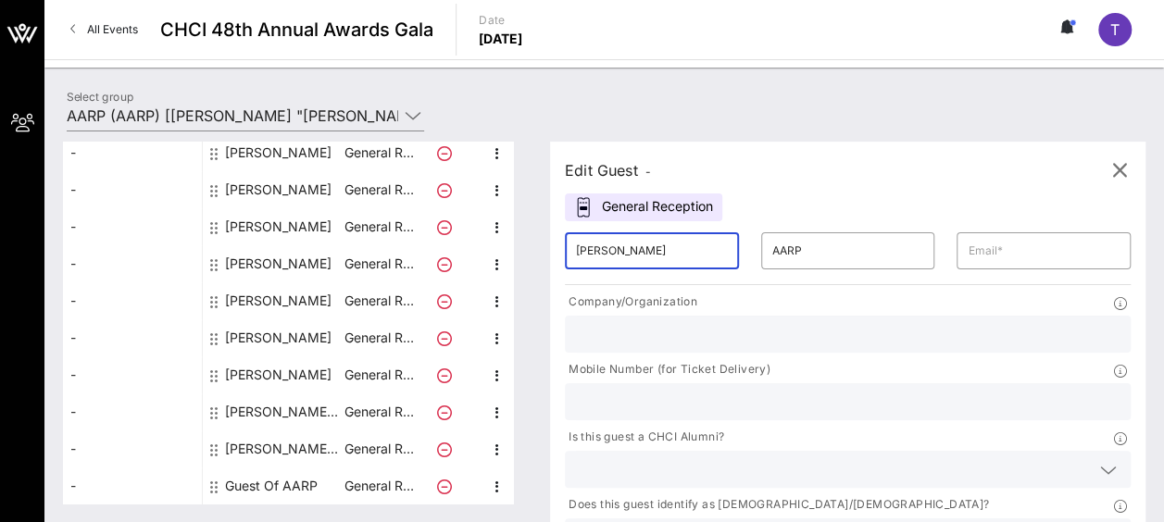
type input "[EMAIL_ADDRESS][DOMAIN_NAME]"
type input "AARP"
type input "2024343747"
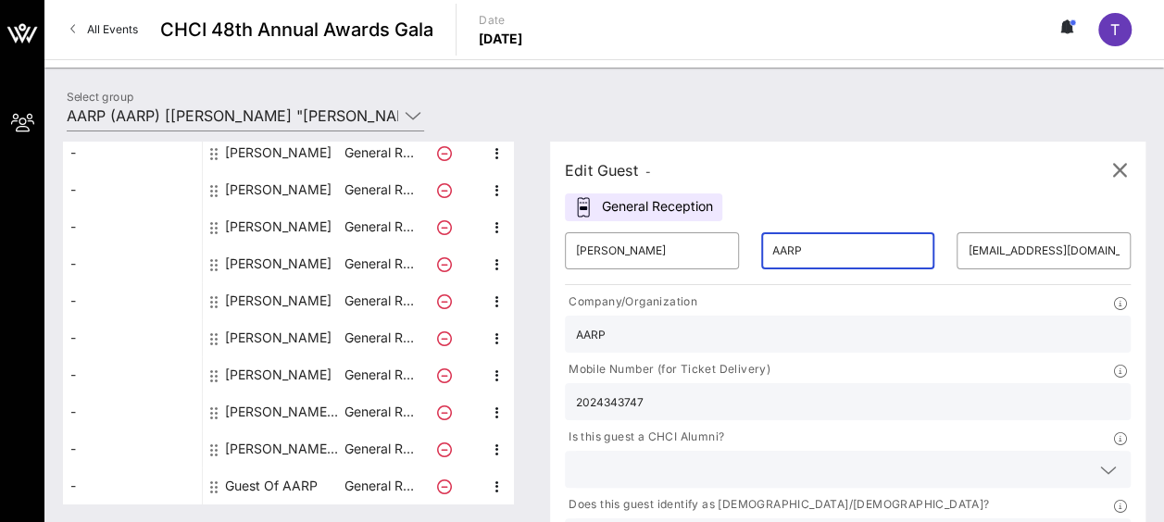
click at [772, 257] on input "AARP" at bounding box center [848, 251] width 152 height 30
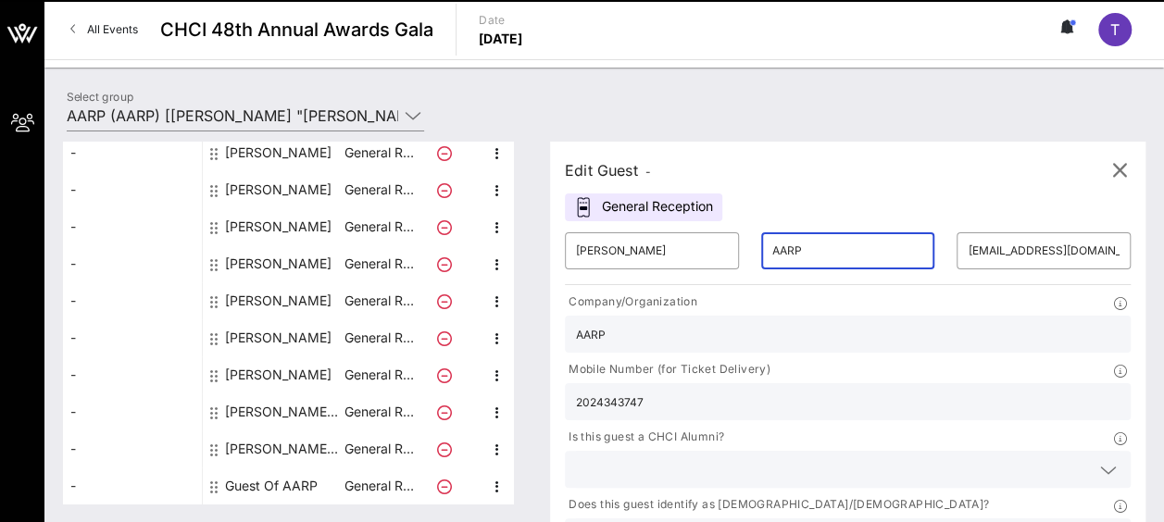
drag, startPoint x: 766, startPoint y: 255, endPoint x: 727, endPoint y: 265, distance: 40.9
click at [761, 265] on div "​ AARP" at bounding box center [848, 250] width 174 height 37
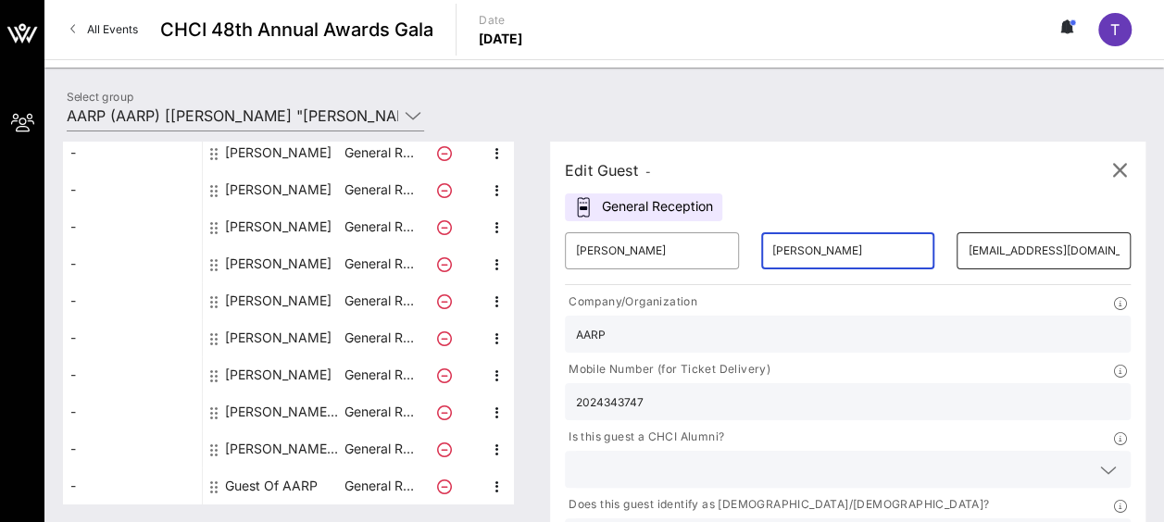
type input "Gilyard"
click at [967, 236] on input "[EMAIL_ADDRESS][DOMAIN_NAME]" at bounding box center [1043, 251] width 152 height 30
click at [691, 341] on input "AARP" at bounding box center [847, 334] width 543 height 24
click at [885, 360] on div "Mobile Number (for Ticket Delivery)" at bounding box center [848, 371] width 566 height 23
drag, startPoint x: 890, startPoint y: 352, endPoint x: 799, endPoint y: 352, distance: 91.6
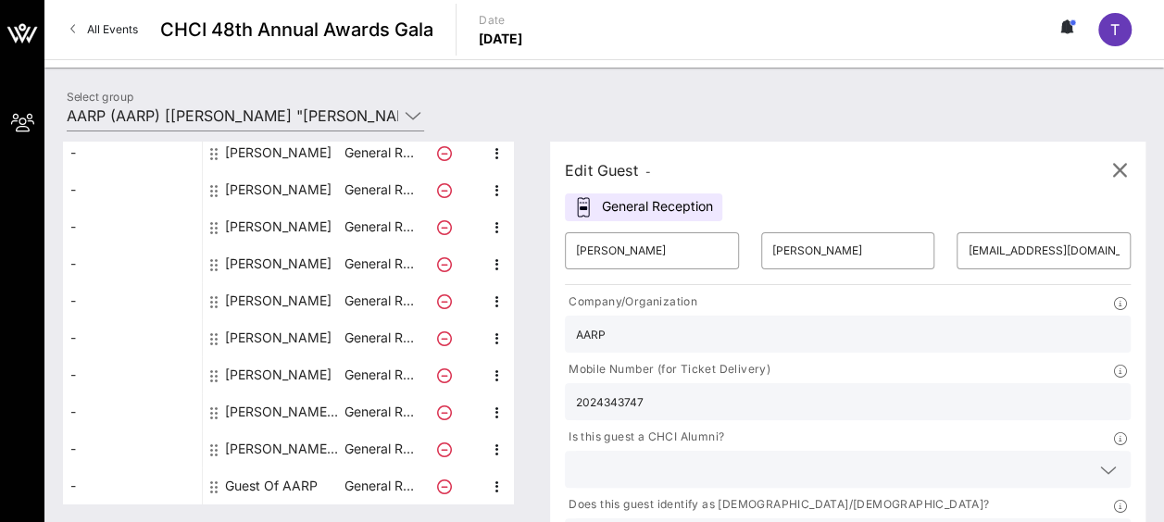
click at [799, 383] on div "2024343747" at bounding box center [848, 401] width 566 height 37
paste input "02) 664-9423"
click at [805, 390] on input "02) 664-9423" at bounding box center [847, 402] width 543 height 24
drag, startPoint x: 829, startPoint y: 348, endPoint x: 851, endPoint y: 354, distance: 22.0
click at [829, 390] on input "202) 664-9423" at bounding box center [847, 402] width 543 height 24
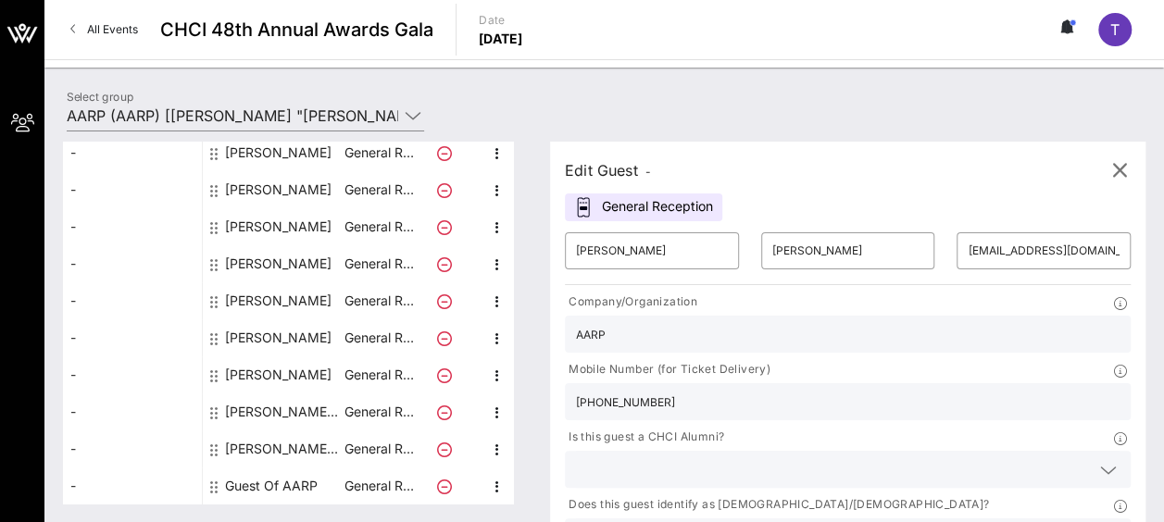
type input "202 664-9423"
click at [764, 451] on div at bounding box center [848, 469] width 566 height 37
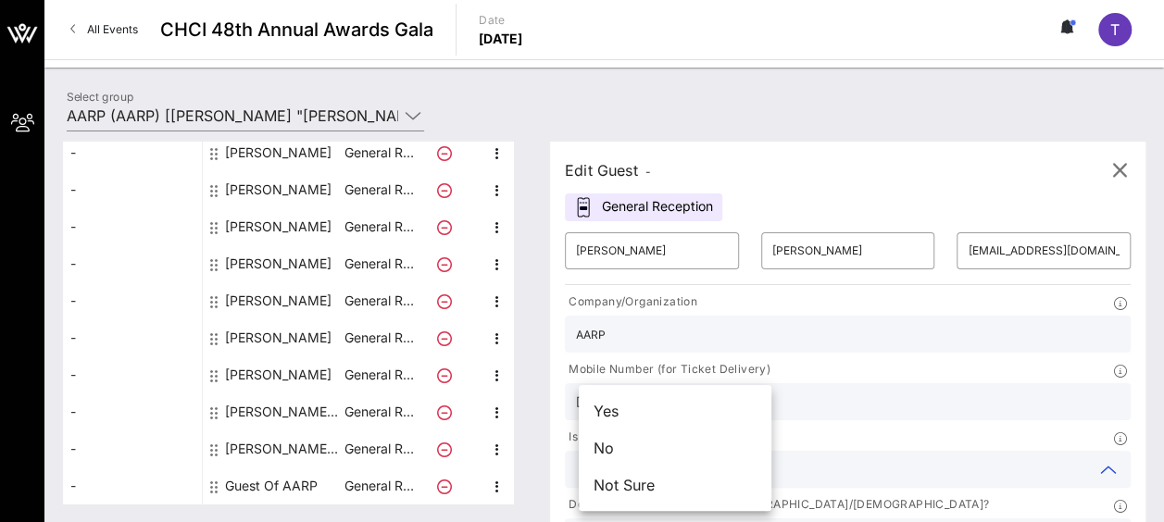
drag, startPoint x: 696, startPoint y: 454, endPoint x: 786, endPoint y: 454, distance: 89.8
click at [700, 454] on div "No" at bounding box center [675, 448] width 193 height 37
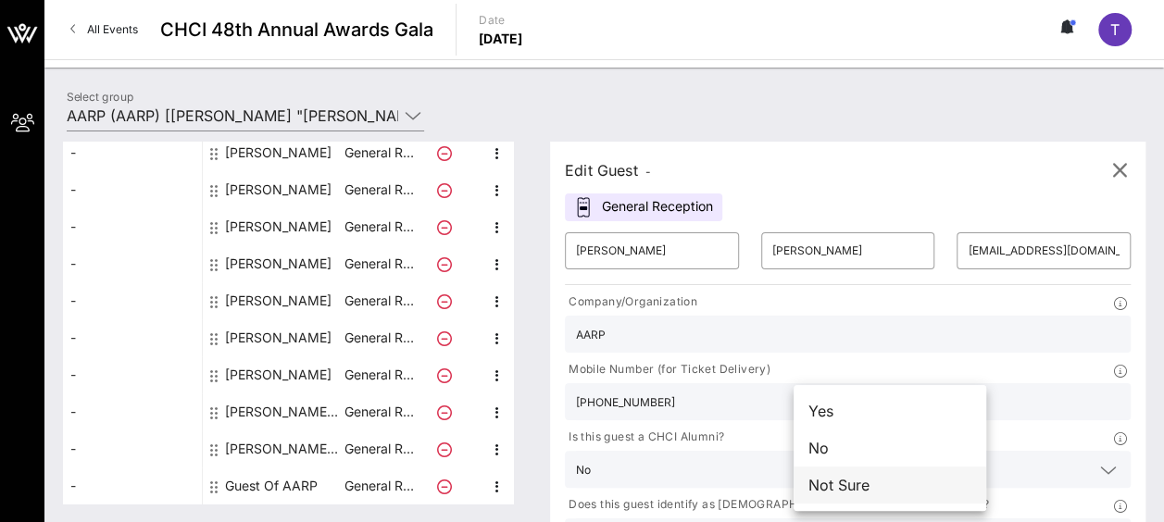
click at [897, 495] on div "Not Sure" at bounding box center [889, 485] width 193 height 37
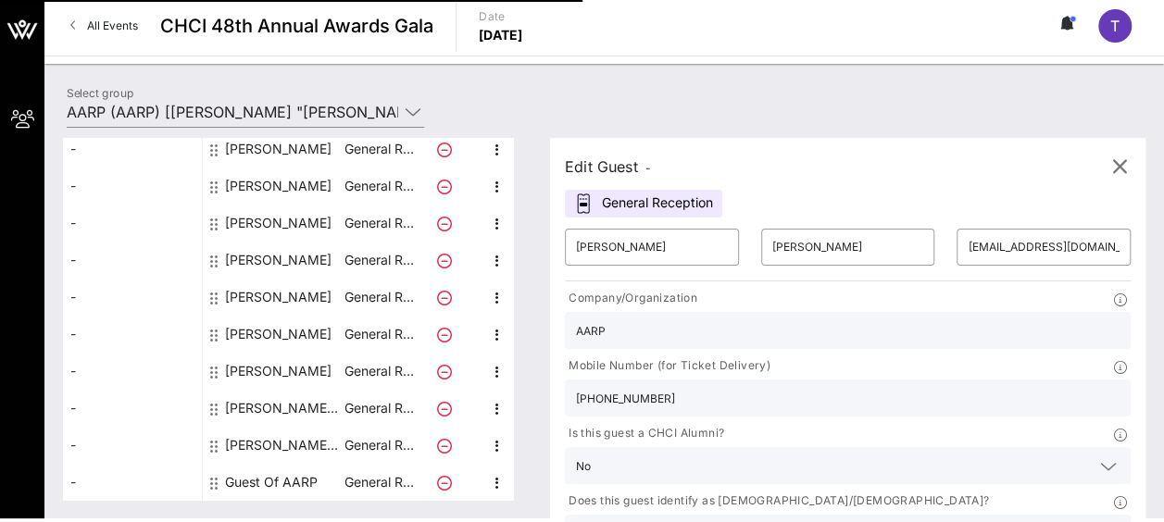
scroll to position [7, 0]
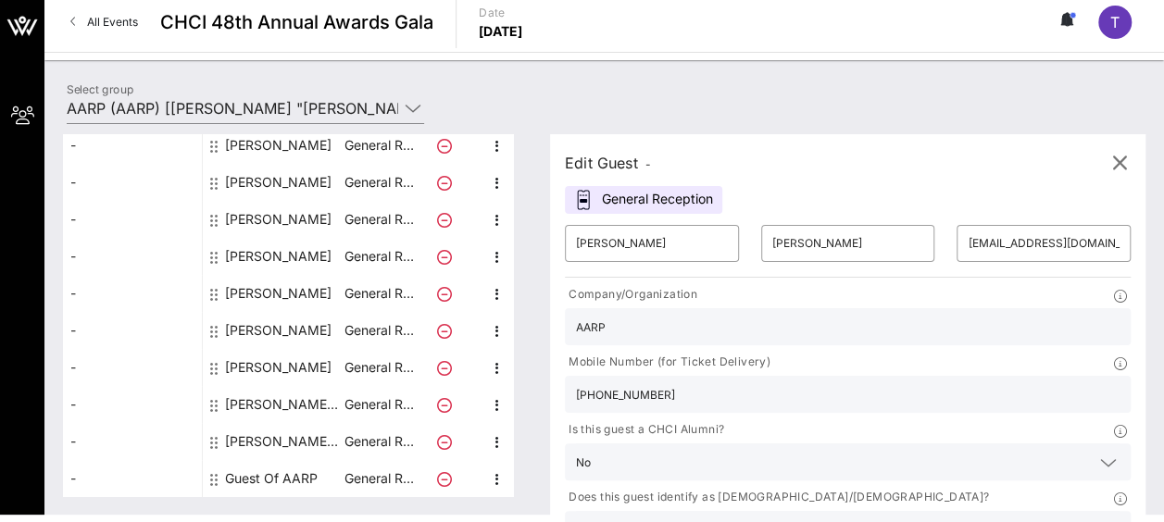
type input "AARP"
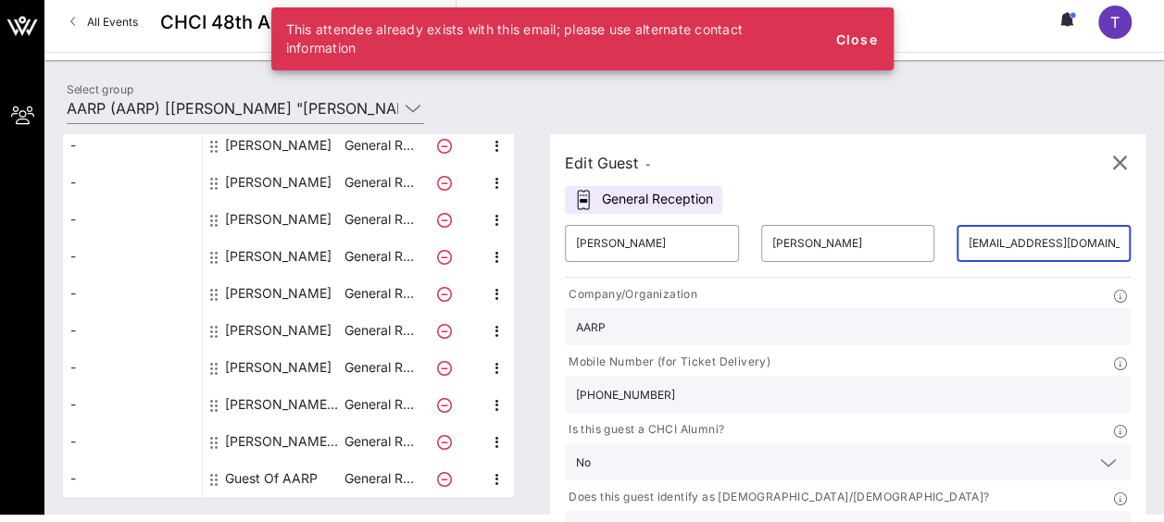
click at [967, 250] on input "[EMAIL_ADDRESS][DOMAIN_NAME]" at bounding box center [1043, 244] width 152 height 30
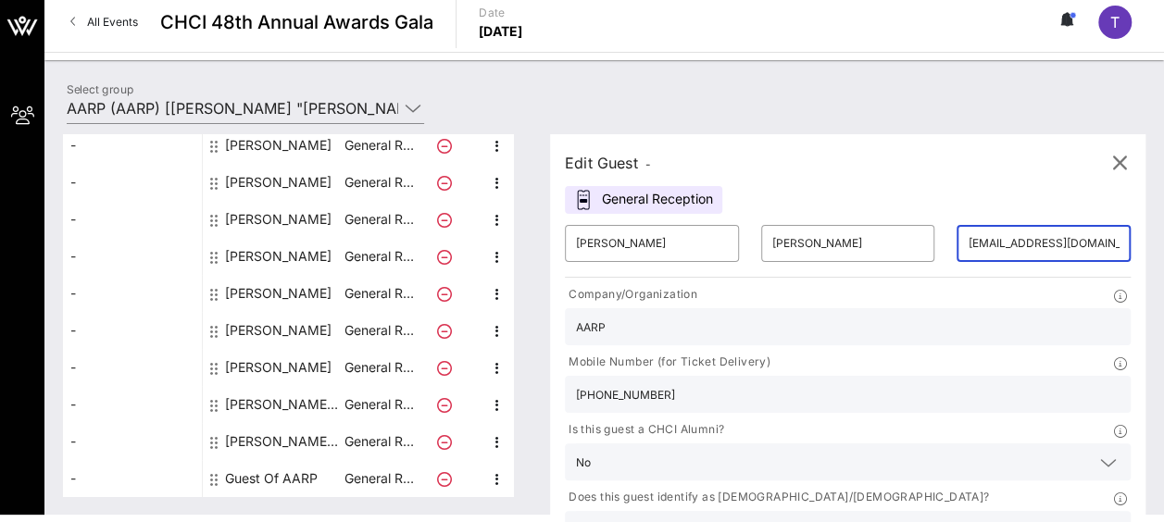
click at [976, 247] on div "​ BGilyard@aarp.org" at bounding box center [1043, 243] width 174 height 37
click at [981, 241] on div "​ BGilyard@aarp.org" at bounding box center [1043, 243] width 174 height 37
drag, startPoint x: 977, startPoint y: 241, endPoint x: 879, endPoint y: 243, distance: 98.1
click at [956, 243] on div "​ BGilyard@aarp.org" at bounding box center [1043, 243] width 174 height 37
click at [967, 241] on input "[EMAIL_ADDRESS][DOMAIN_NAME]" at bounding box center [1043, 244] width 152 height 30
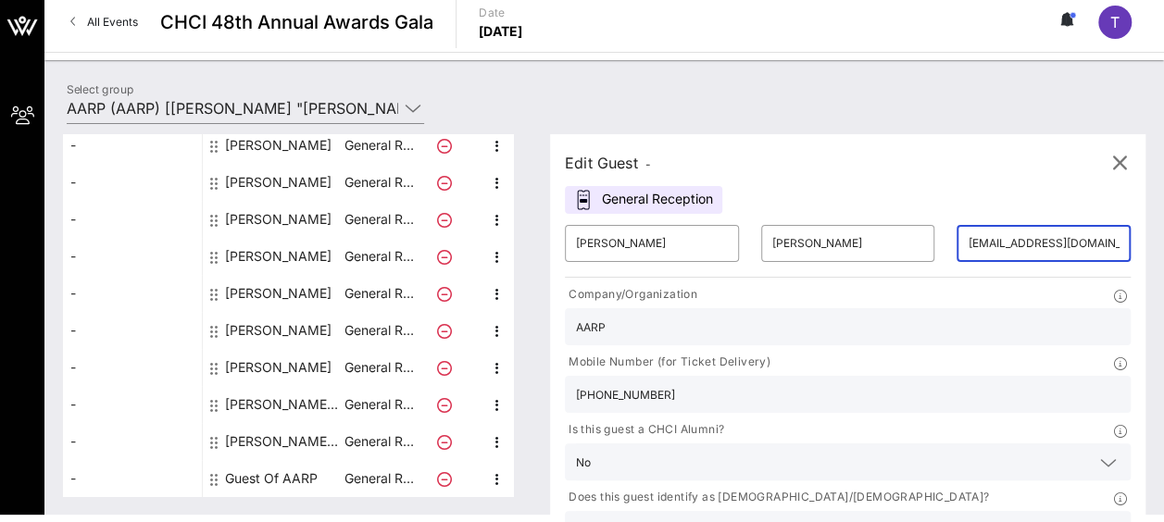
click at [979, 244] on div "​ BGilyard@aarp.org" at bounding box center [1043, 243] width 174 height 37
drag, startPoint x: 978, startPoint y: 244, endPoint x: 852, endPoint y: 244, distance: 126.8
click at [852, 244] on div "​ Beverly ​ Gilyard ​ BGilyard@aarp.org" at bounding box center [848, 243] width 588 height 59
drag, startPoint x: 884, startPoint y: 243, endPoint x: 904, endPoint y: 243, distance: 20.4
click at [967, 243] on input "[EMAIL_ADDRESS][DOMAIN_NAME]" at bounding box center [1043, 244] width 152 height 30
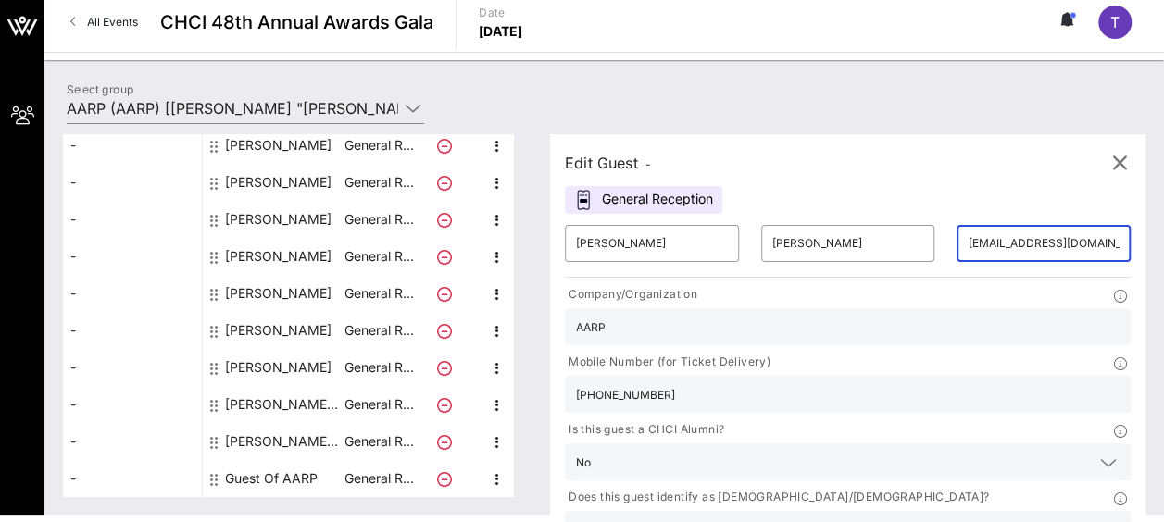
click at [977, 239] on div "​ BGilyard@aarp.org" at bounding box center [1043, 243] width 174 height 37
click at [979, 241] on div "​ BGilyard@aarp.org" at bounding box center [1043, 243] width 174 height 37
click at [981, 249] on div "​ BGilyard@aarp.org" at bounding box center [1043, 243] width 174 height 37
drag, startPoint x: 876, startPoint y: 243, endPoint x: 979, endPoint y: 243, distance: 103.7
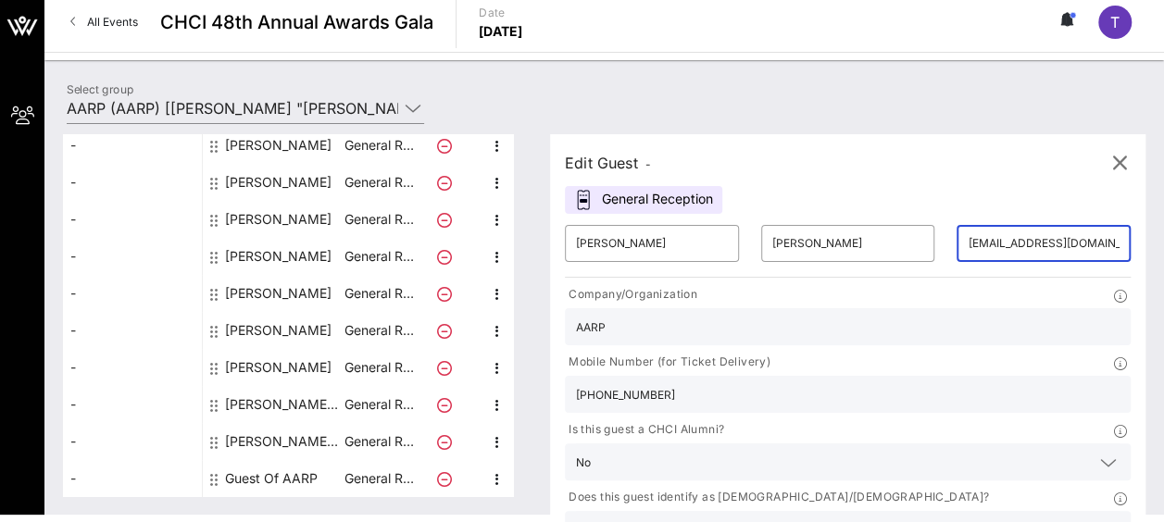
click at [976, 244] on div "​ BGilyard@aarp.org" at bounding box center [1043, 243] width 174 height 37
click at [979, 243] on div "​ BGilyard@aarp.org" at bounding box center [1043, 243] width 174 height 37
drag, startPoint x: 978, startPoint y: 243, endPoint x: 879, endPoint y: 246, distance: 99.1
click at [956, 246] on div "​ BGilyard@aarp.org" at bounding box center [1043, 243] width 174 height 37
drag, startPoint x: 879, startPoint y: 246, endPoint x: 904, endPoint y: 249, distance: 25.1
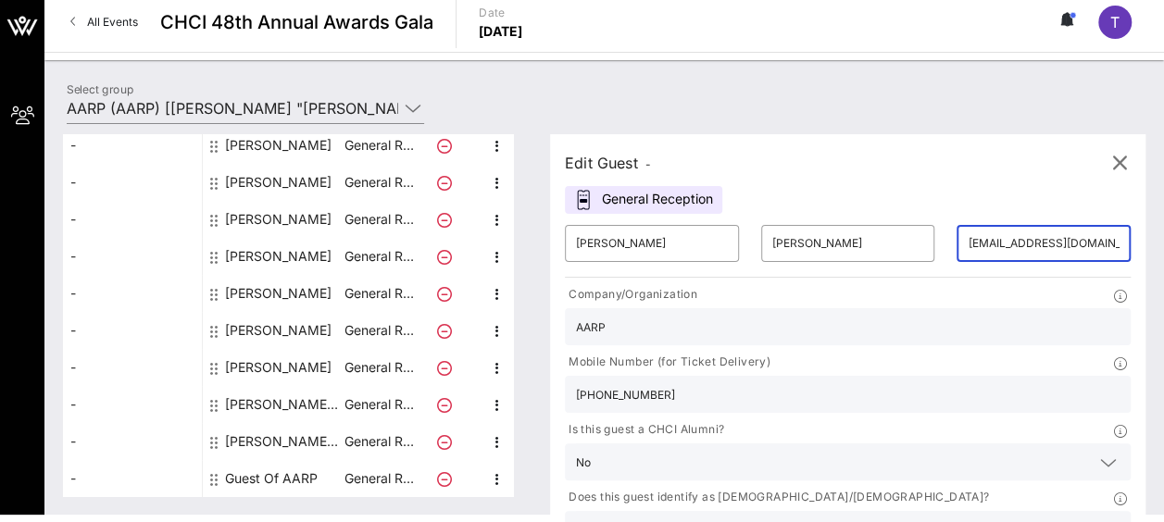
click at [967, 246] on input "[EMAIL_ADDRESS][DOMAIN_NAME]" at bounding box center [1043, 244] width 152 height 30
click at [967, 250] on input "[EMAIL_ADDRESS][DOMAIN_NAME]" at bounding box center [1043, 244] width 152 height 30
click at [974, 244] on input "[EMAIL_ADDRESS][DOMAIN_NAME]" at bounding box center [1043, 244] width 152 height 30
drag, startPoint x: 977, startPoint y: 239, endPoint x: 883, endPoint y: 243, distance: 94.5
click at [956, 243] on div "​ BGilyard@aarp.org" at bounding box center [1043, 243] width 174 height 37
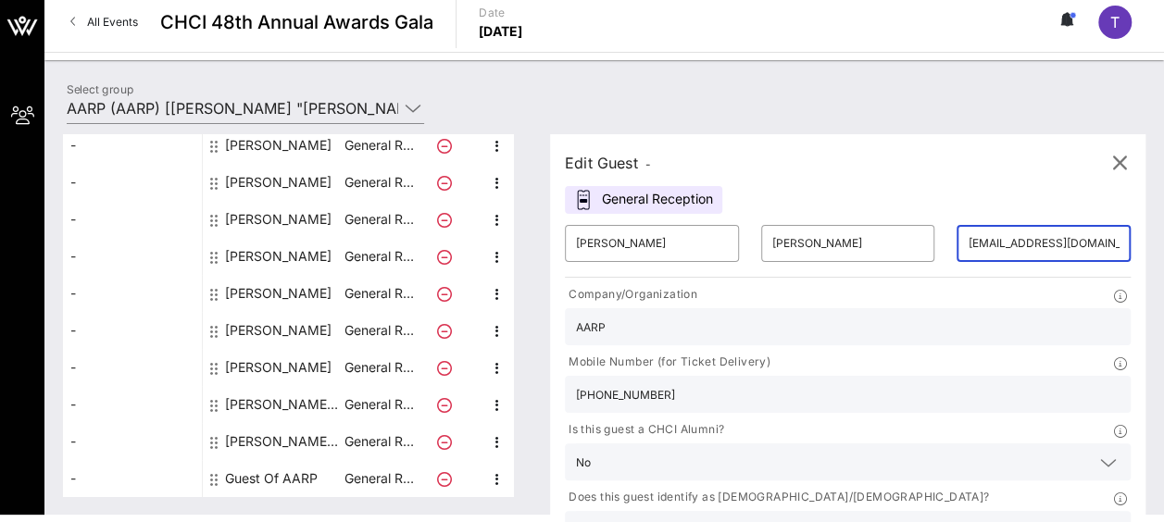
drag, startPoint x: 919, startPoint y: 241, endPoint x: 932, endPoint y: 248, distance: 14.9
click at [967, 241] on input "[EMAIL_ADDRESS][DOMAIN_NAME]" at bounding box center [1043, 244] width 152 height 30
click at [973, 137] on div "Edit Guest - General Reception ​ Beverly ​ Gilyard ​ BGilyard@aarp.org Company/…" at bounding box center [847, 376] width 595 height 484
drag, startPoint x: 875, startPoint y: 243, endPoint x: 948, endPoint y: 237, distance: 73.4
click at [956, 237] on div "​ BGilyard@aarp.org" at bounding box center [1043, 243] width 174 height 37
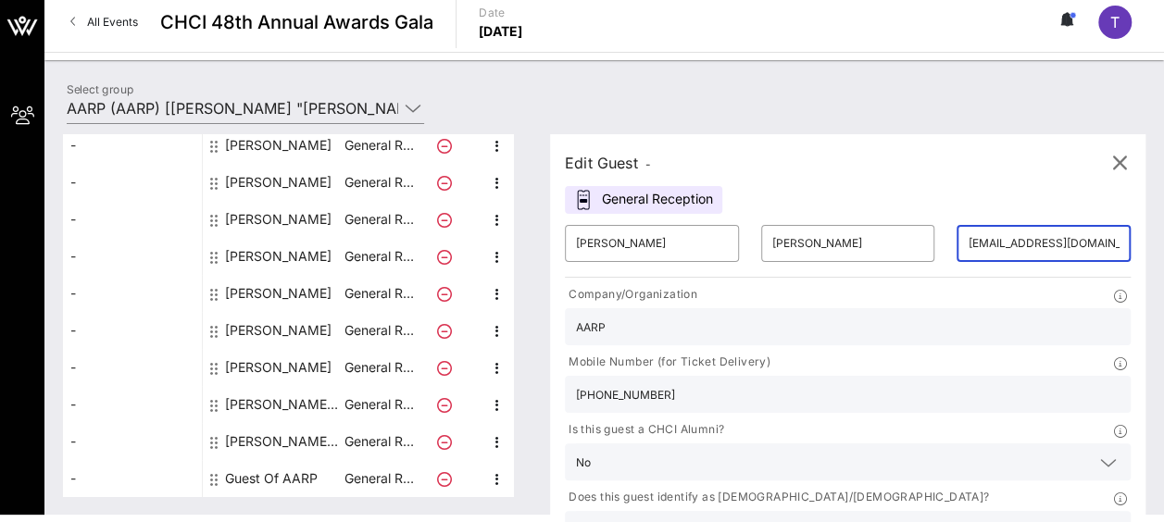
drag, startPoint x: 974, startPoint y: 241, endPoint x: 992, endPoint y: 246, distance: 19.3
click at [974, 241] on input "[EMAIL_ADDRESS][DOMAIN_NAME]" at bounding box center [1043, 244] width 152 height 30
type input "B"
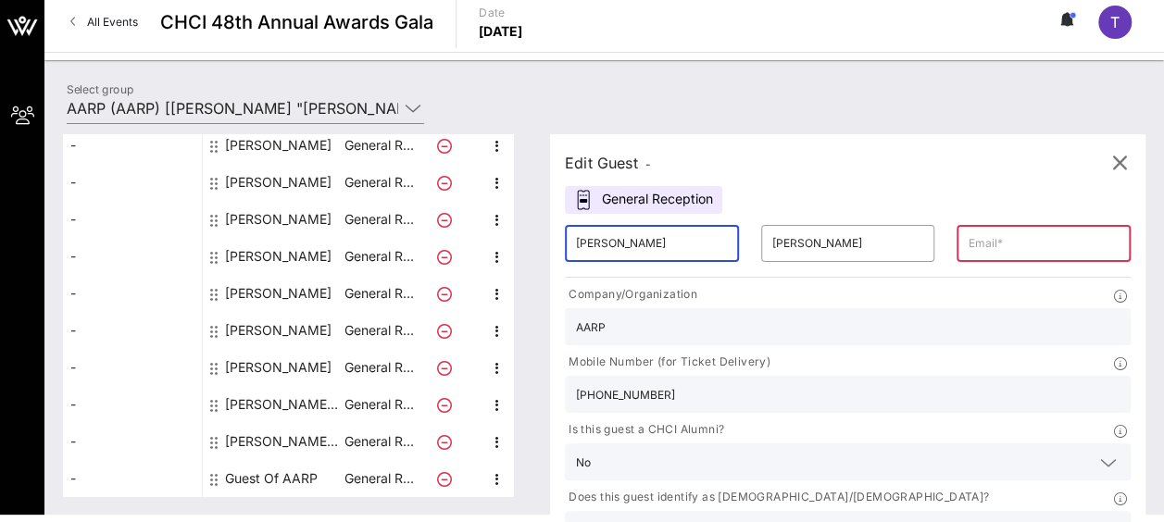
click at [661, 239] on input "[PERSON_NAME]" at bounding box center [652, 244] width 152 height 30
drag, startPoint x: 656, startPoint y: 243, endPoint x: 581, endPoint y: 245, distance: 75.0
click at [581, 245] on div "​ Beverly" at bounding box center [652, 243] width 174 height 37
type input "Teresa "Isabella""
type input "ijones@aarp.org"
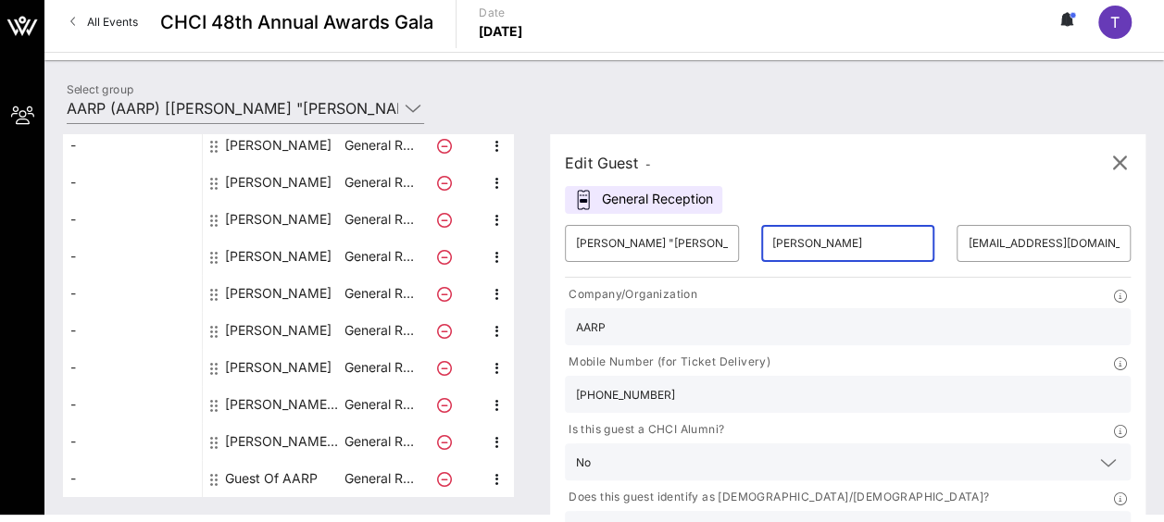
click at [796, 244] on input "Gilyard" at bounding box center [848, 244] width 152 height 30
drag, startPoint x: 796, startPoint y: 244, endPoint x: 718, endPoint y: 246, distance: 77.8
click at [750, 246] on div "​ Gilyard" at bounding box center [848, 243] width 196 height 59
type input "Jones-Fronek"
click at [869, 382] on input "202 664-9423" at bounding box center [847, 394] width 543 height 24
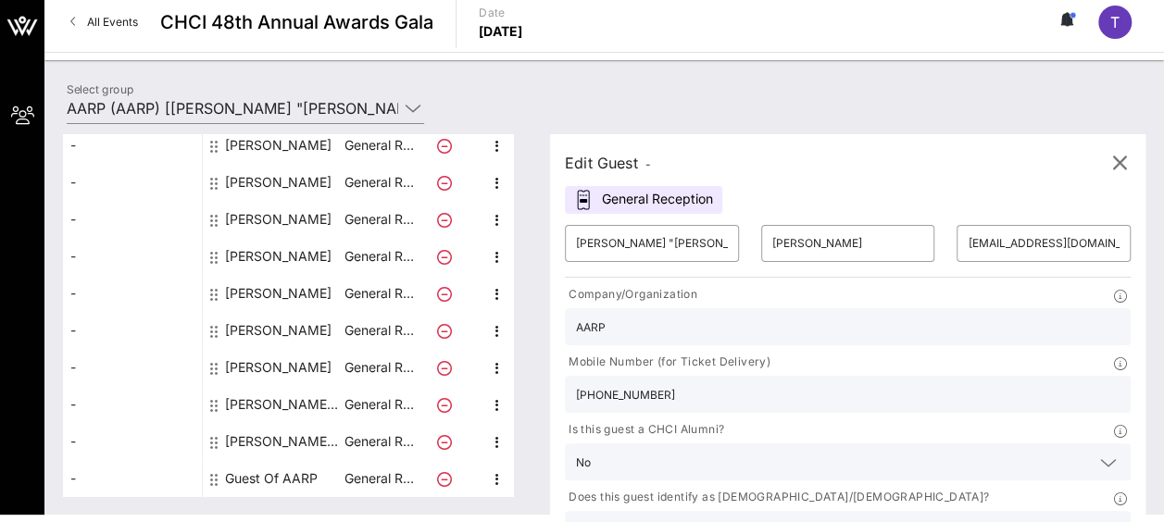
drag, startPoint x: 894, startPoint y: 344, endPoint x: 828, endPoint y: 352, distance: 67.1
click at [828, 382] on input "202 664-9423" at bounding box center [847, 394] width 543 height 24
type input "202 830-7531"
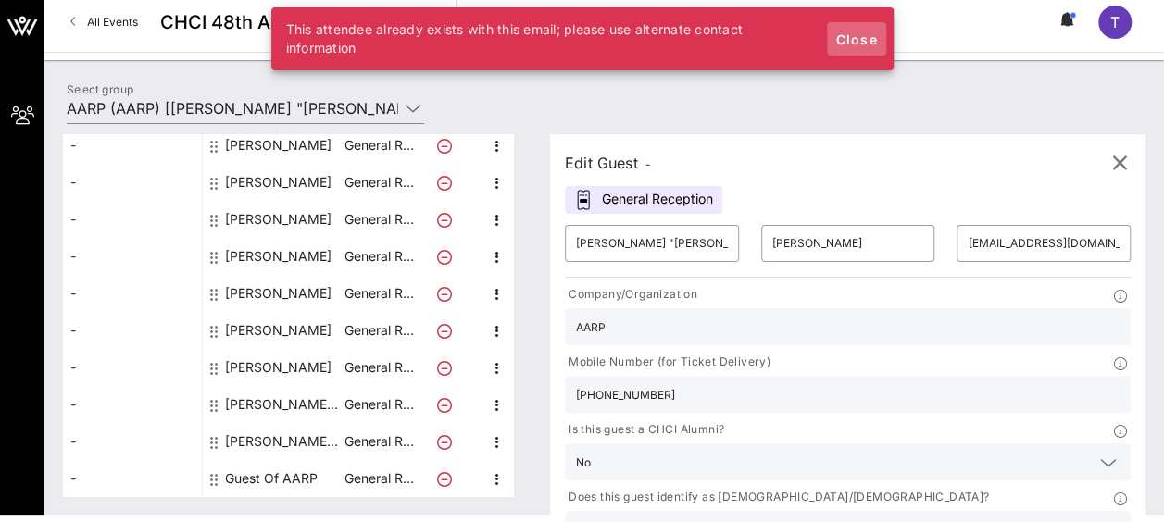
click at [850, 37] on span "Close" at bounding box center [856, 39] width 44 height 16
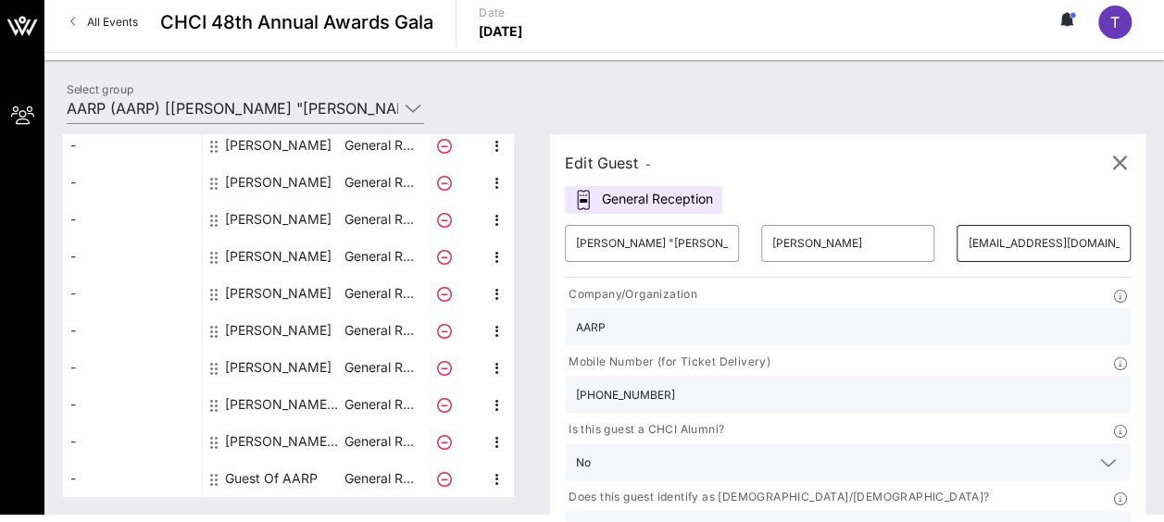
click at [967, 239] on input "ijones@aarp.org" at bounding box center [1043, 244] width 152 height 30
click at [967, 237] on input "ijones@aarp.org" at bounding box center [1043, 244] width 152 height 30
drag, startPoint x: 911, startPoint y: 243, endPoint x: 873, endPoint y: 243, distance: 38.0
click at [956, 243] on div "​ ijones@aarp.org" at bounding box center [1043, 243] width 174 height 37
drag, startPoint x: 971, startPoint y: 244, endPoint x: 868, endPoint y: 241, distance: 102.8
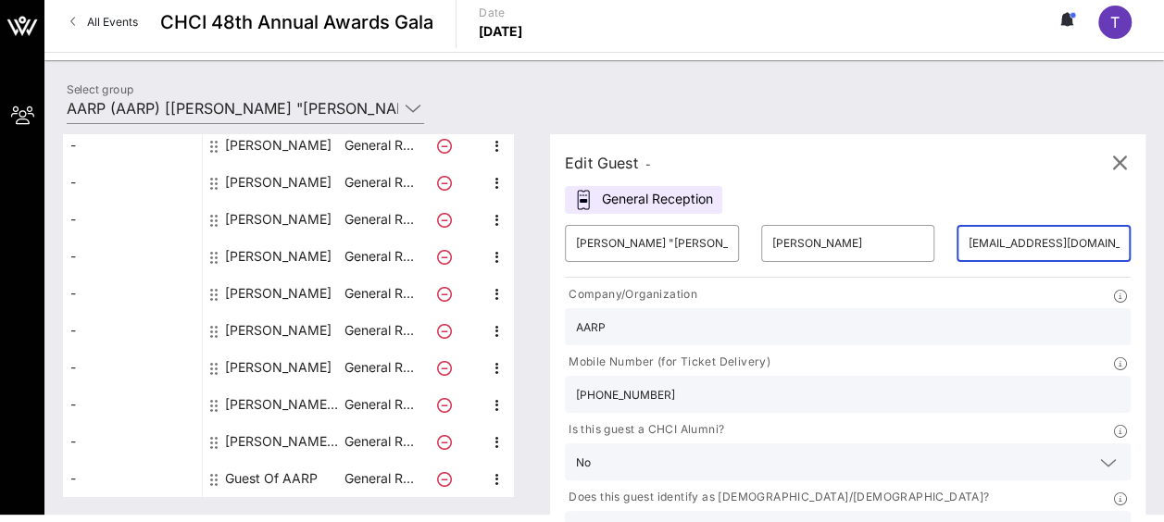
click at [956, 241] on div "​ ijones@aarp.org" at bounding box center [1043, 243] width 174 height 37
type input "isys1973@yahoo.com"
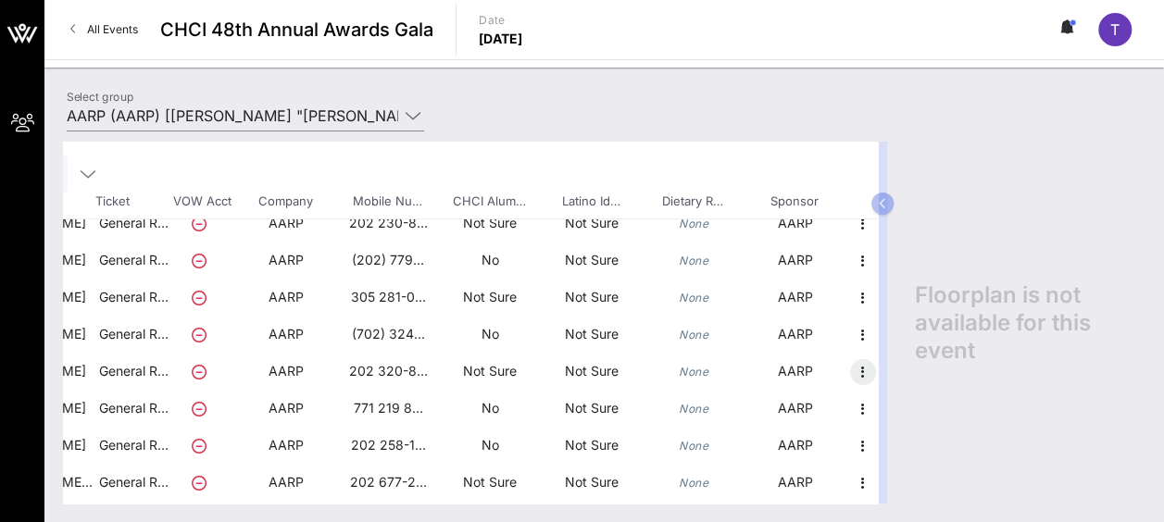
scroll to position [173, 259]
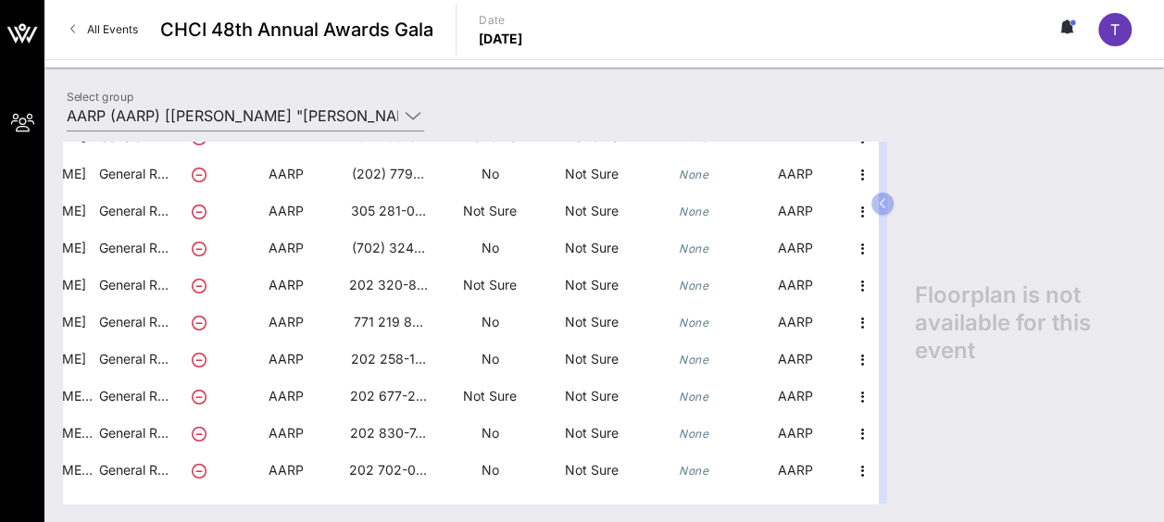
drag, startPoint x: 804, startPoint y: 517, endPoint x: 461, endPoint y: 476, distance: 345.9
click at [461, 476] on div "Total Tickets 10 Total Assigned 10 Total Unassigned 0 Need Help? Search Table, …" at bounding box center [603, 322] width 1119 height 399
click at [903, 444] on div "Floorplan is not available for this event" at bounding box center [1020, 323] width 249 height 362
